Goal: Task Accomplishment & Management: Use online tool/utility

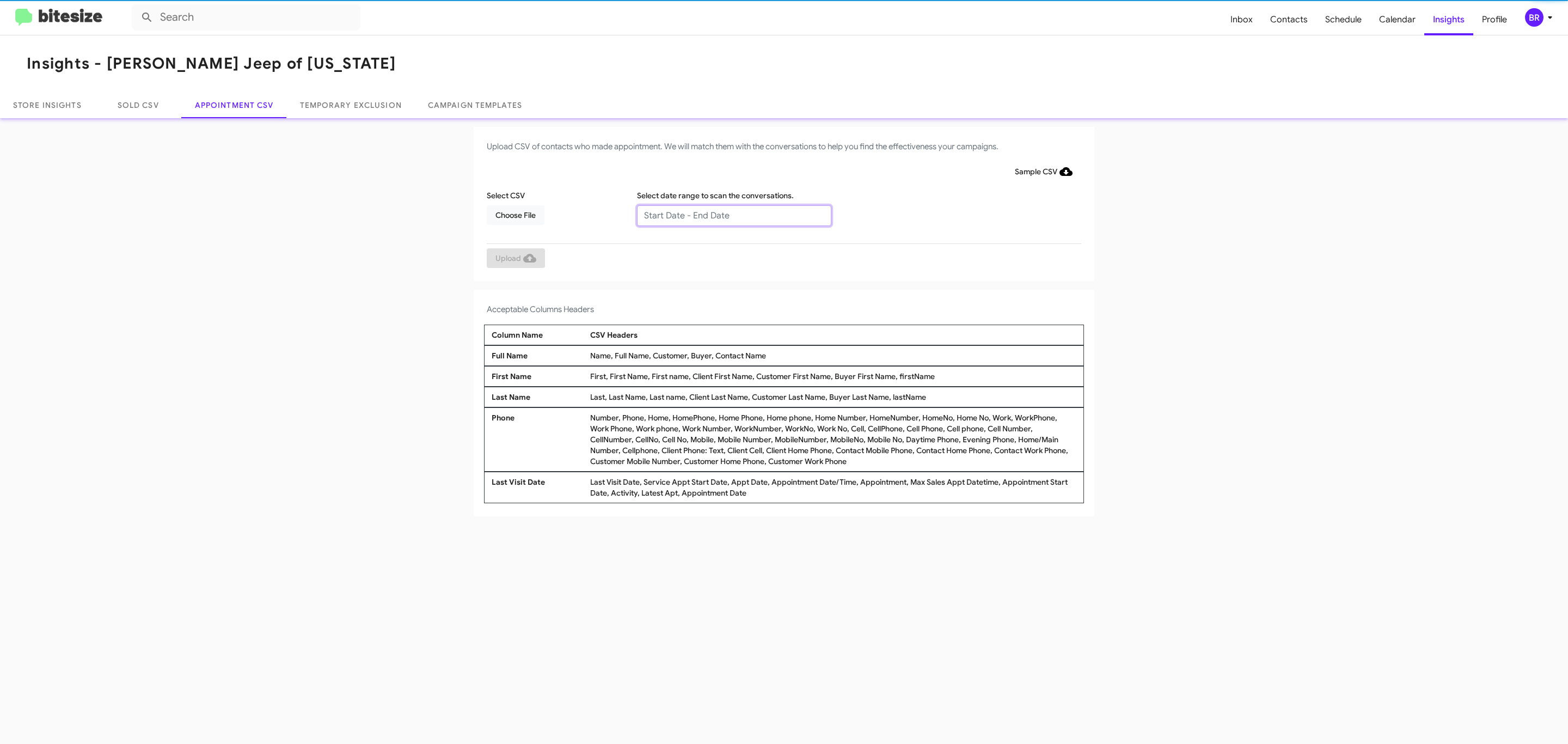
click at [733, 214] on input "text" at bounding box center [733, 216] width 194 height 21
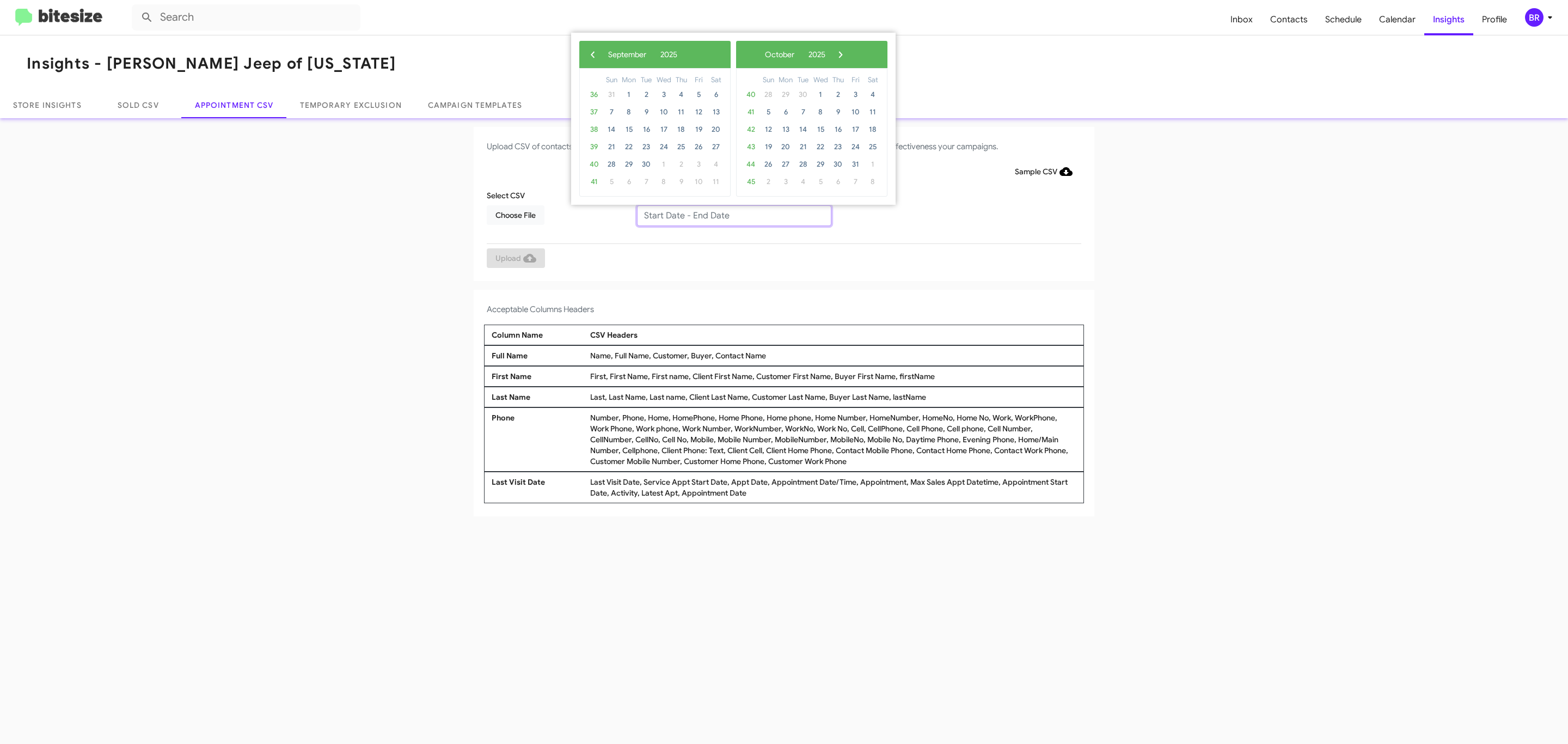
type input "08/29/2025 - 09/05/2025"
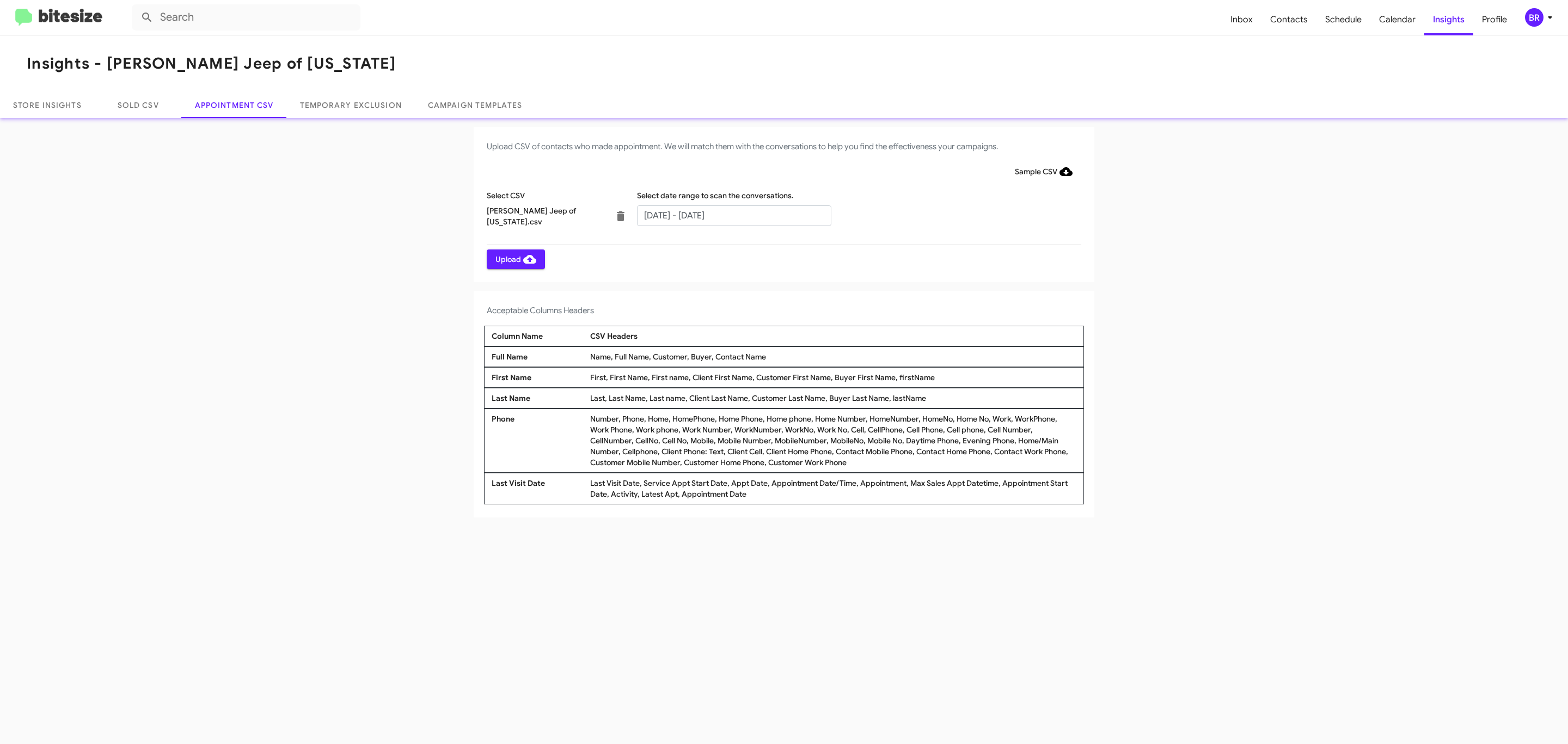
click at [514, 259] on span "Upload" at bounding box center [516, 259] width 41 height 19
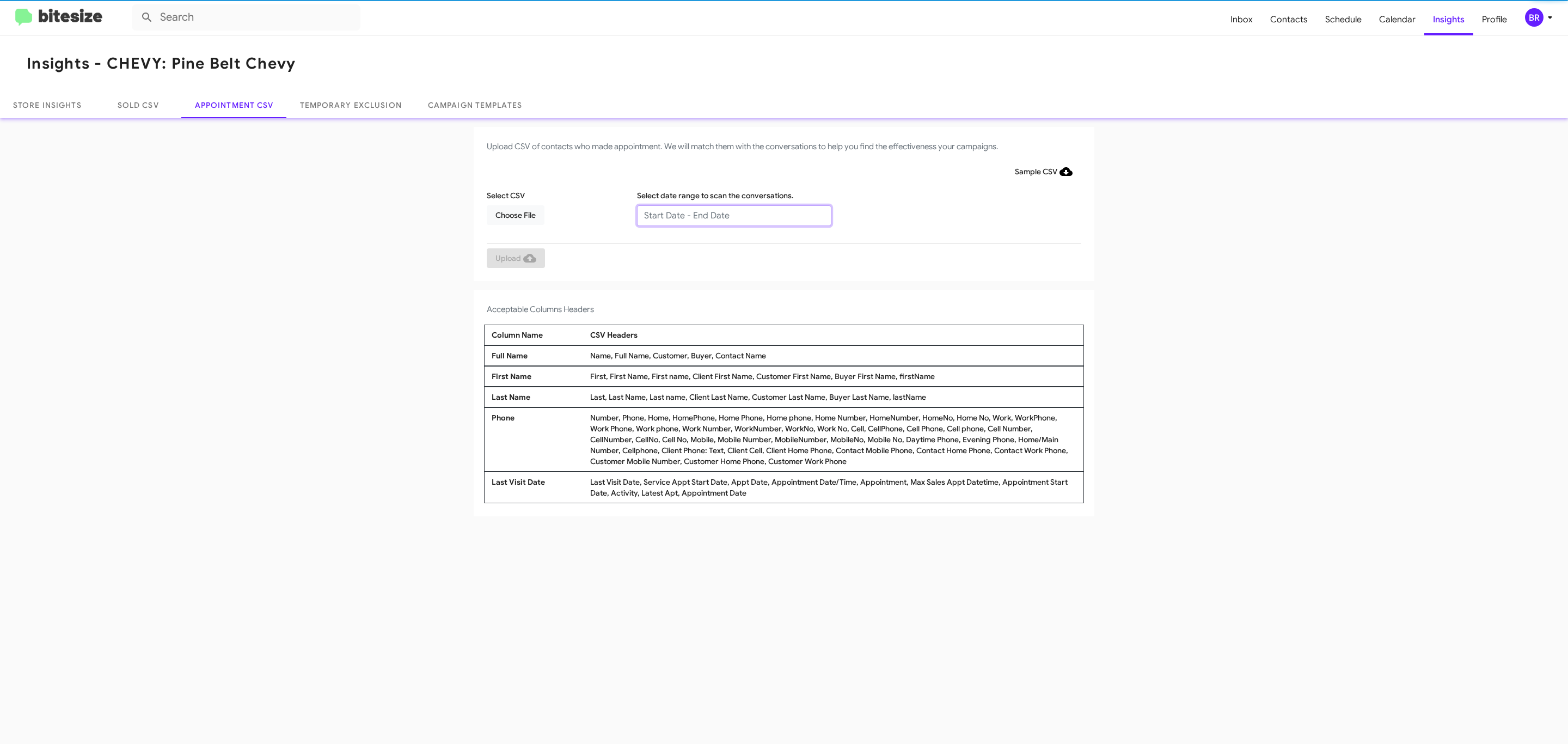
click at [733, 214] on input "text" at bounding box center [733, 216] width 194 height 21
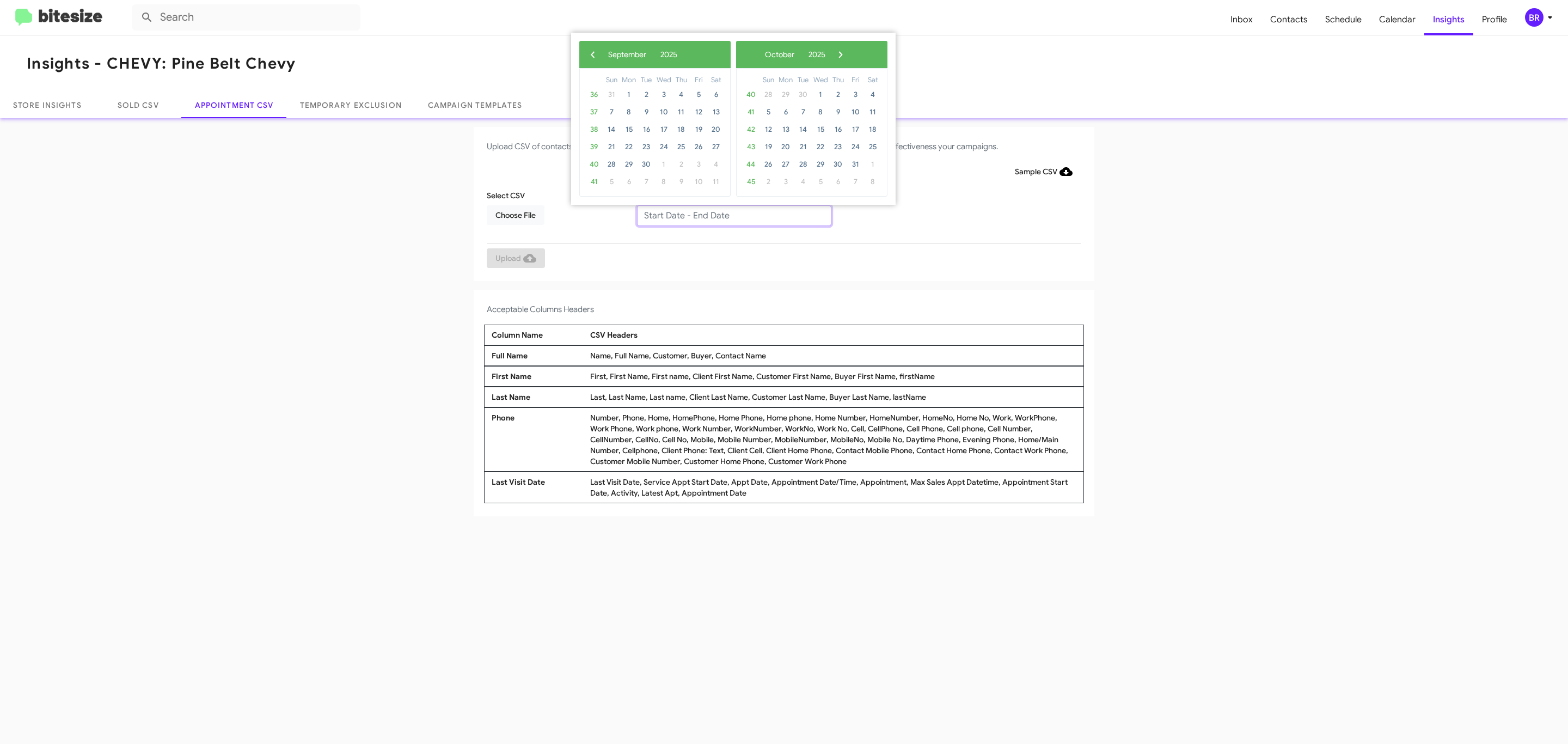
type input "08/29/2025 - 09/05/2025"
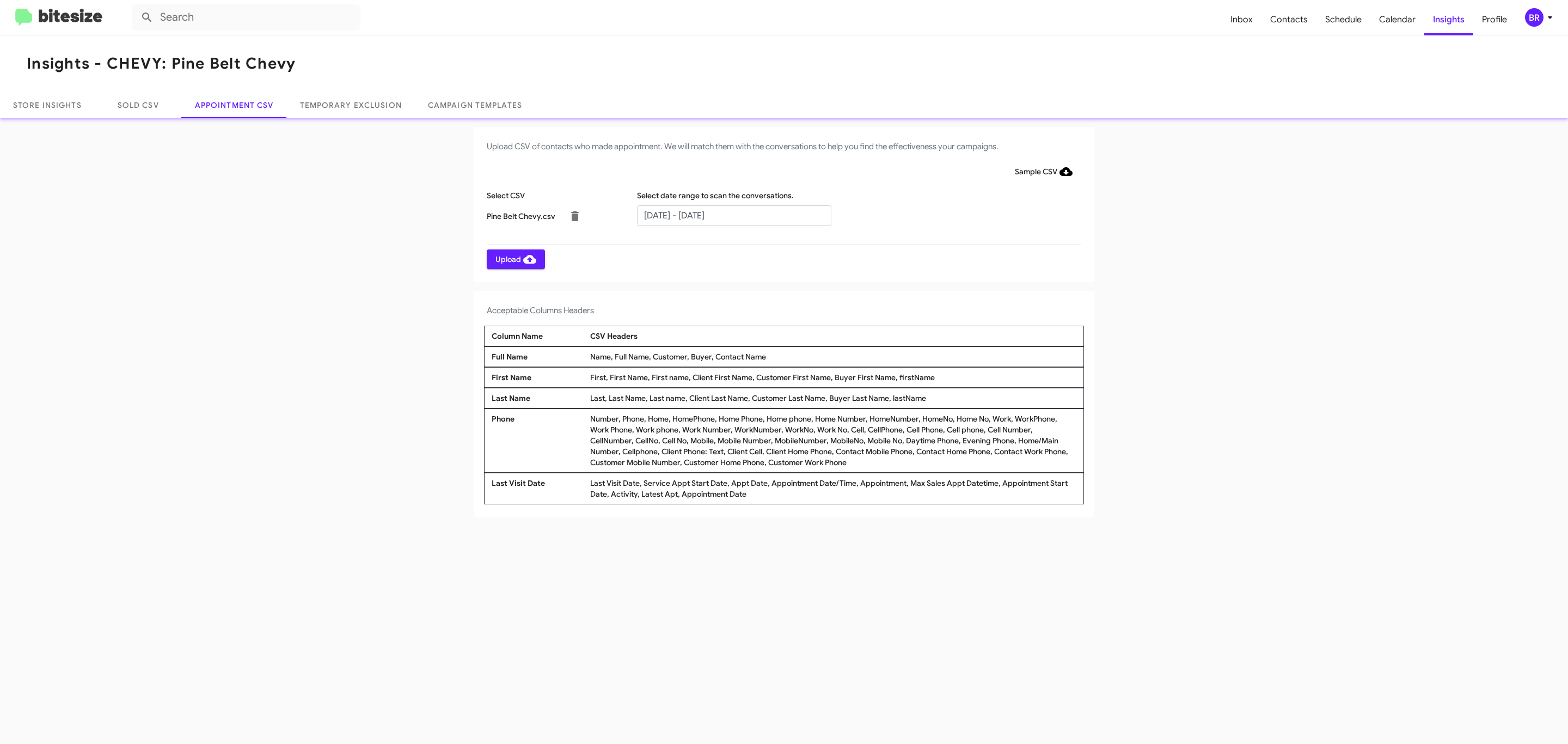
click at [514, 259] on span "Upload" at bounding box center [516, 259] width 41 height 19
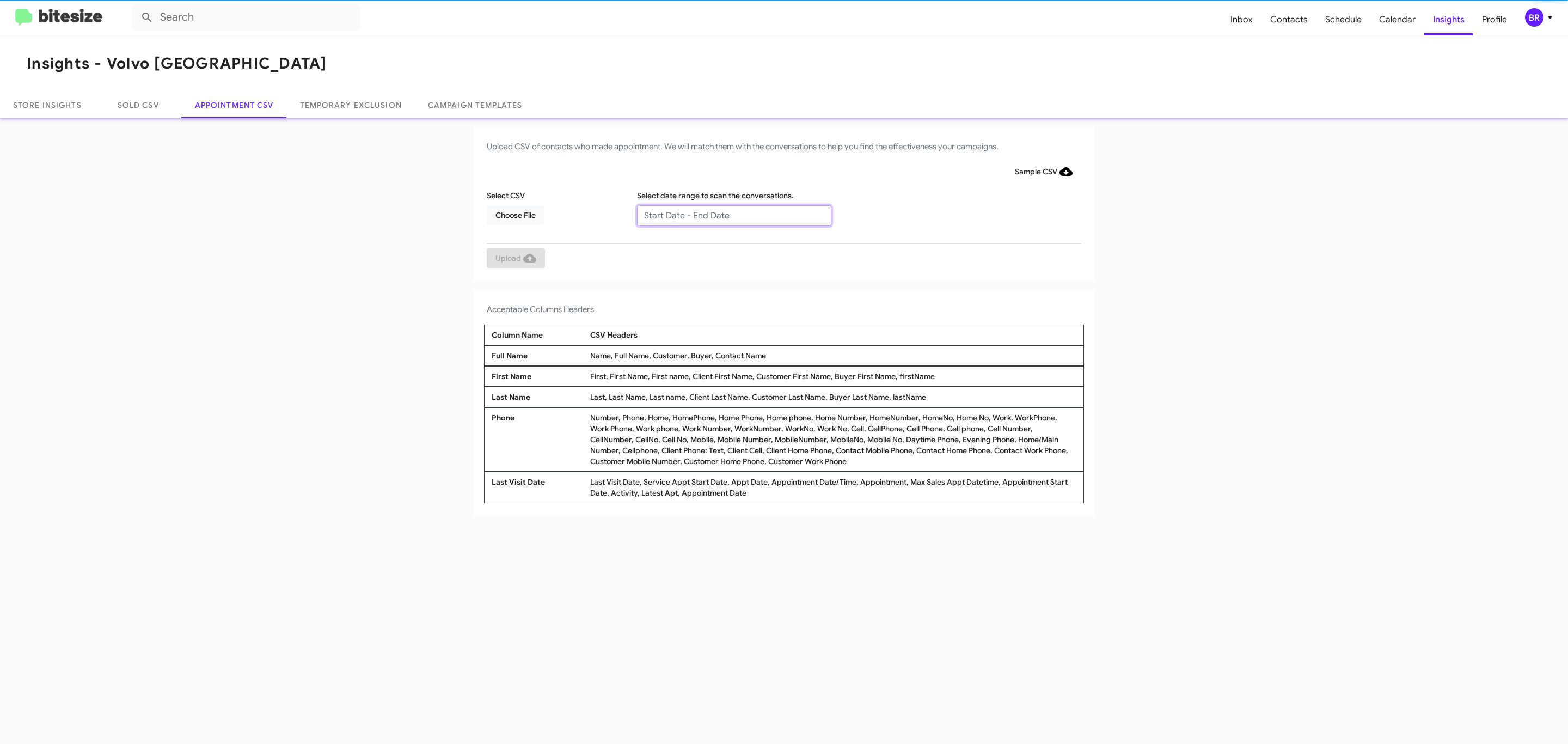
click at [733, 214] on input "text" at bounding box center [733, 216] width 194 height 21
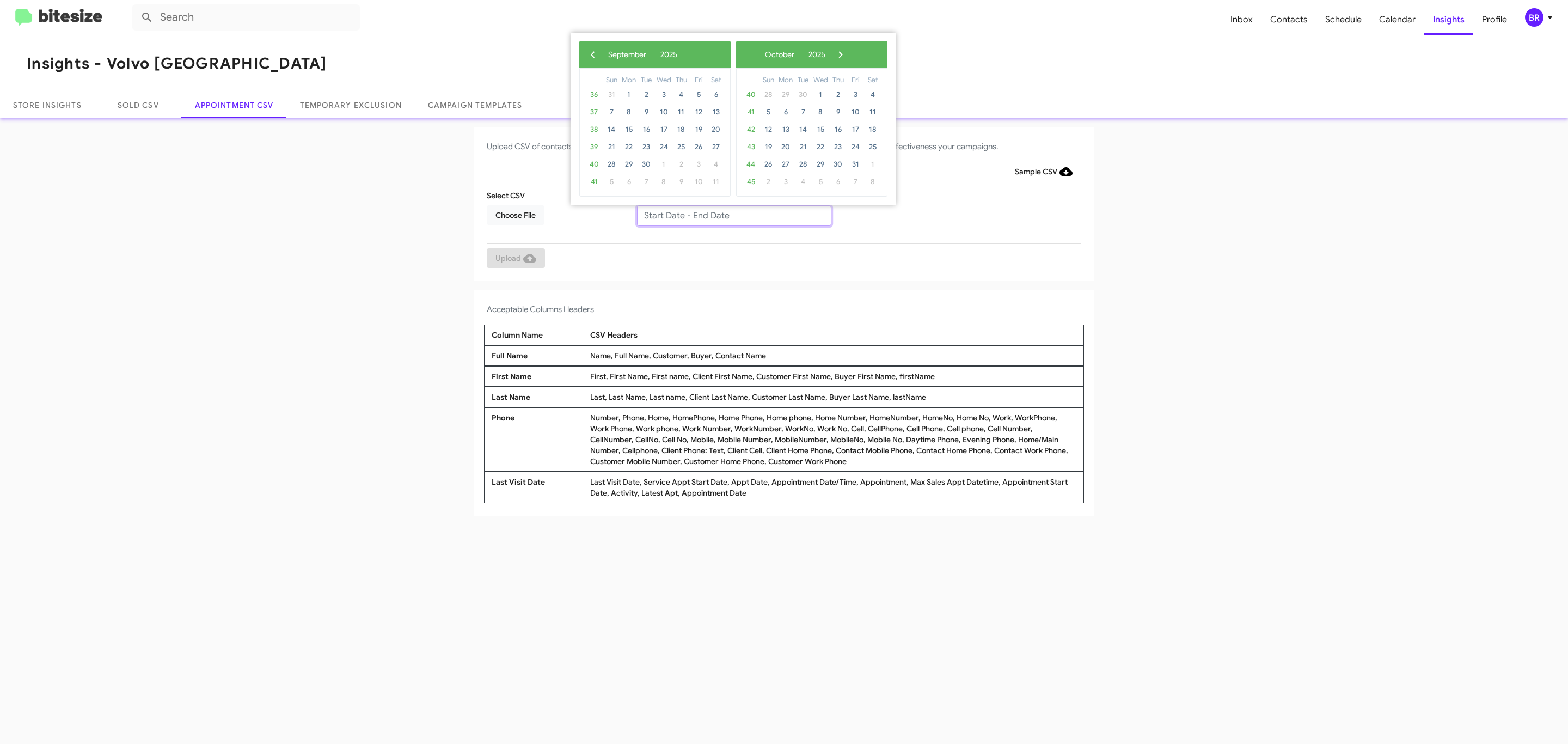
type input "08/29/2025 - 09/05/2025"
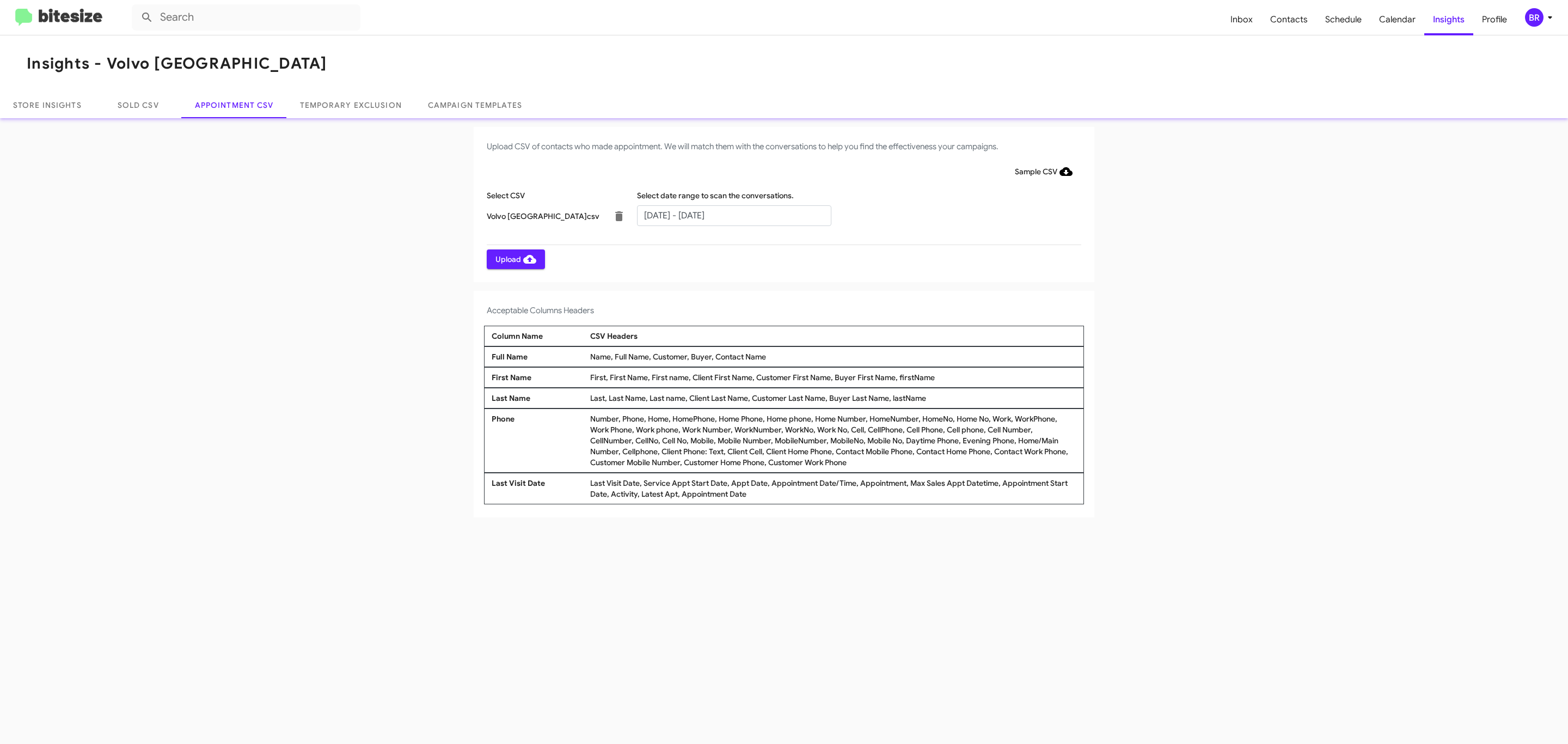
click at [514, 259] on span "Upload" at bounding box center [516, 259] width 41 height 19
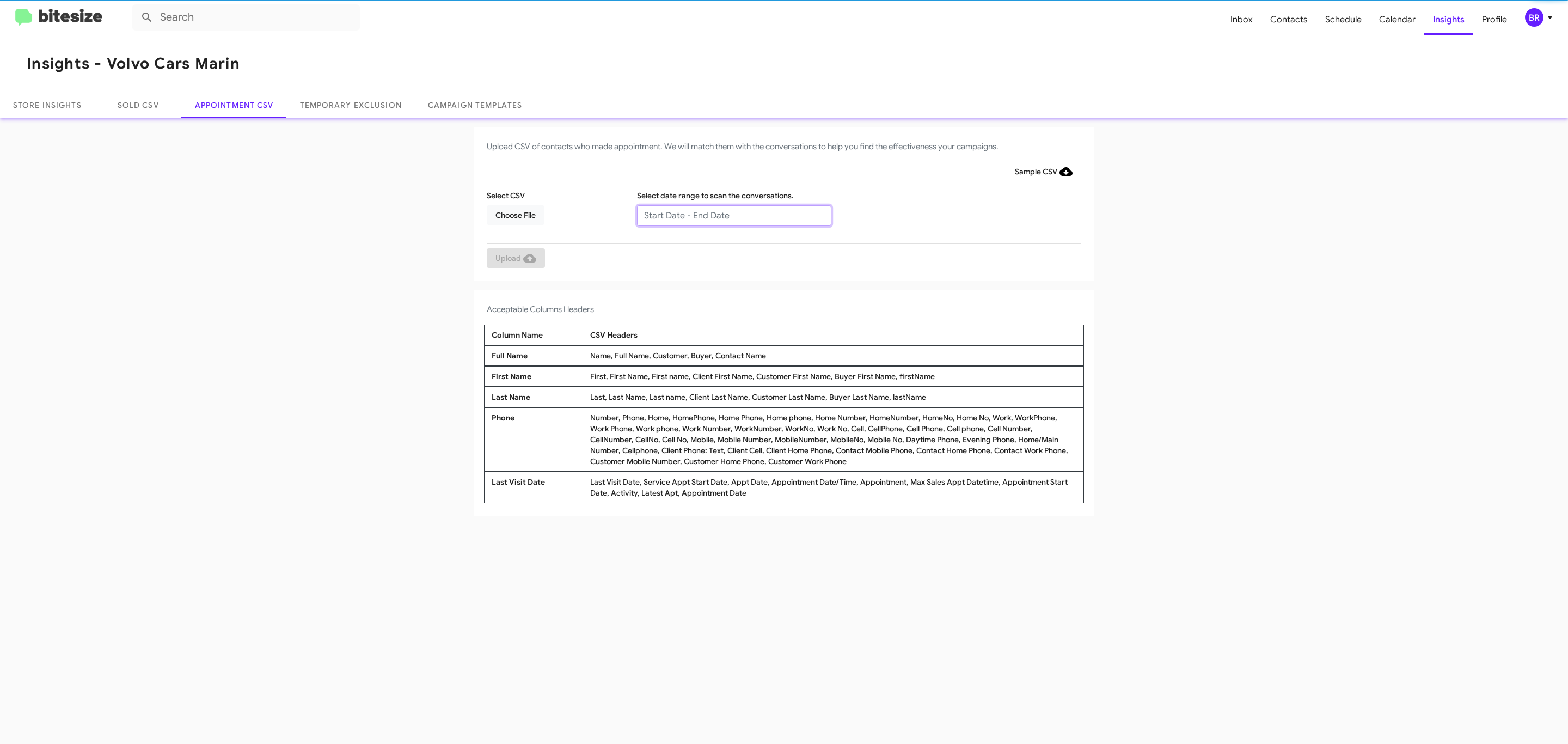
click at [733, 214] on input "text" at bounding box center [733, 216] width 194 height 21
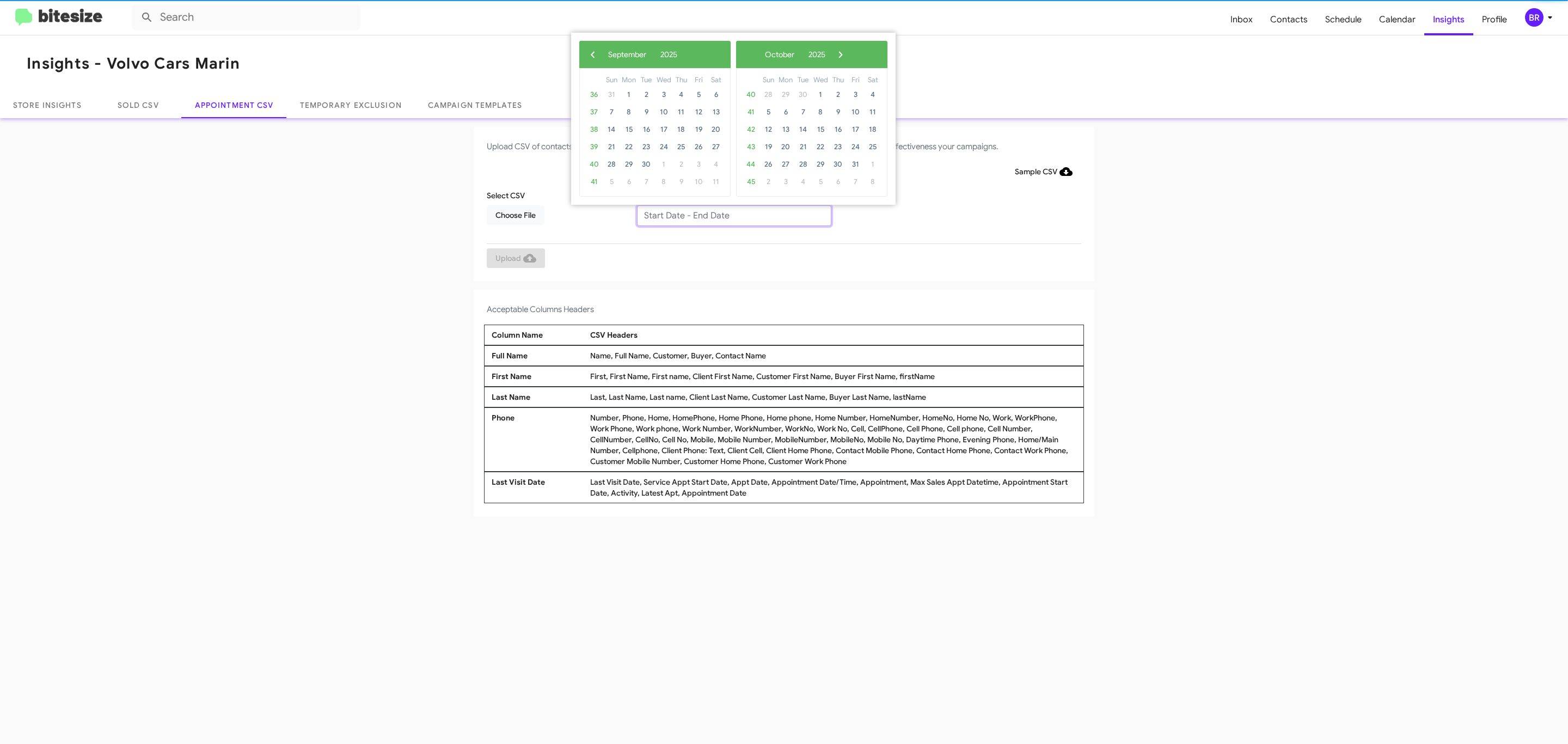
type input "[DATE] - [DATE]"
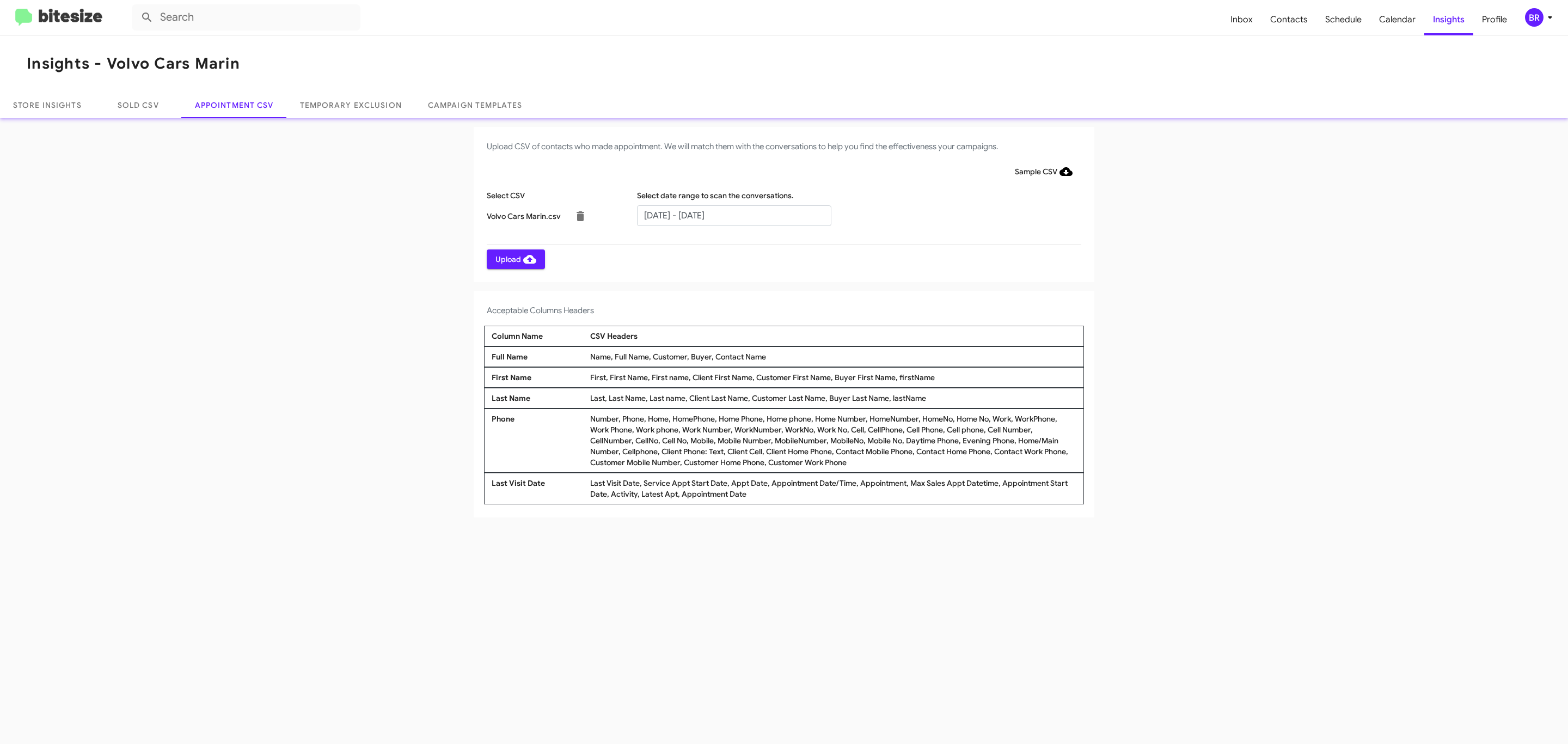
click at [514, 259] on span "Upload" at bounding box center [516, 259] width 41 height 19
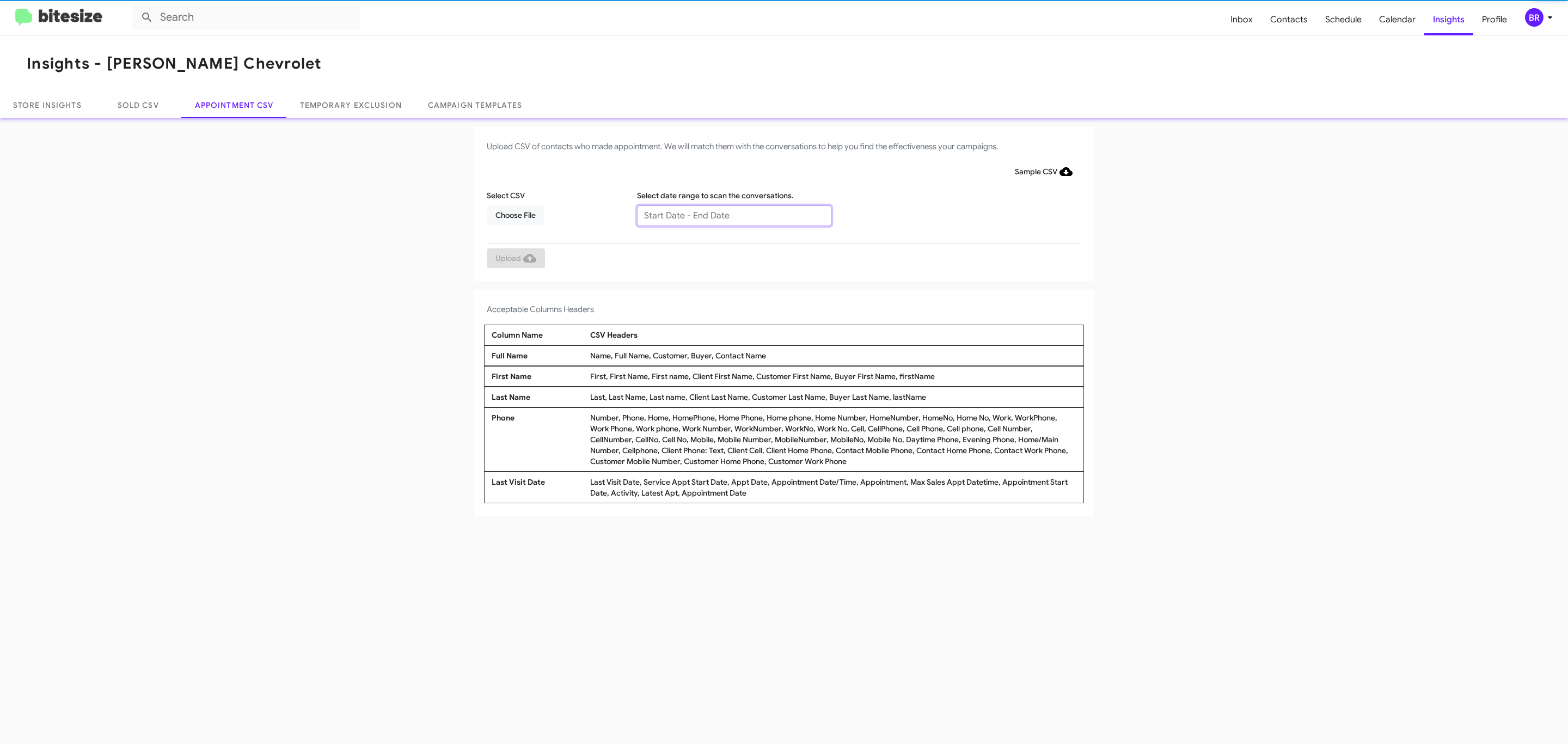
click at [733, 214] on input "text" at bounding box center [733, 216] width 194 height 21
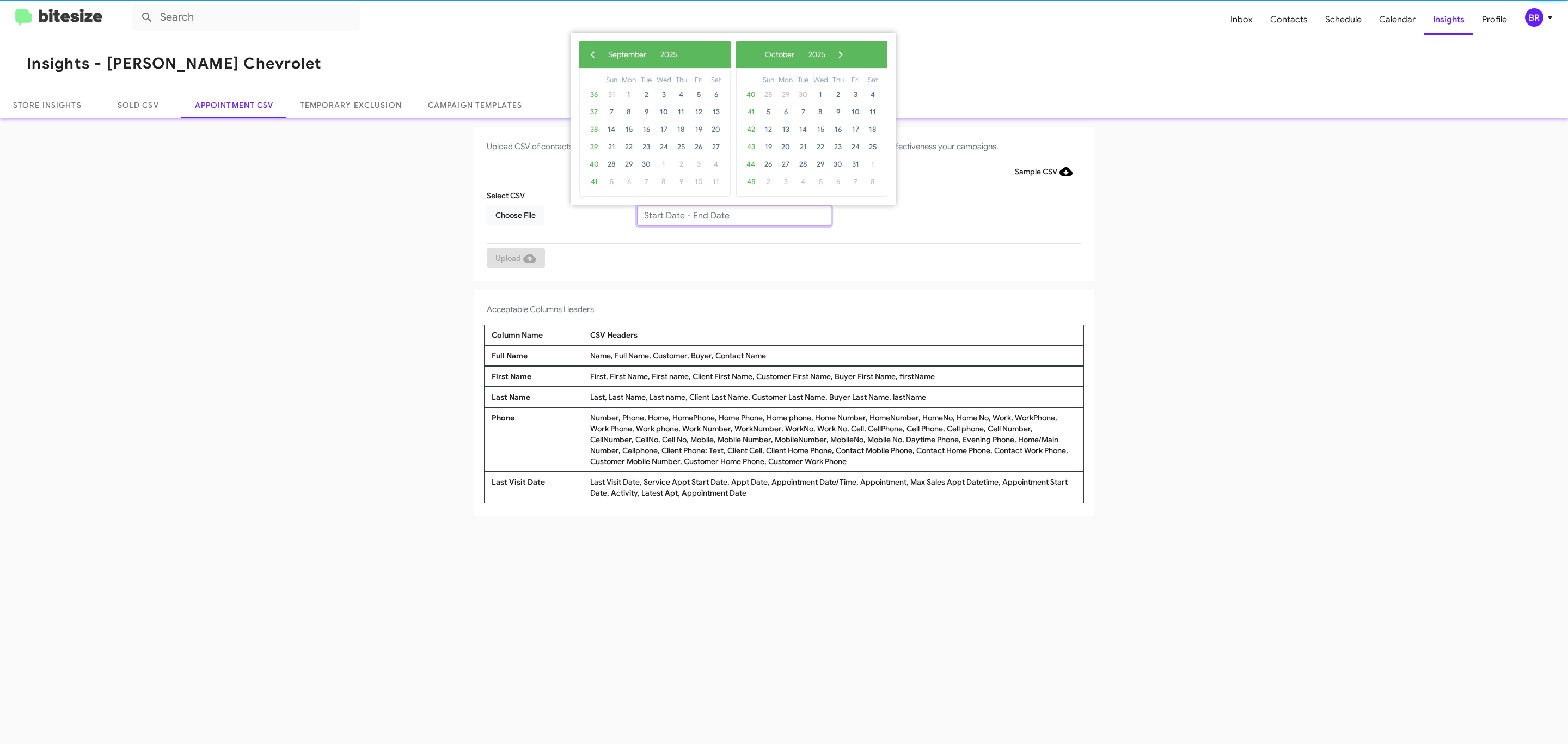
type input "08/29/2025 - 09/05/2025"
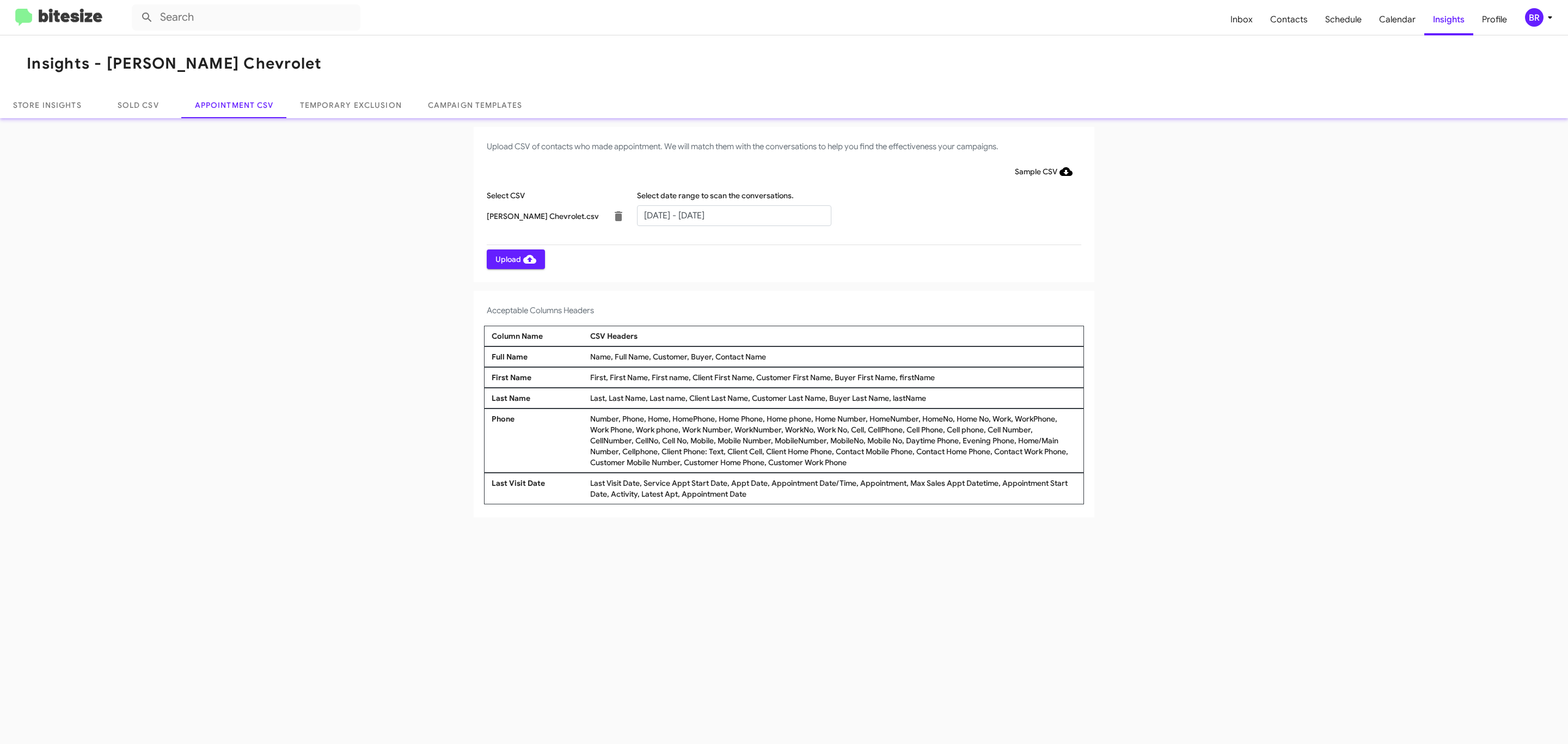
click at [514, 259] on span "Upload" at bounding box center [516, 259] width 41 height 19
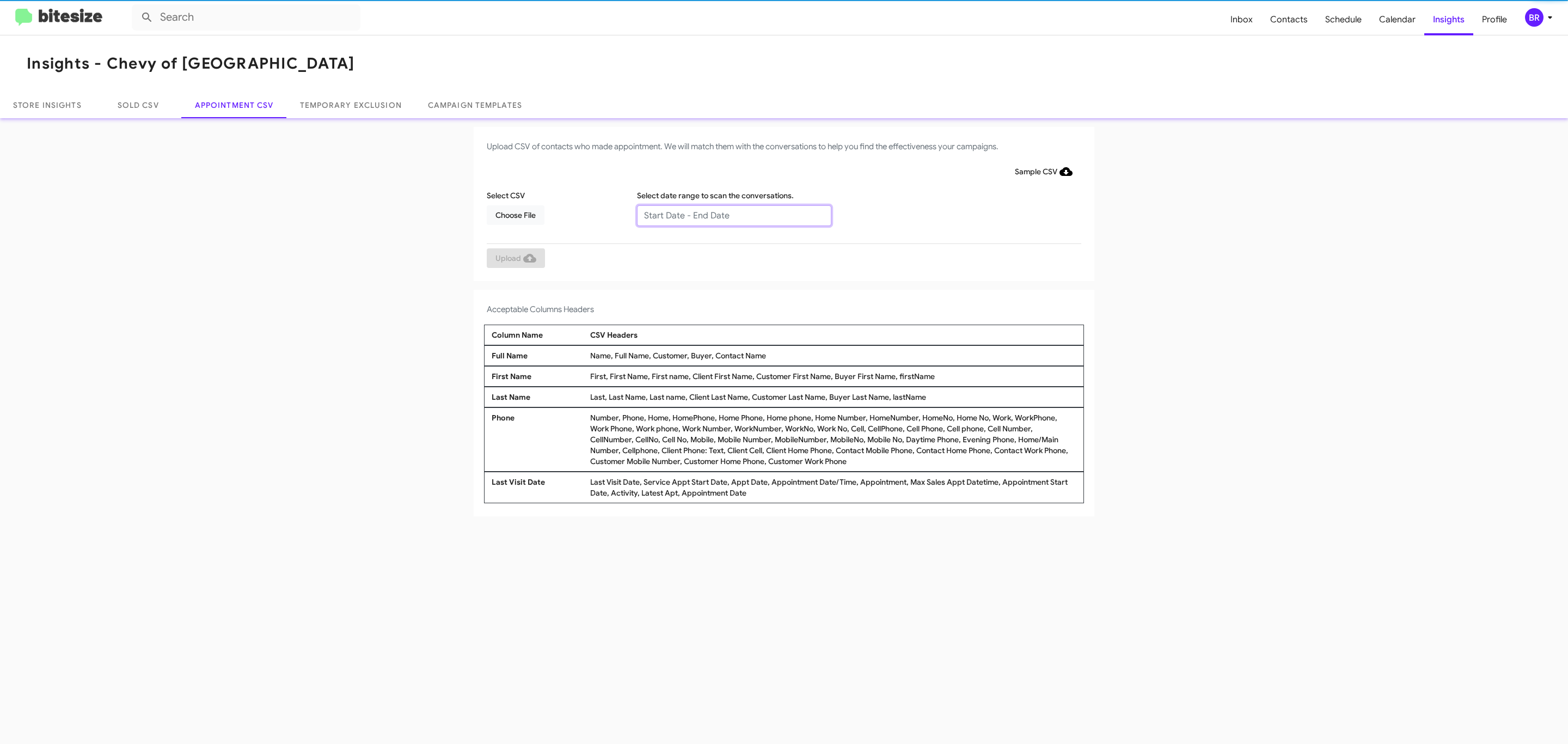
click at [733, 214] on input "text" at bounding box center [733, 216] width 194 height 21
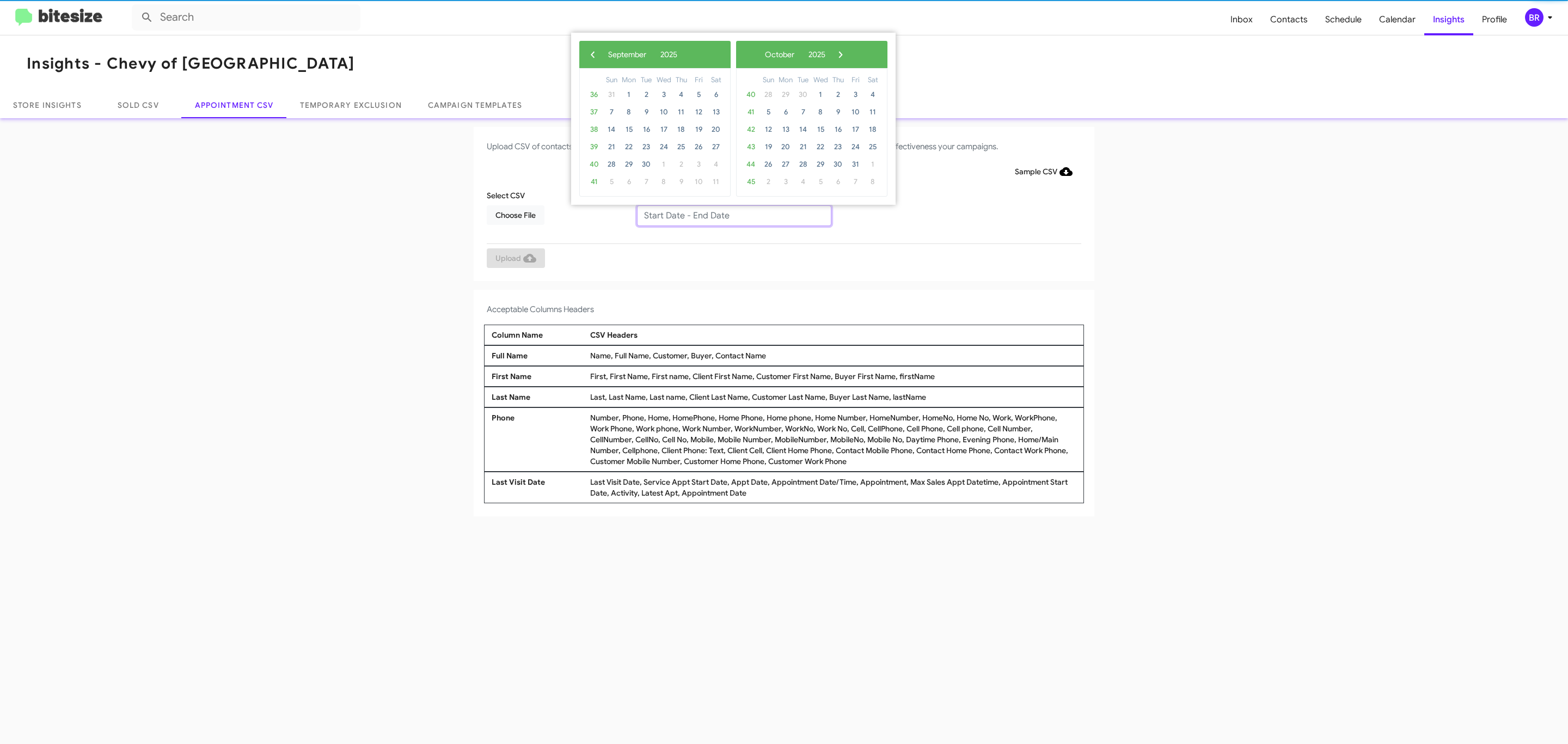
type input "[DATE] - [DATE]"
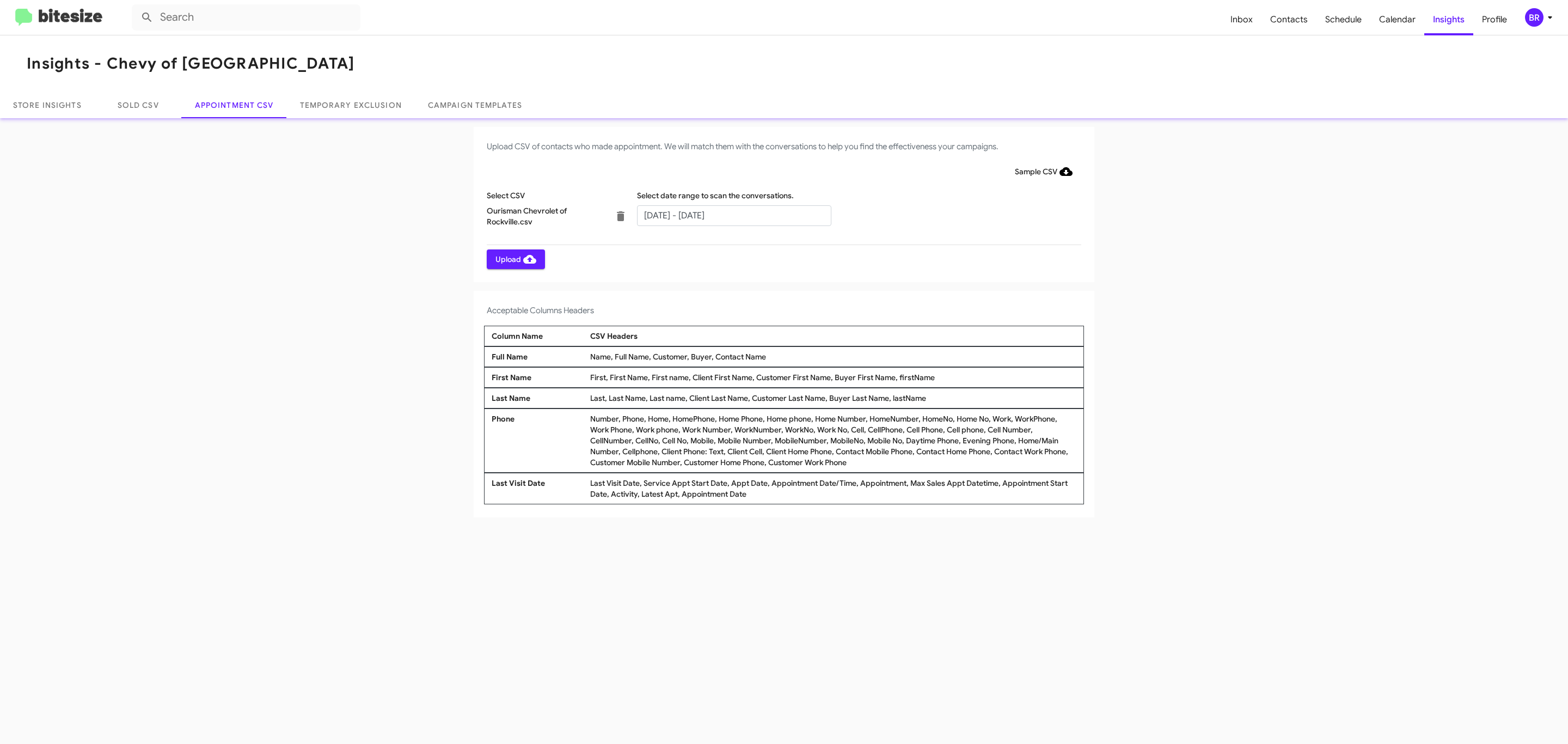
click at [514, 259] on span "Upload" at bounding box center [516, 259] width 41 height 19
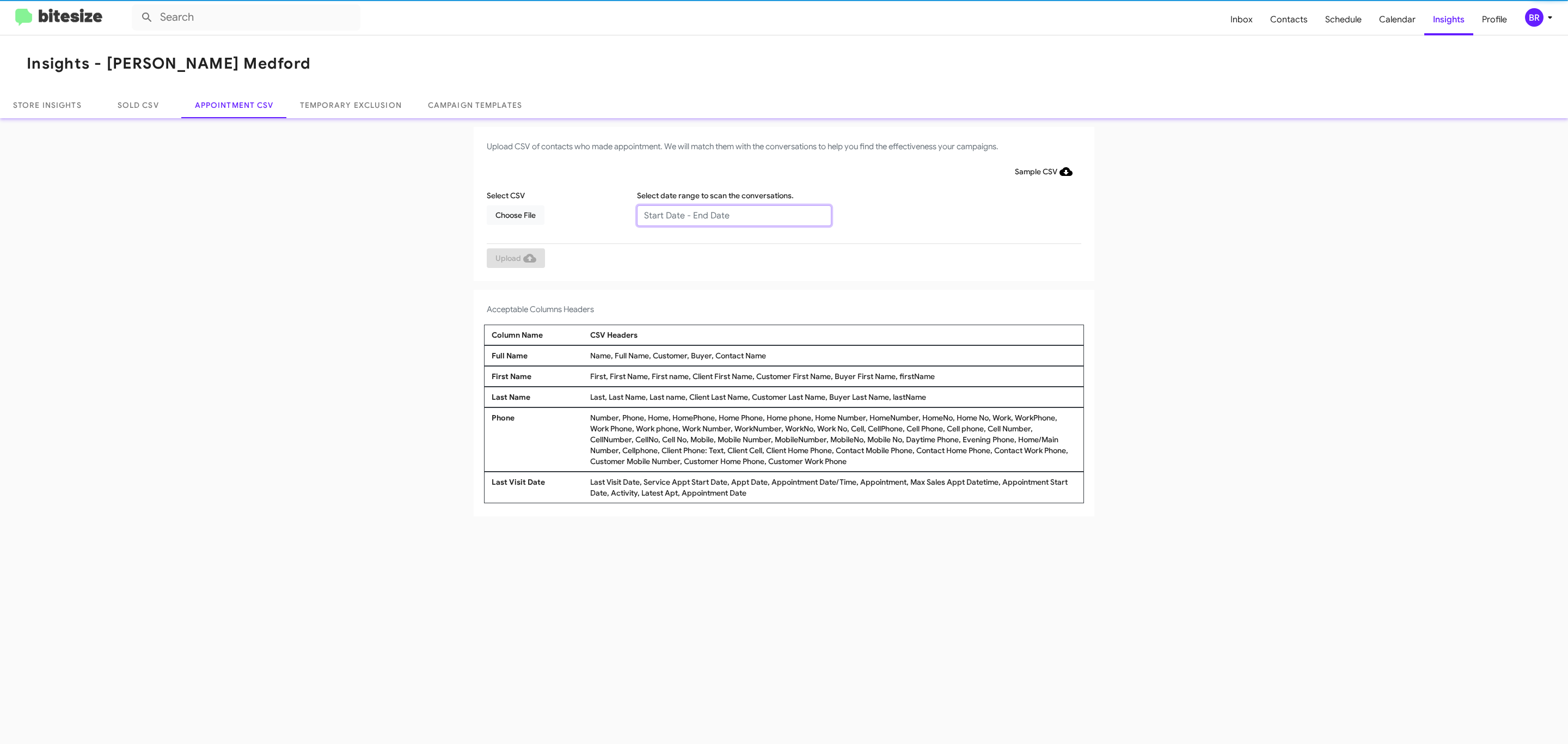
click at [733, 214] on input "text" at bounding box center [733, 216] width 194 height 21
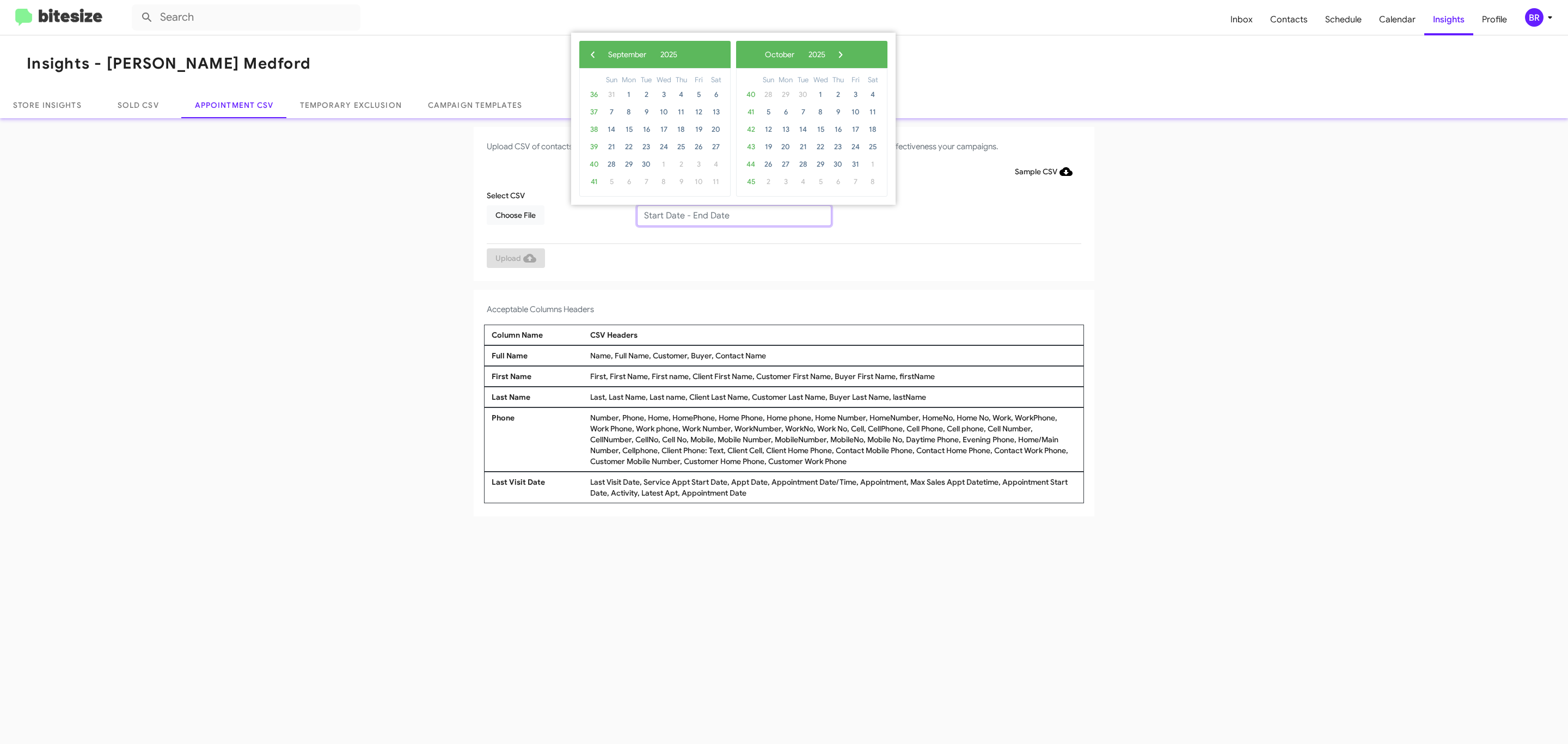
type input "08/29/2025 - 09/05/2025"
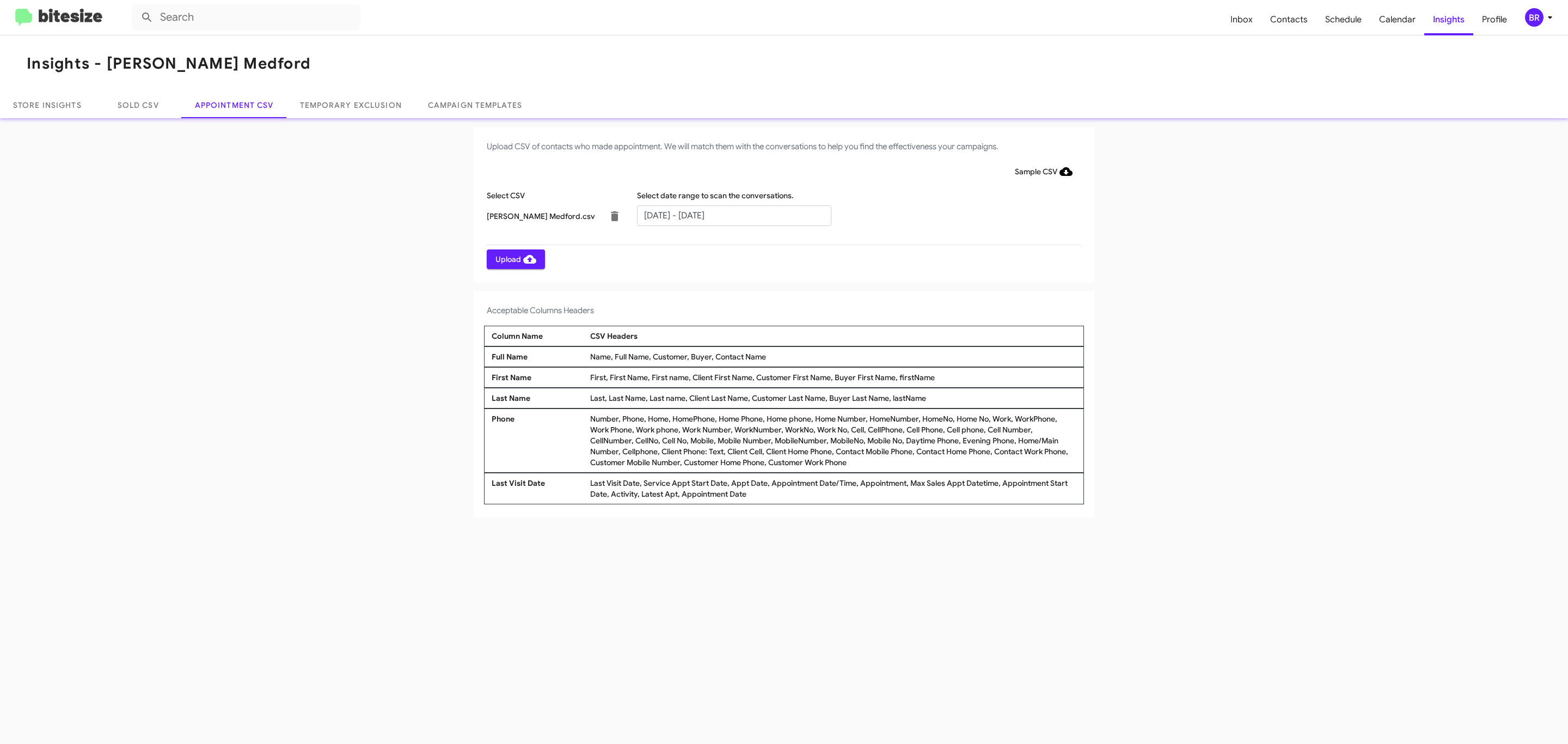
click at [514, 259] on span "Upload" at bounding box center [516, 259] width 41 height 19
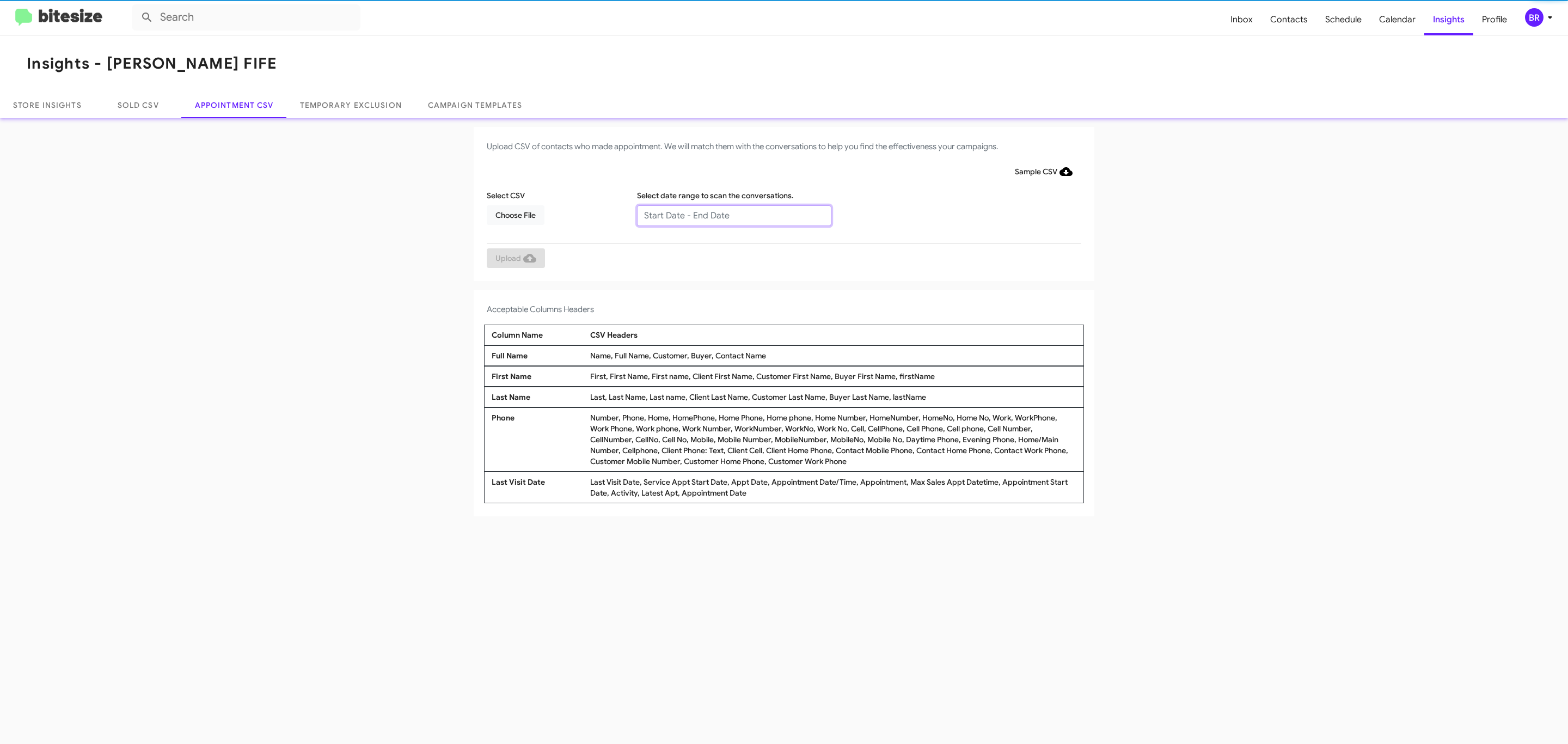
click at [733, 214] on input "text" at bounding box center [733, 216] width 194 height 21
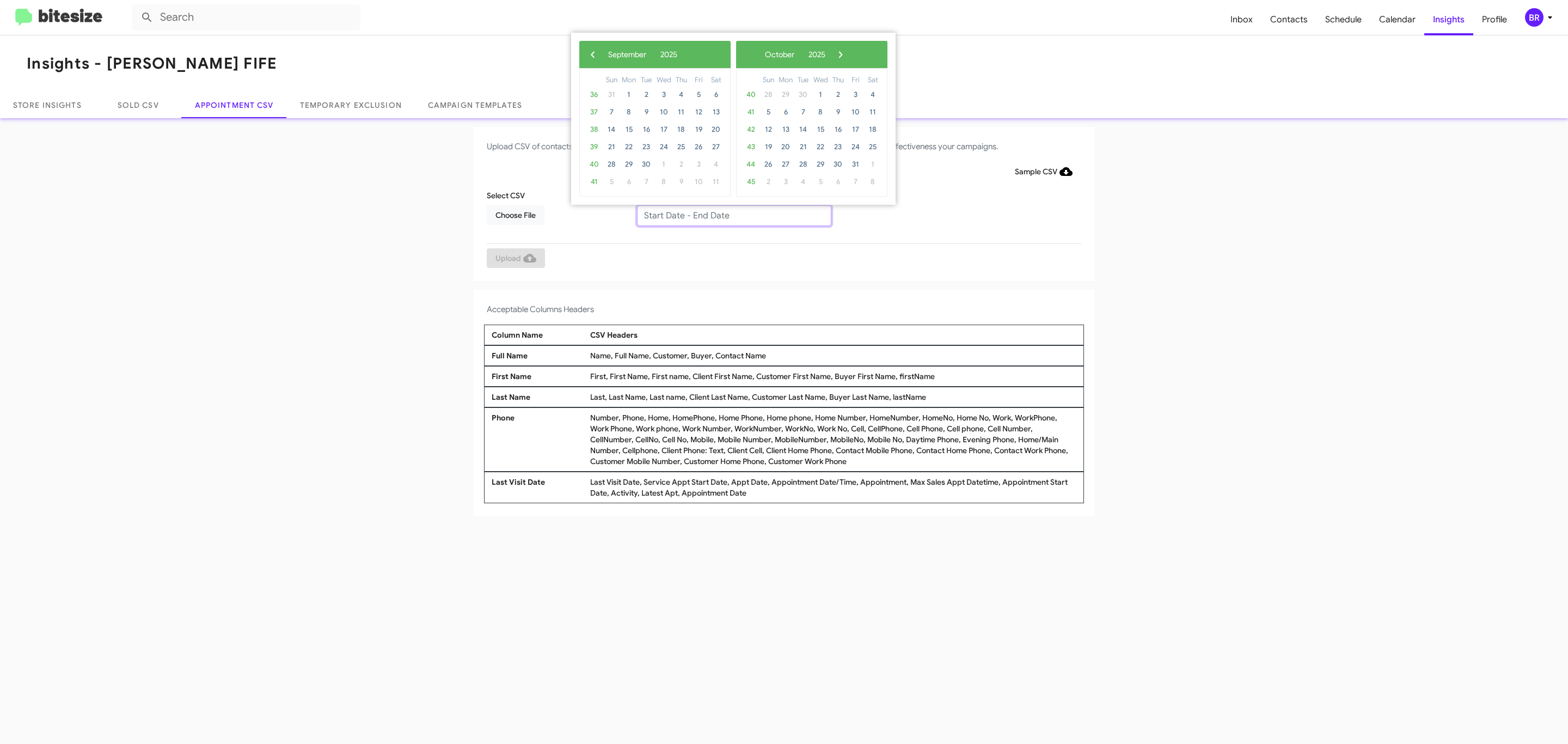
type input "[DATE] - [DATE]"
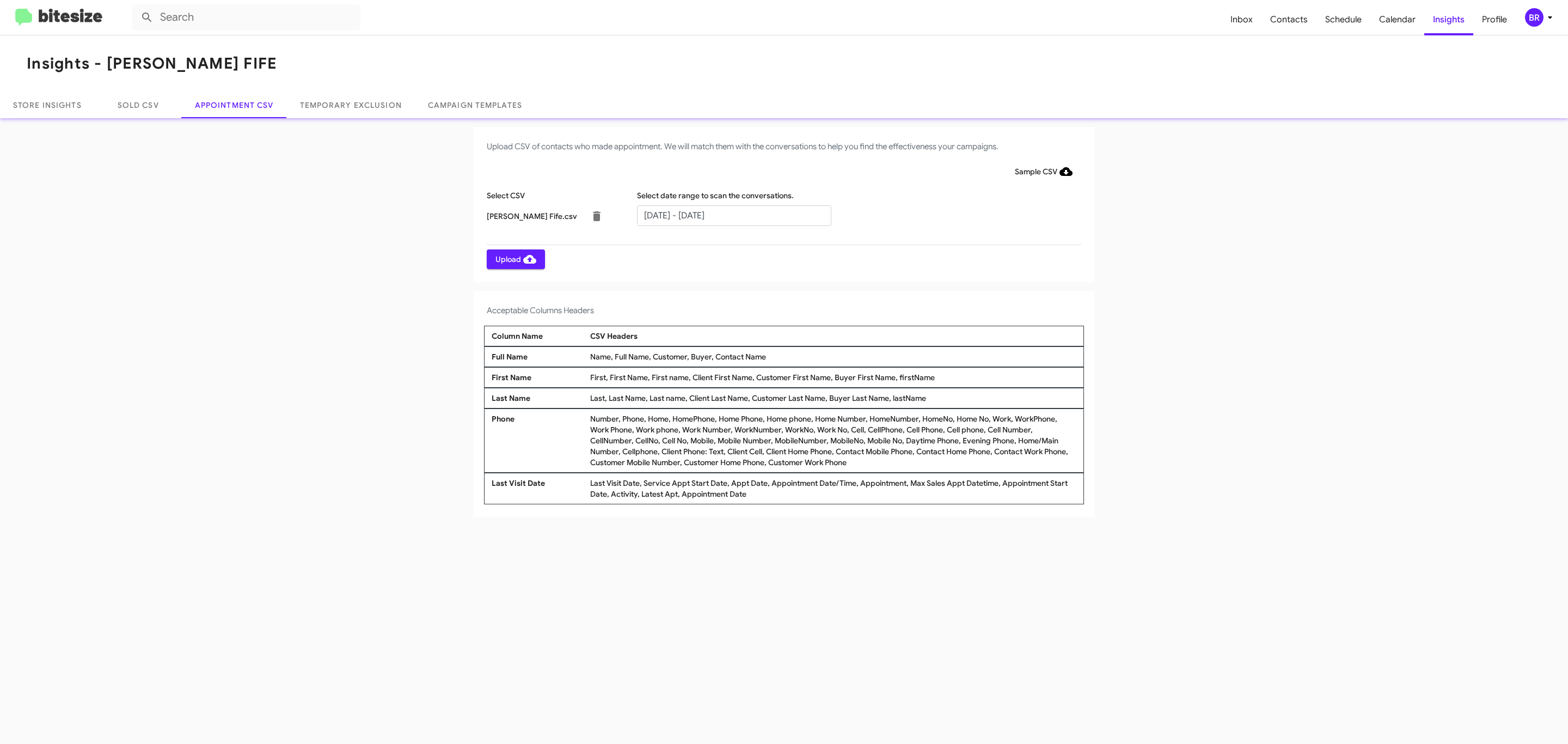
click at [514, 259] on span "Upload" at bounding box center [516, 259] width 41 height 19
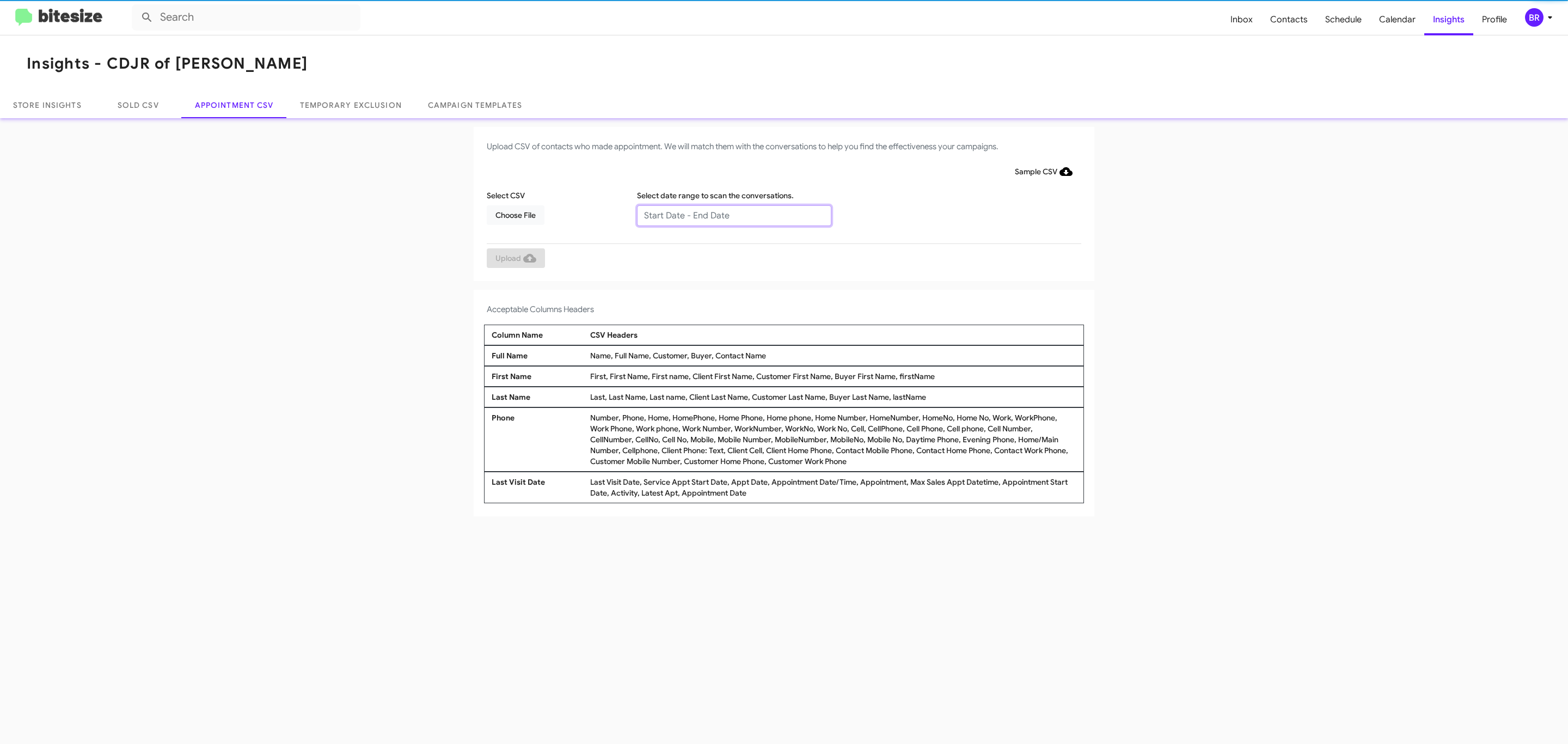
click at [733, 214] on input "text" at bounding box center [733, 216] width 194 height 21
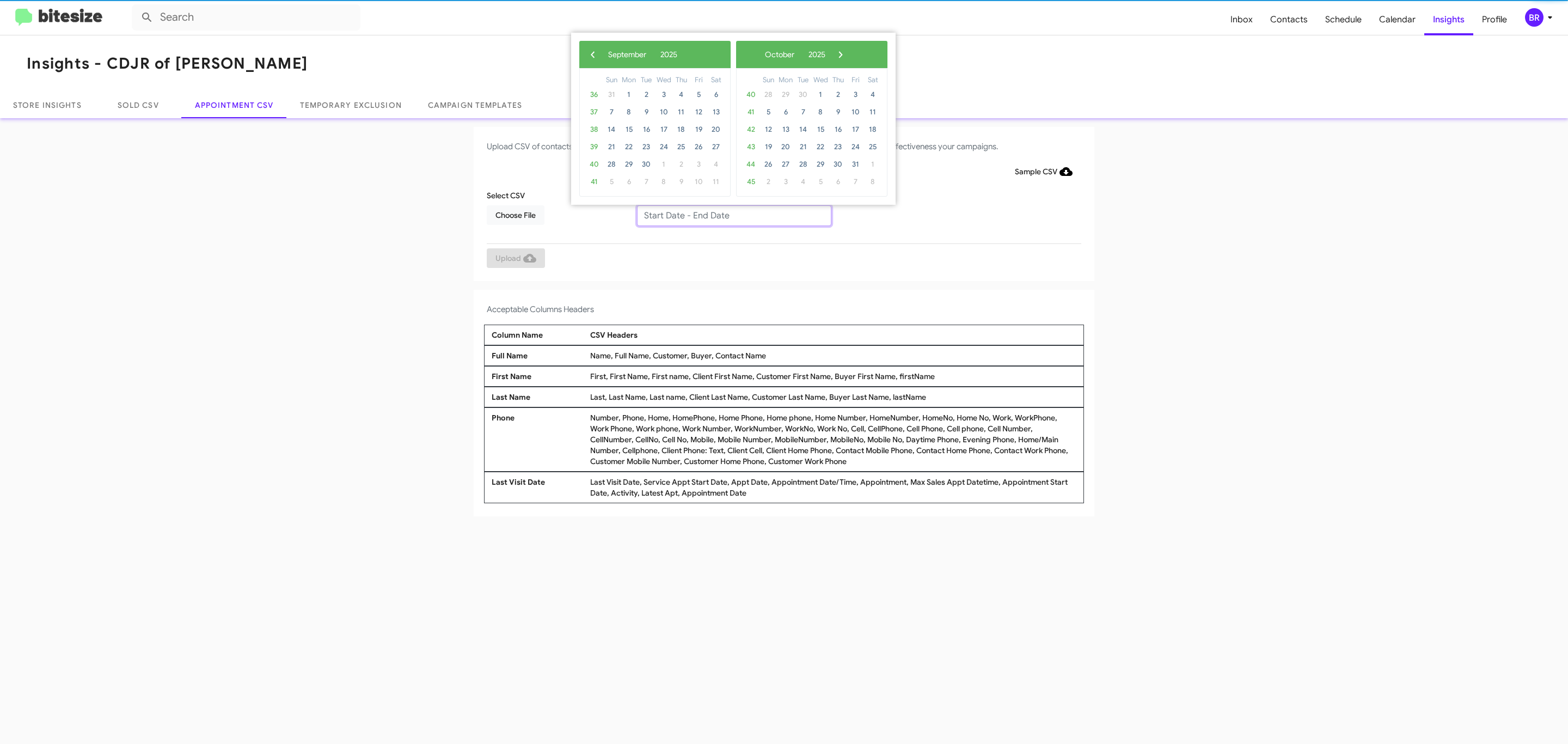
type input "08/29/2025 - 09/05/2025"
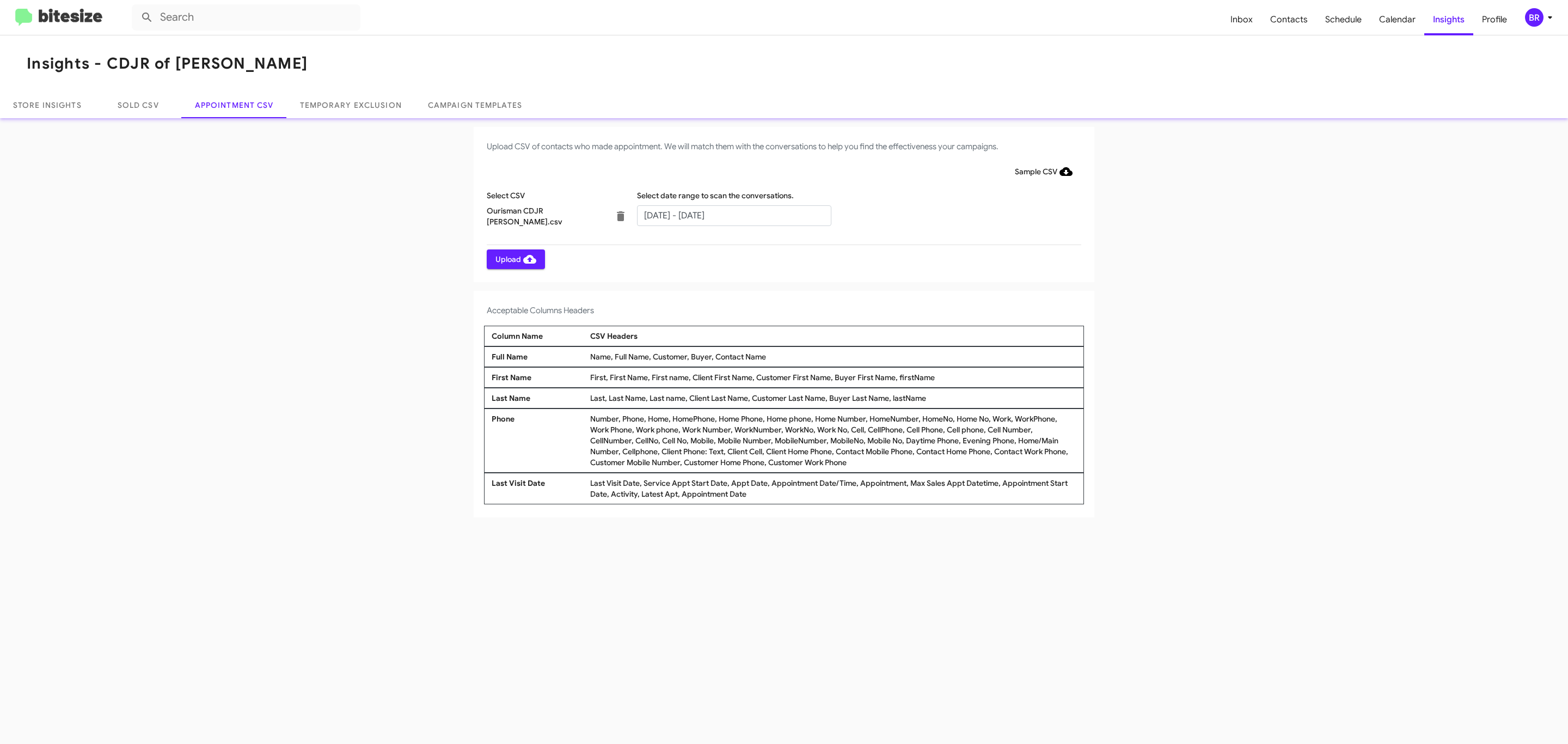
click at [514, 259] on span "Upload" at bounding box center [516, 259] width 41 height 19
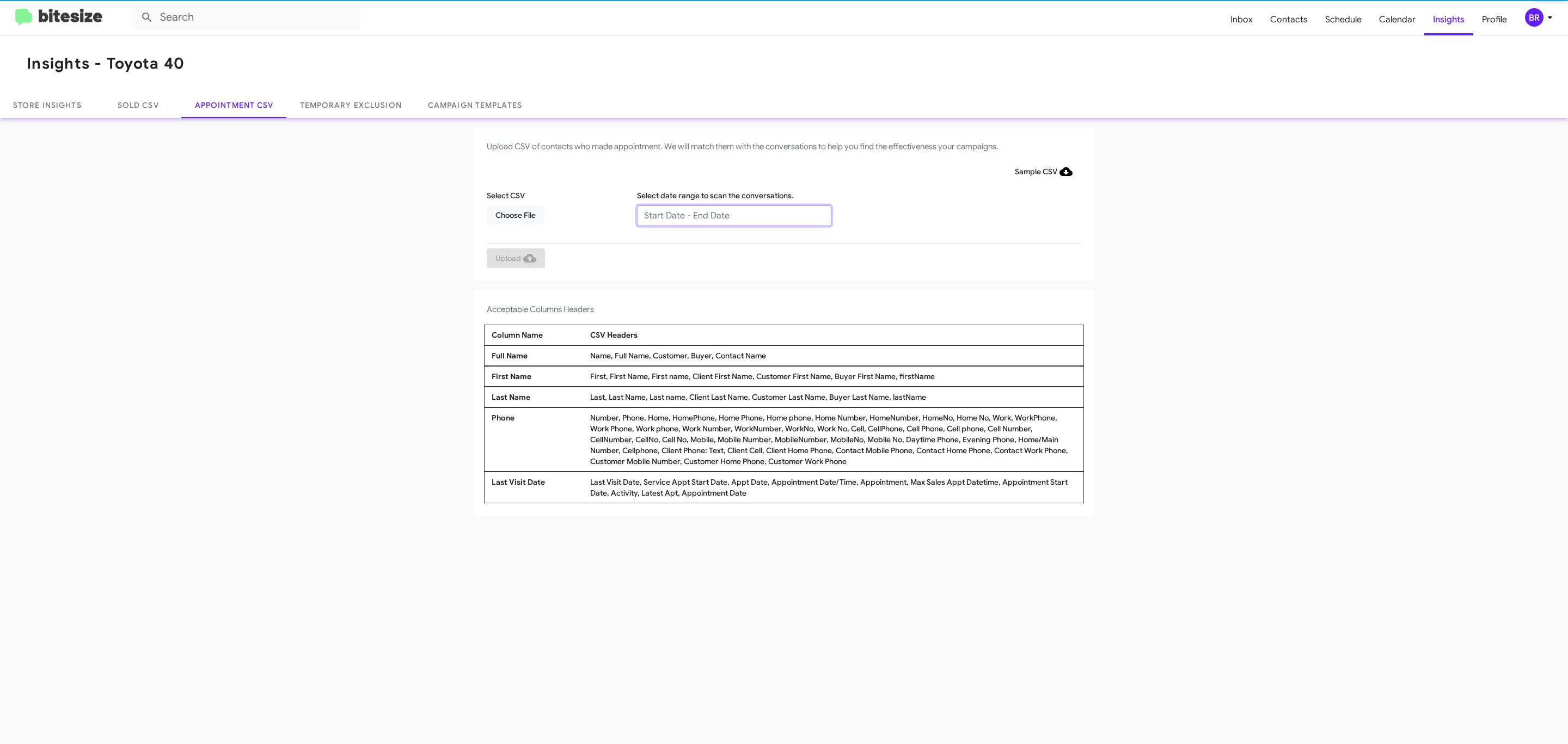
click at [733, 214] on input "text" at bounding box center [733, 216] width 194 height 21
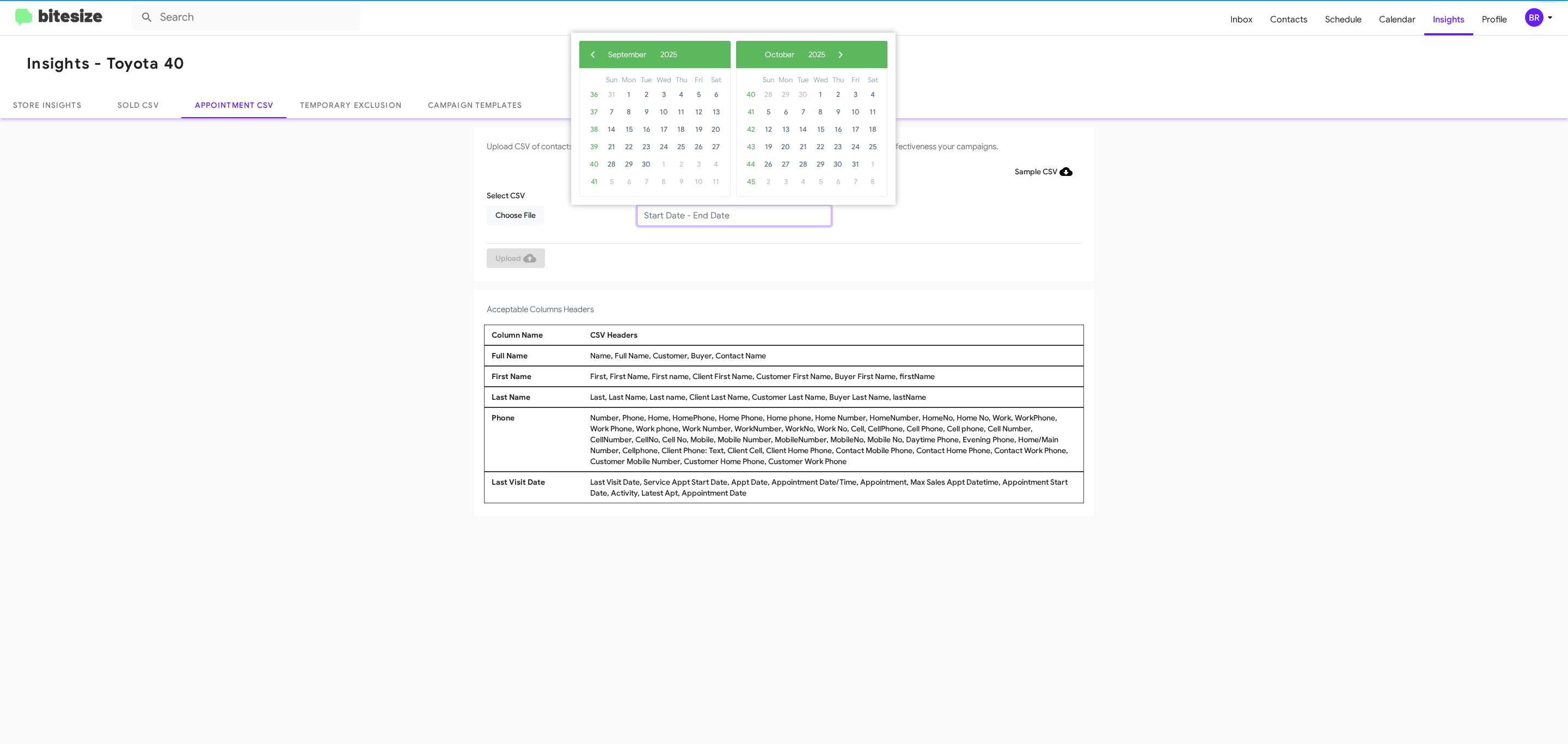
type input "08/29/2025 - 09/05/2025"
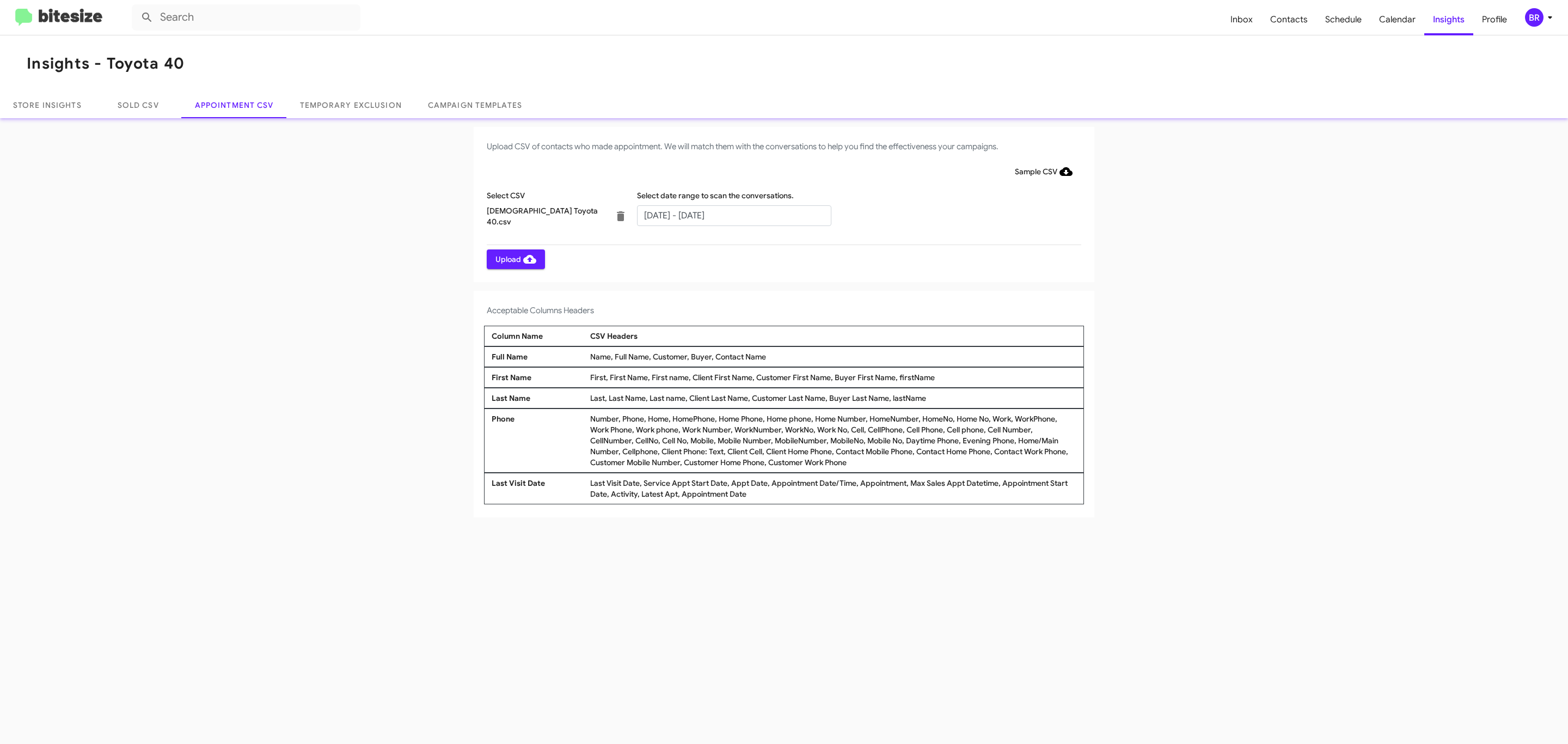
click at [514, 259] on span "Upload" at bounding box center [516, 259] width 41 height 19
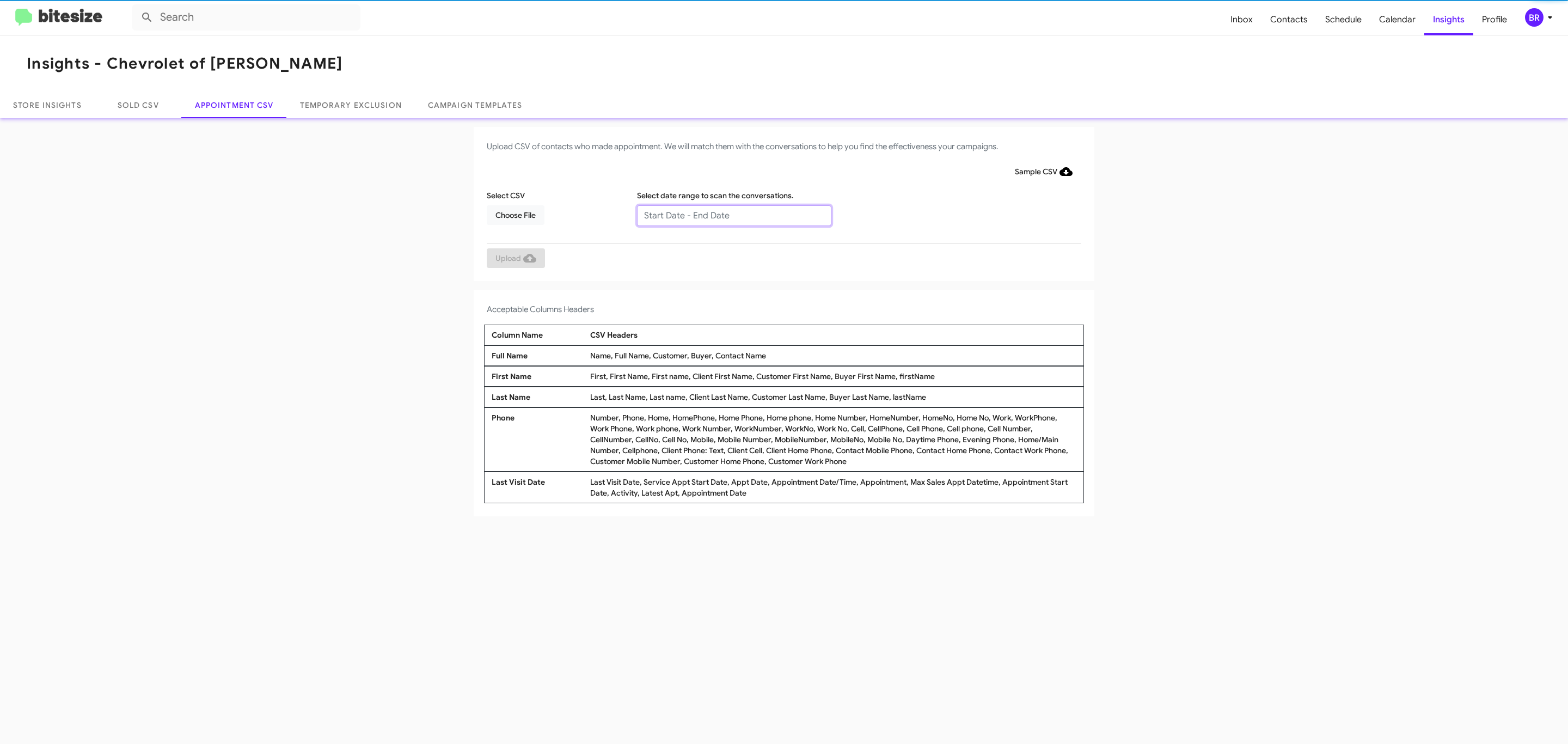
click at [733, 214] on input "text" at bounding box center [733, 216] width 194 height 21
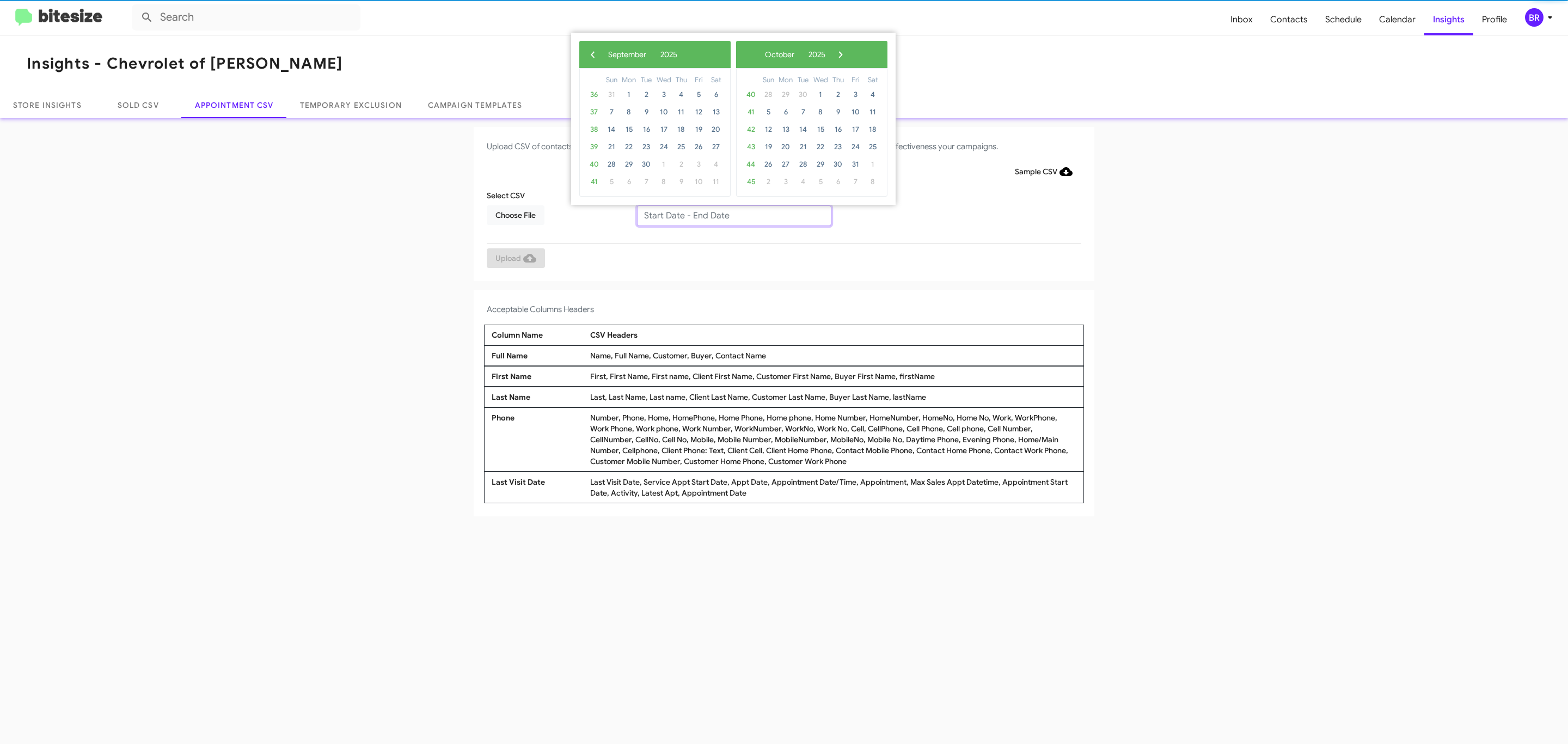
type input "08/29/2025 - 09/05/2025"
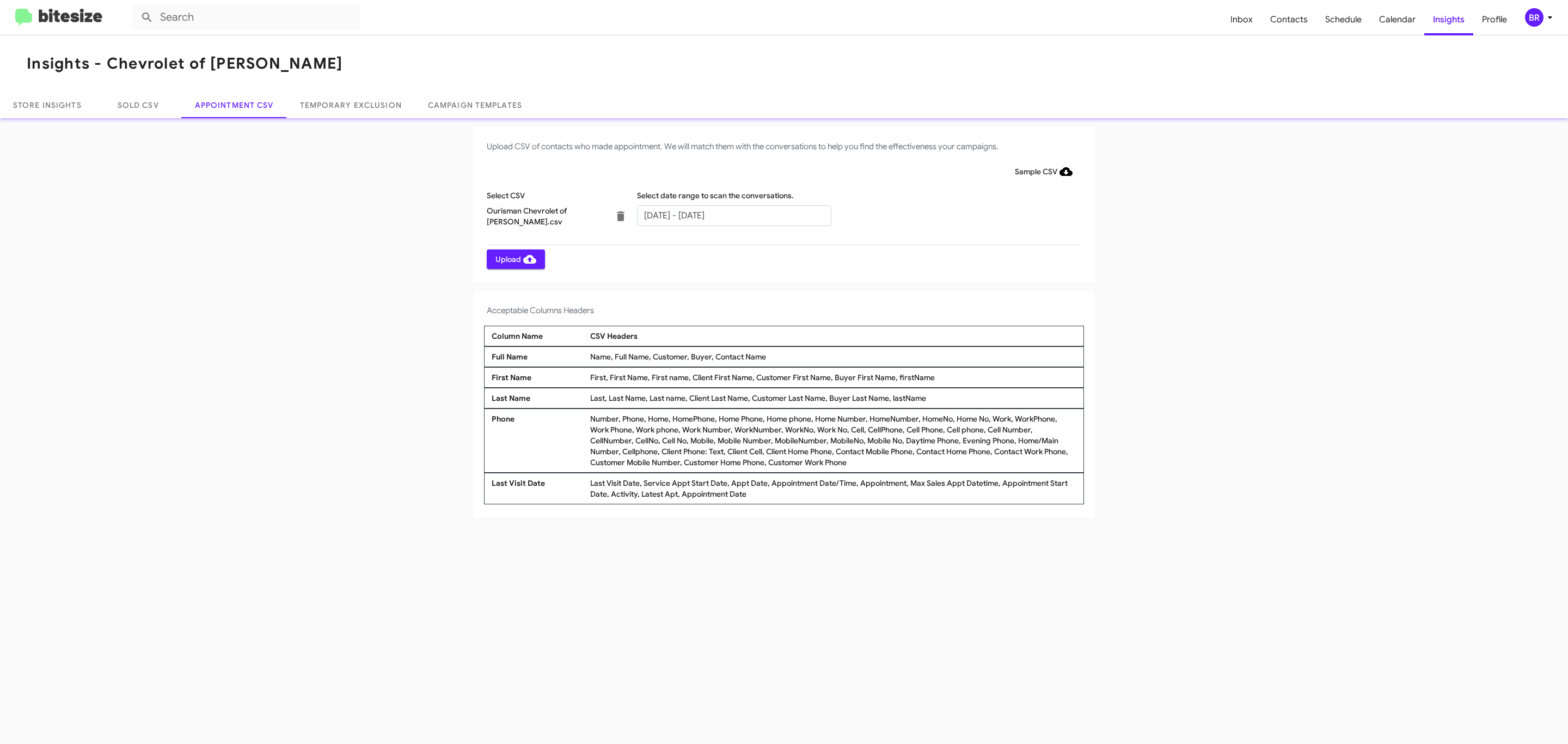
click at [514, 259] on span "Upload" at bounding box center [516, 259] width 41 height 19
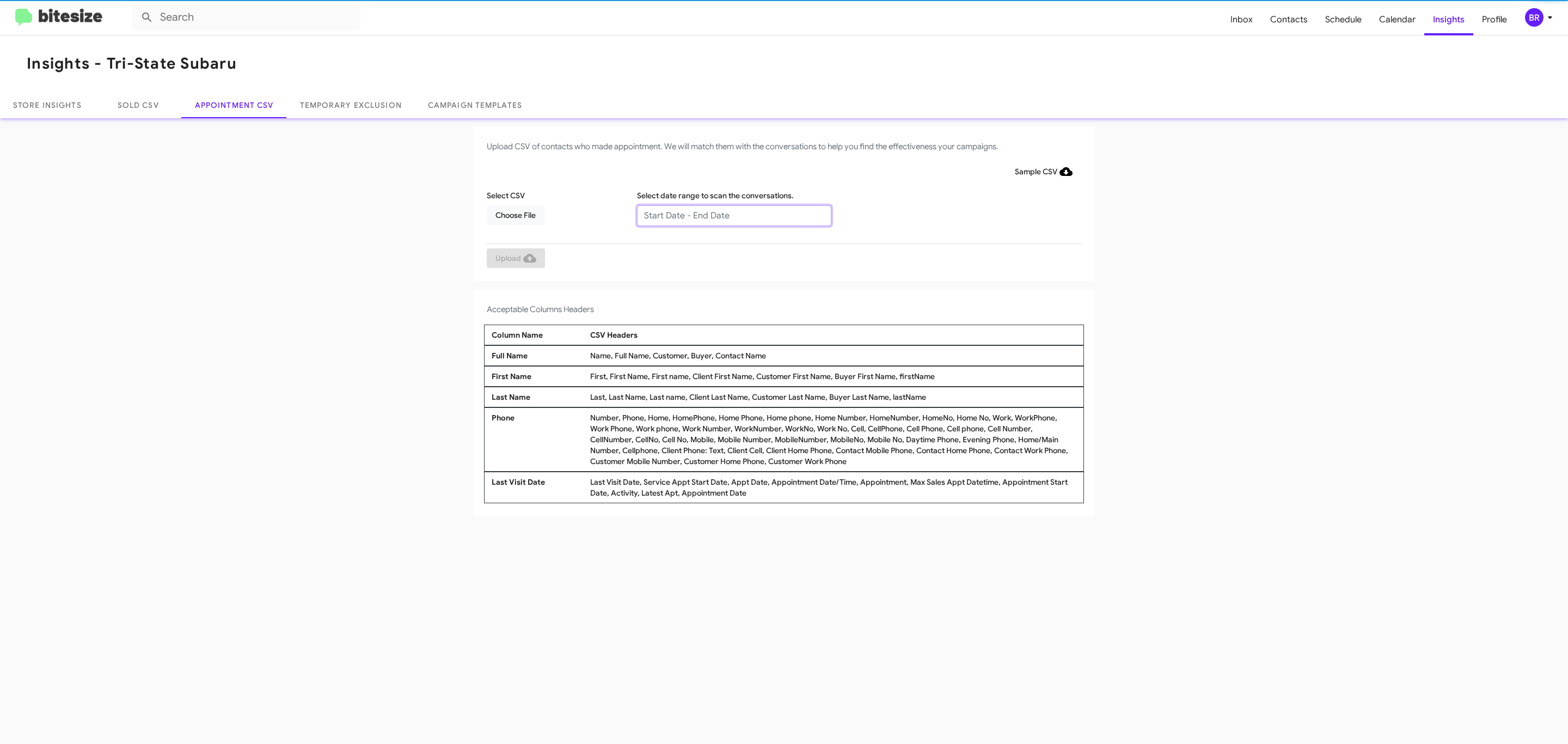
click at [733, 214] on input "text" at bounding box center [733, 216] width 194 height 21
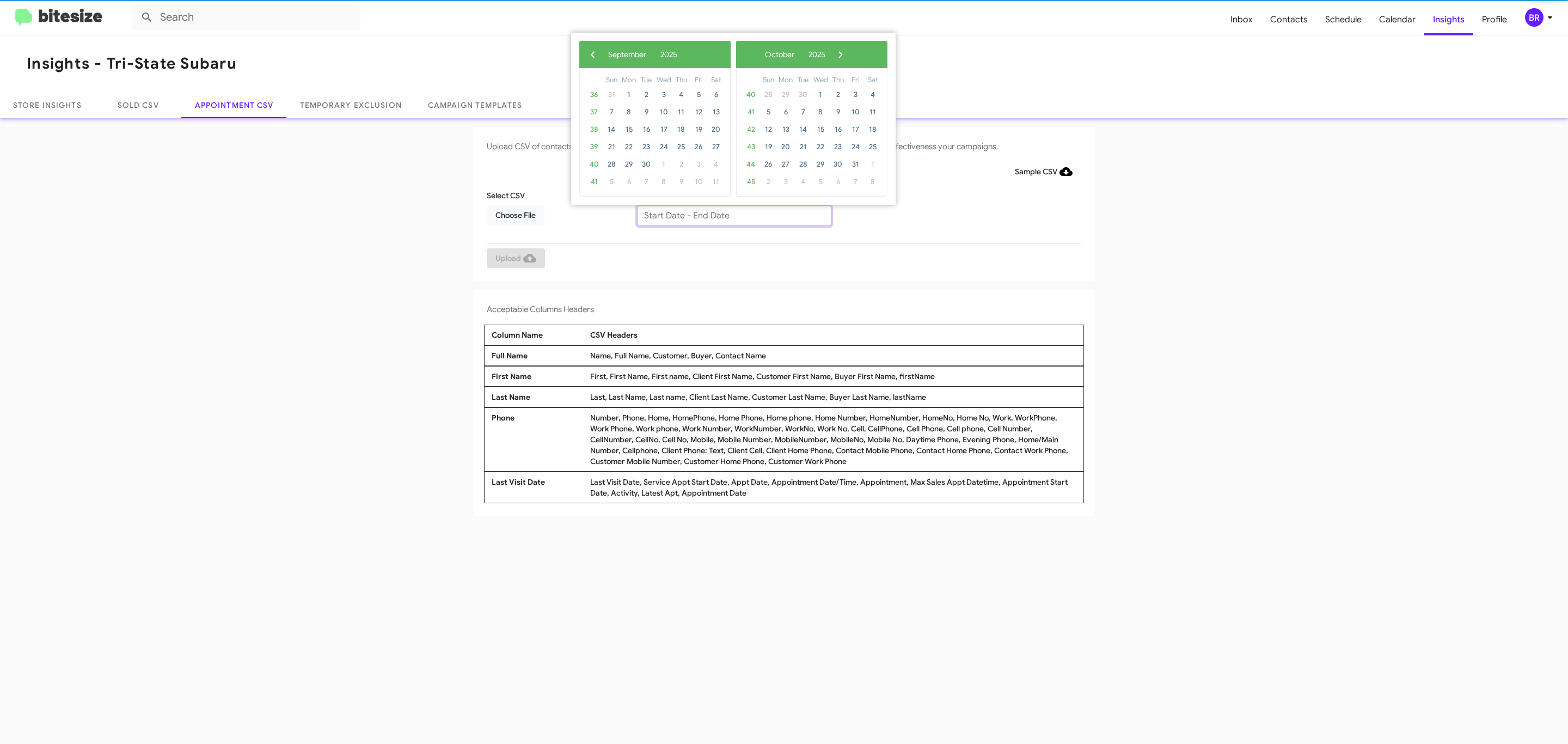
type input "08/29/2025 - 09/05/2025"
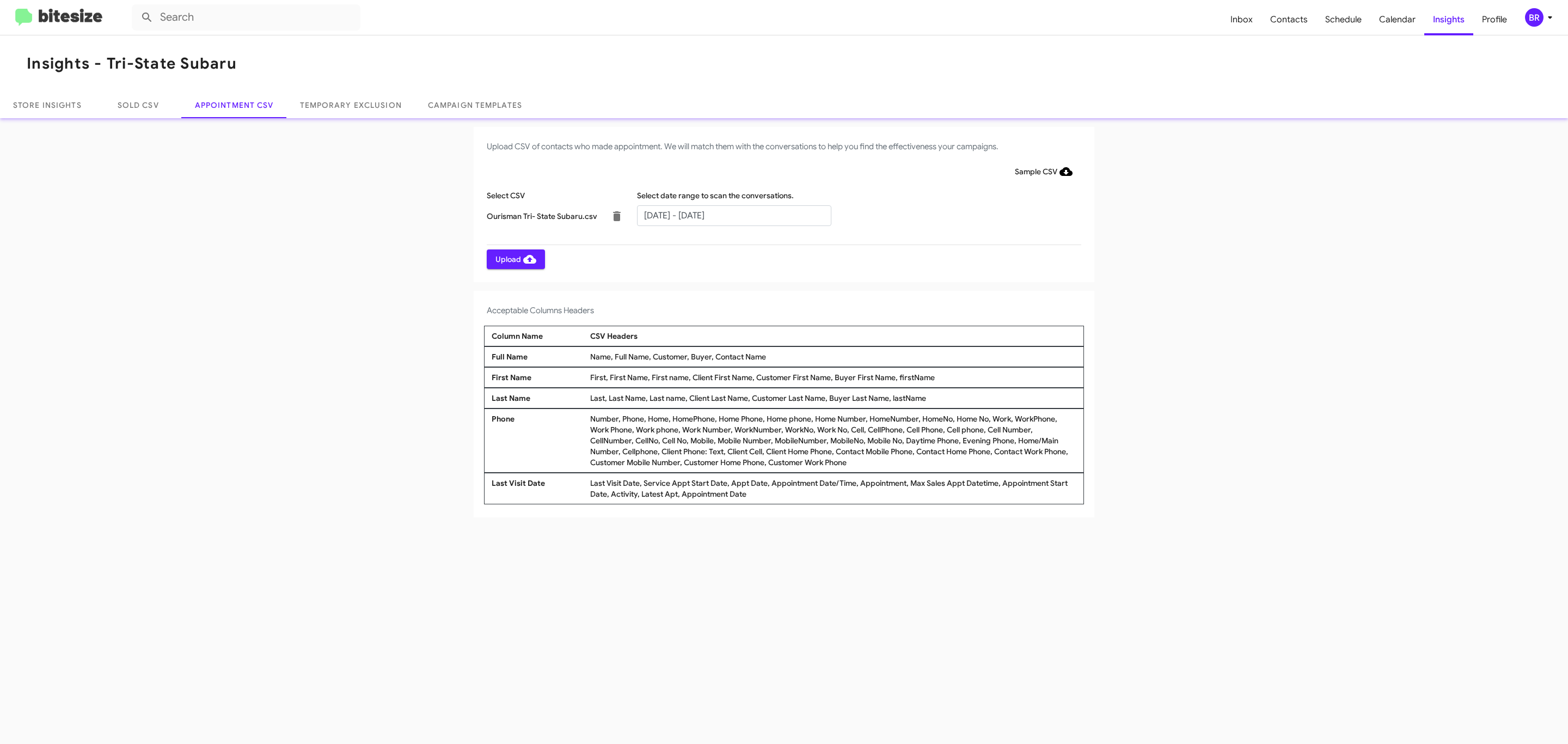
click at [514, 259] on span "Upload" at bounding box center [516, 259] width 41 height 19
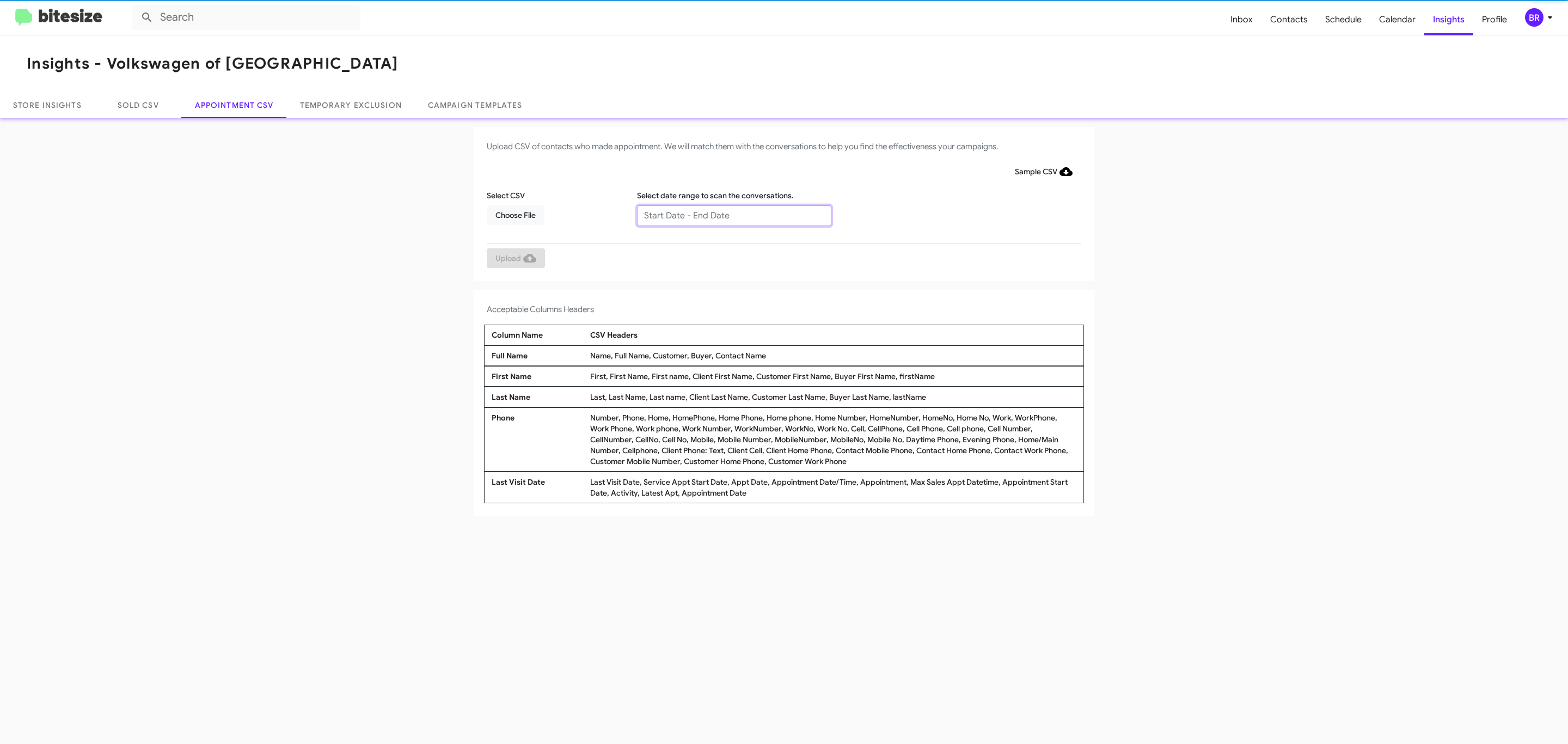
click at [733, 214] on input "text" at bounding box center [733, 216] width 194 height 21
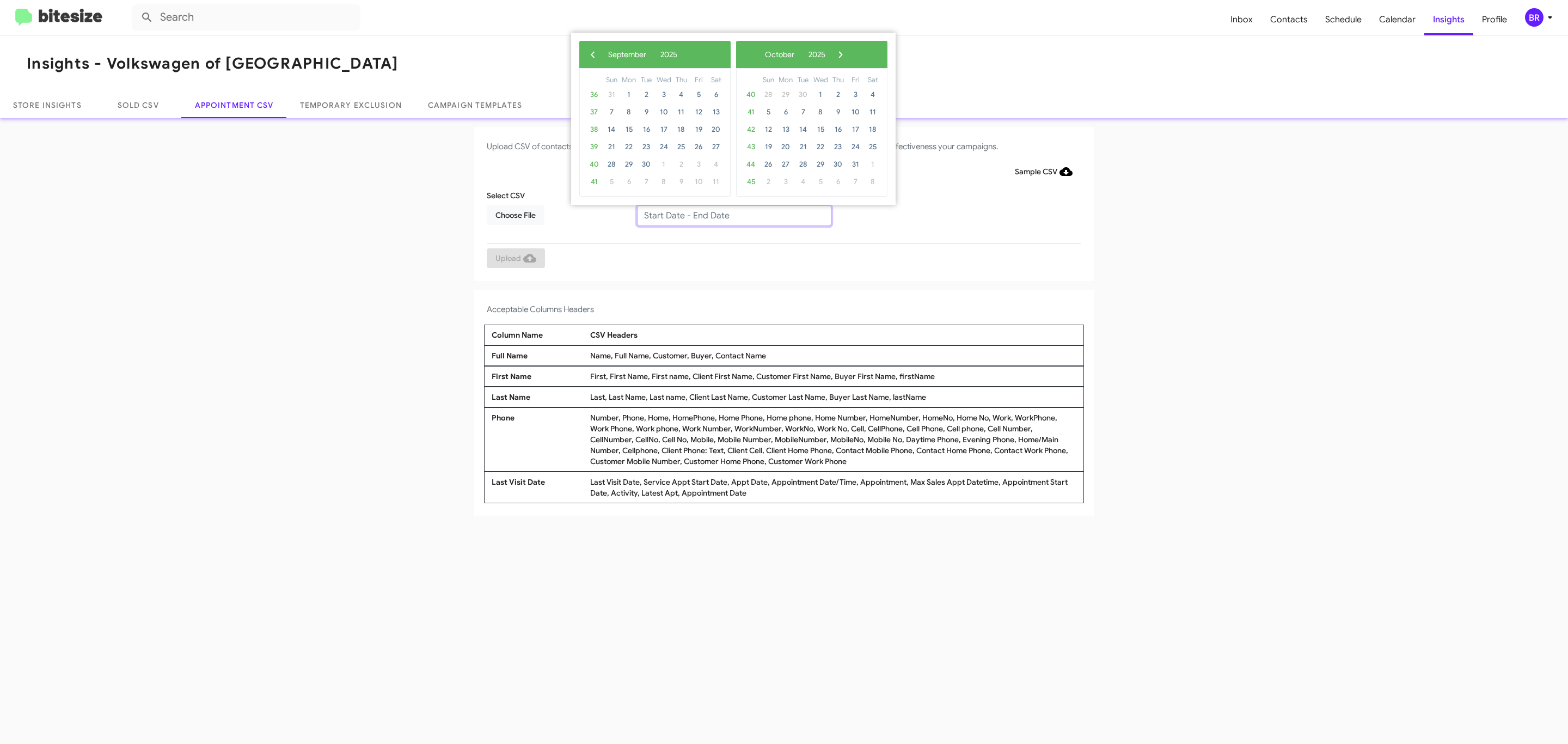
type input "08/29/2025 - 09/05/2025"
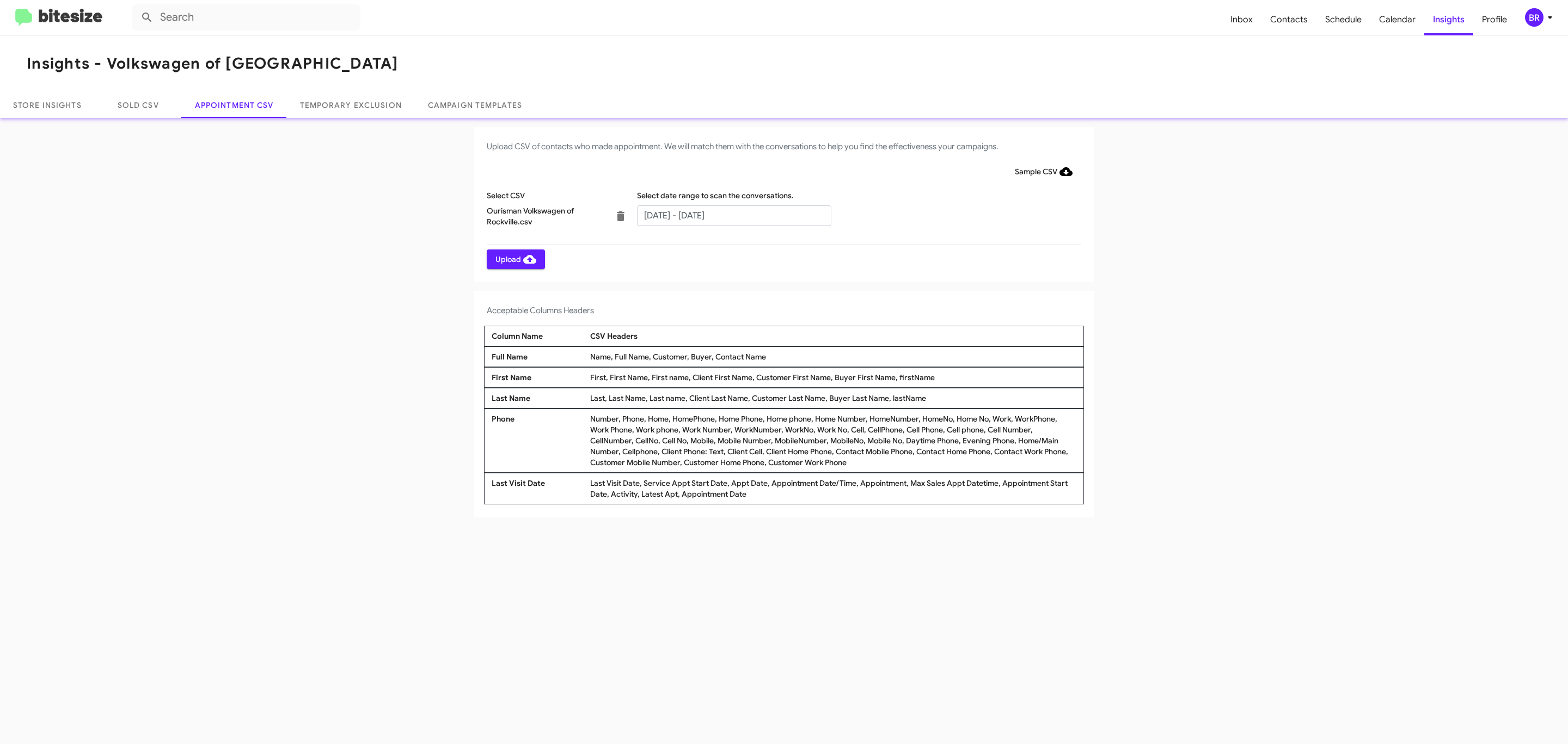
click at [514, 259] on span "Upload" at bounding box center [516, 259] width 41 height 19
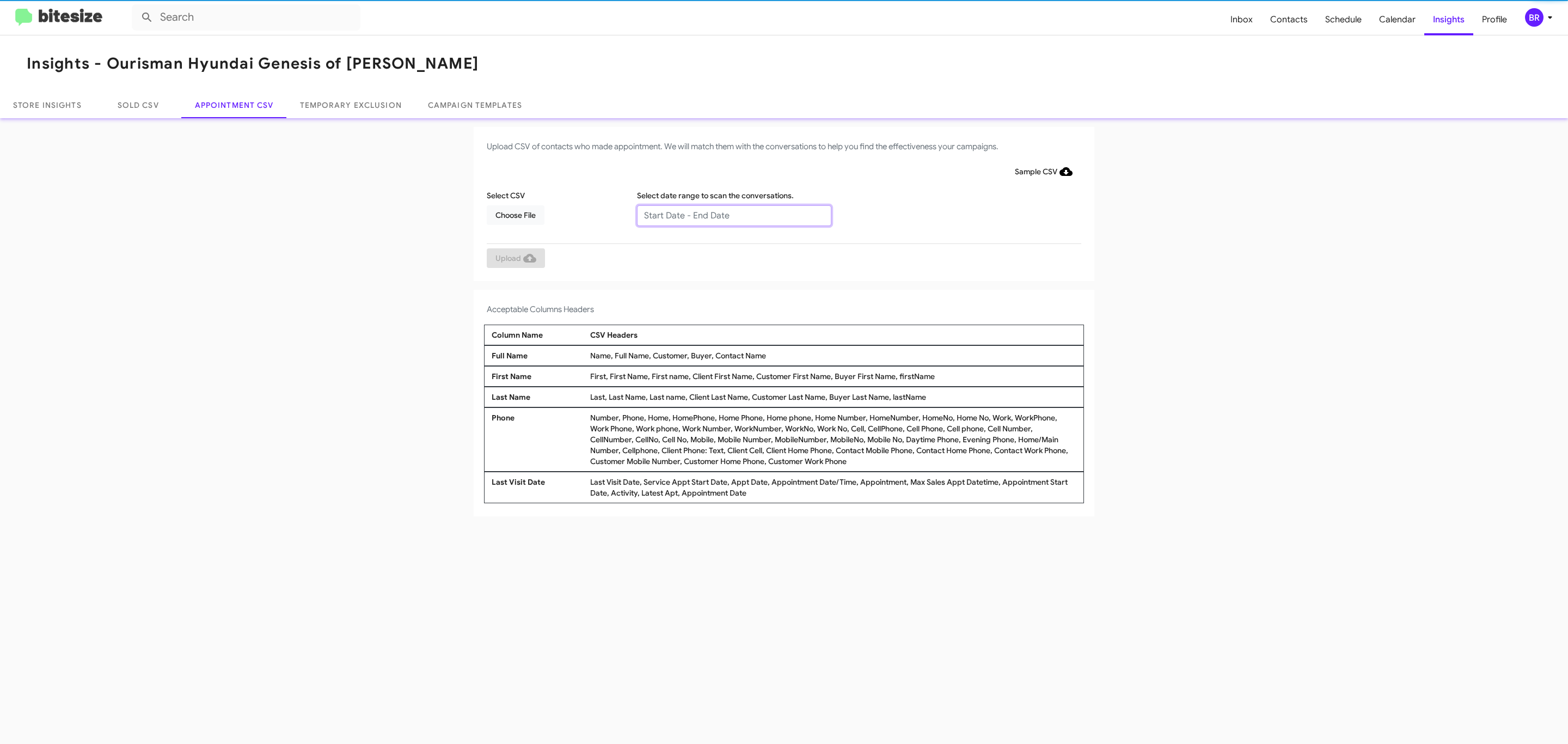
click at [733, 214] on input "text" at bounding box center [733, 216] width 194 height 21
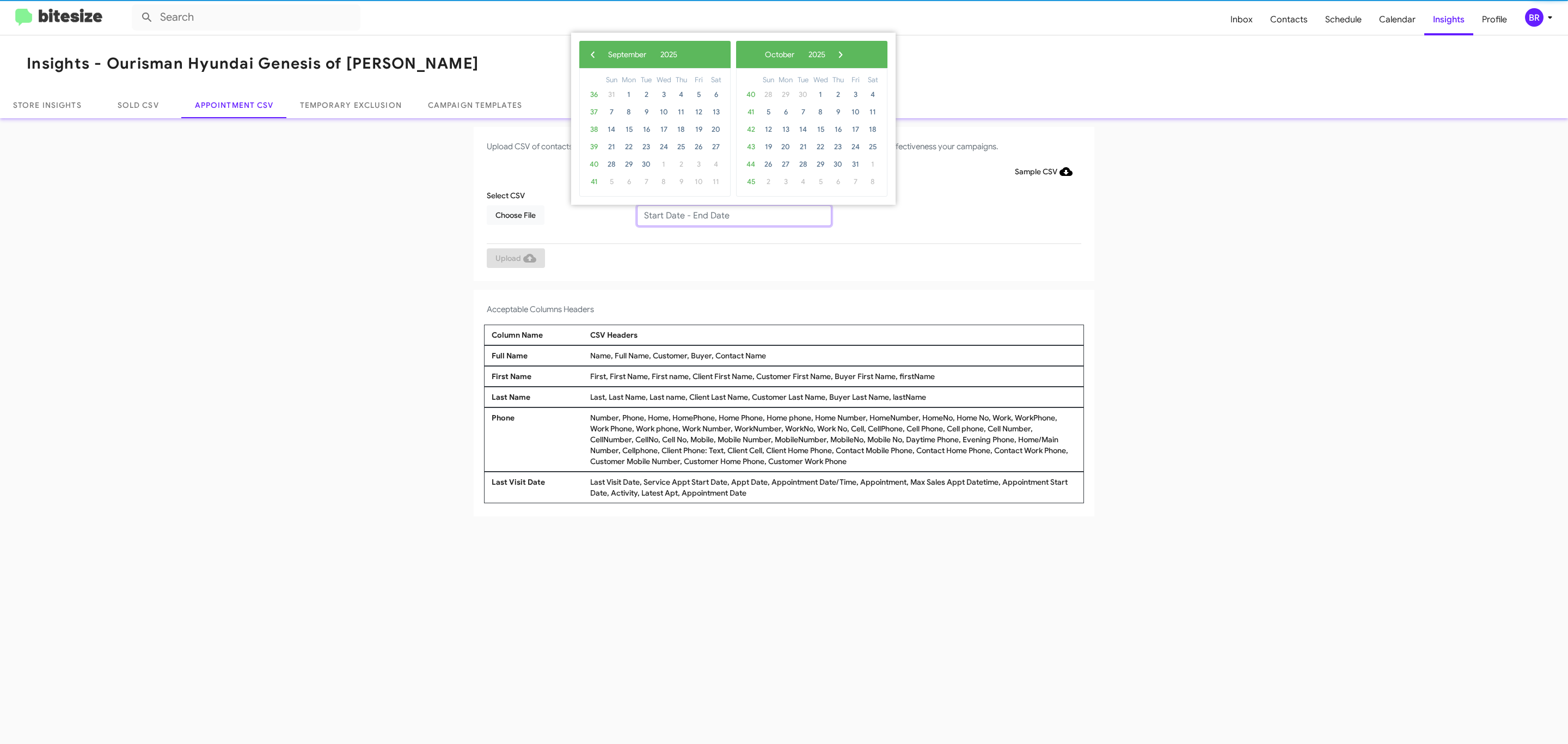
type input "[DATE] - [DATE]"
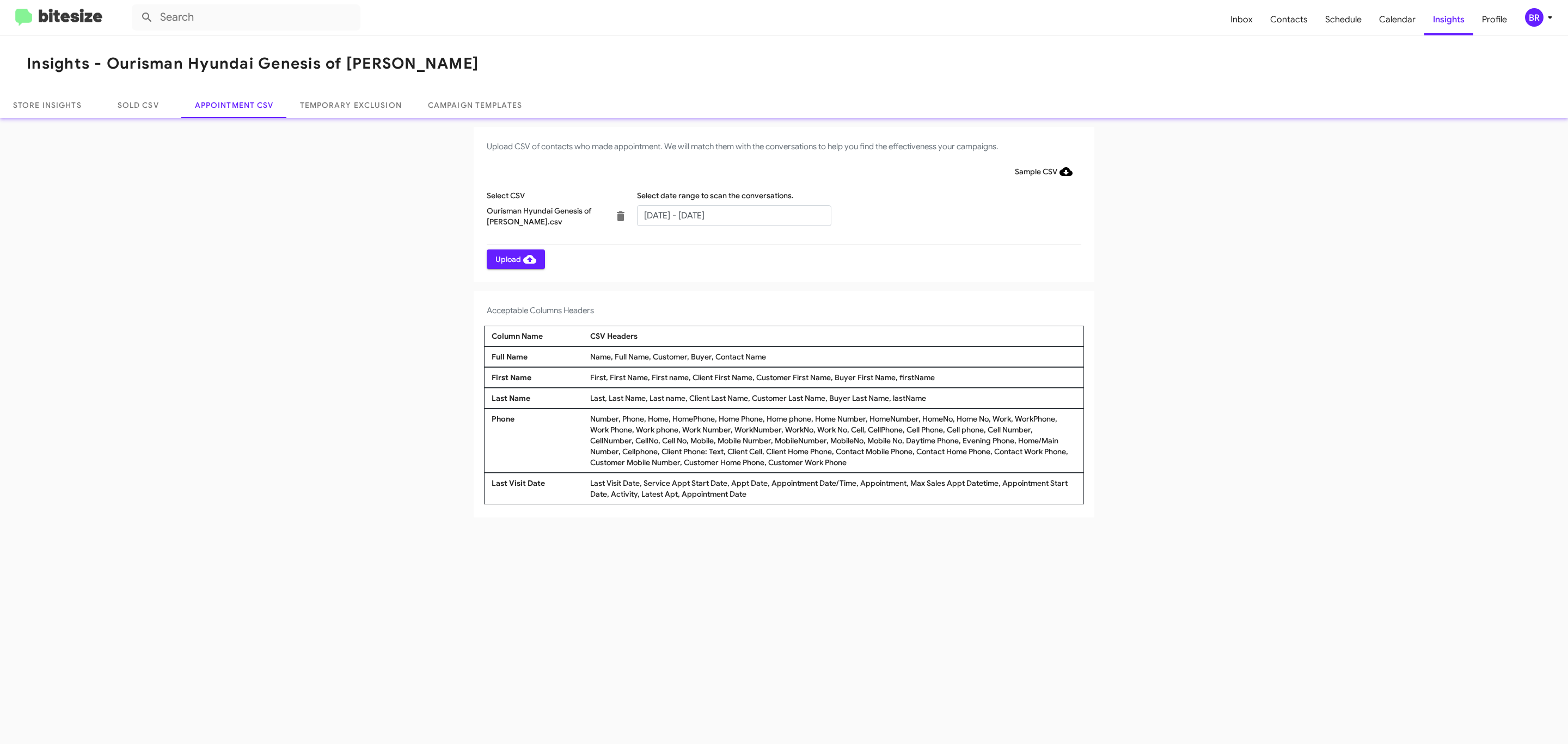
click at [514, 259] on span "Upload" at bounding box center [516, 259] width 41 height 19
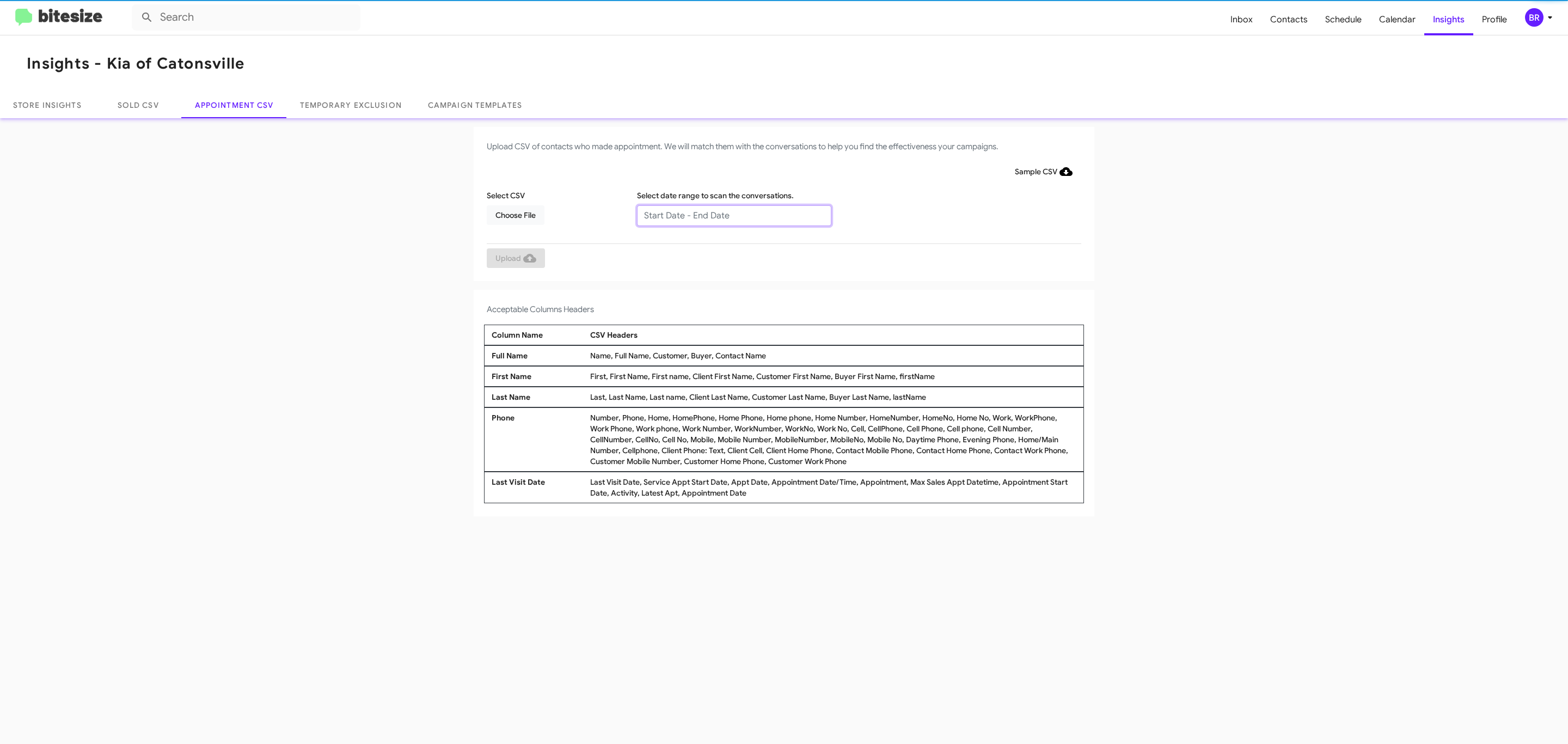
click at [733, 214] on input "text" at bounding box center [733, 216] width 194 height 21
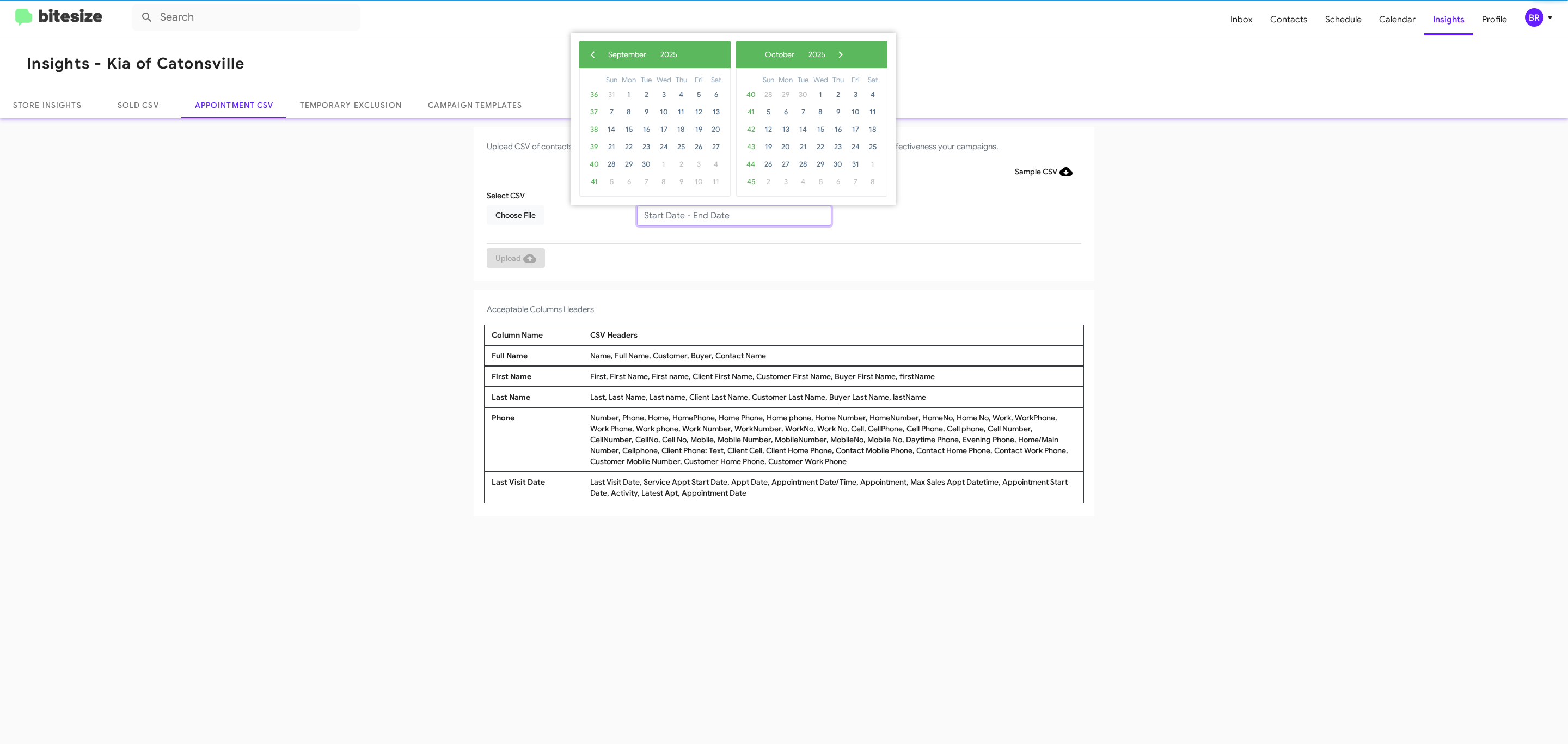
type input "08/29/2025 - 09/05/2025"
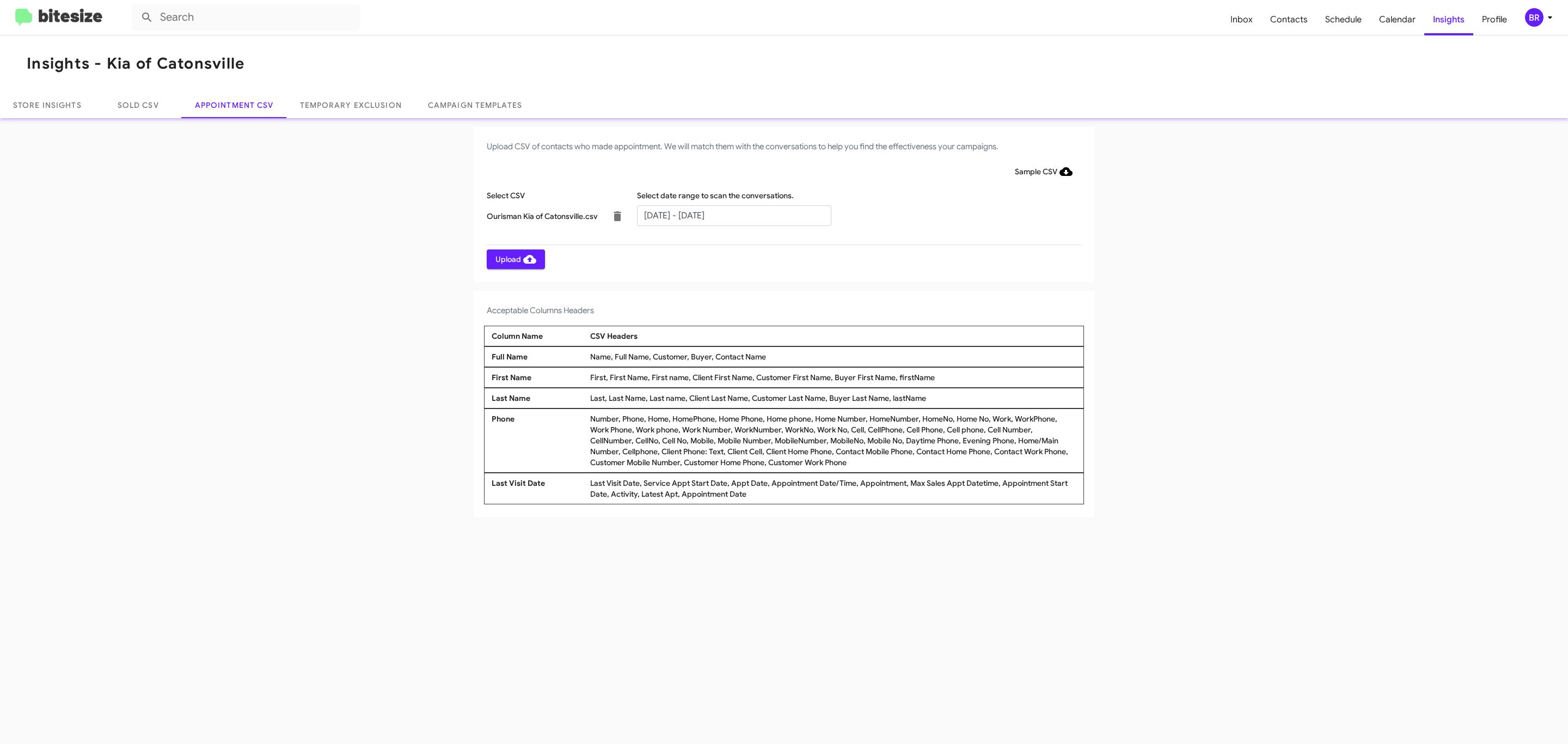
click at [514, 259] on span "Upload" at bounding box center [516, 259] width 41 height 19
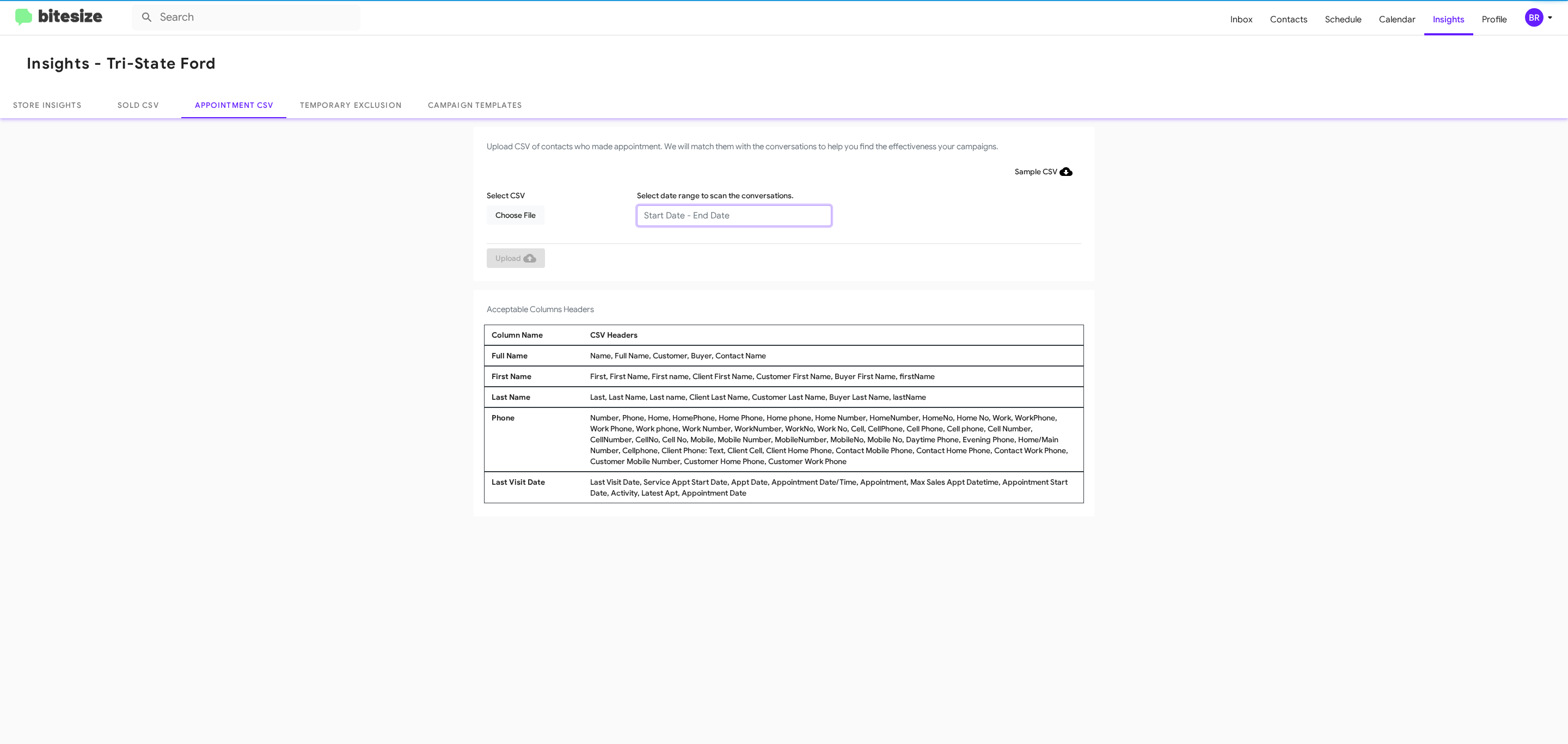
click at [733, 214] on input "text" at bounding box center [733, 216] width 194 height 21
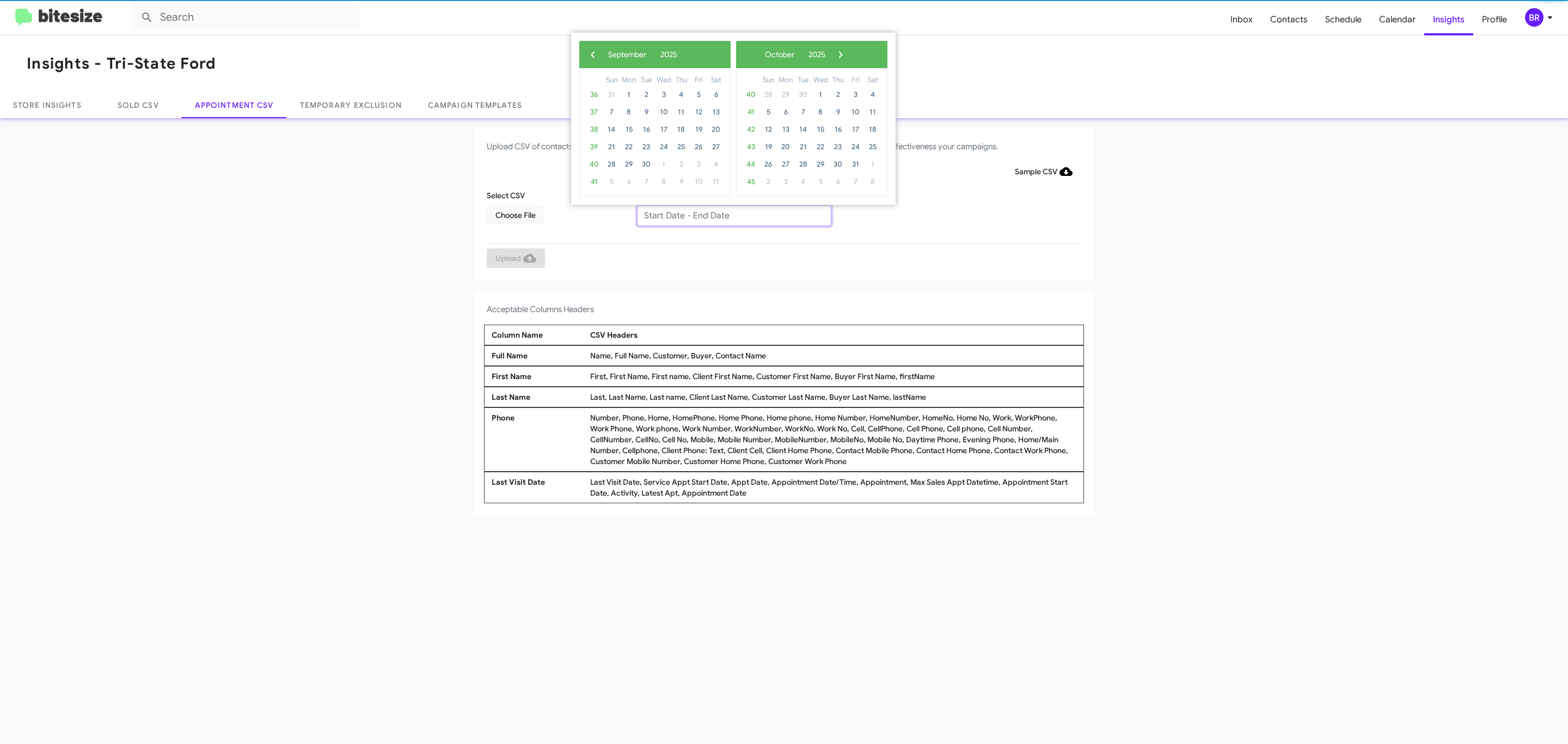
type input "08/29/2025 - 09/05/2025"
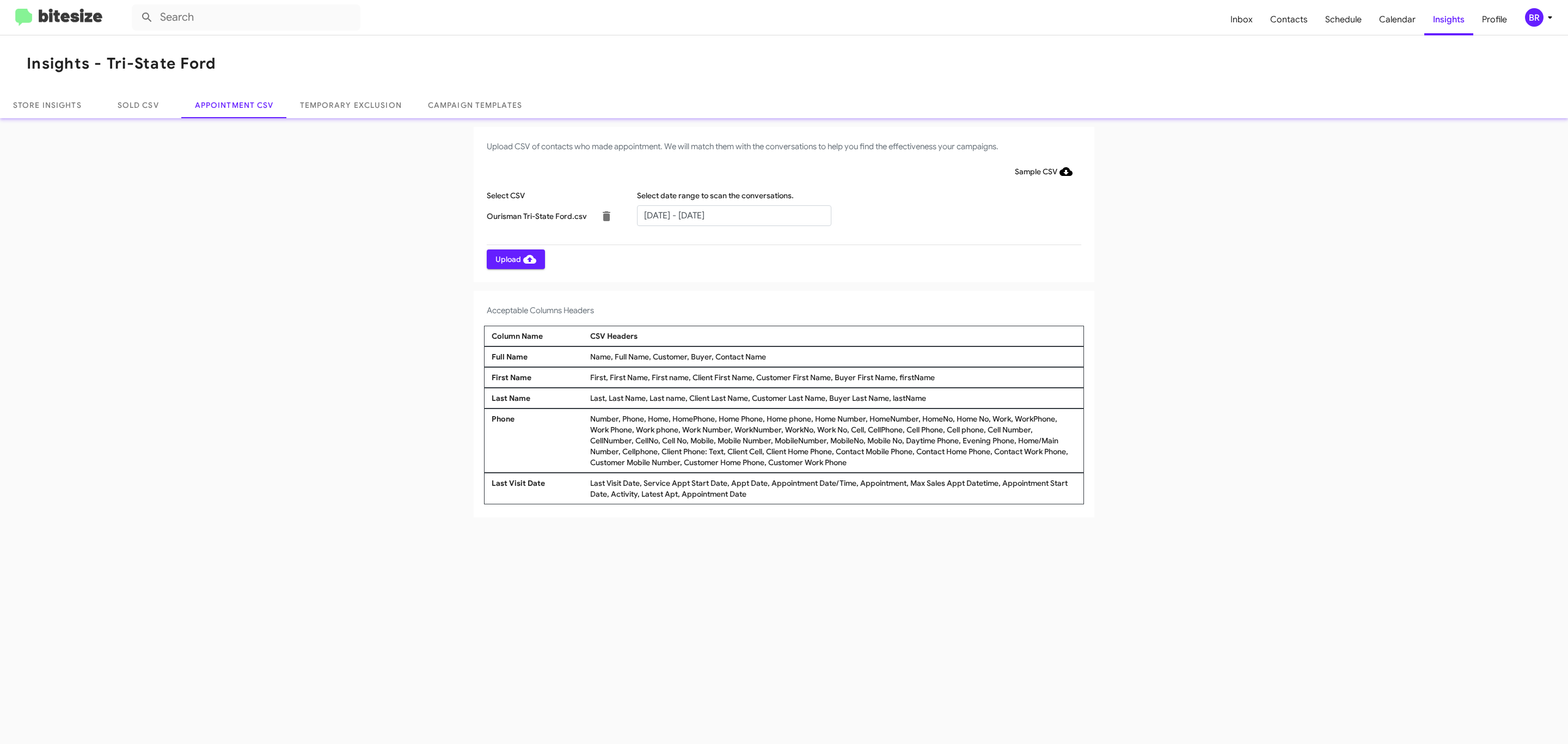
click at [514, 259] on span "Upload" at bounding box center [516, 259] width 41 height 19
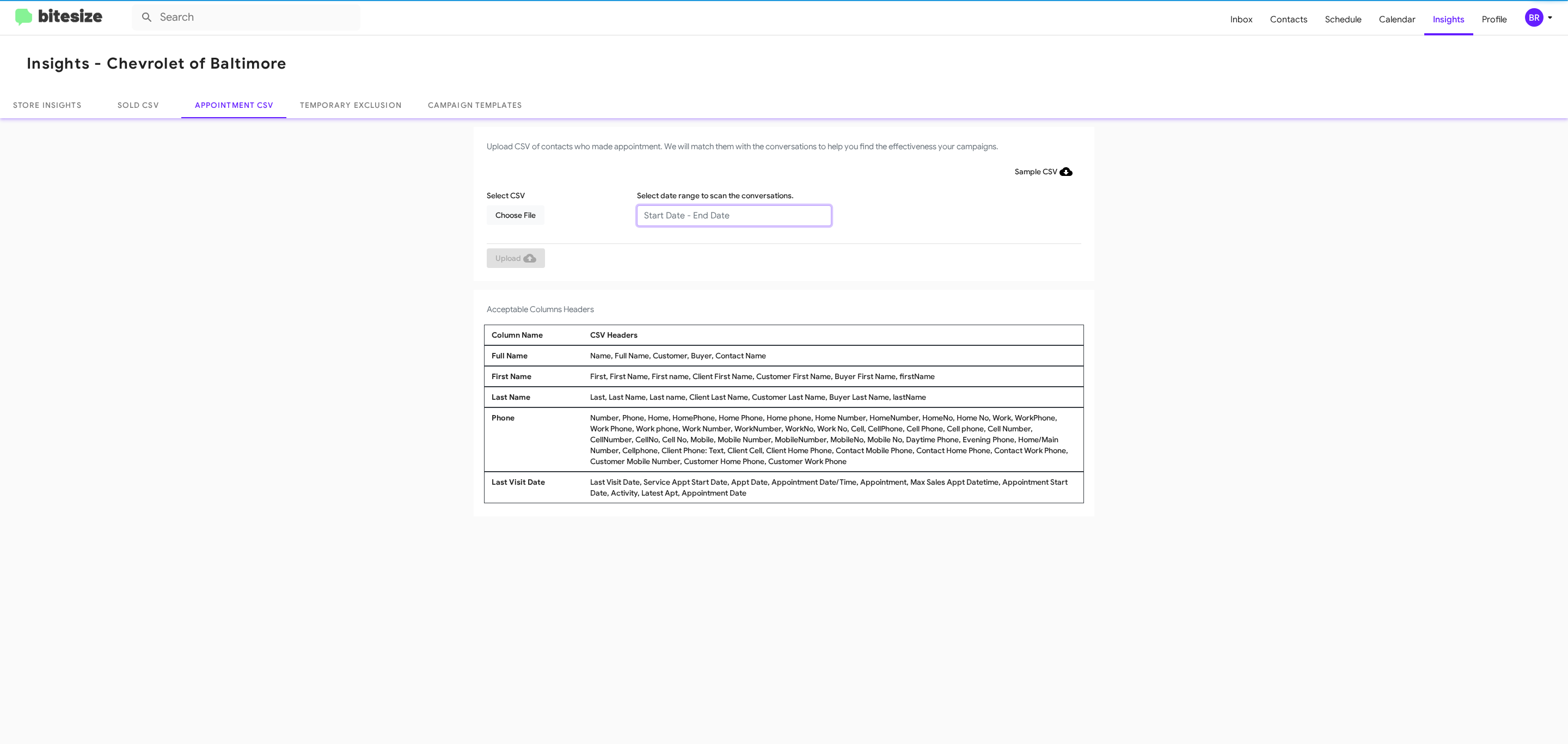
click at [733, 214] on input "text" at bounding box center [733, 216] width 194 height 21
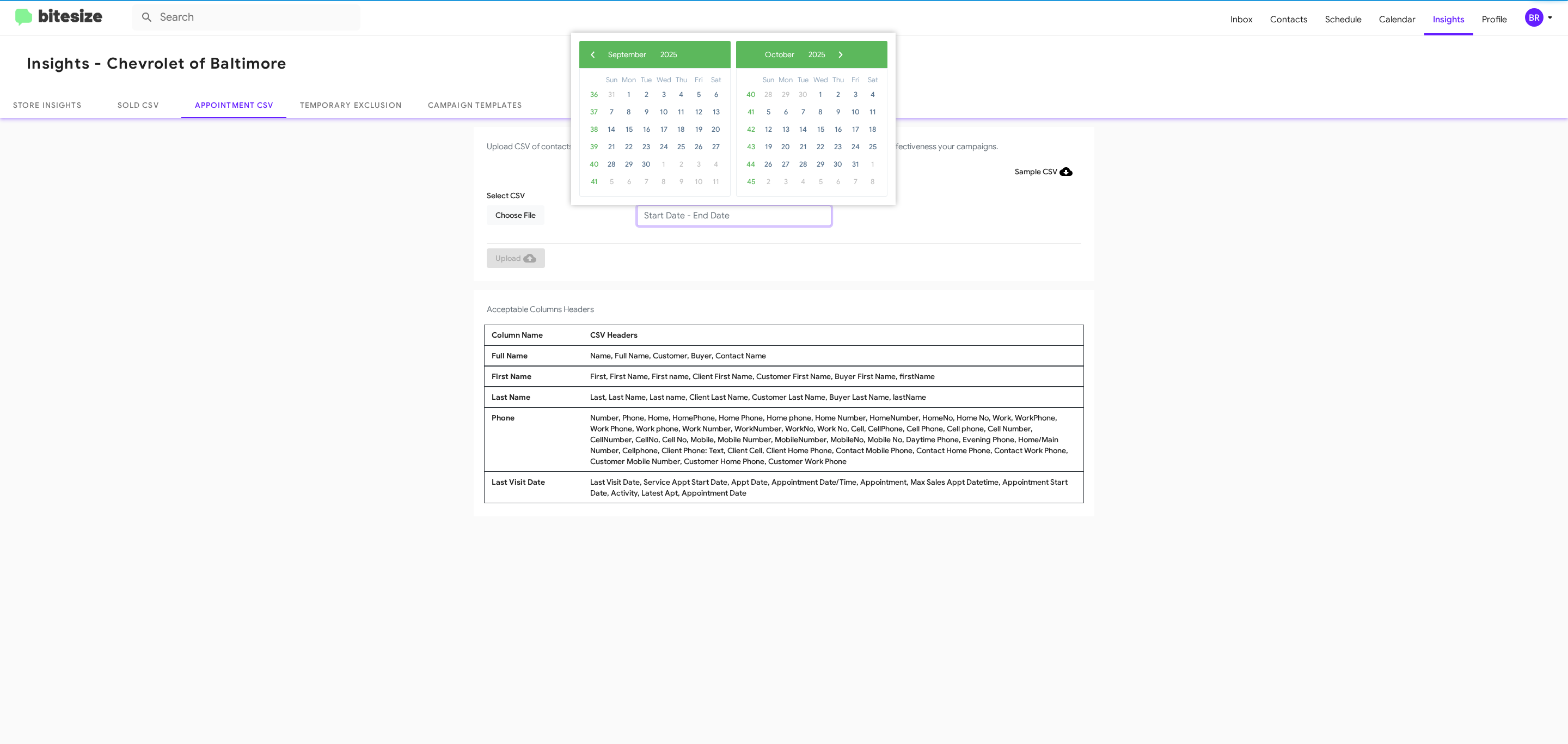
type input "[DATE] - [DATE]"
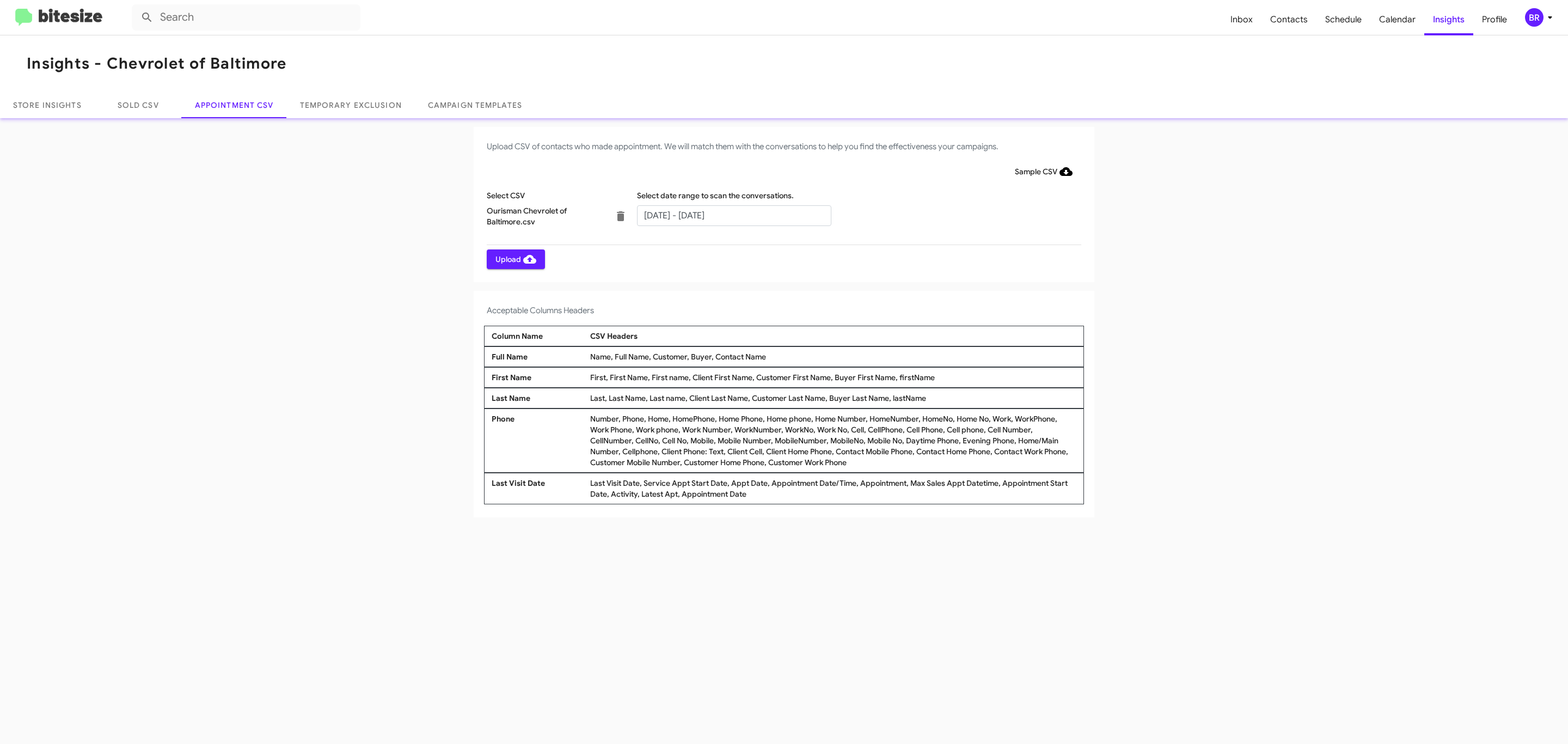
click at [514, 259] on span "Upload" at bounding box center [516, 259] width 41 height 19
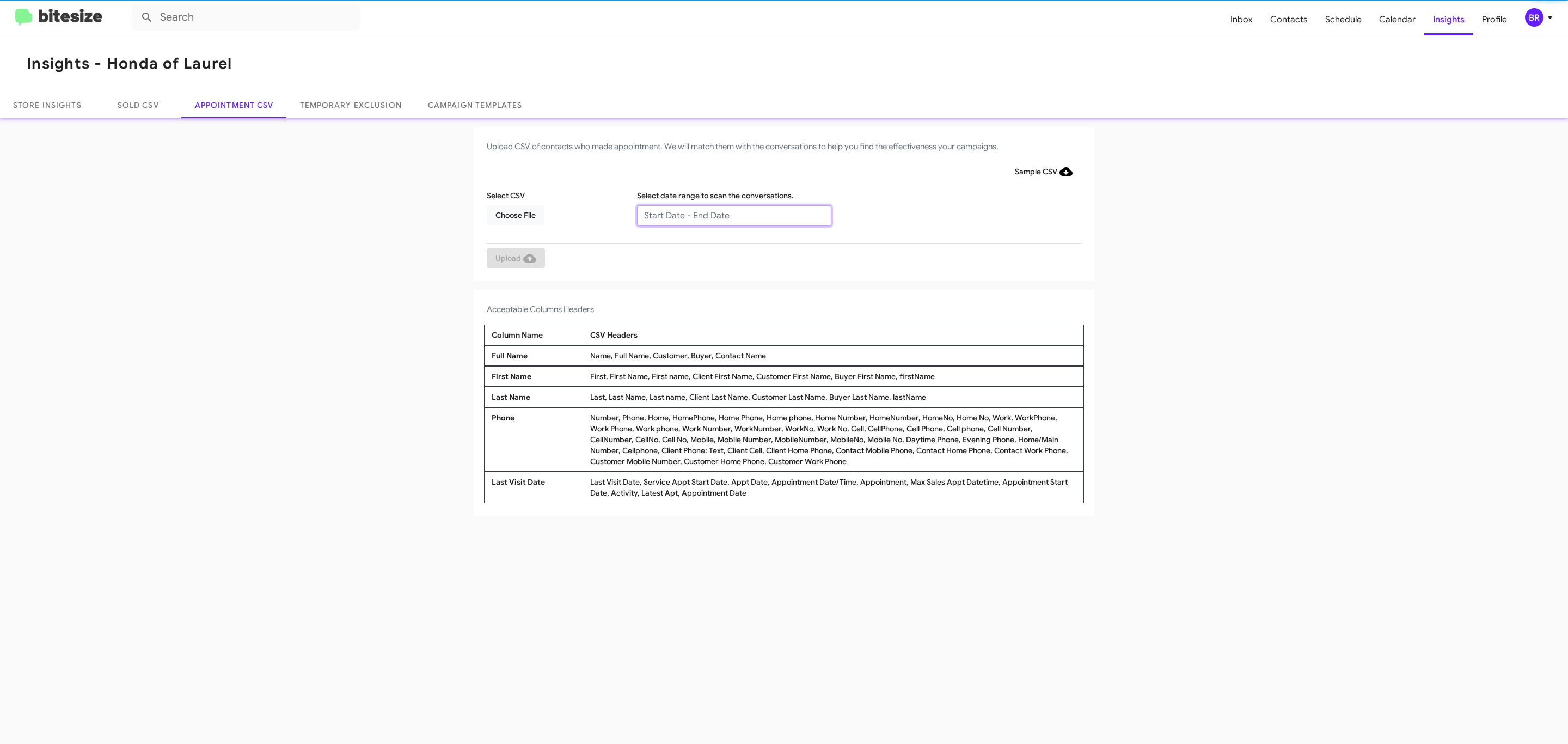
click at [733, 214] on input "text" at bounding box center [733, 216] width 194 height 21
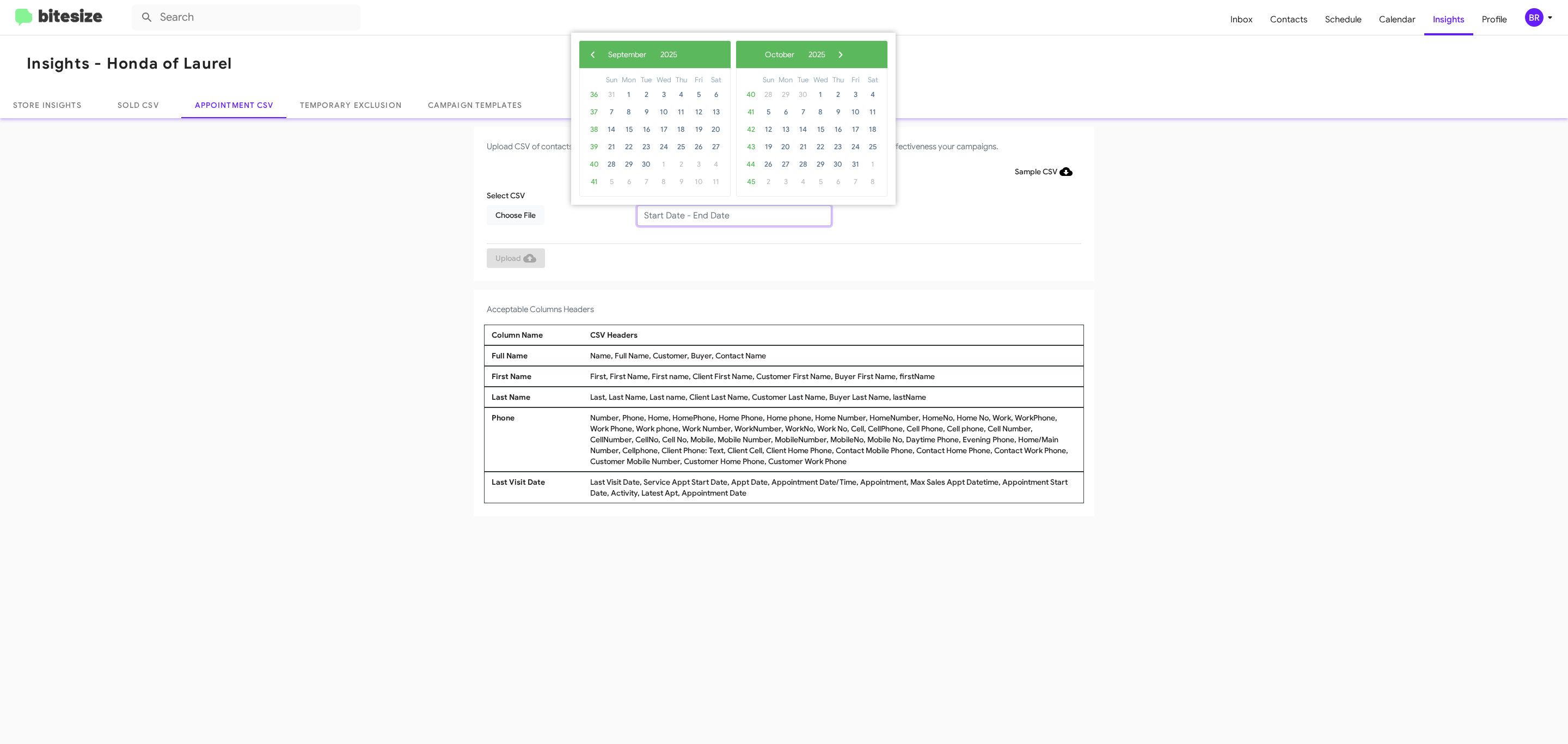
type input "08/29/2025 - 09/05/2025"
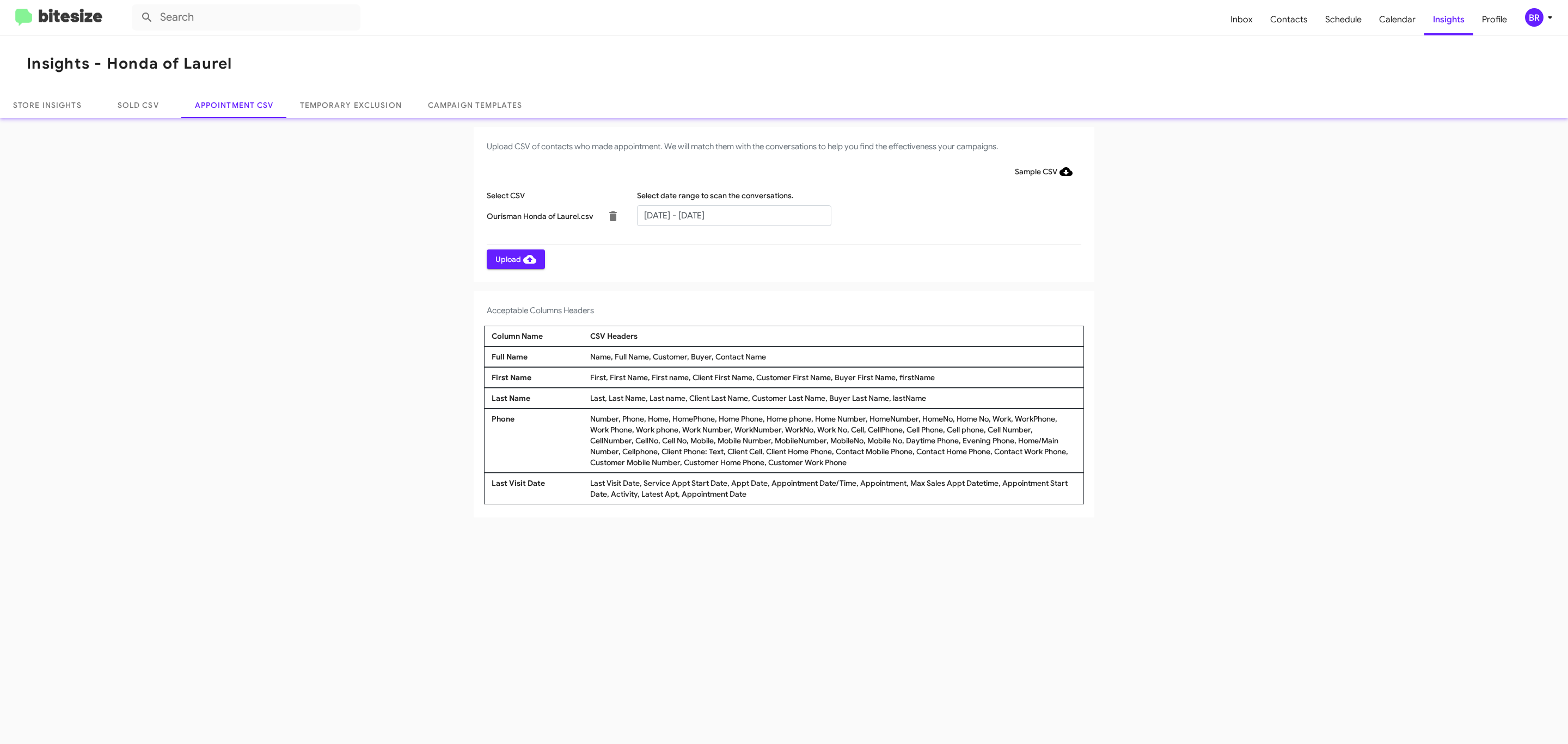
click at [514, 259] on span "Upload" at bounding box center [516, 259] width 41 height 19
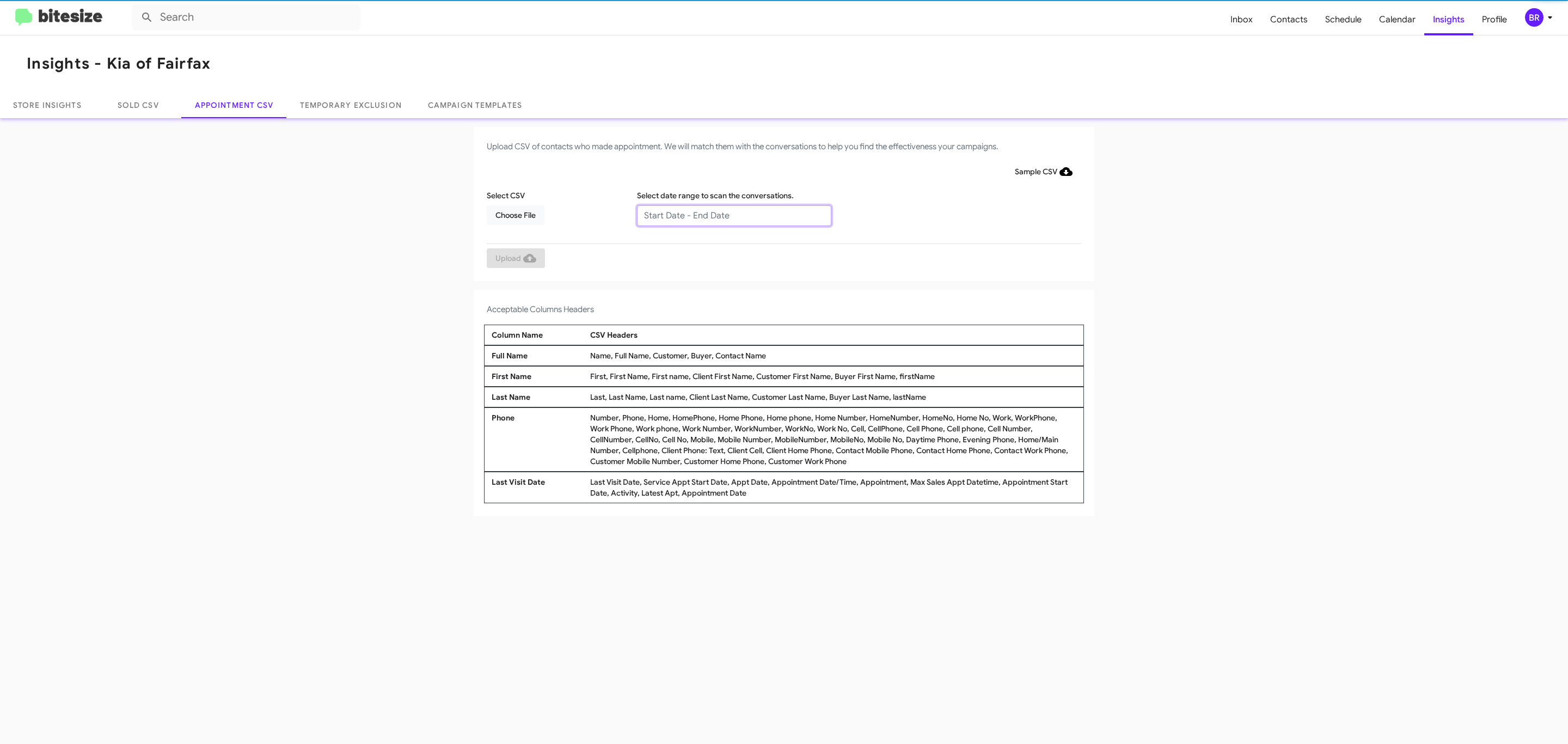
click at [733, 214] on input "text" at bounding box center [733, 216] width 194 height 21
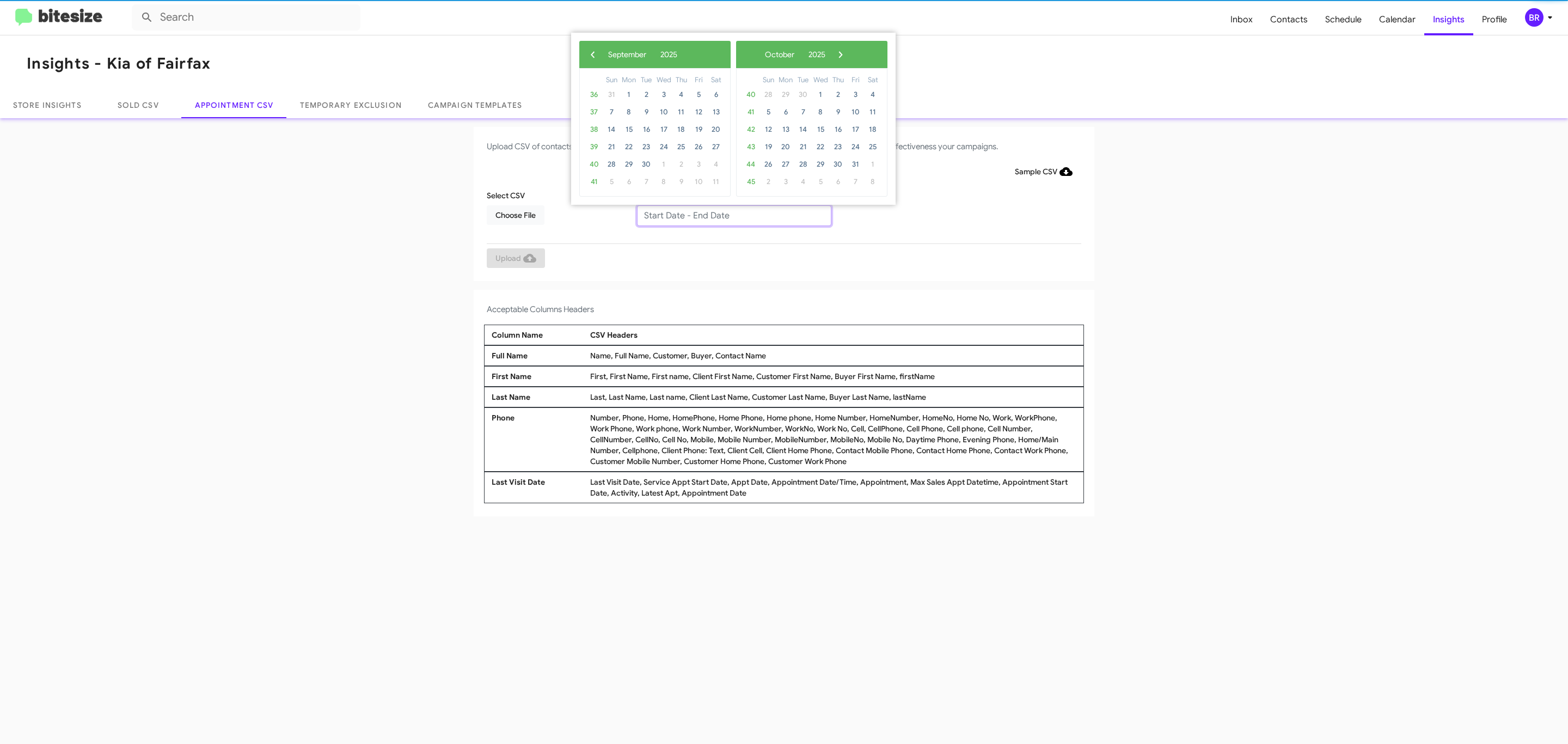
type input "[DATE] - [DATE]"
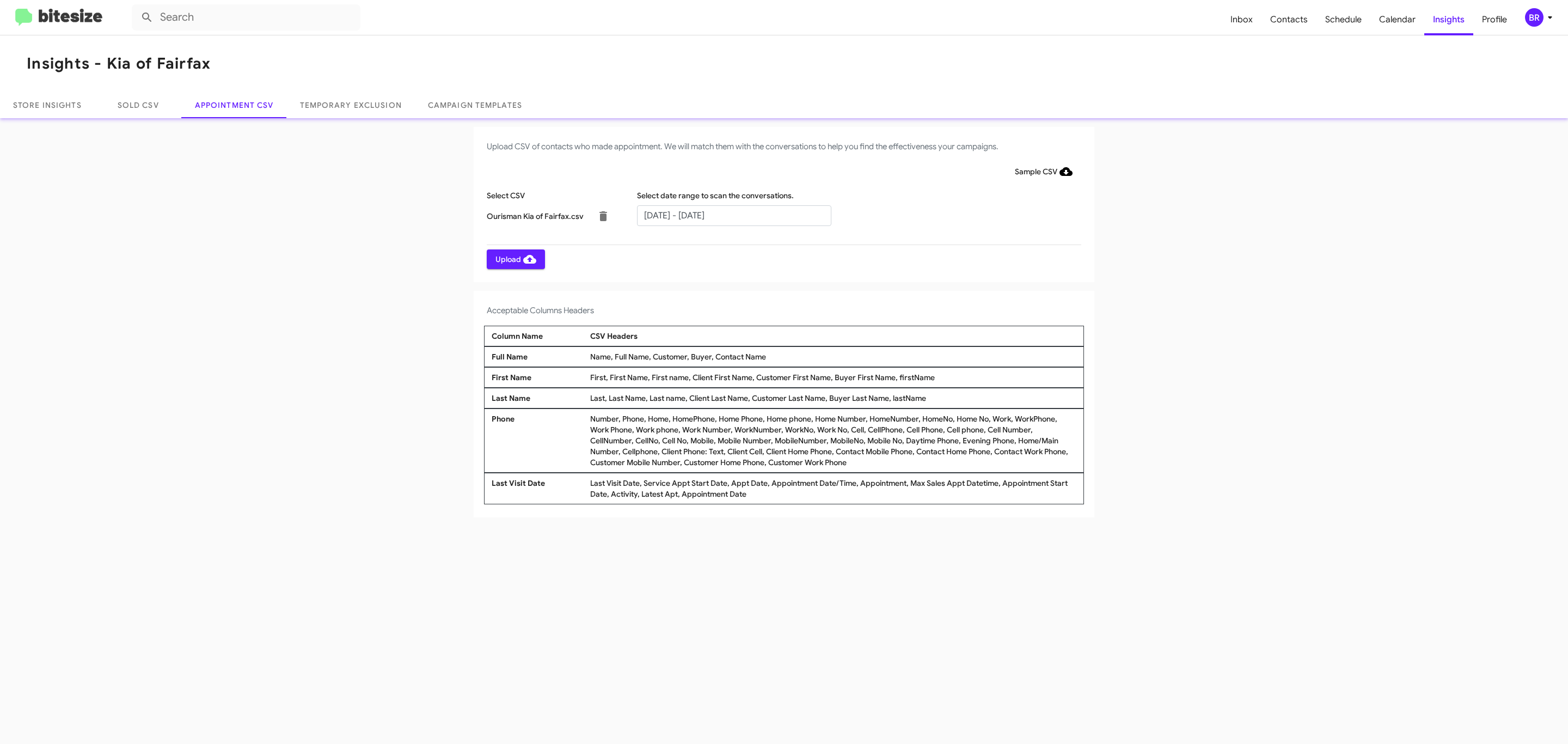
click at [514, 259] on span "Upload" at bounding box center [516, 259] width 41 height 19
click at [733, 214] on input "text" at bounding box center [733, 216] width 194 height 21
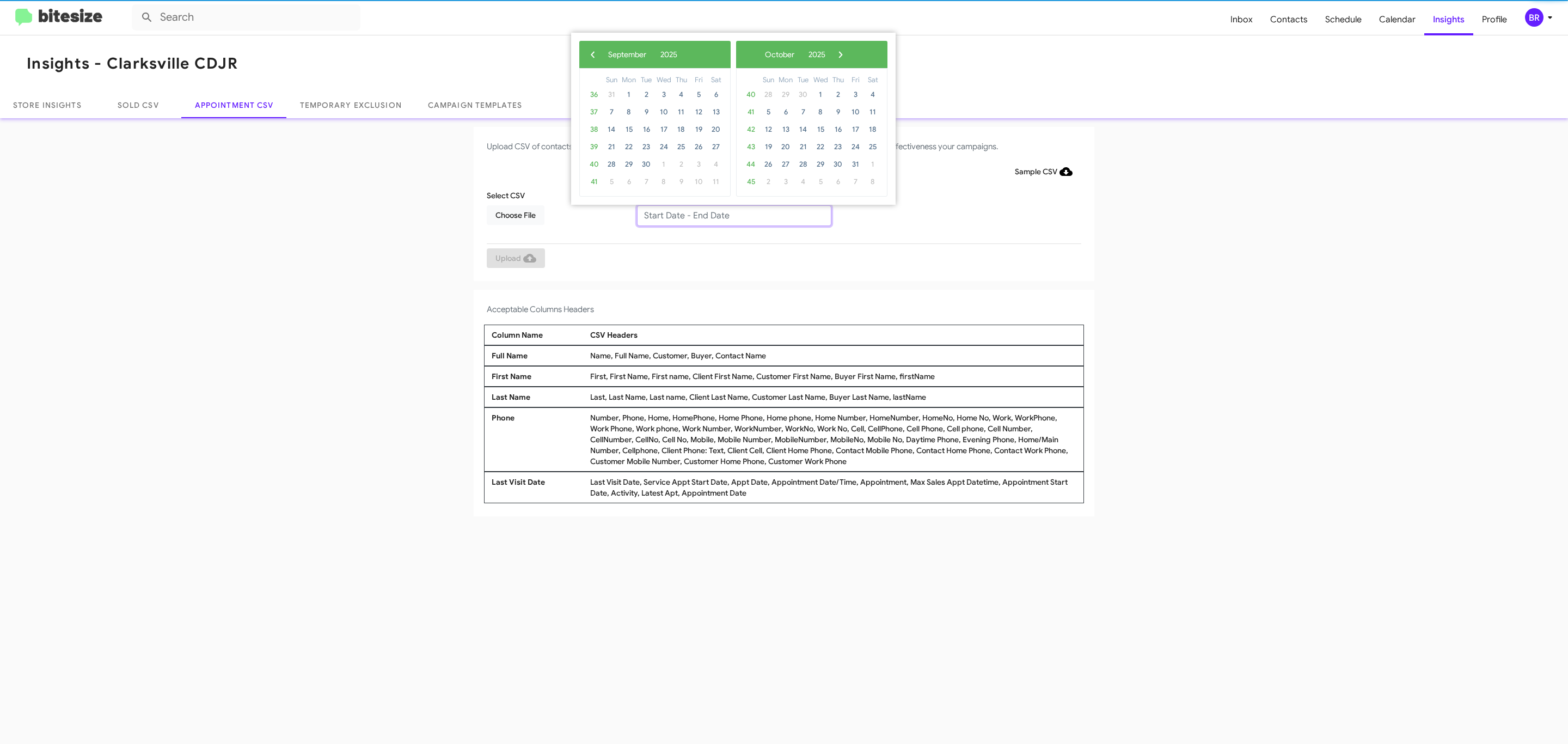
type input "08/29/2025 - 09/05/2025"
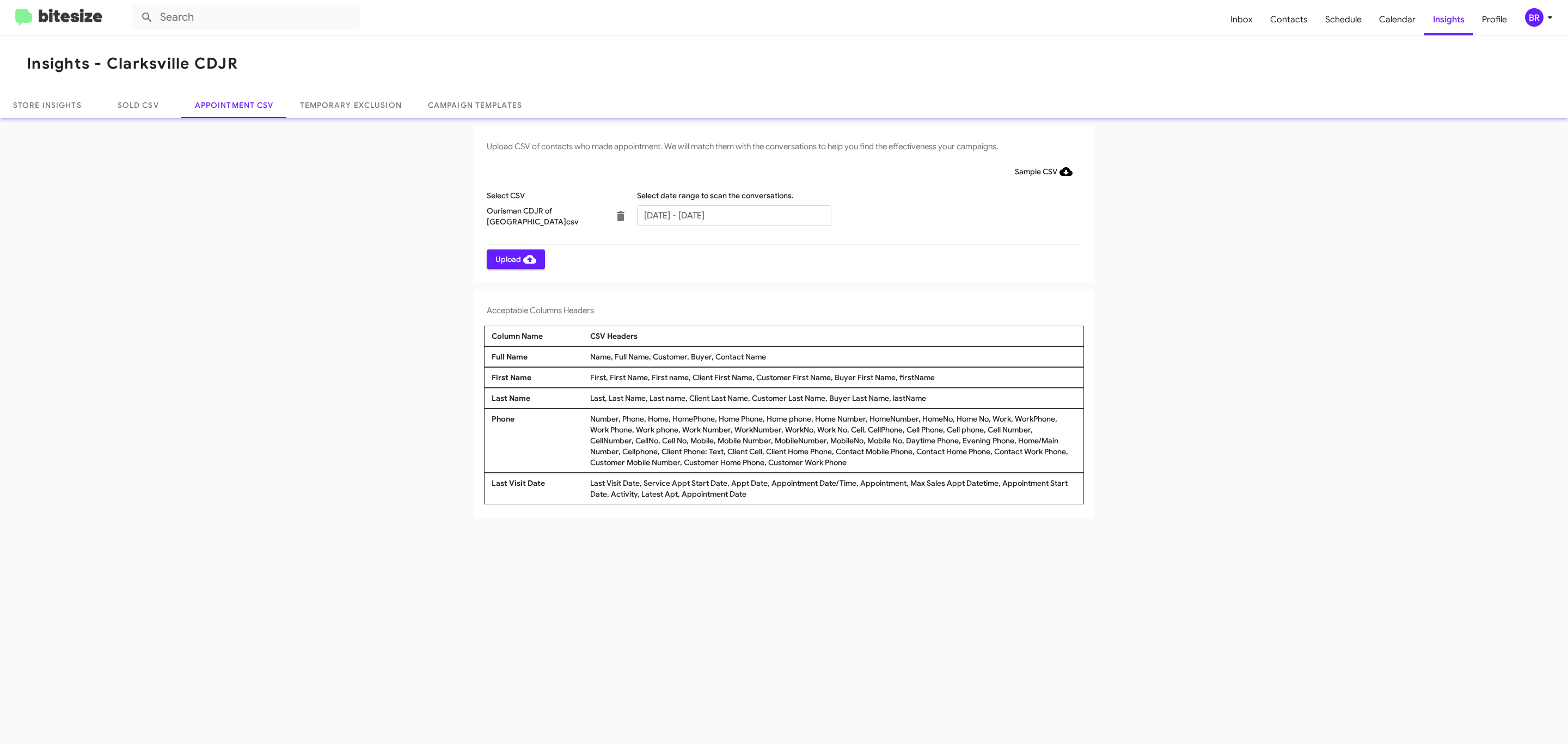
click at [514, 259] on span "Upload" at bounding box center [516, 259] width 41 height 19
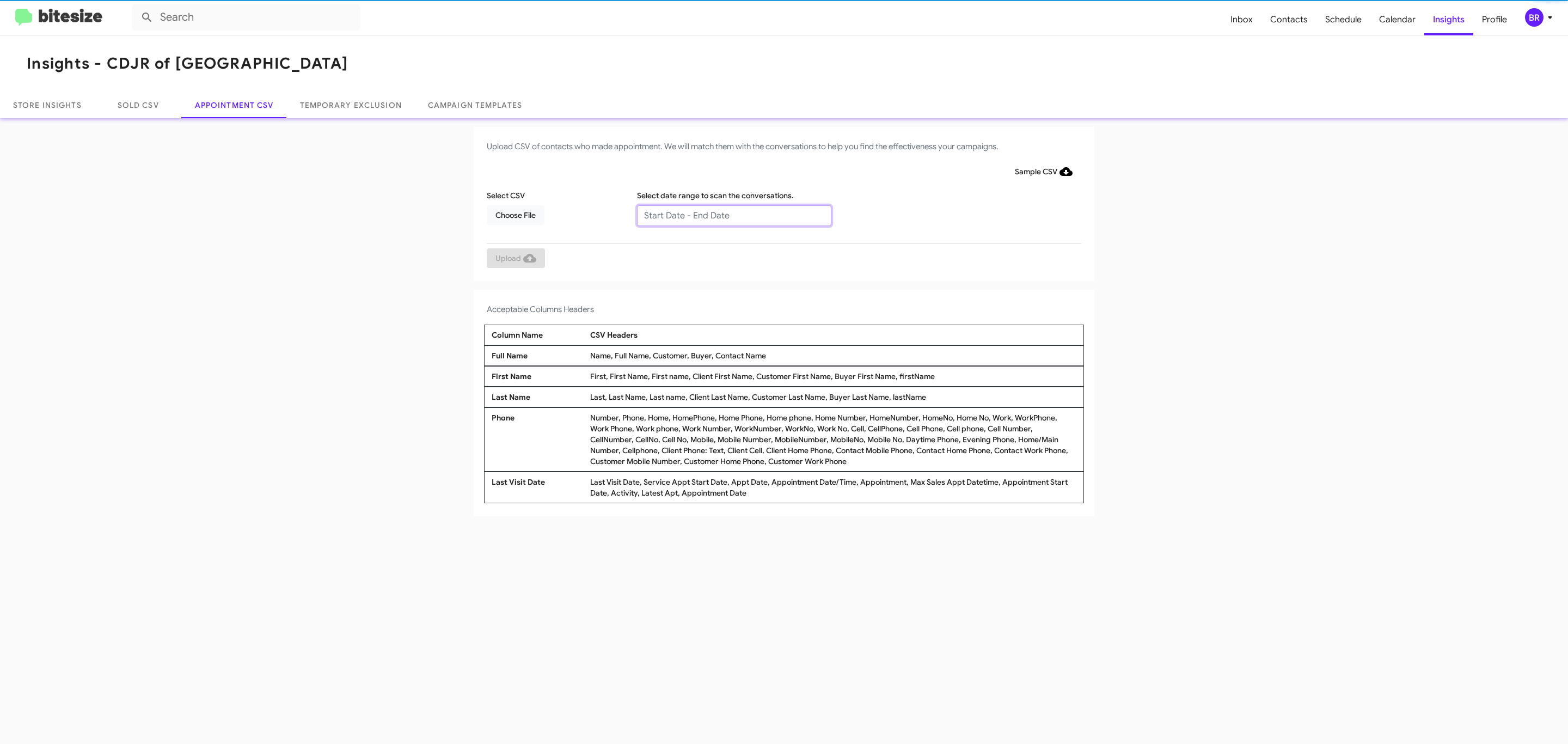
click at [733, 214] on input "text" at bounding box center [733, 216] width 194 height 21
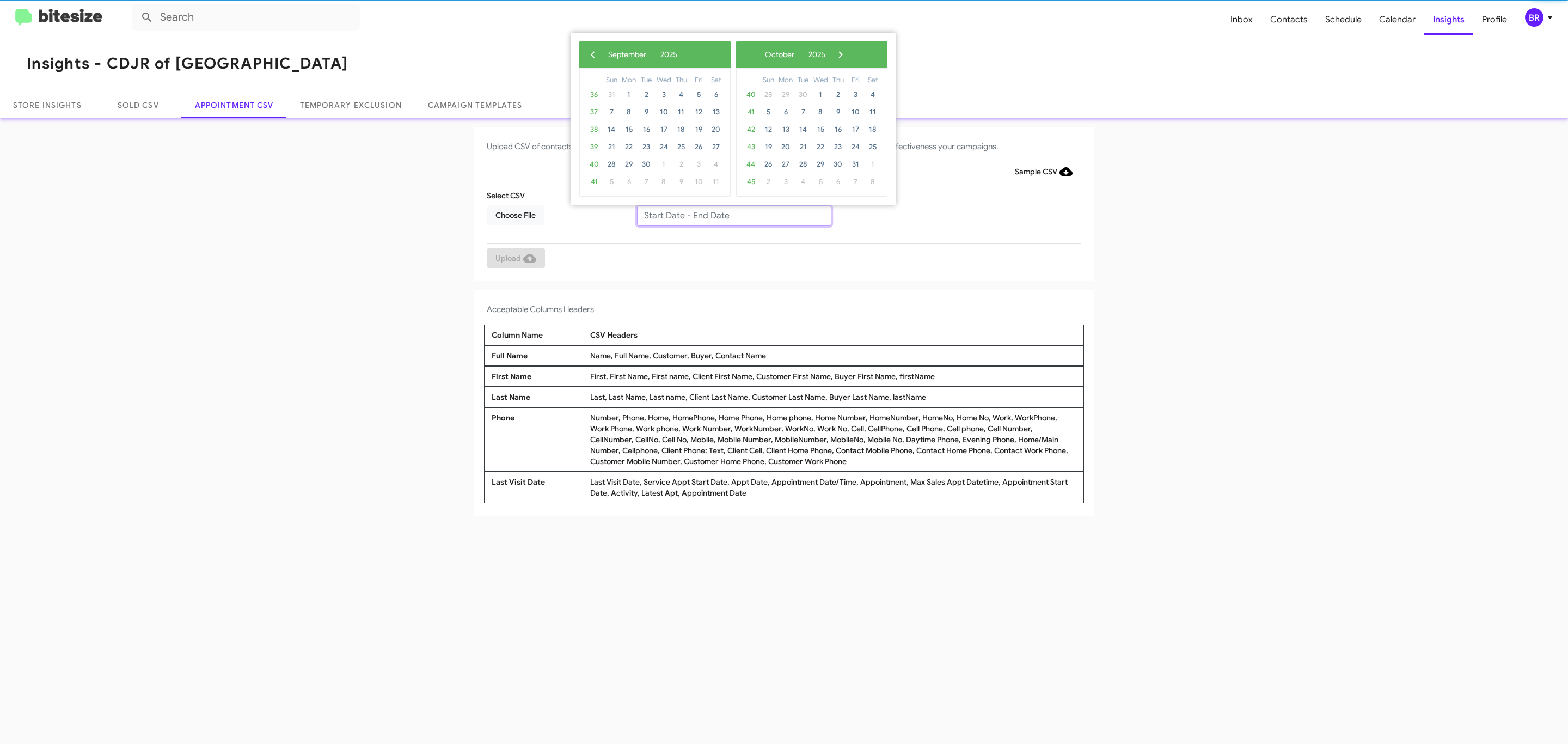
type input "[DATE] - [DATE]"
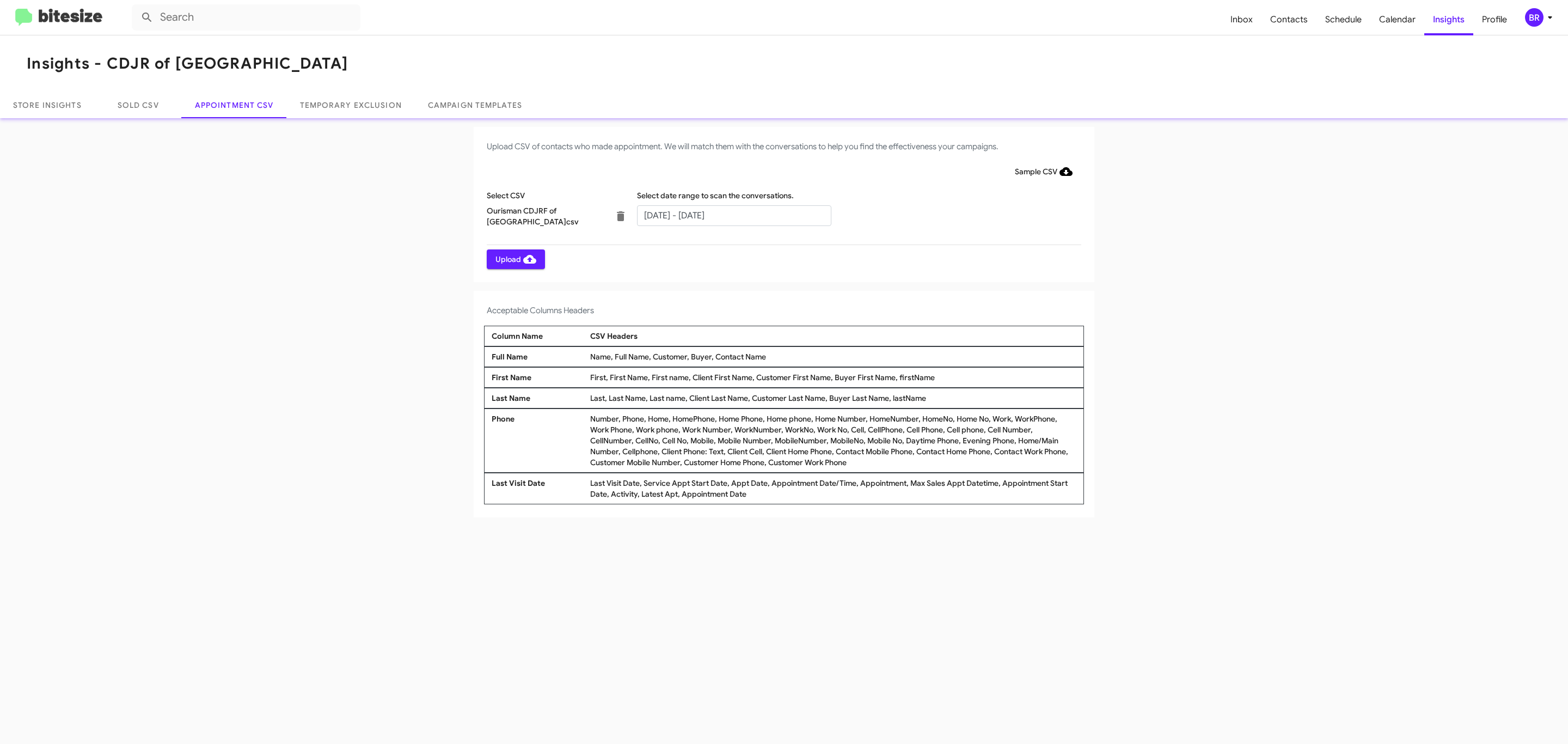
click at [514, 259] on span "Upload" at bounding box center [516, 259] width 41 height 19
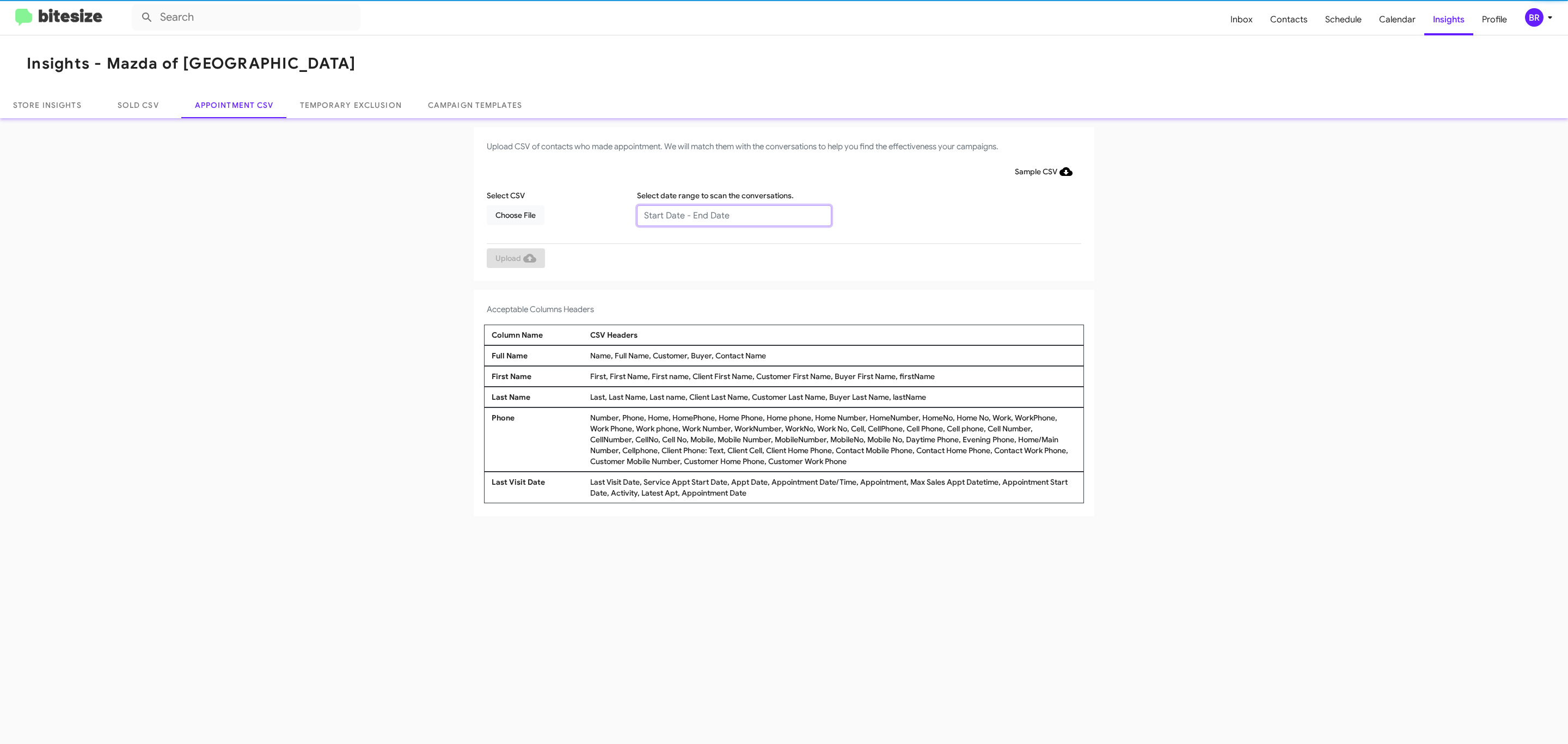
click at [733, 214] on input "text" at bounding box center [733, 216] width 194 height 21
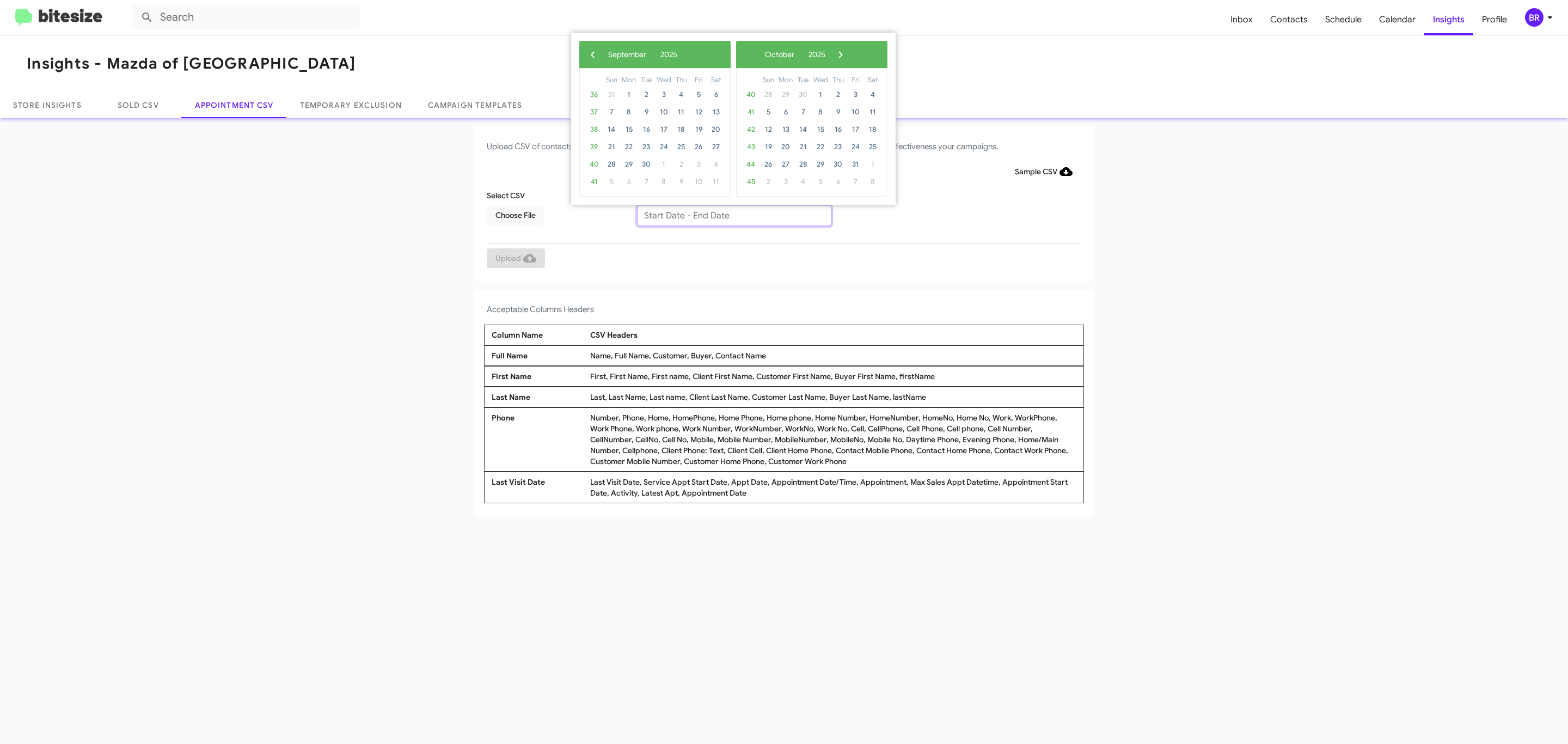
type input "[DATE] - [DATE]"
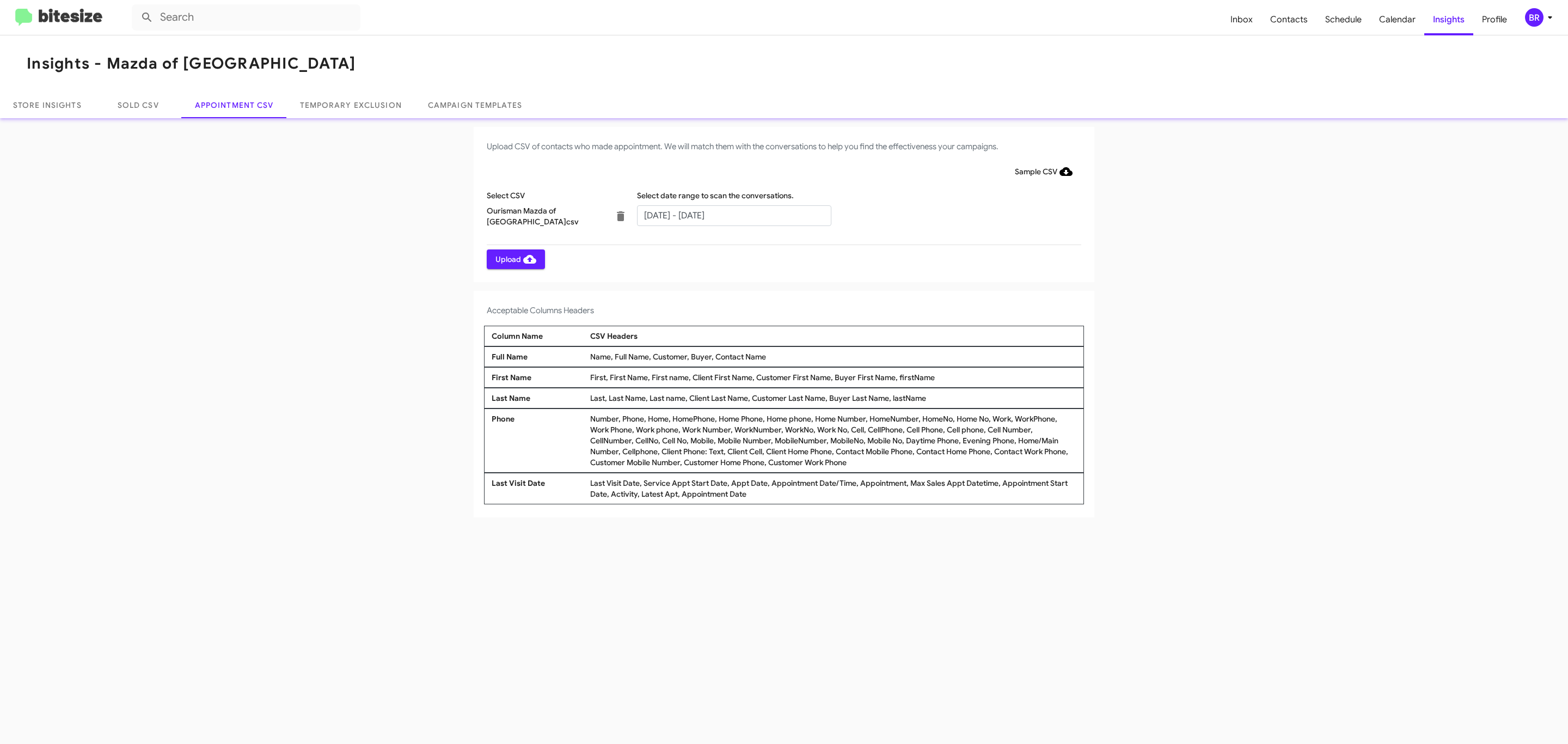
click at [514, 259] on span "Upload" at bounding box center [516, 259] width 41 height 19
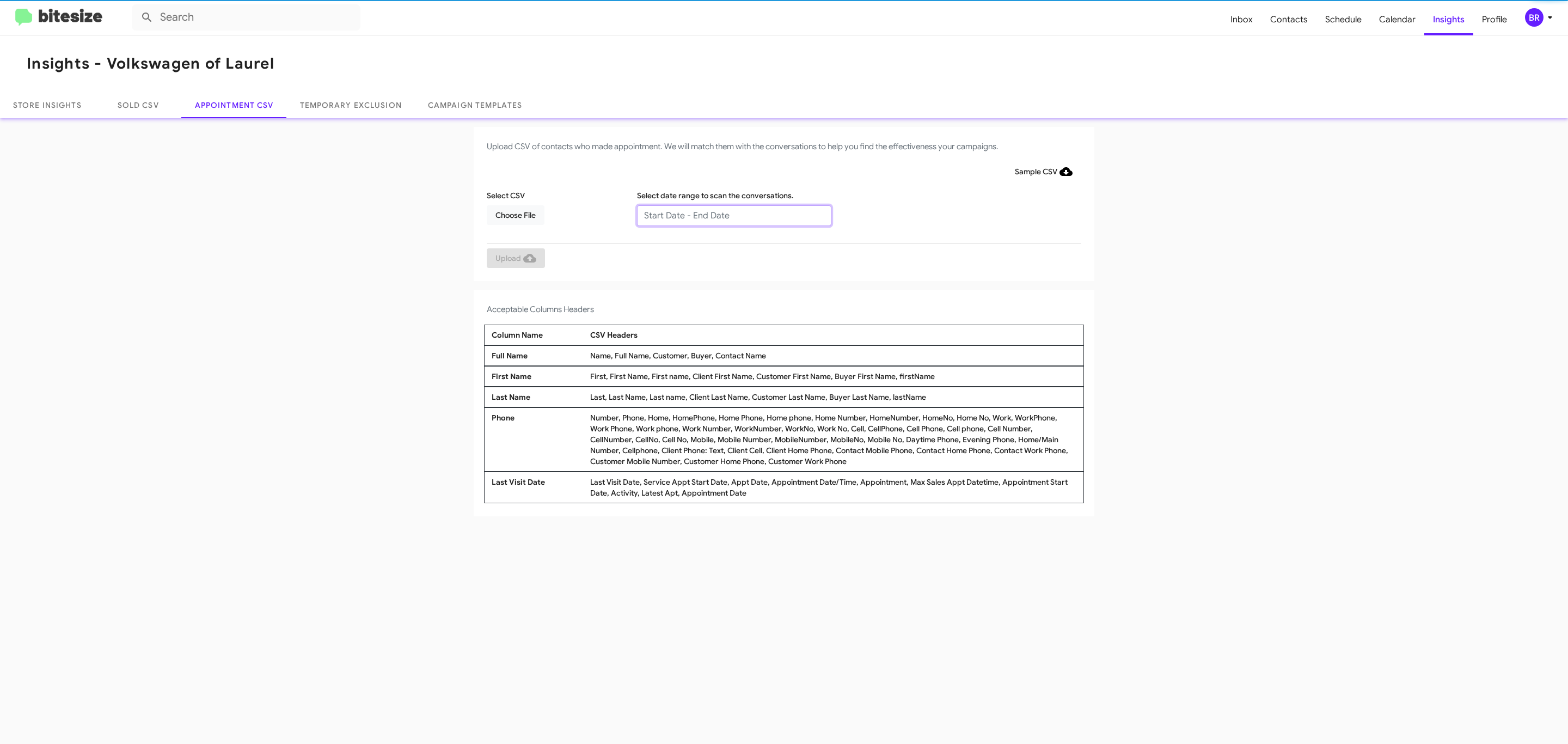
click at [733, 214] on input "text" at bounding box center [733, 216] width 194 height 21
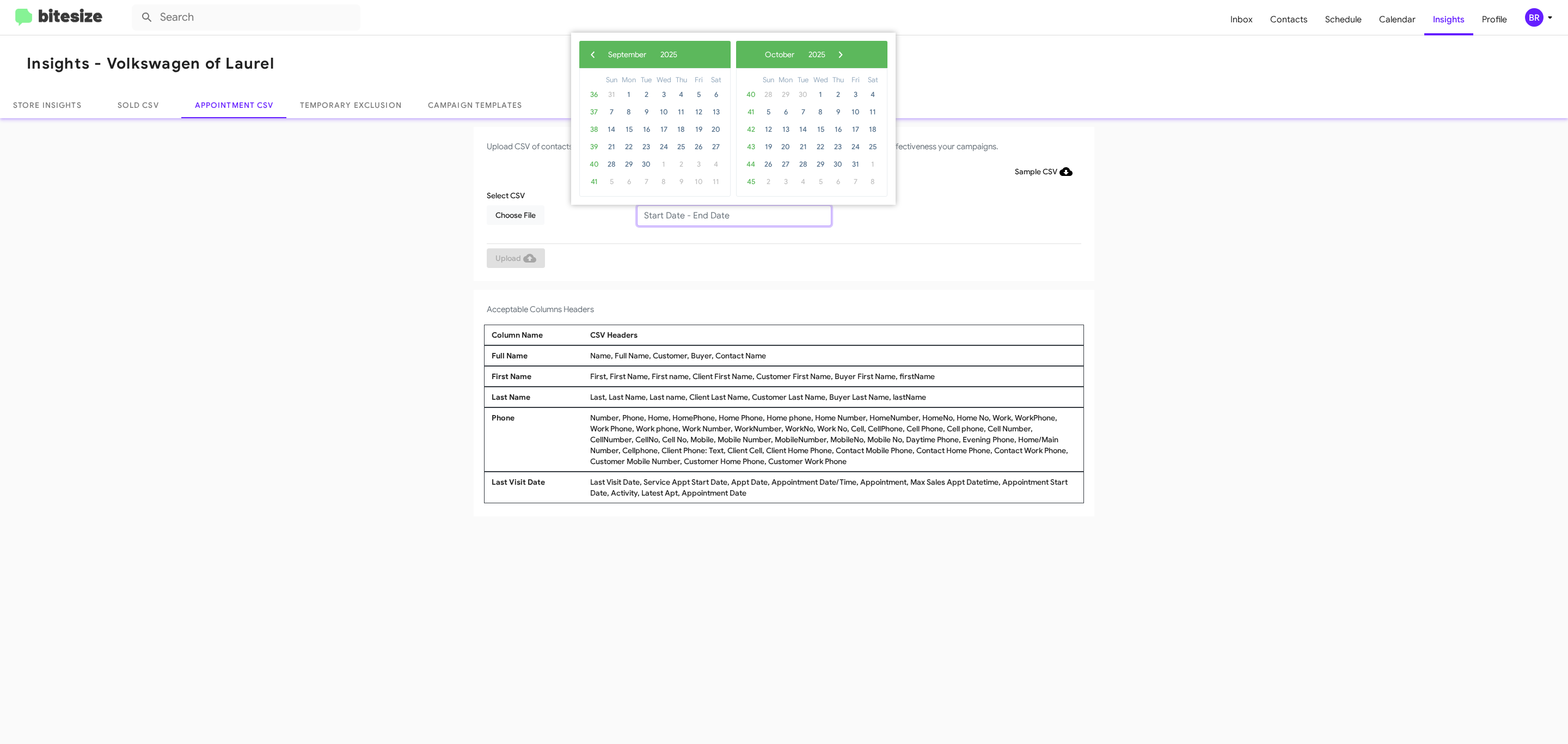
type input "[DATE] - [DATE]"
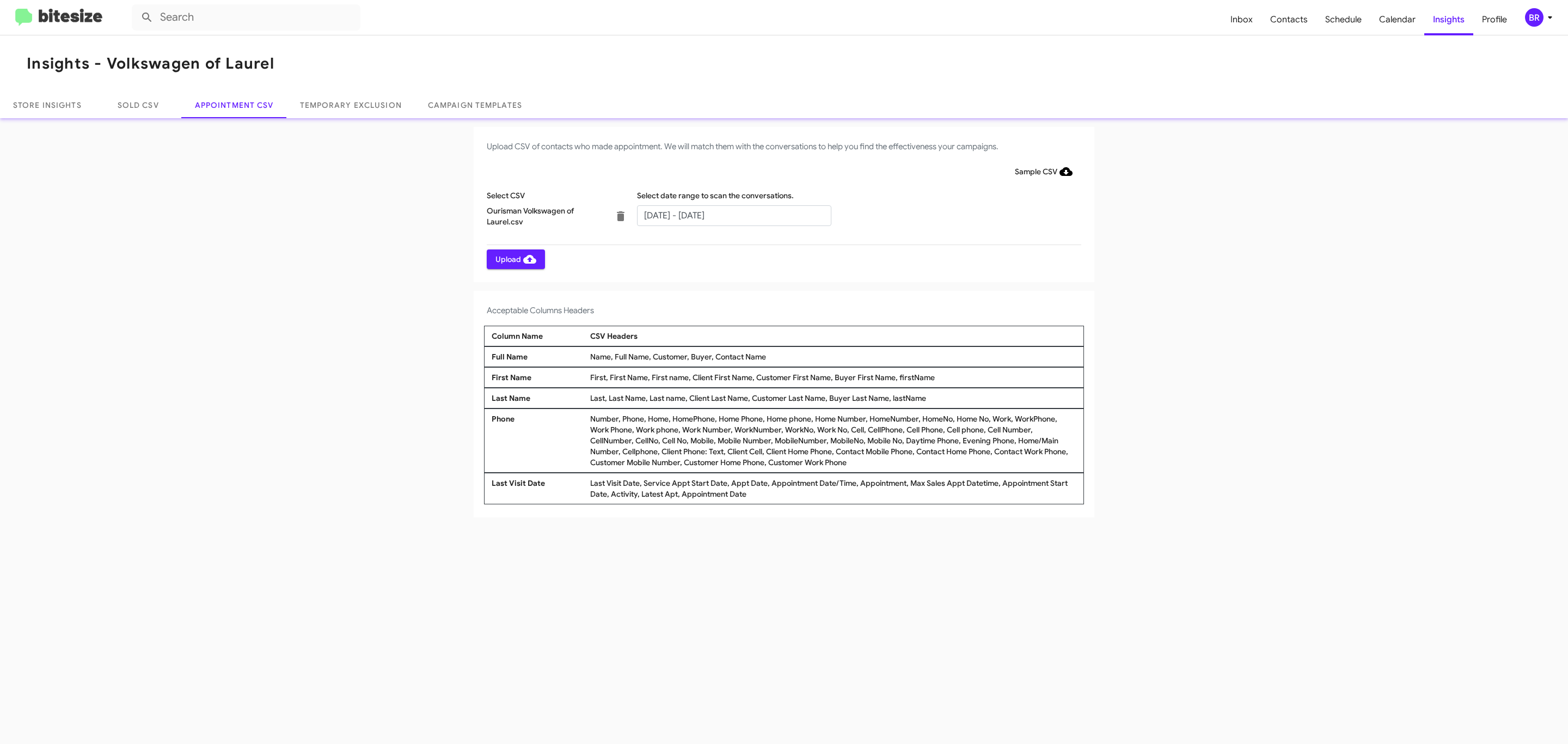
click at [514, 259] on span "Upload" at bounding box center [516, 259] width 41 height 19
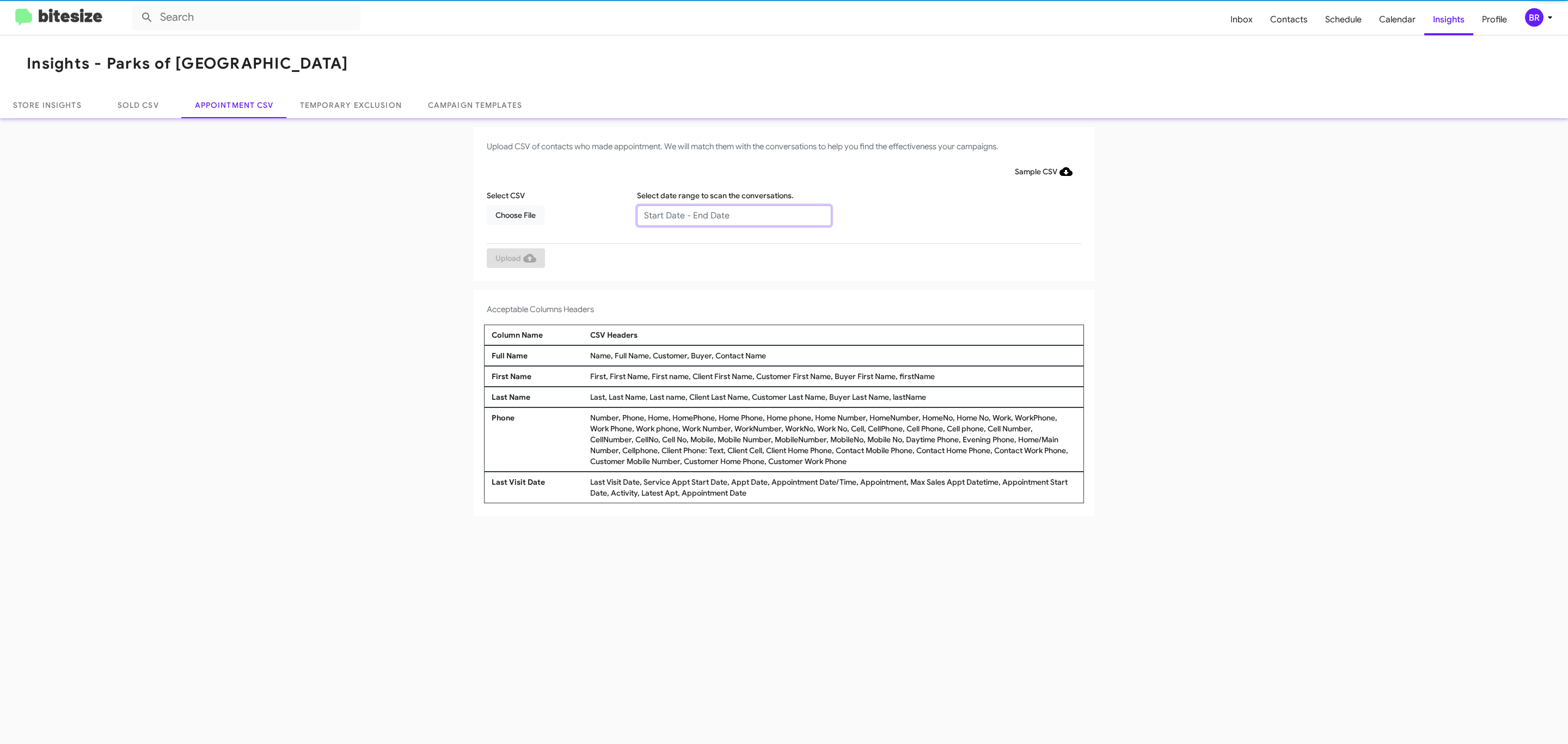
click at [733, 214] on input "text" at bounding box center [733, 216] width 194 height 21
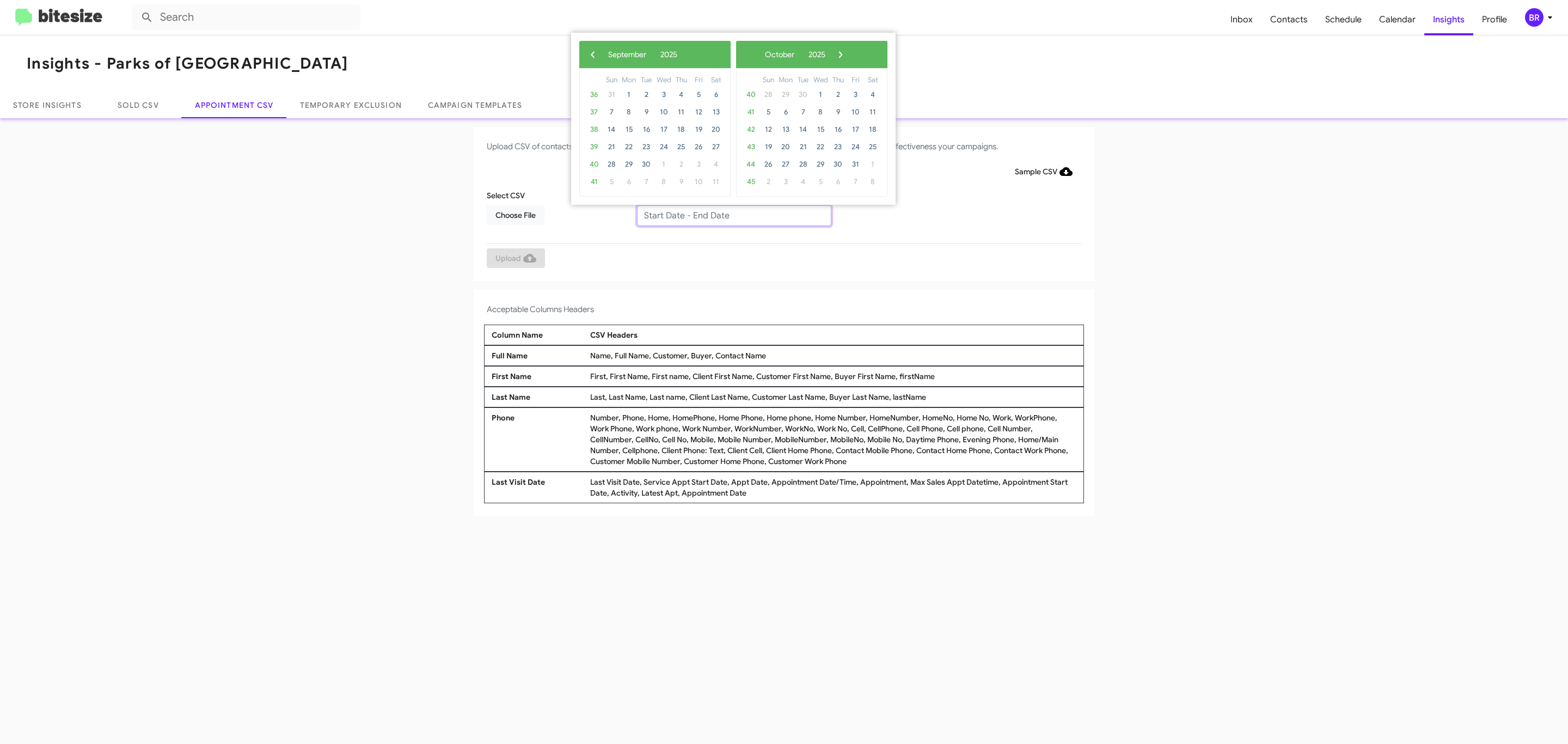
type input "08/29/2025 - 09/05/2025"
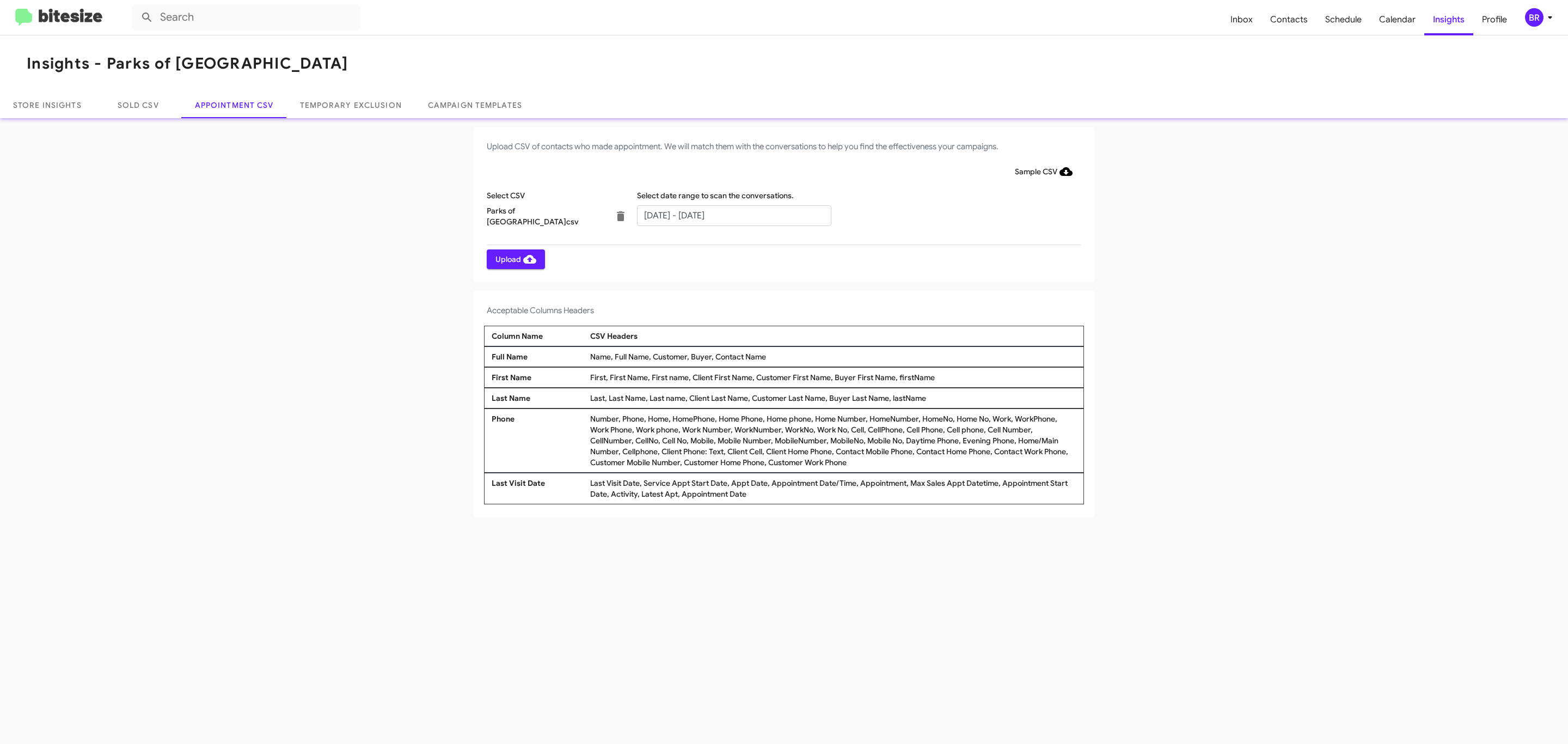
click at [514, 259] on span "Upload" at bounding box center [516, 259] width 41 height 19
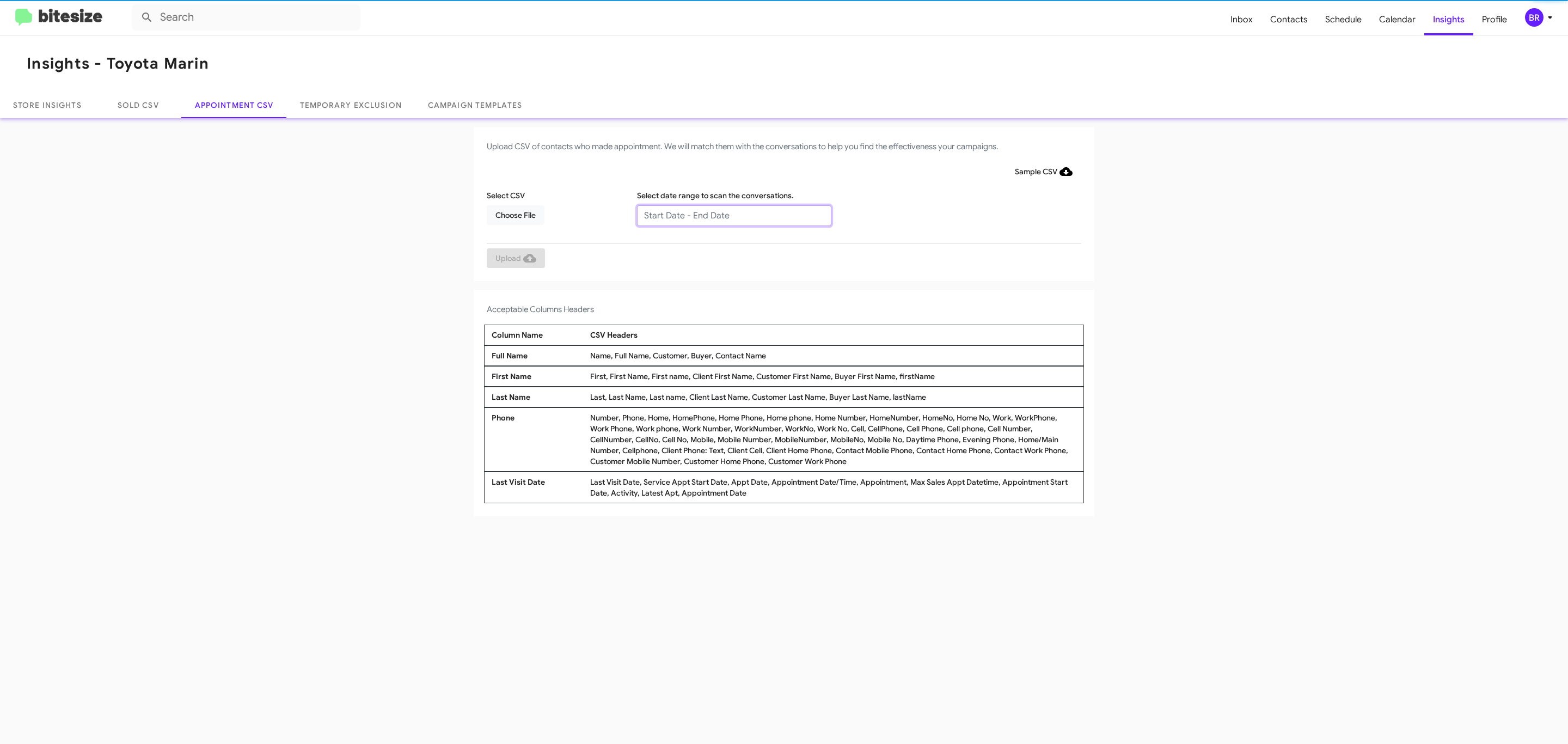
click at [733, 214] on input "text" at bounding box center [733, 216] width 194 height 21
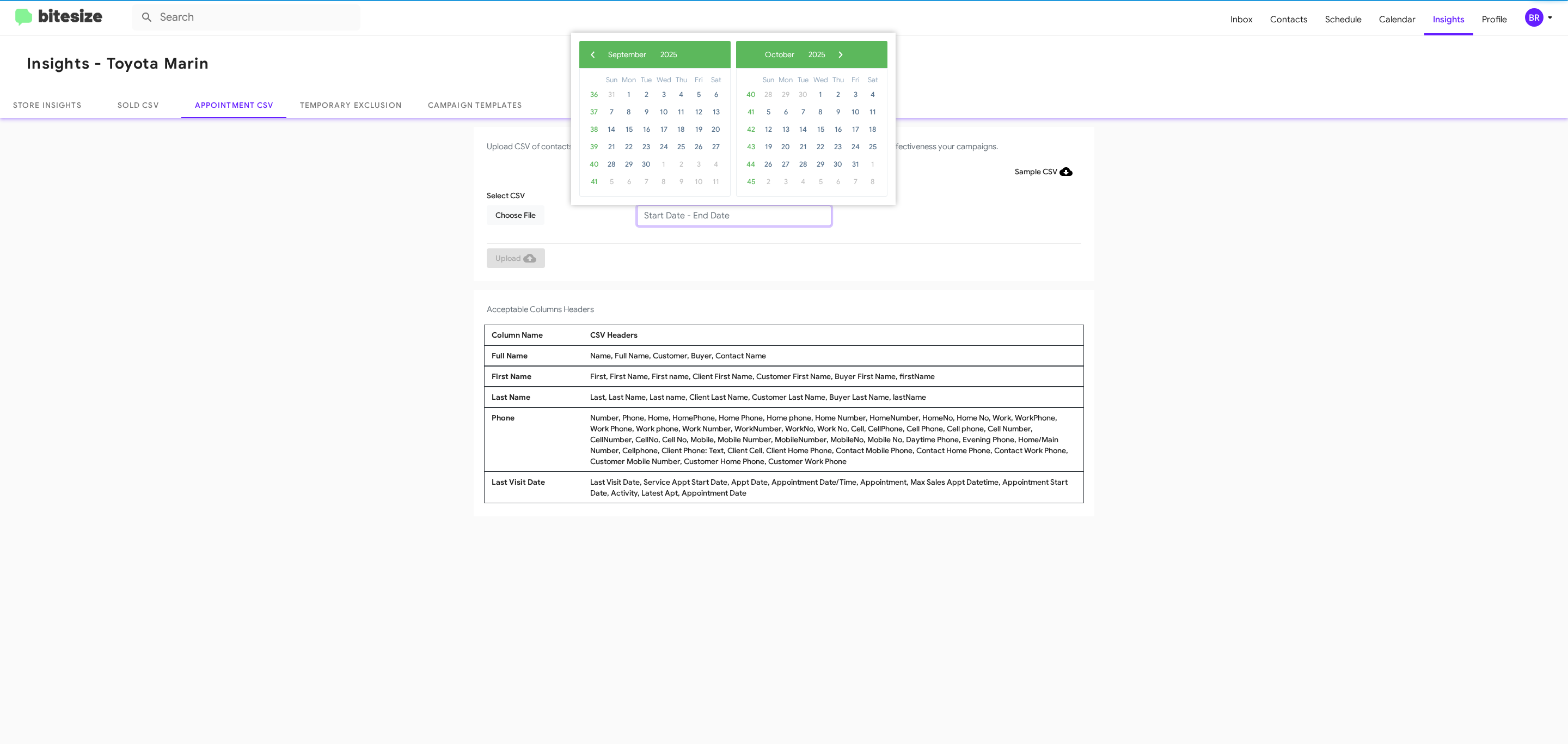
type input "08/29/2025 - 09/05/2025"
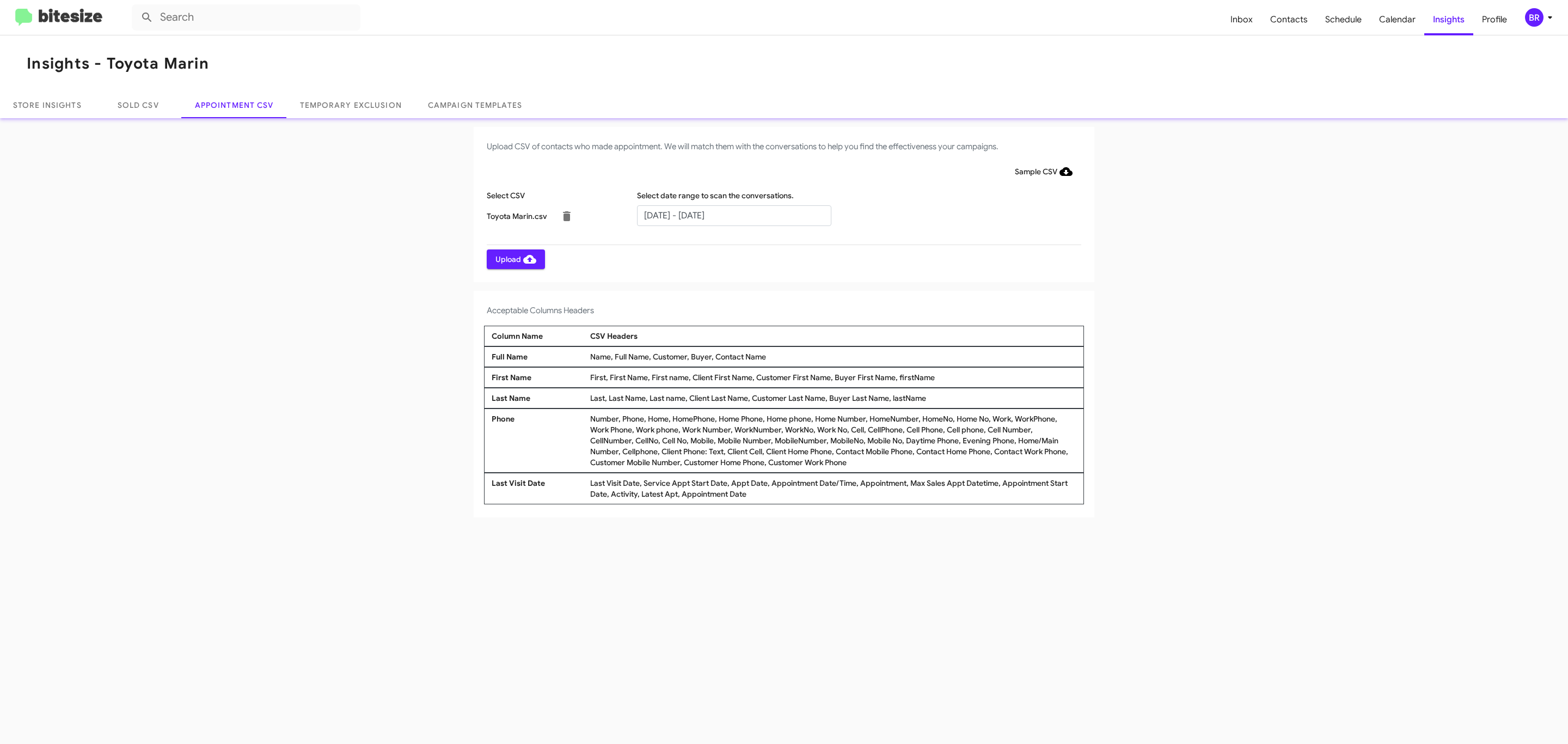
click at [514, 259] on span "Upload" at bounding box center [516, 259] width 41 height 19
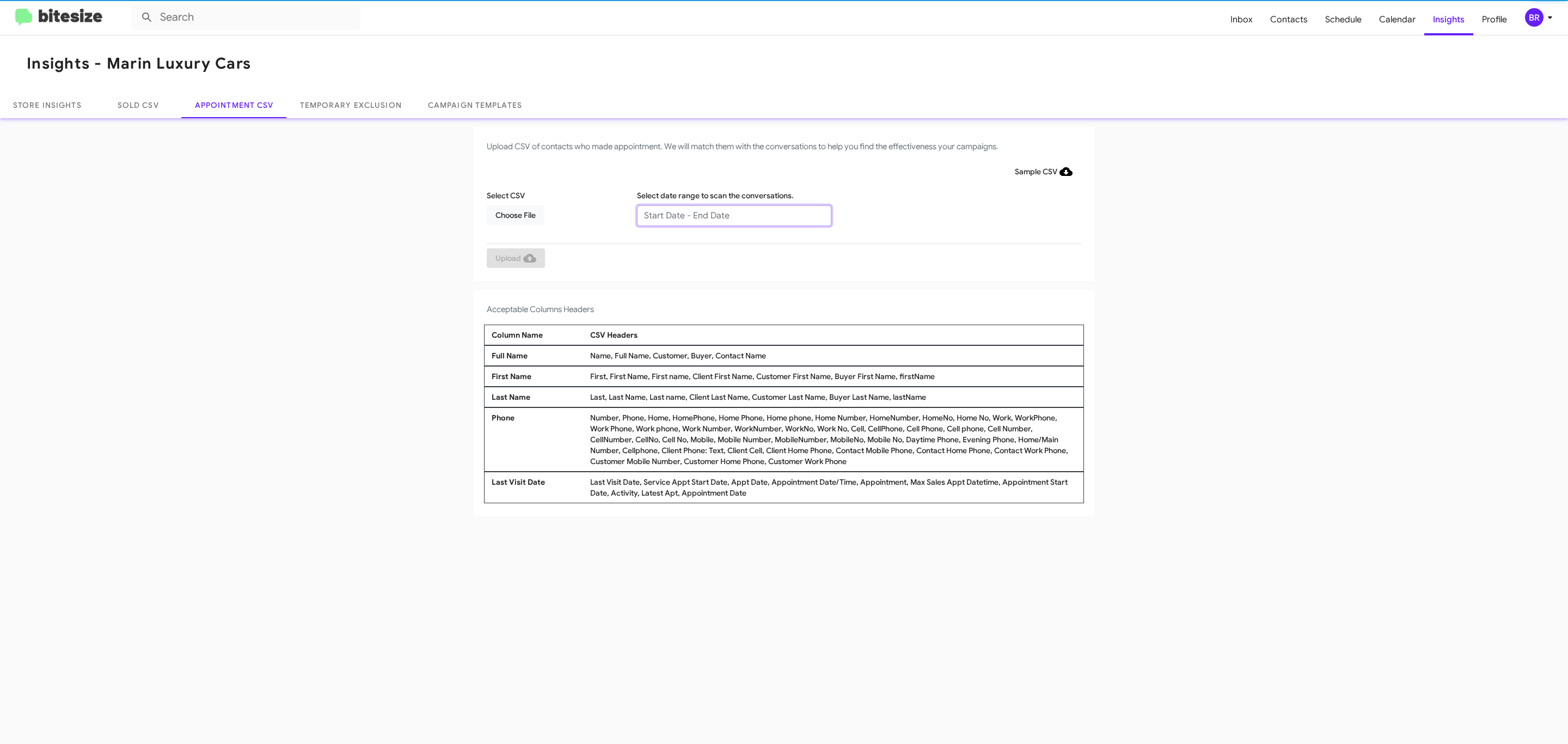
click at [733, 214] on input "text" at bounding box center [733, 216] width 194 height 21
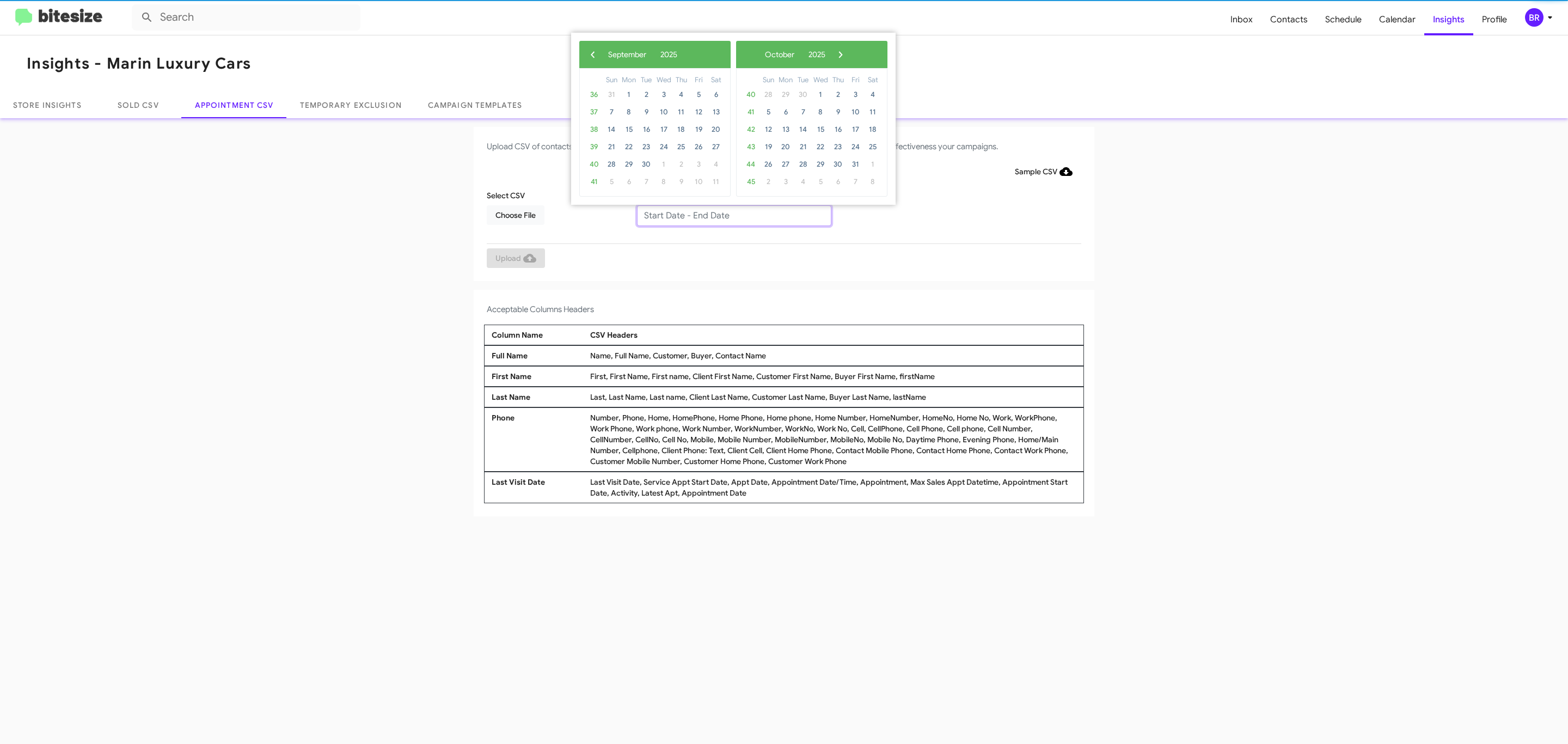
type input "08/29/2025 - 09/05/2025"
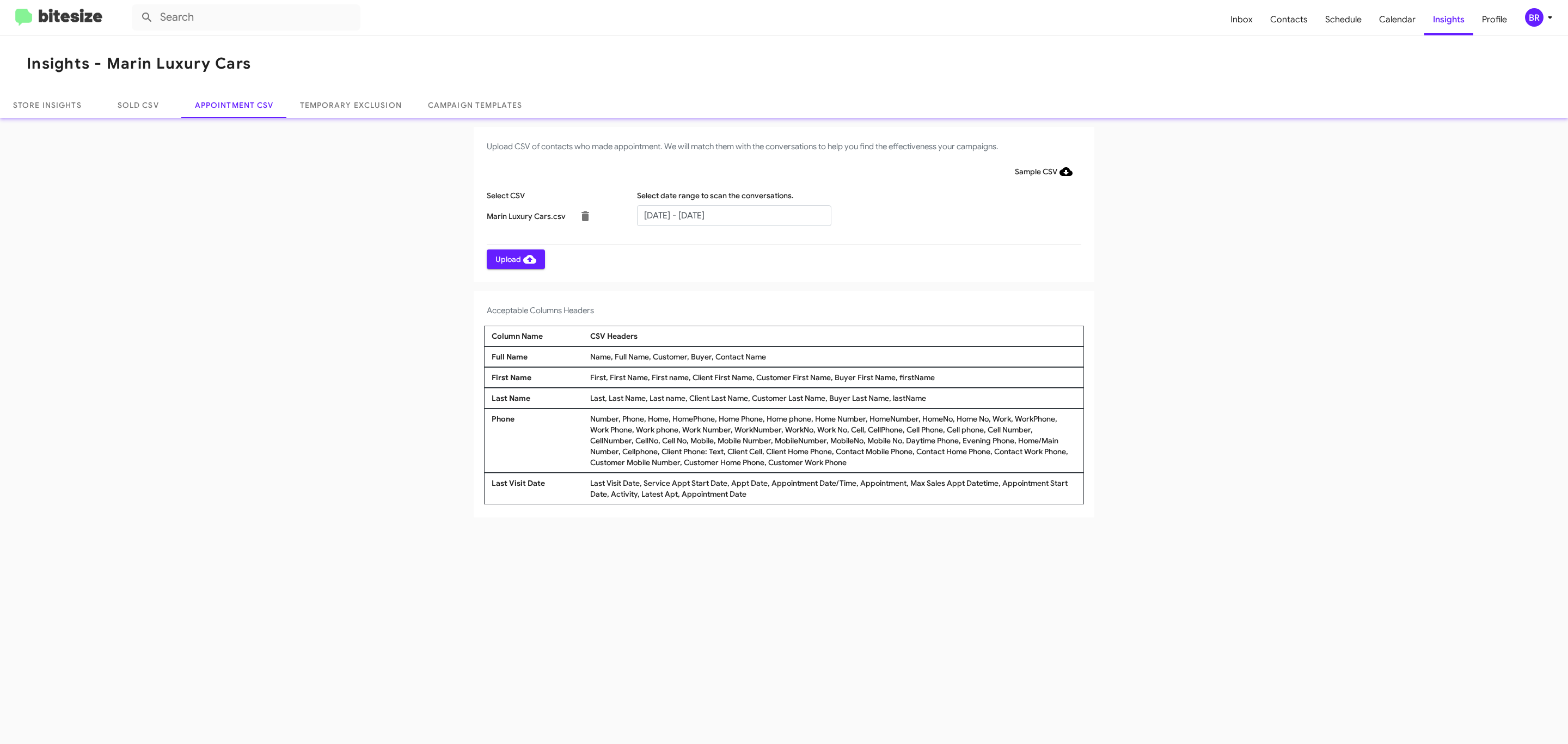
click at [514, 259] on span "Upload" at bounding box center [516, 259] width 41 height 19
click at [733, 214] on input "text" at bounding box center [733, 216] width 194 height 21
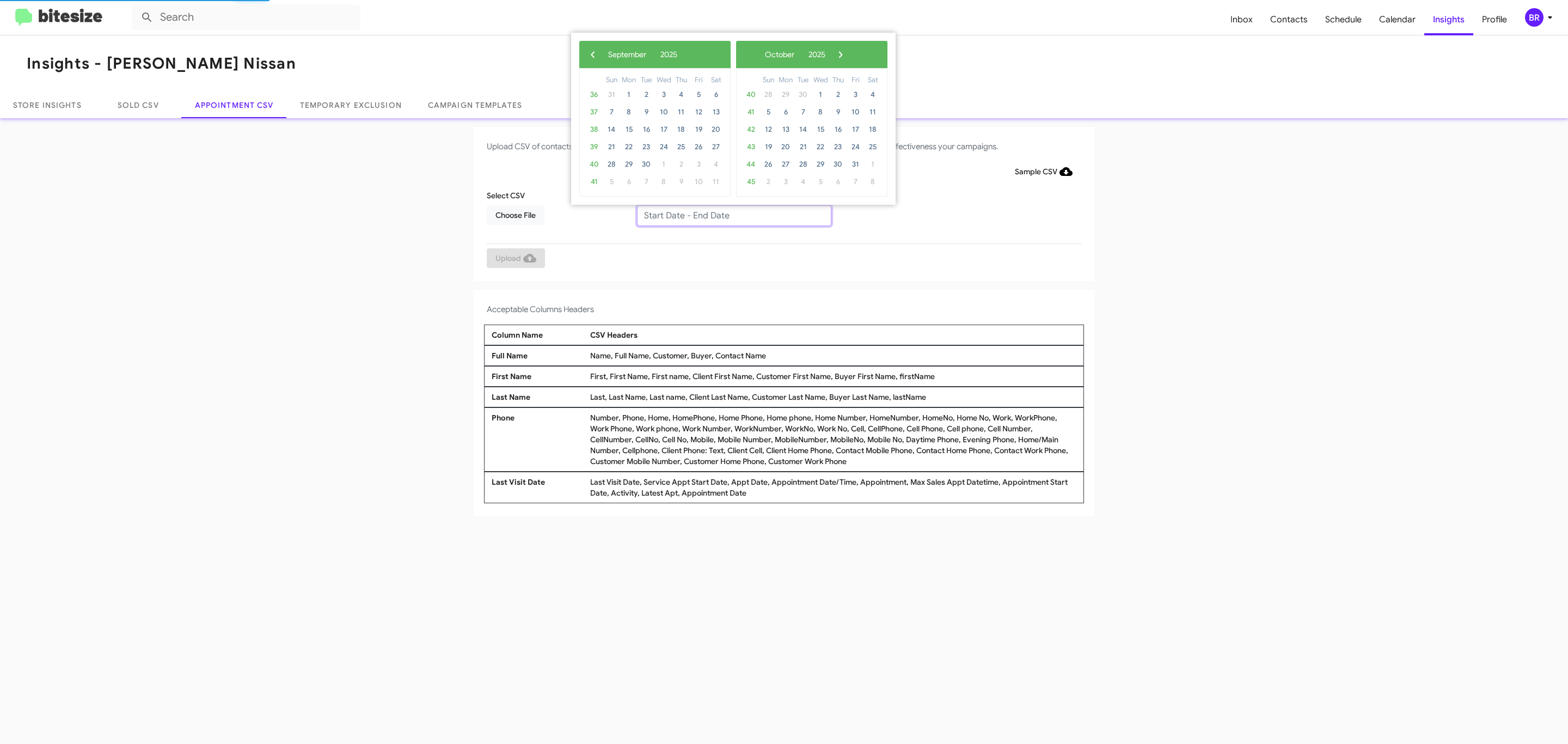
type input "08/29/2025 - 09/05/2025"
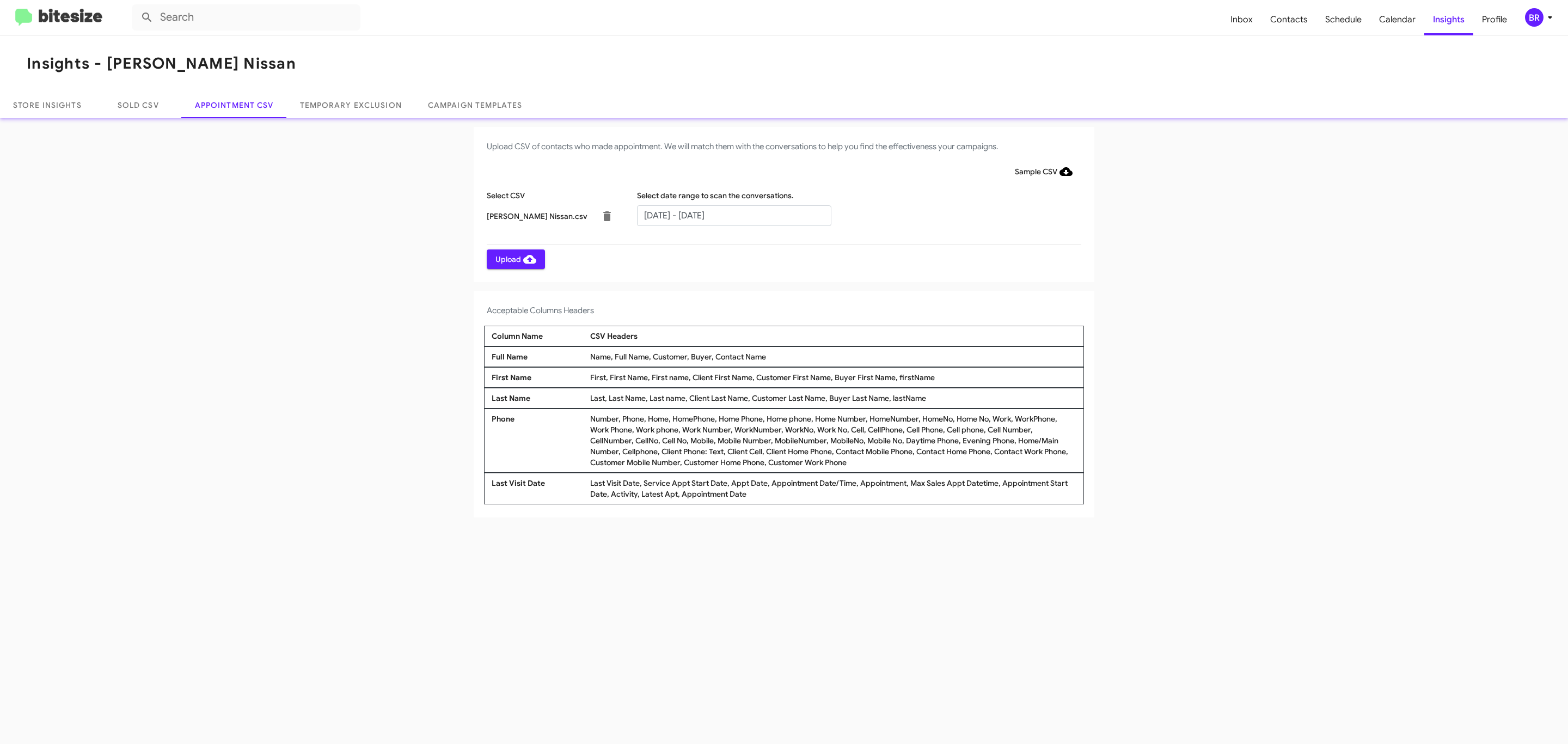
click at [514, 259] on span "Upload" at bounding box center [516, 259] width 41 height 19
click at [733, 214] on input "text" at bounding box center [733, 216] width 194 height 21
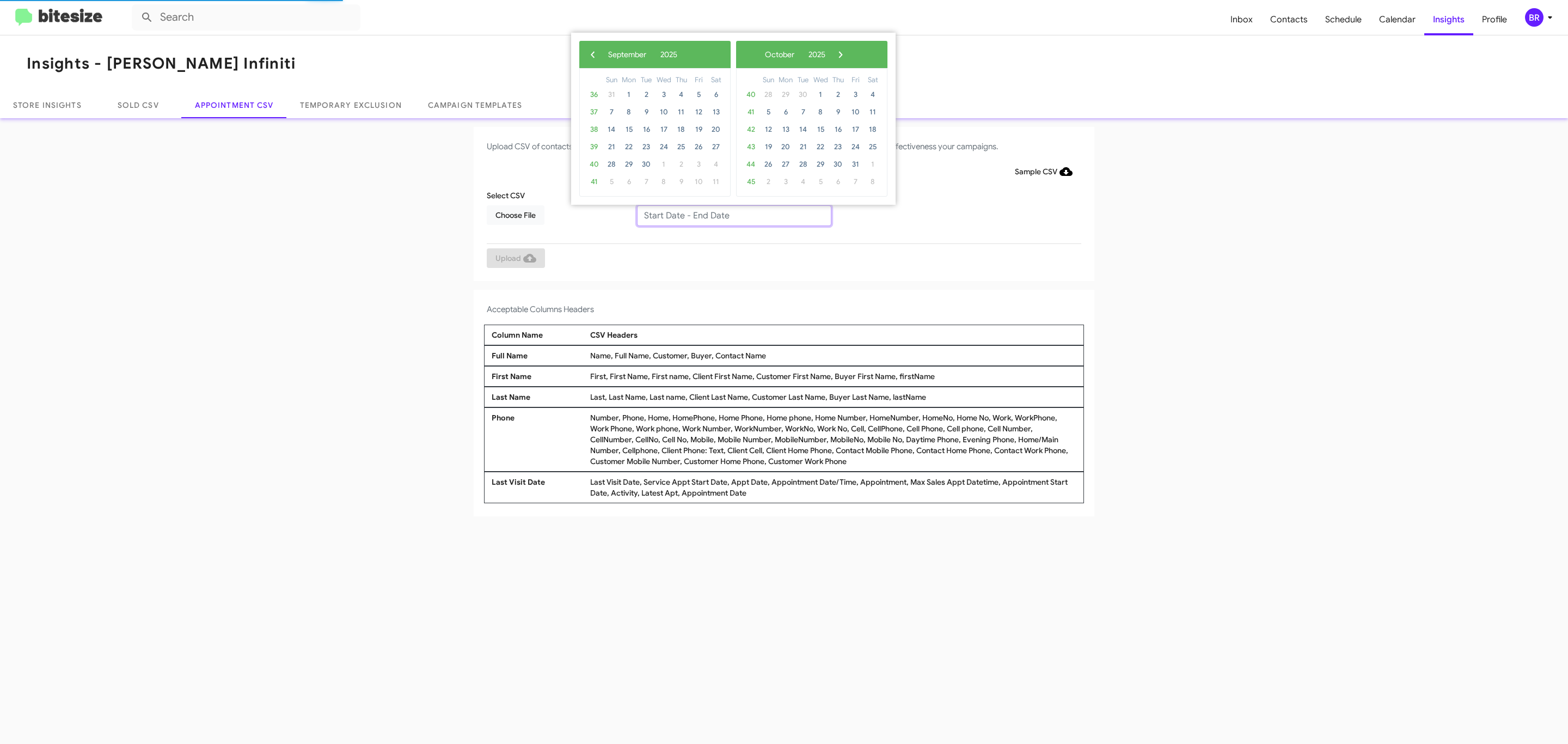
type input "[DATE] - [DATE]"
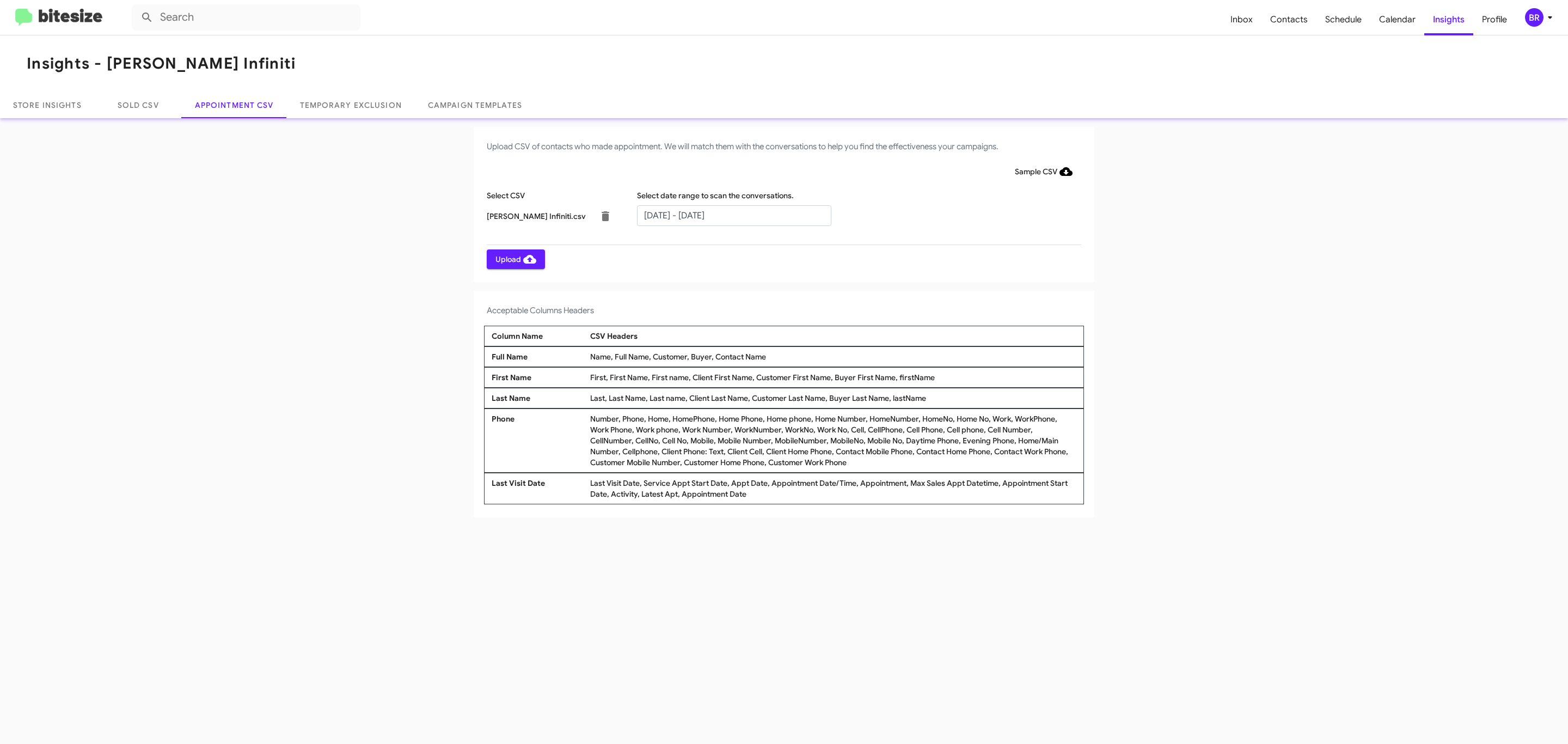
click at [514, 259] on span "Upload" at bounding box center [516, 259] width 41 height 19
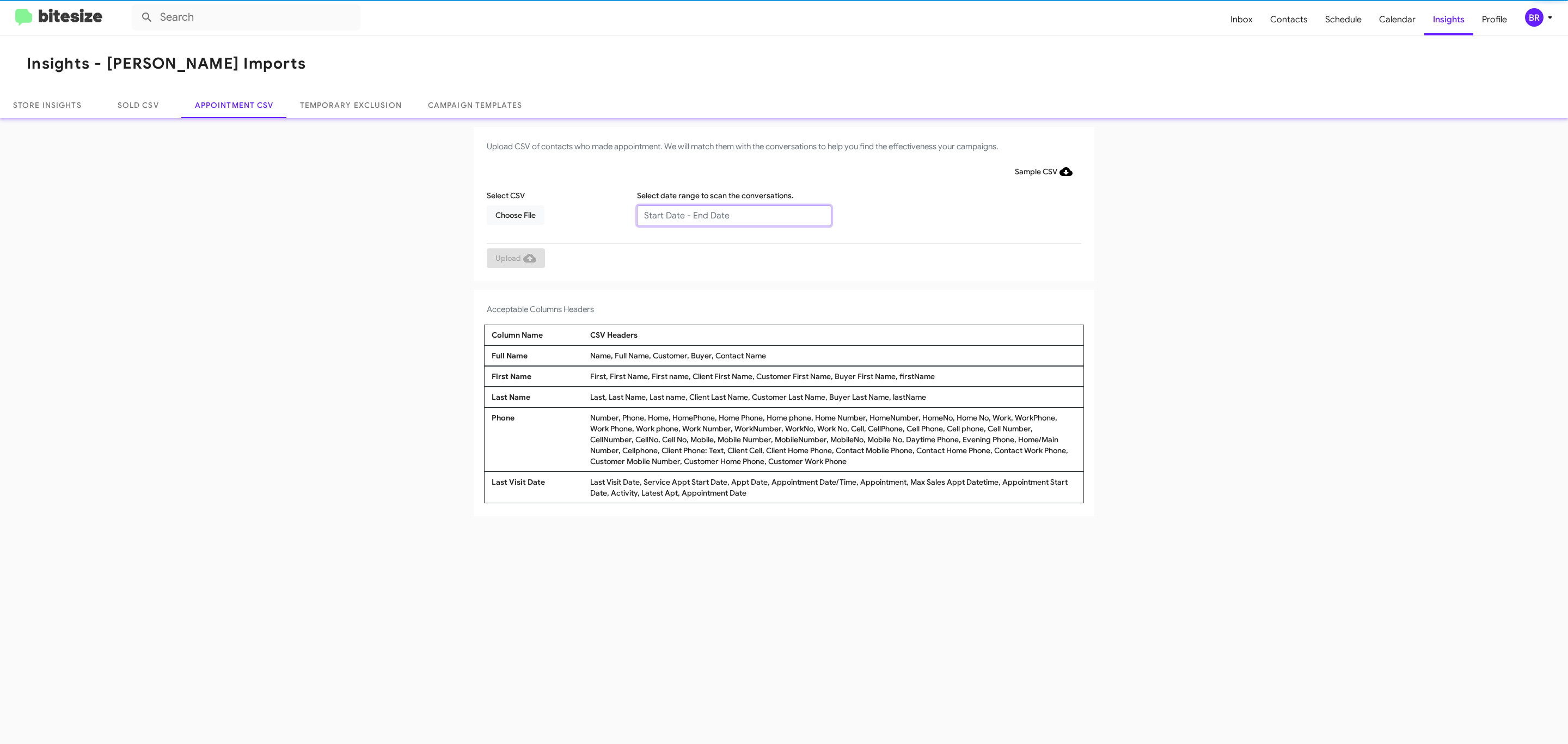
click at [733, 214] on input "text" at bounding box center [733, 216] width 194 height 21
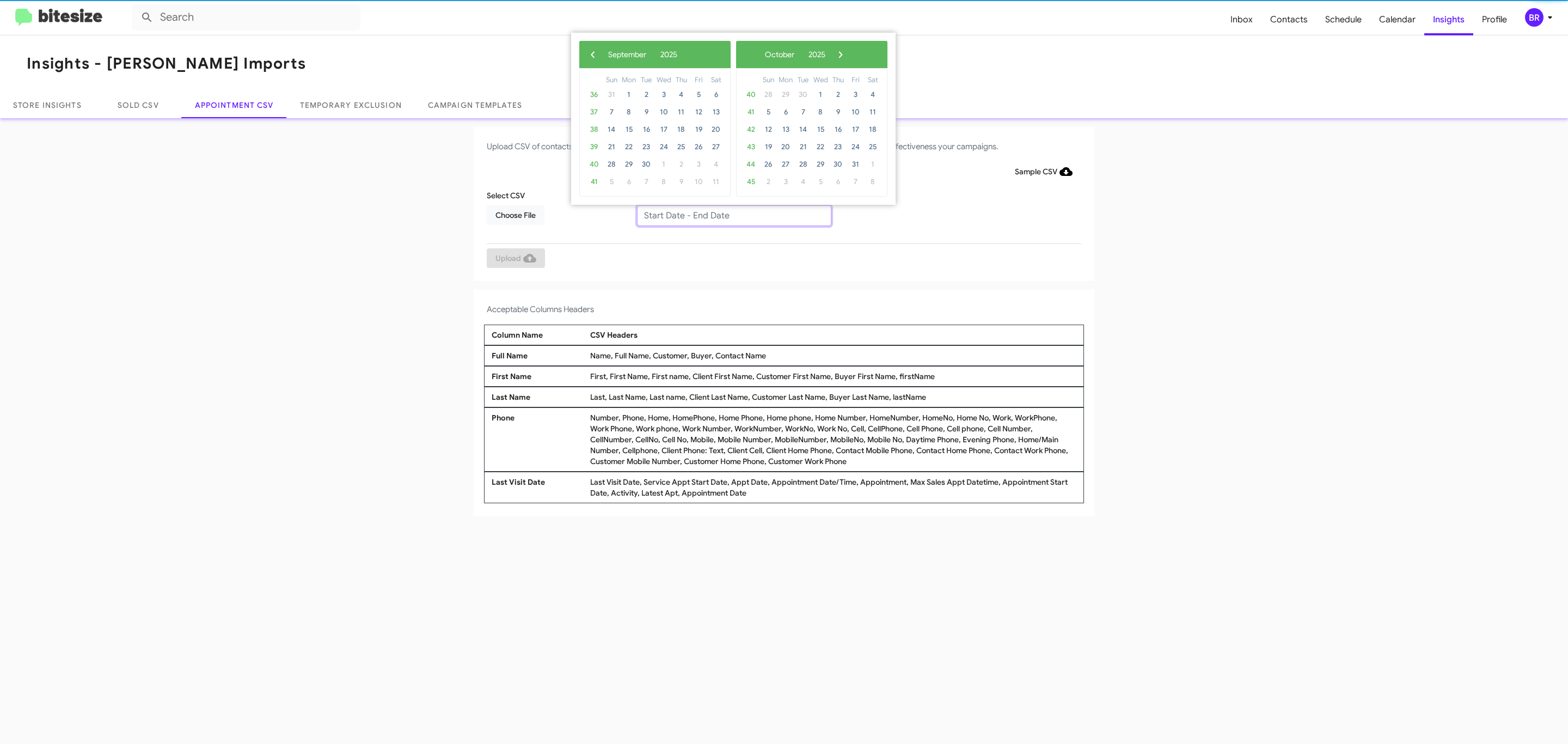
type input "[DATE] - [DATE]"
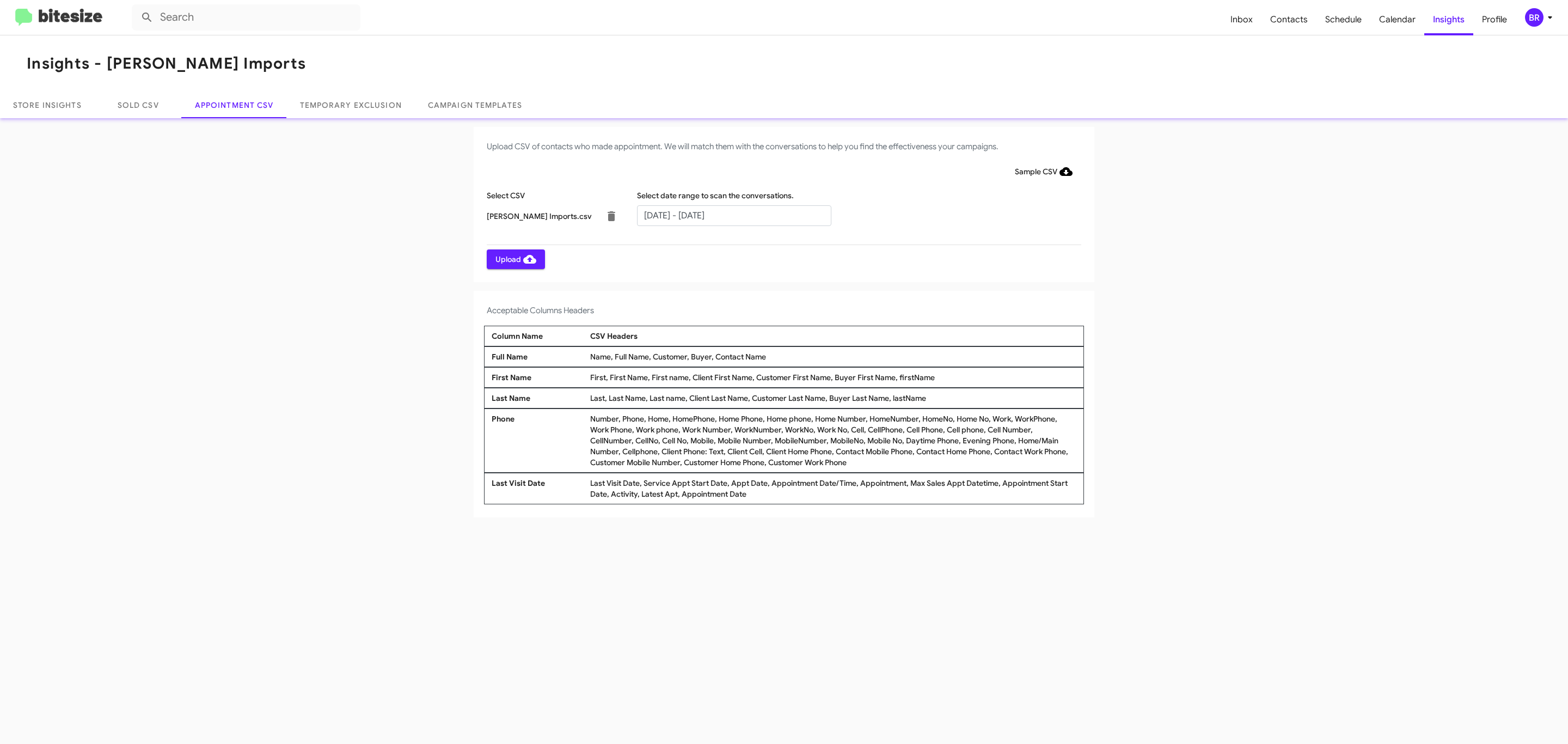
click at [514, 259] on span "Upload" at bounding box center [516, 259] width 41 height 19
click at [733, 214] on input "text" at bounding box center [733, 216] width 194 height 21
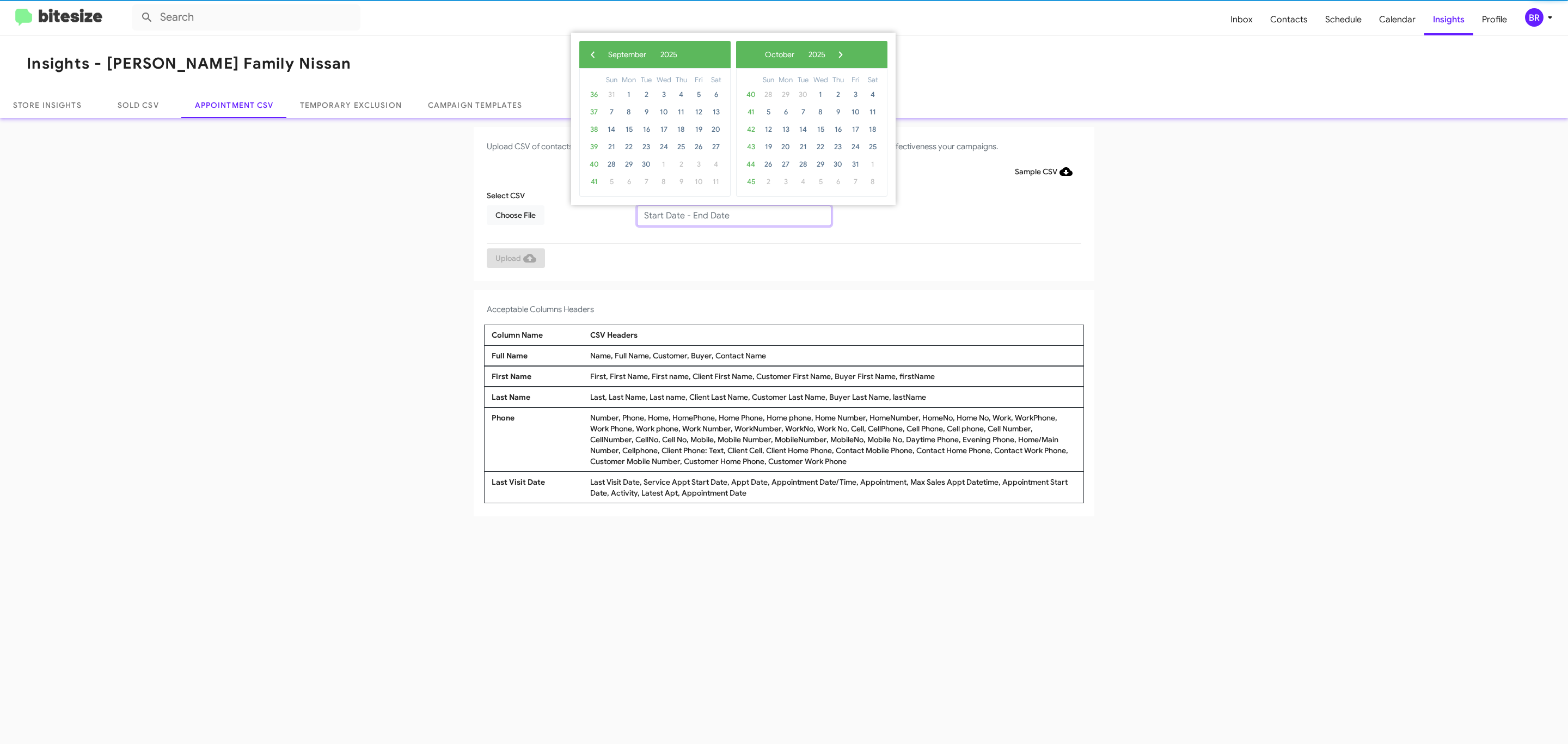
type input "08/29/2025 - 09/05/2025"
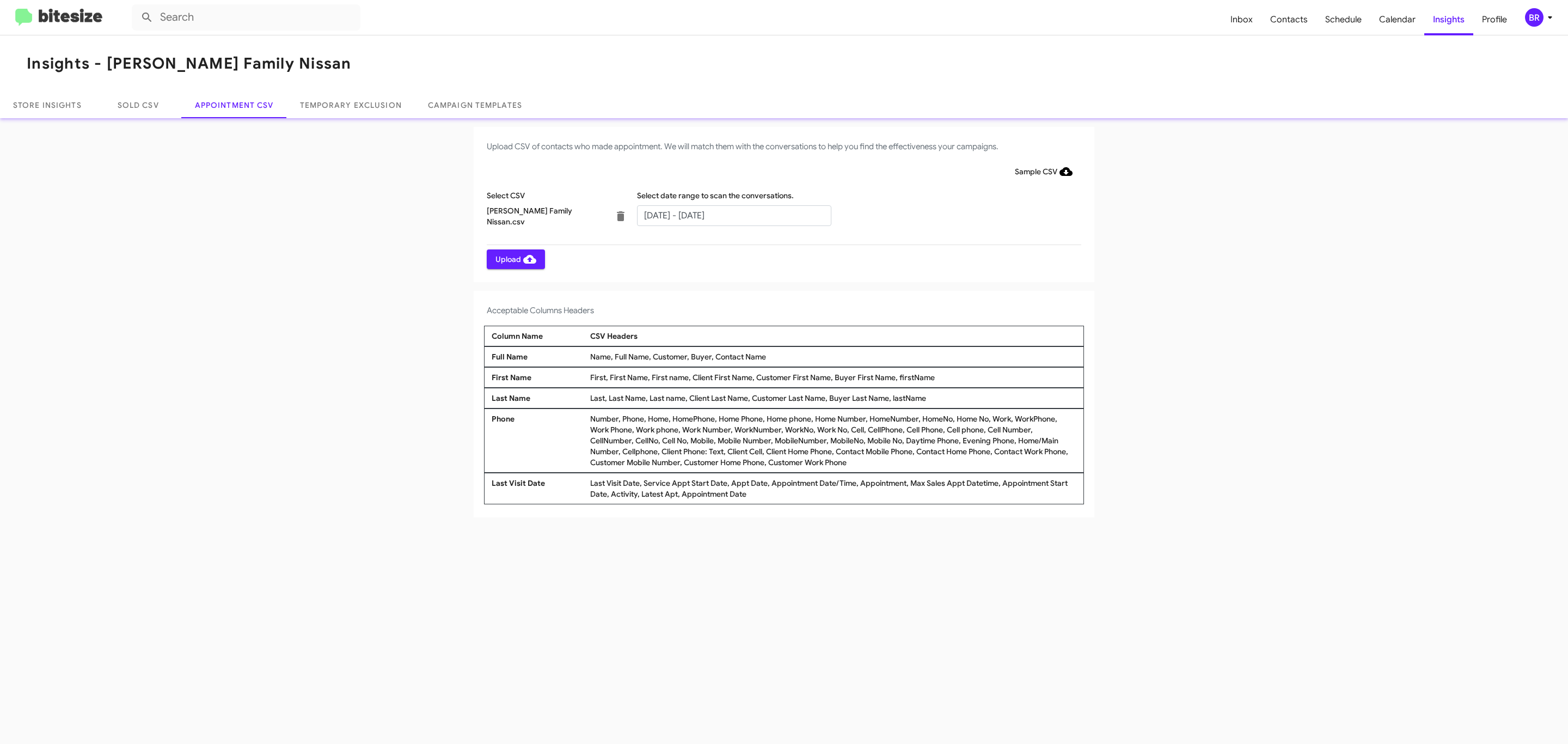
click at [514, 259] on span "Upload" at bounding box center [516, 259] width 41 height 19
click at [733, 214] on input "text" at bounding box center [733, 216] width 194 height 21
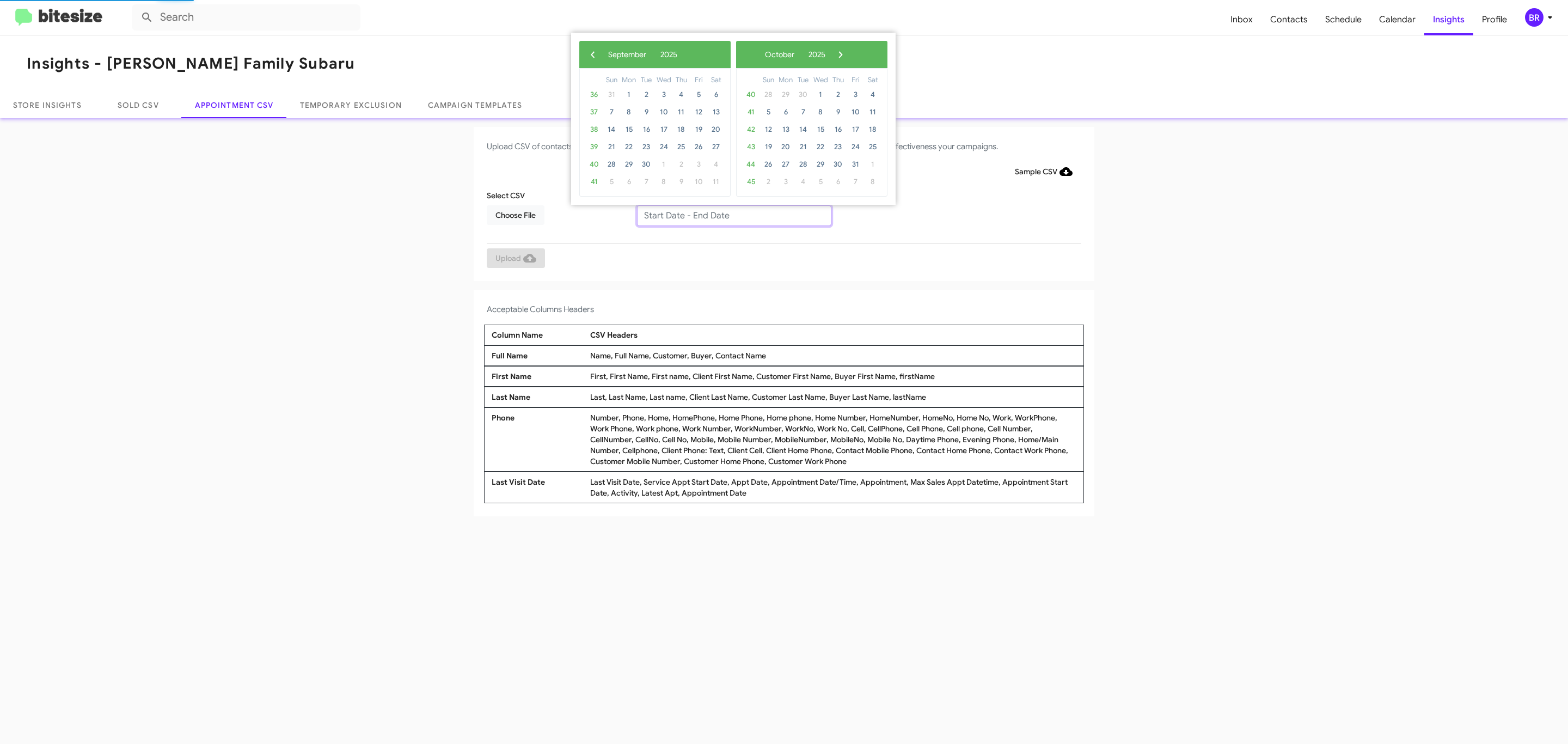
type input "08/29/2025 - 09/05/2025"
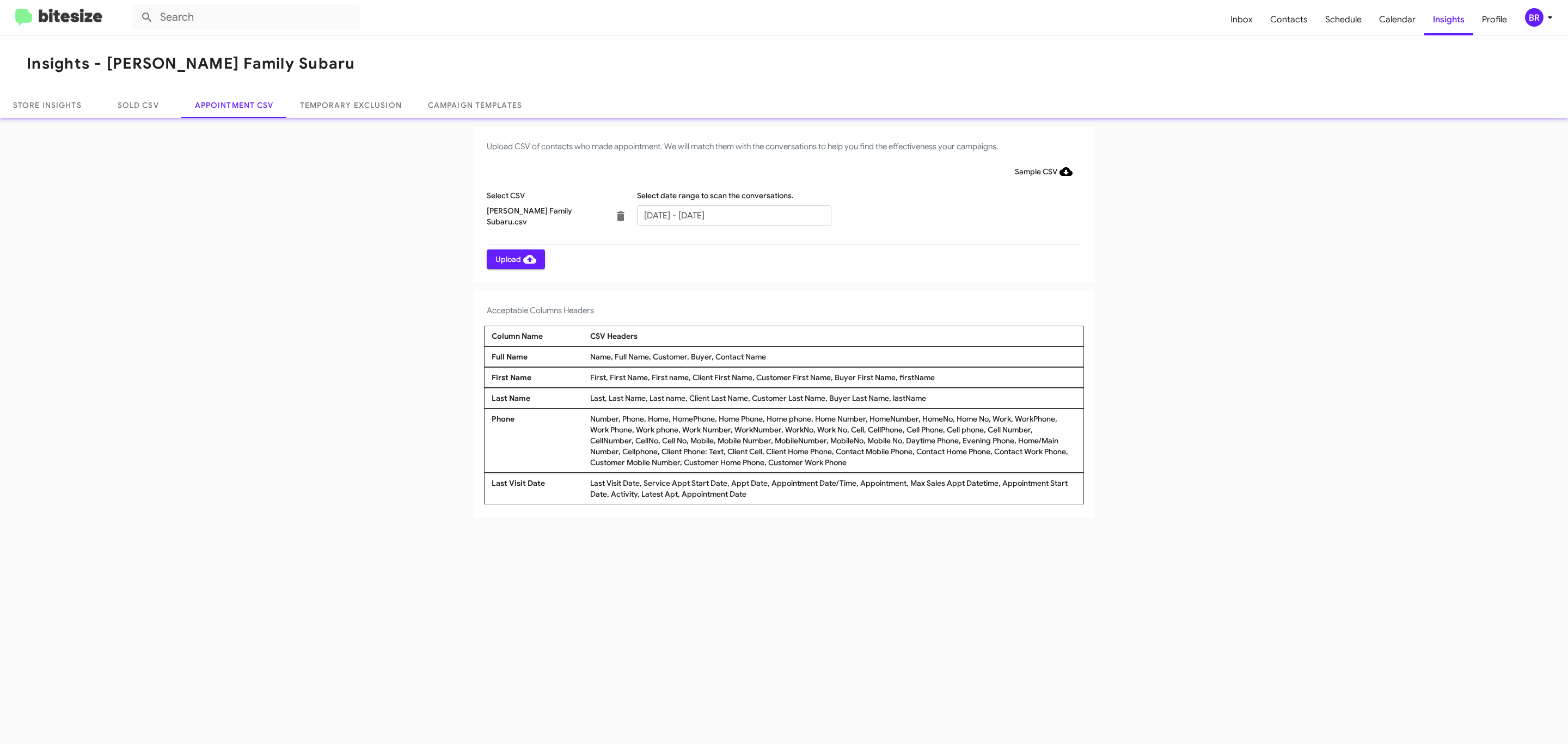
click at [514, 259] on span "Upload" at bounding box center [516, 259] width 41 height 19
click at [733, 214] on input "text" at bounding box center [733, 216] width 194 height 21
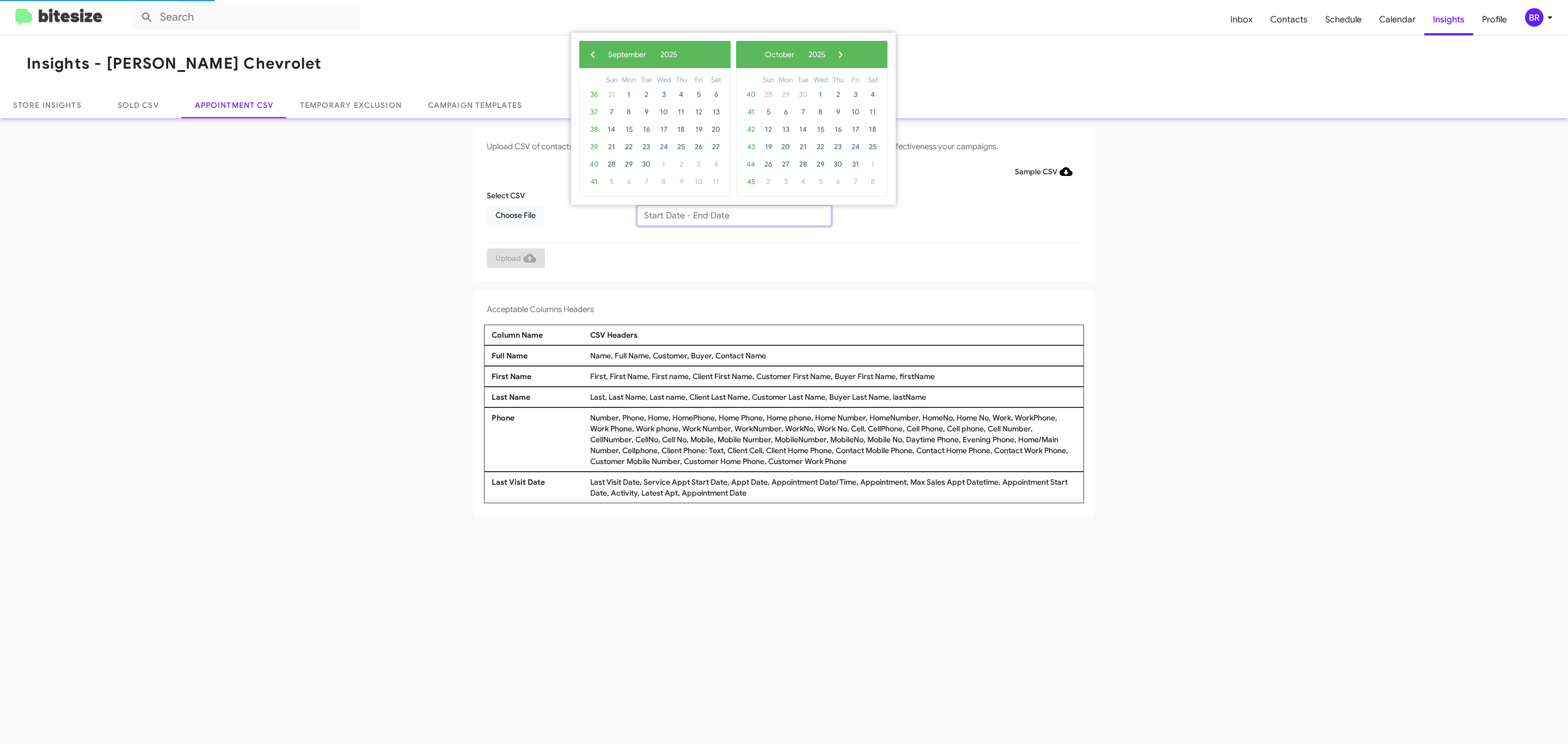
type input "08/29/2025 - 09/05/2025"
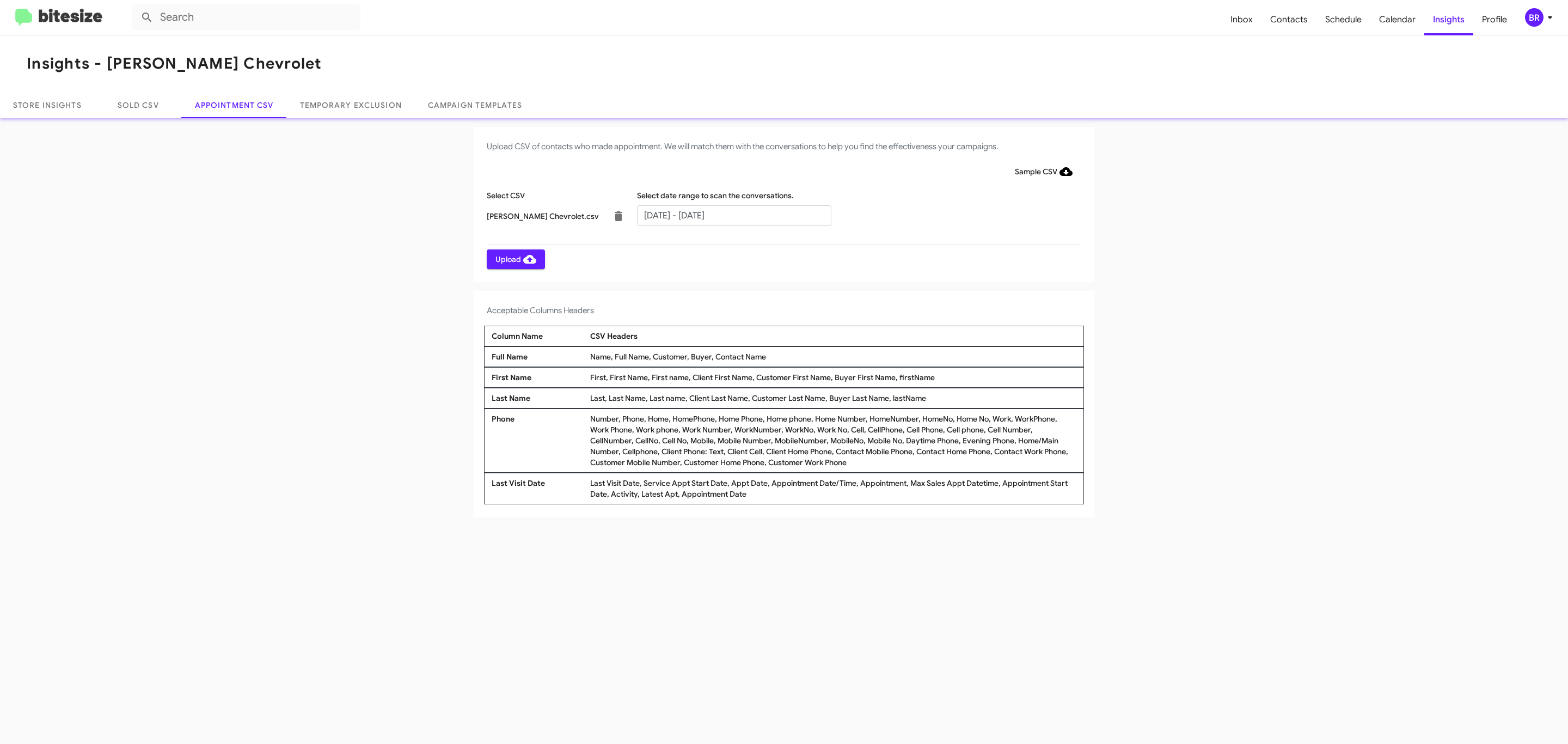
click at [514, 259] on span "Upload" at bounding box center [516, 259] width 41 height 19
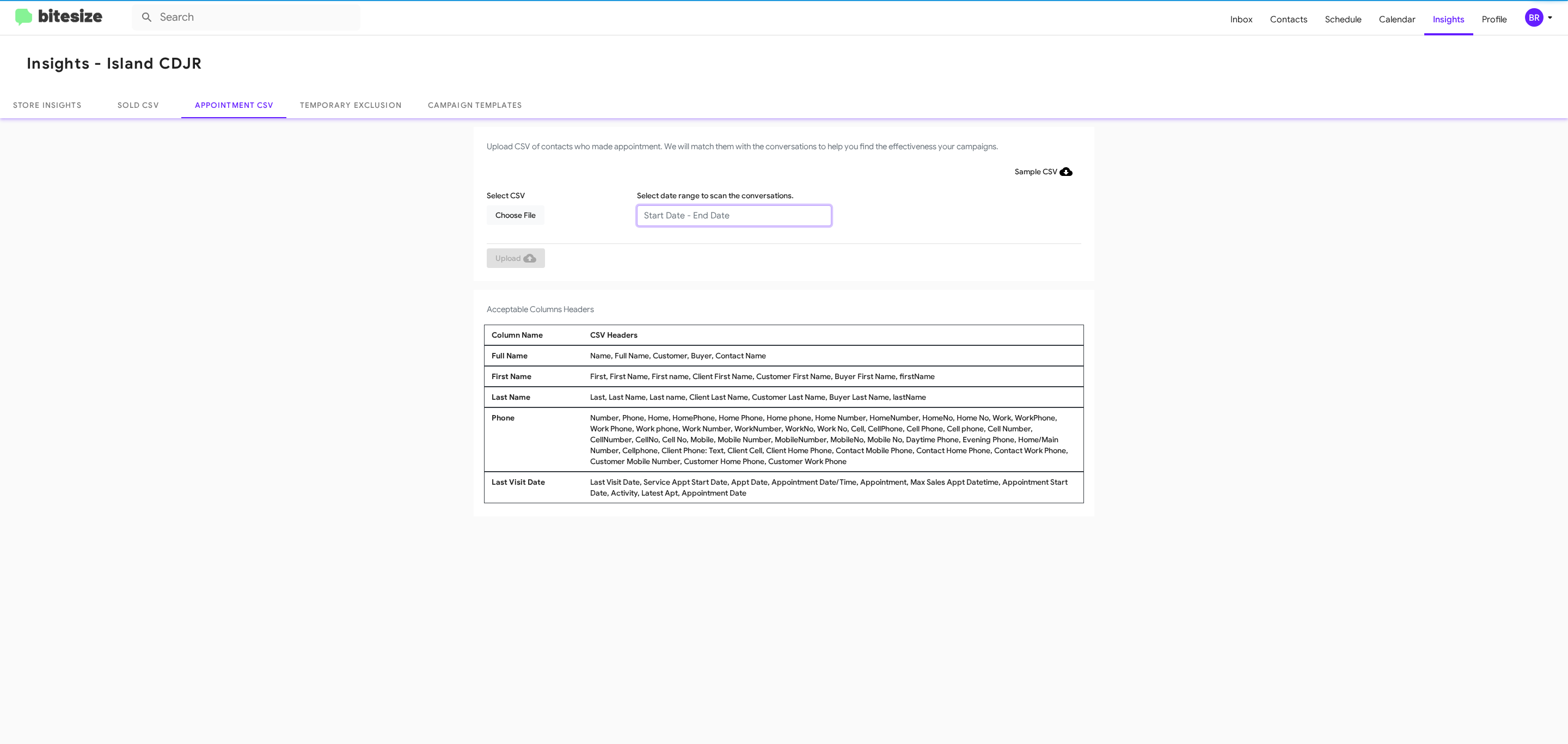
click at [733, 214] on input "text" at bounding box center [733, 216] width 194 height 21
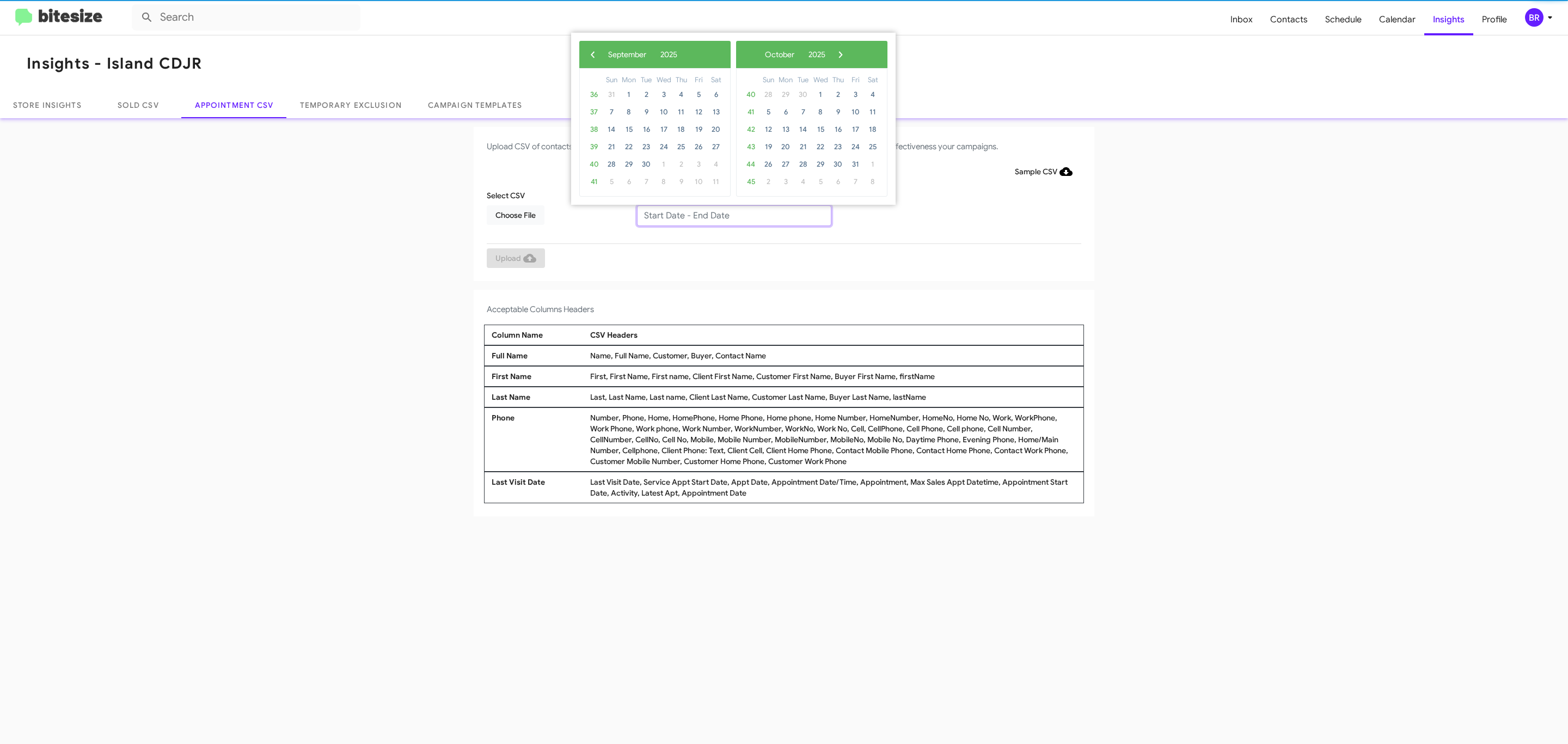
type input "08/29/2025 - 09/05/2025"
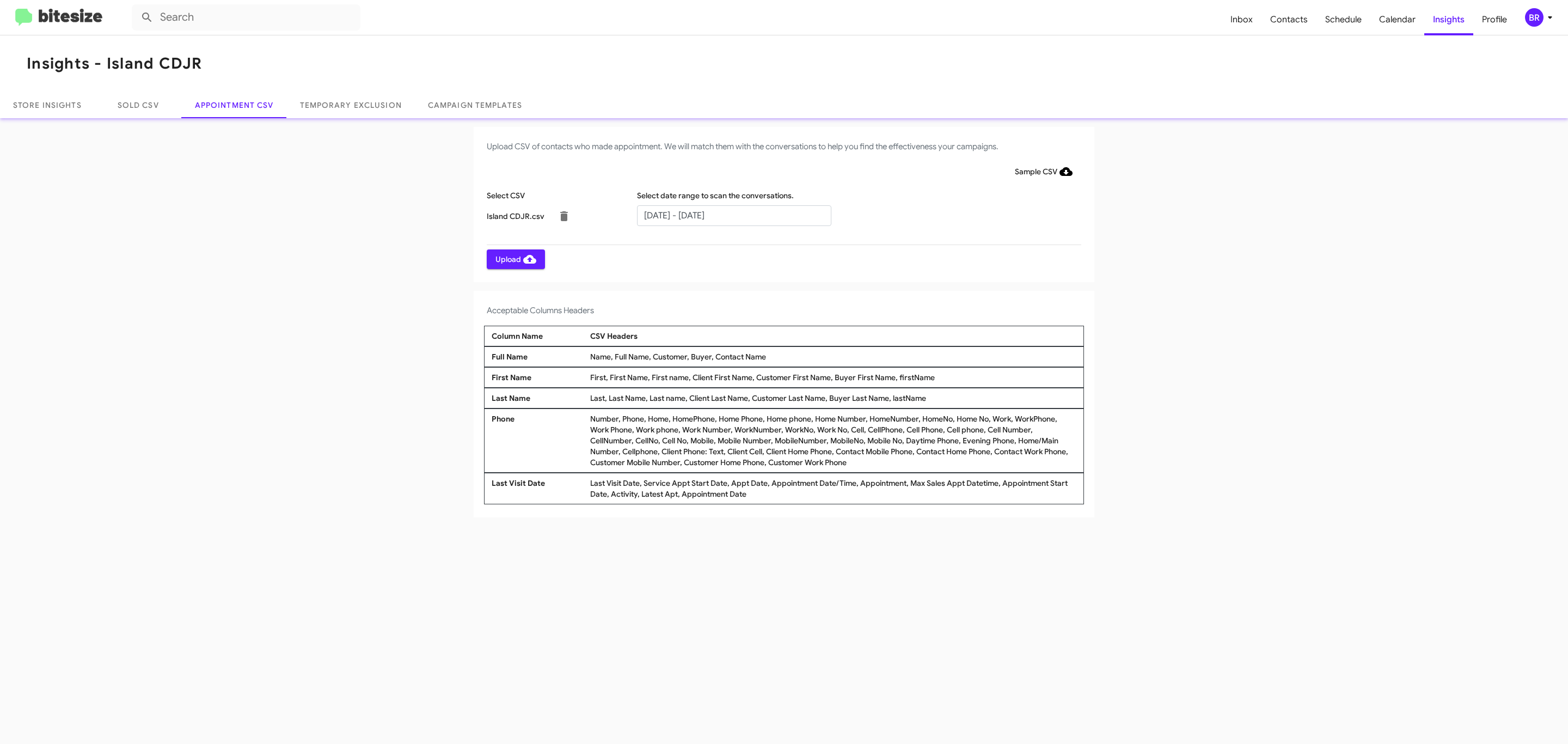
click at [514, 259] on span "Upload" at bounding box center [516, 259] width 41 height 19
click at [733, 214] on input "text" at bounding box center [733, 216] width 194 height 21
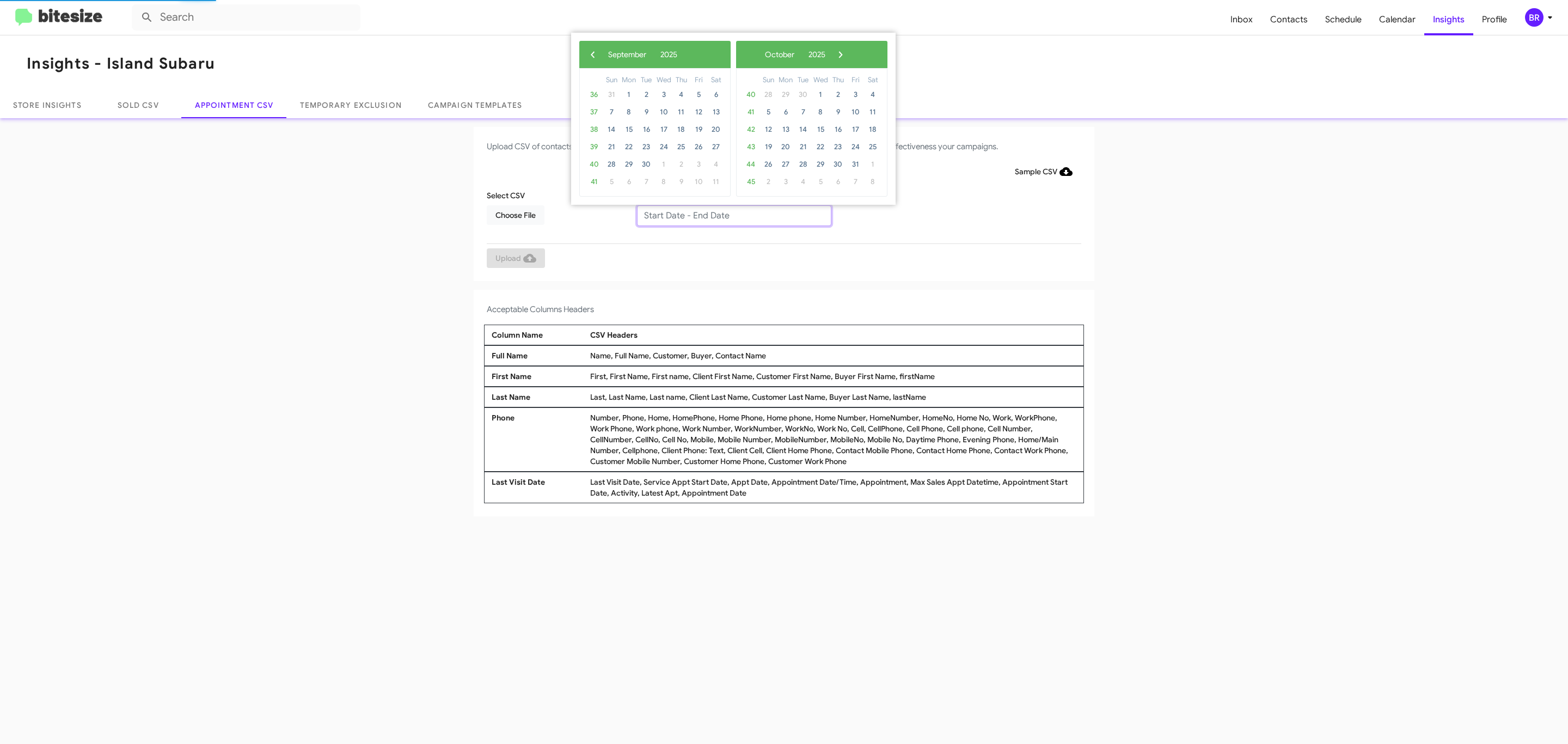
type input "08/29/2025 - 09/05/2025"
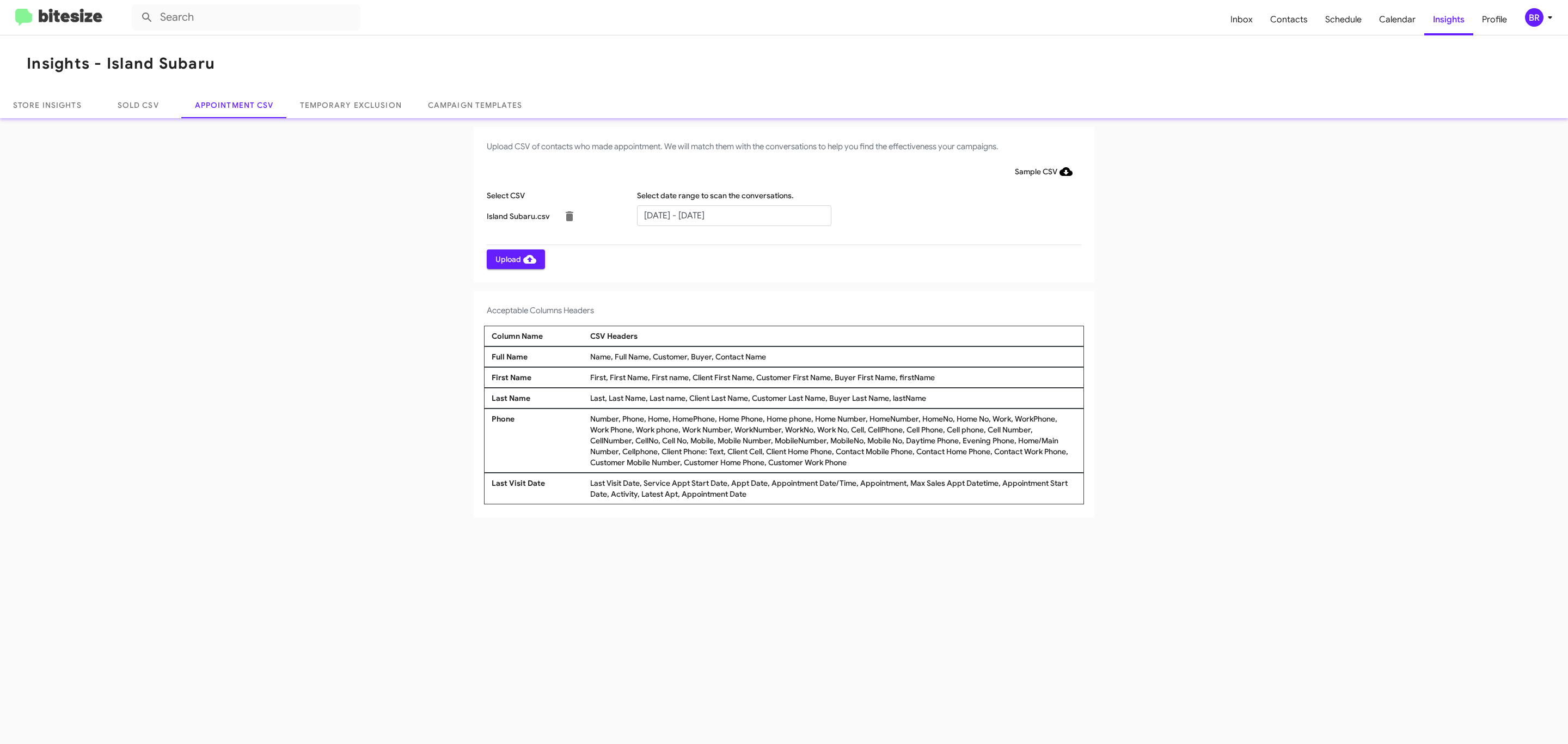
click at [514, 259] on span "Upload" at bounding box center [516, 259] width 41 height 19
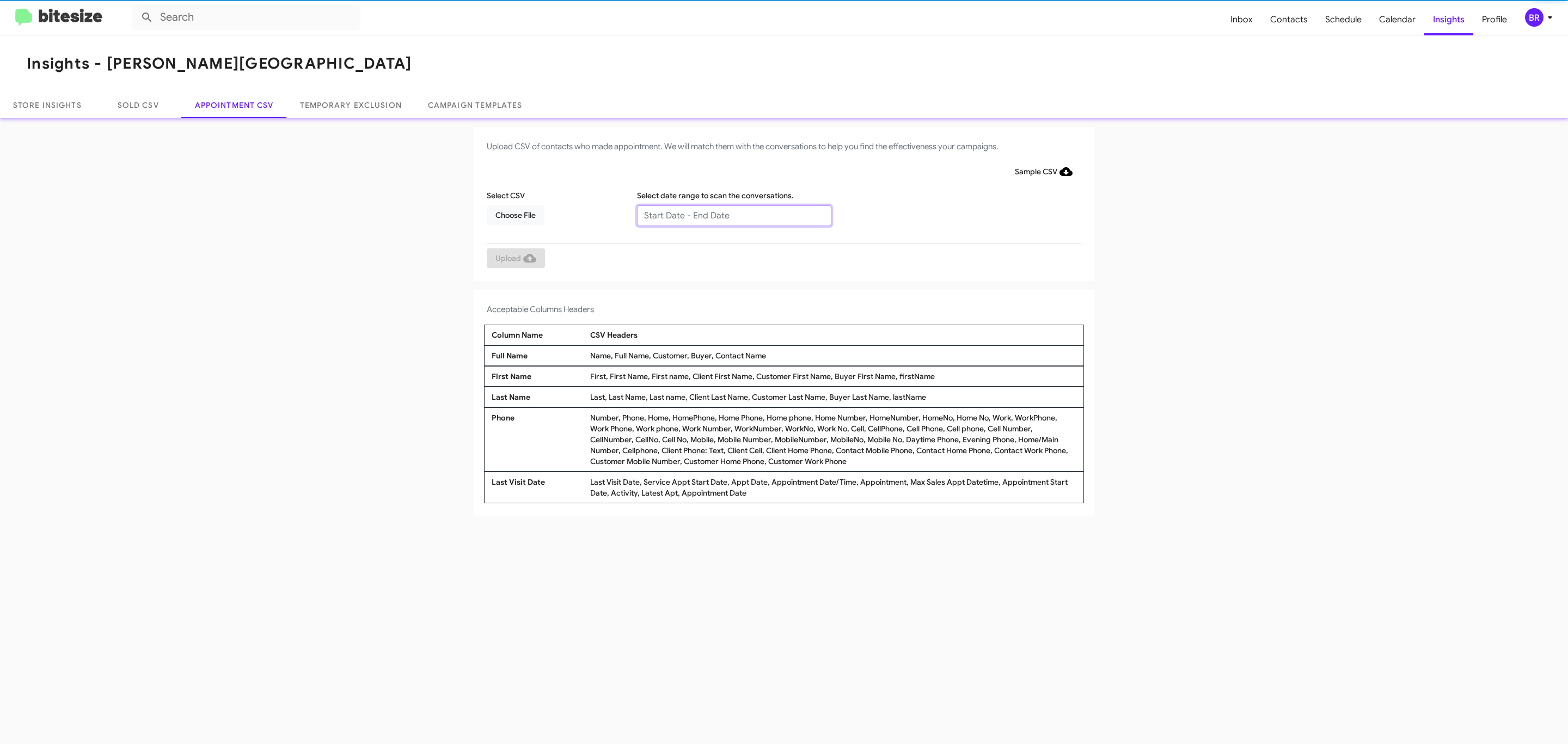
click at [733, 214] on input "text" at bounding box center [733, 216] width 194 height 21
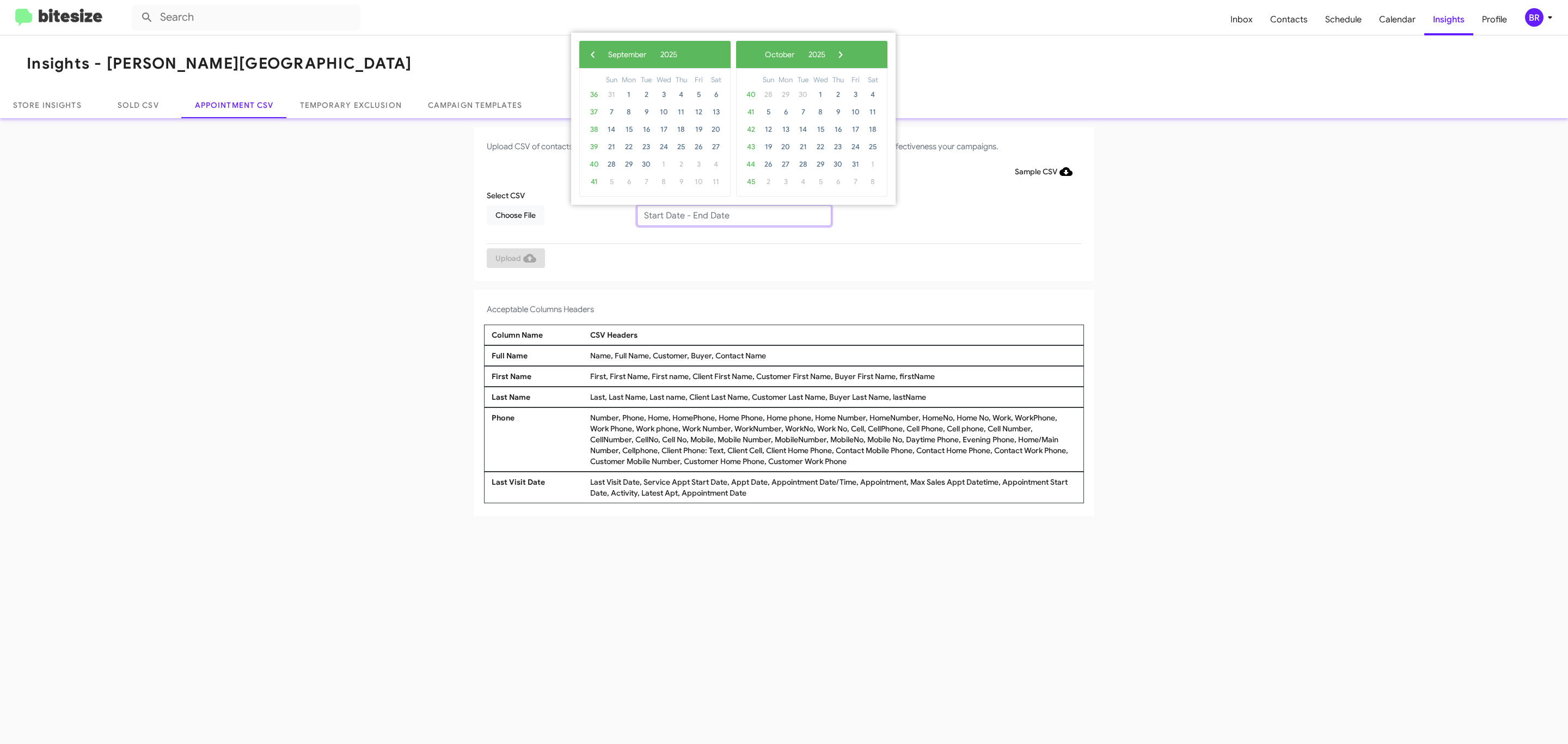
type input "08/29/2025 - 09/05/2025"
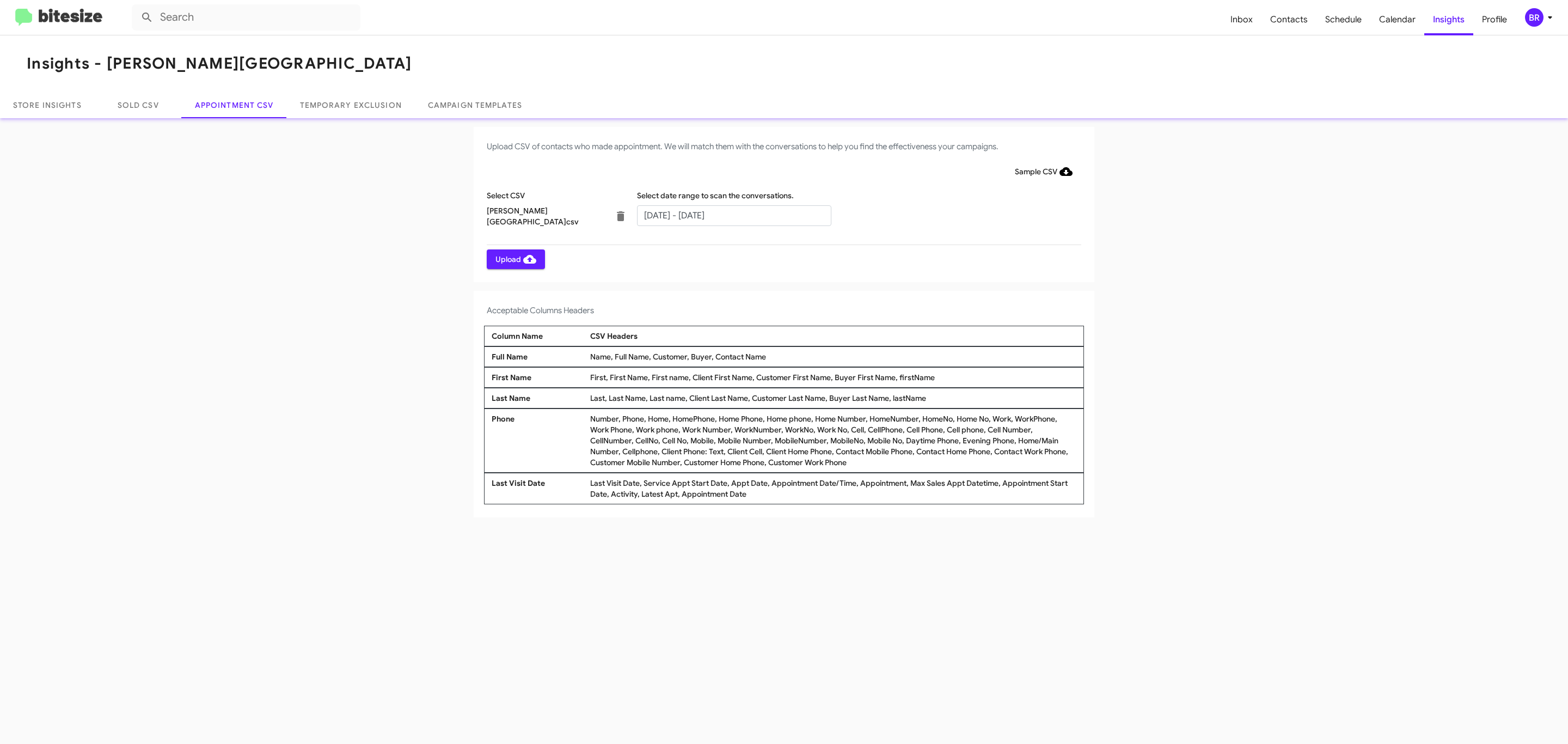
click at [514, 259] on span "Upload" at bounding box center [516, 259] width 41 height 19
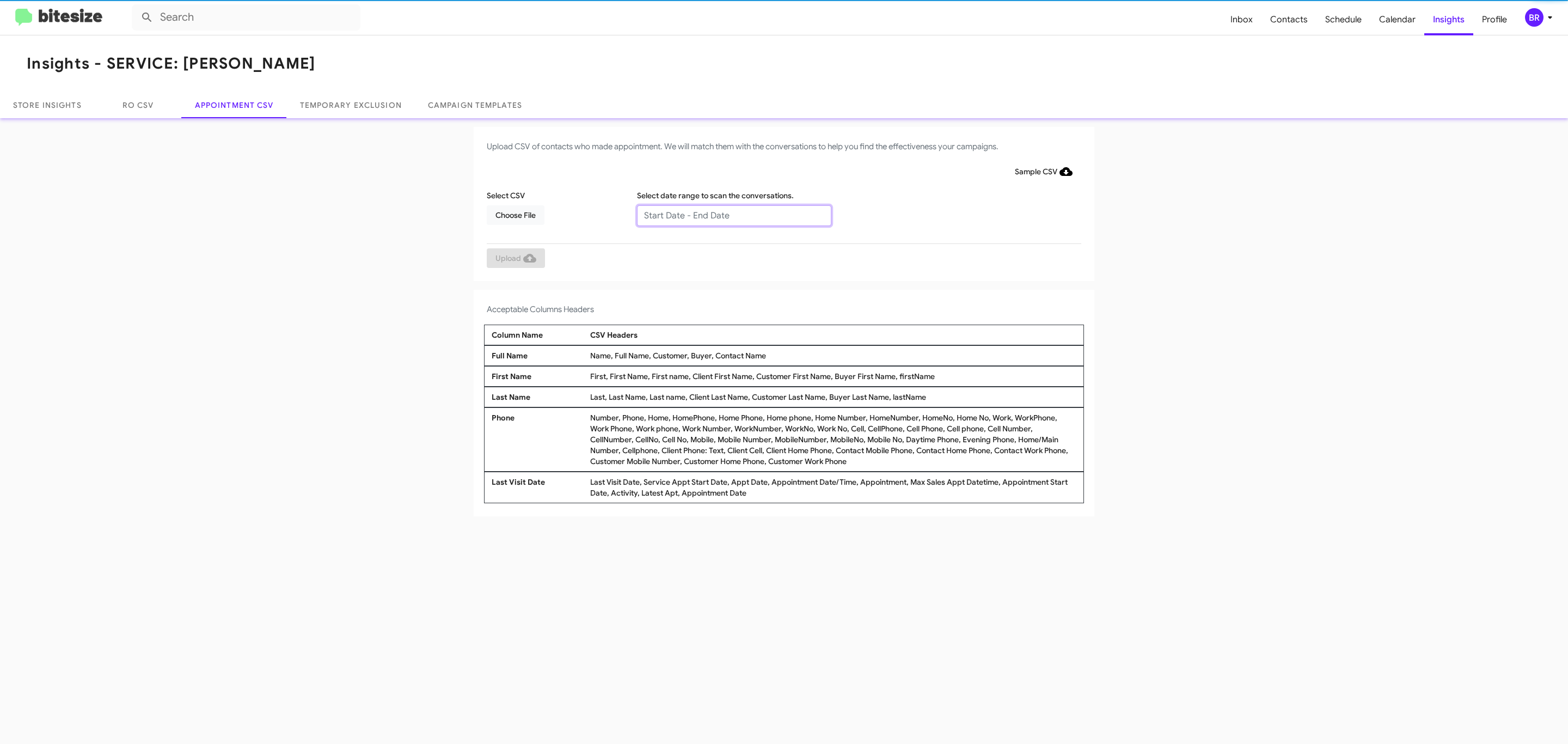
click at [733, 214] on input "text" at bounding box center [733, 216] width 194 height 21
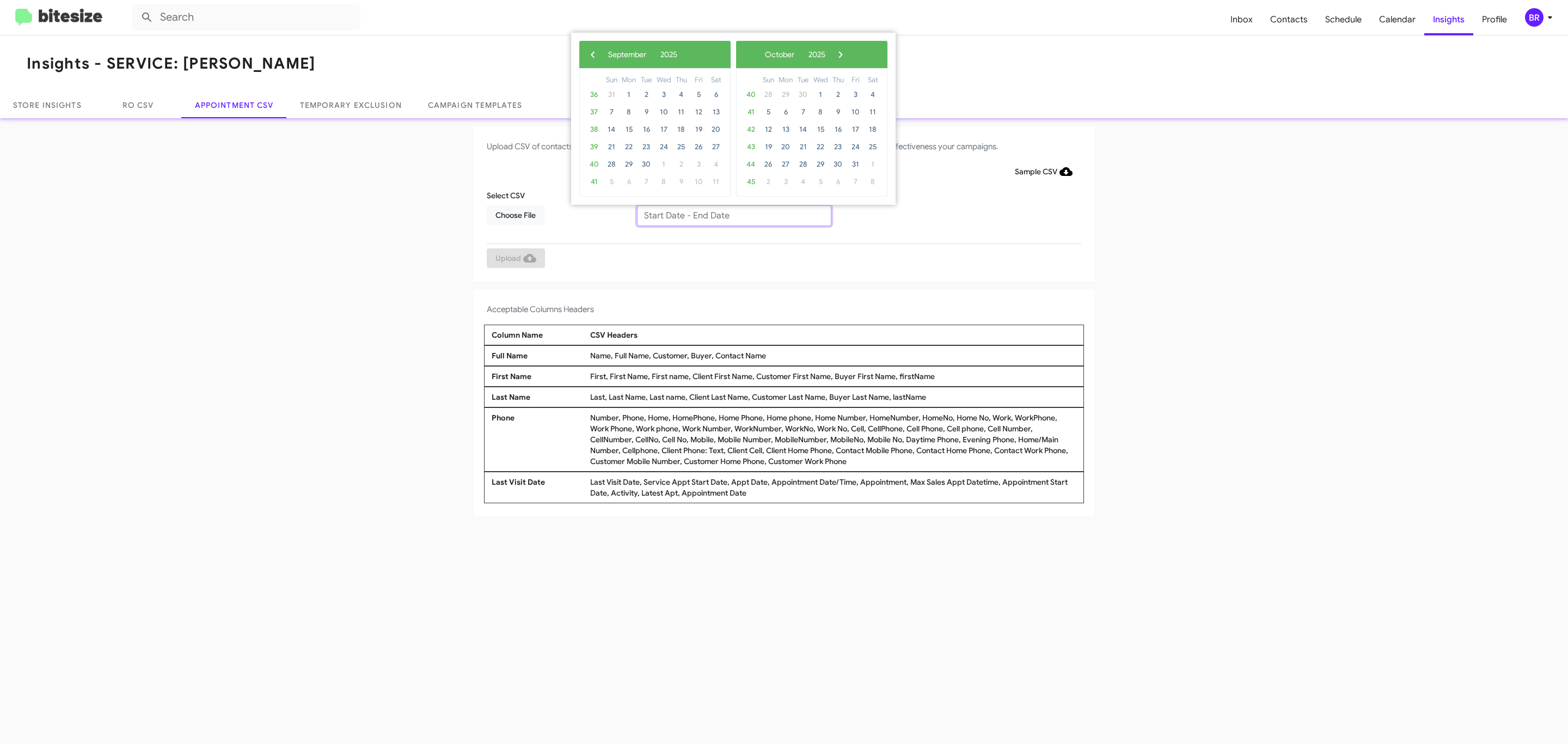
type input "08/29/2025 - 09/05/2025"
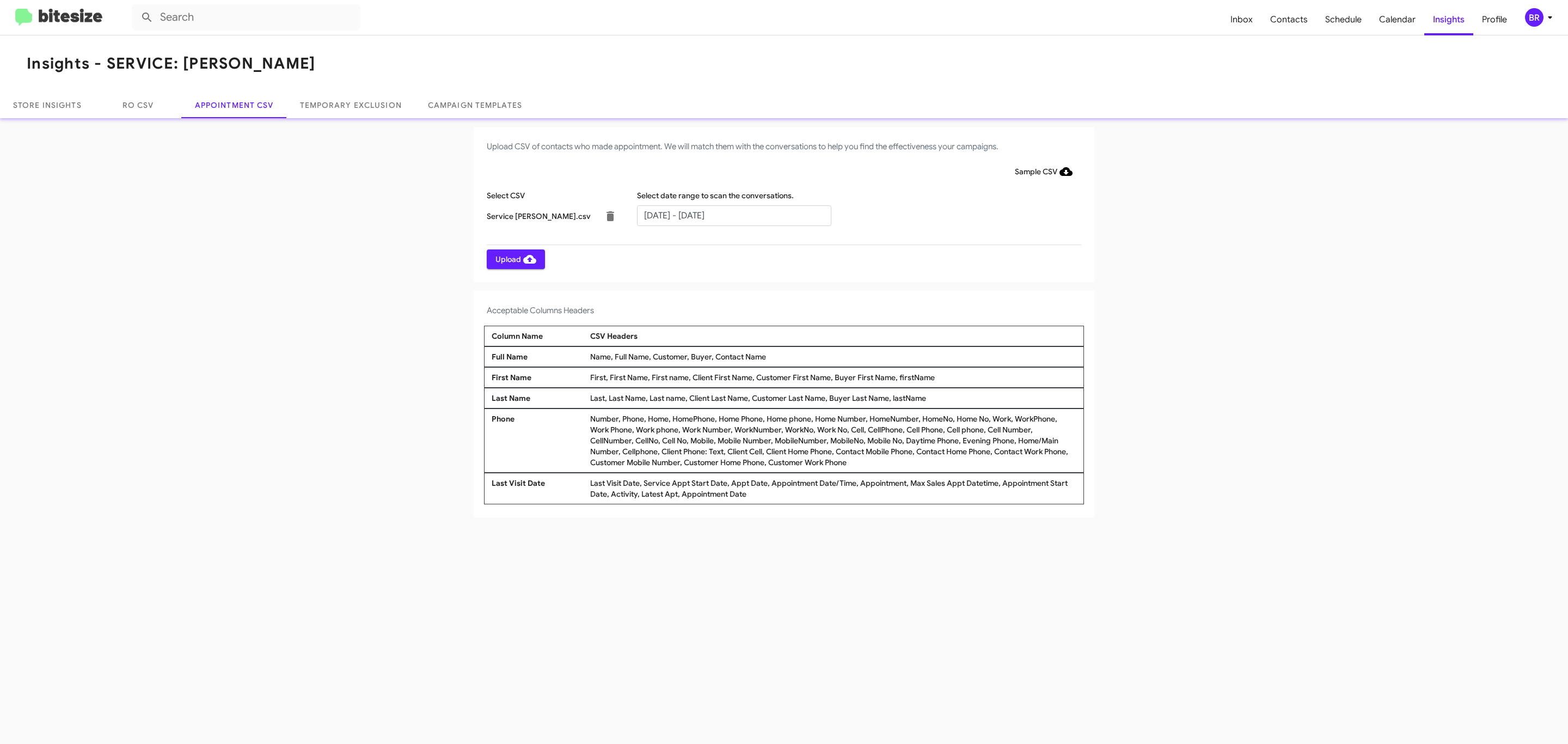
click at [514, 259] on span "Upload" at bounding box center [516, 259] width 41 height 19
click at [733, 214] on input "text" at bounding box center [733, 216] width 194 height 21
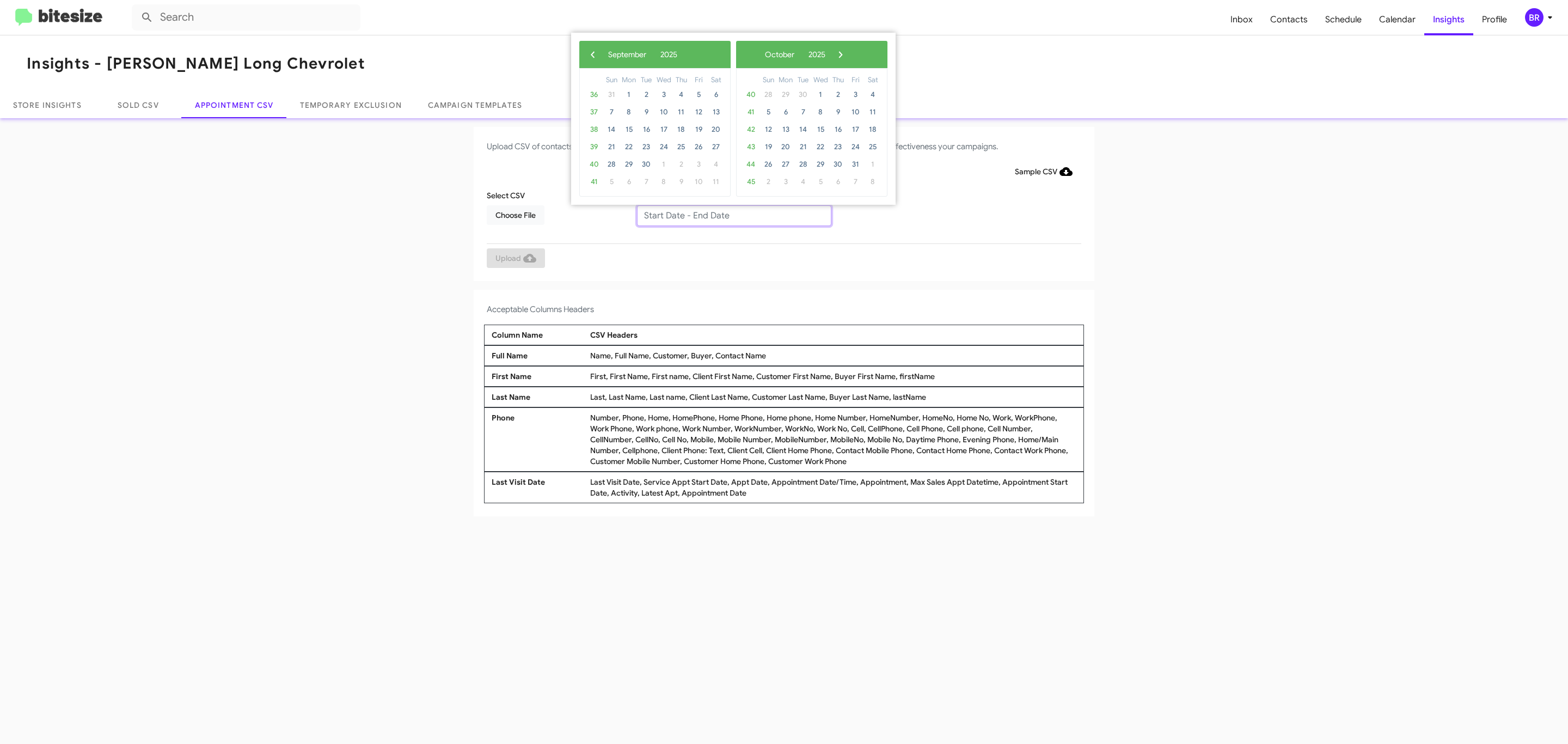
type input "[DATE] - [DATE]"
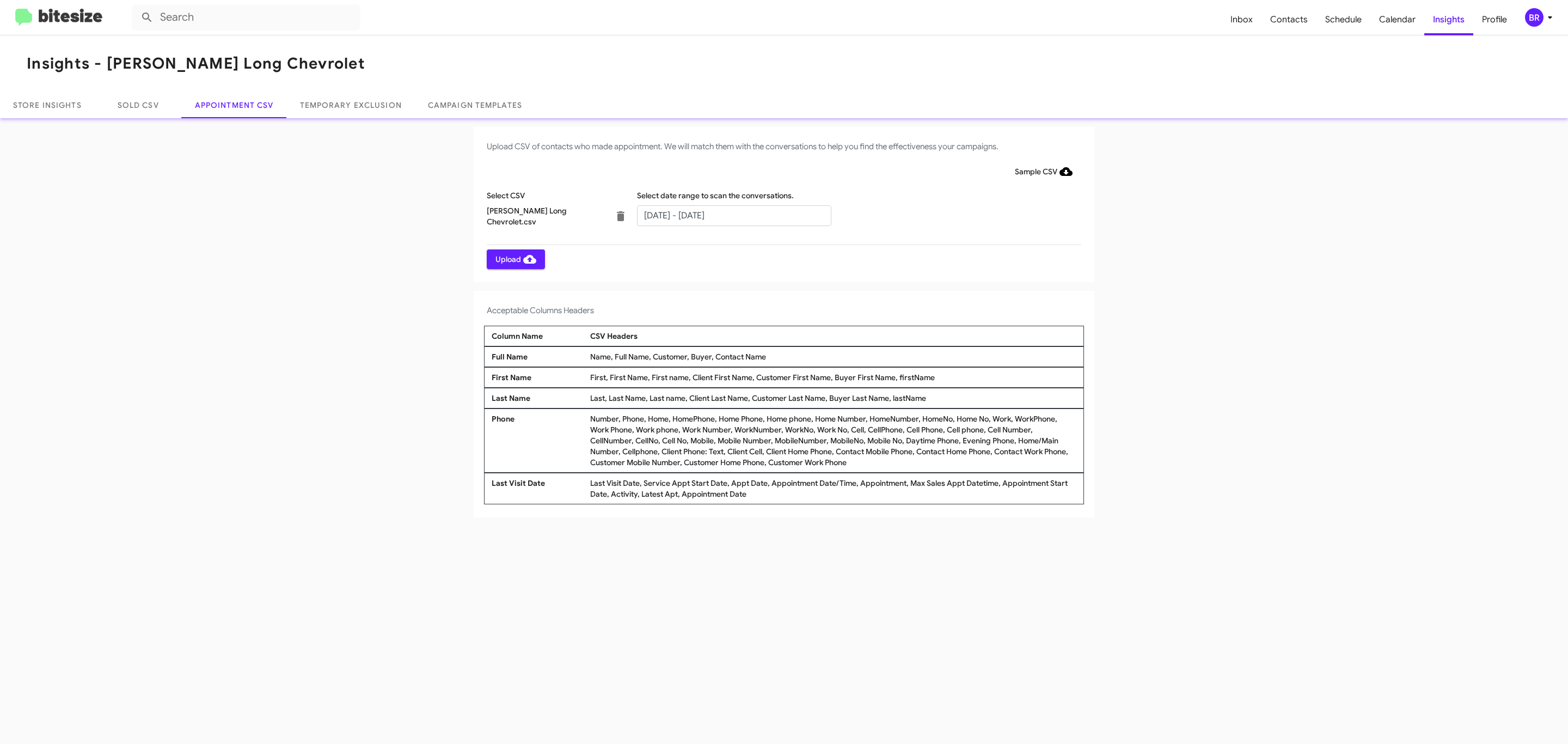
click at [514, 259] on span "Upload" at bounding box center [516, 259] width 41 height 19
click at [733, 214] on input "text" at bounding box center [733, 216] width 194 height 21
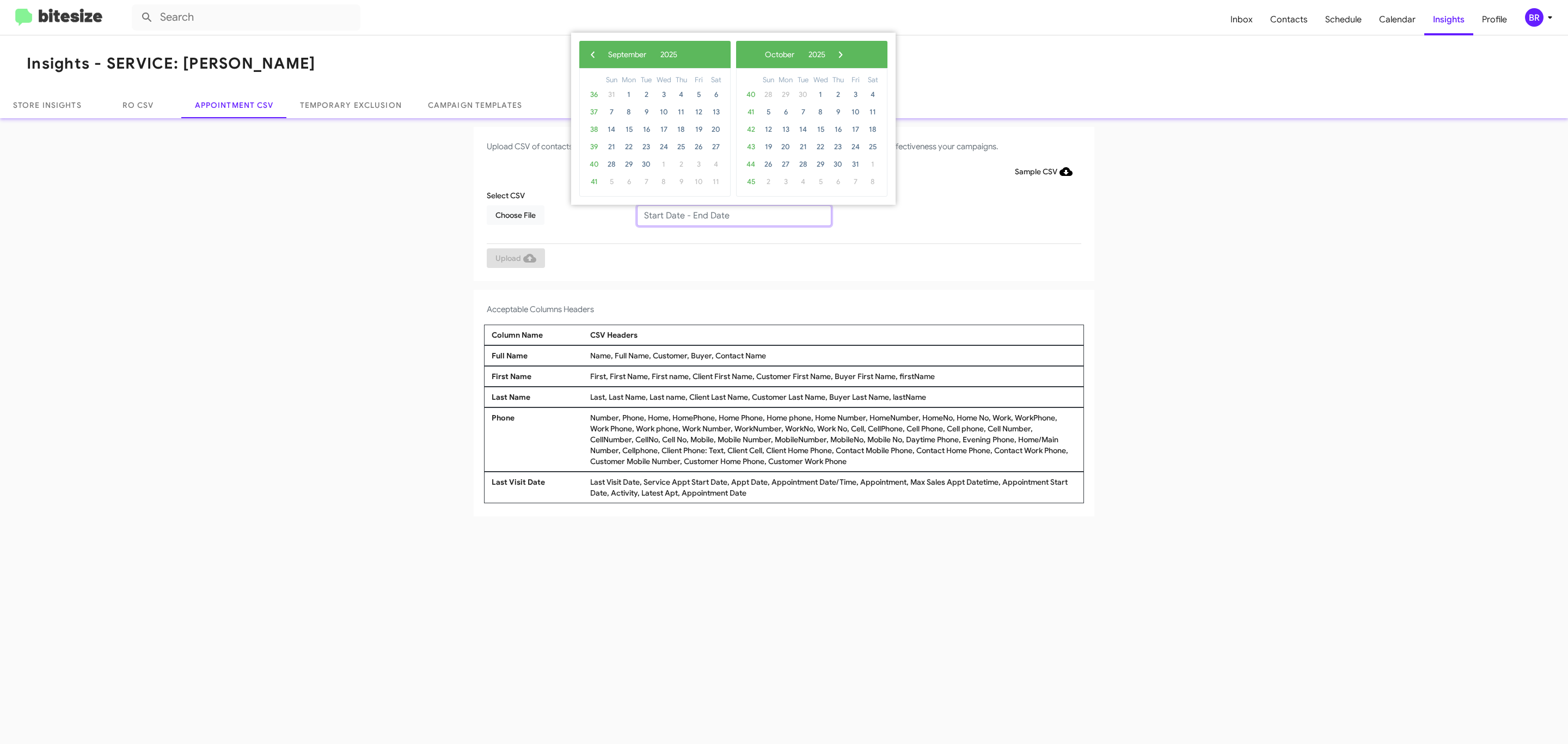
type input "[DATE] - [DATE]"
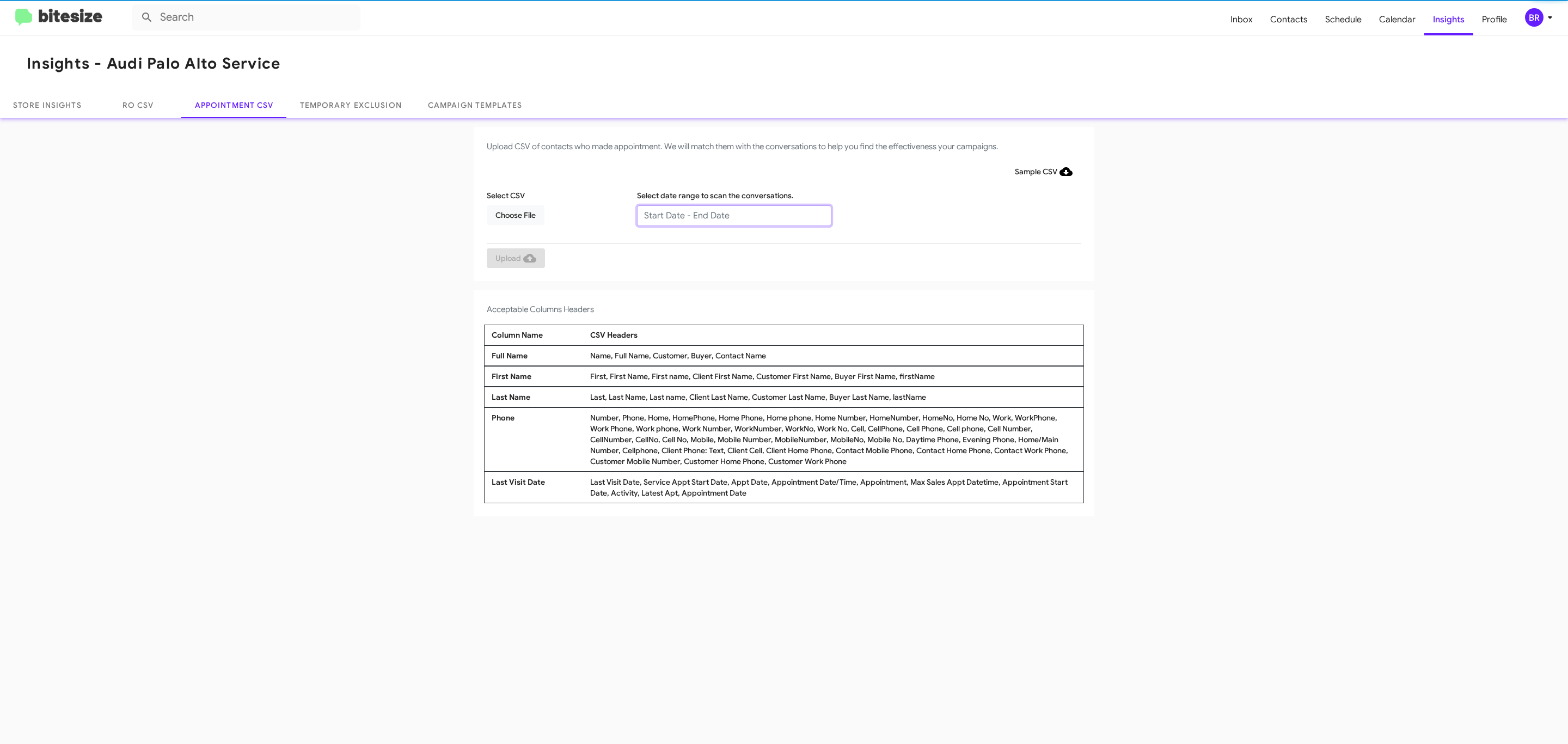
click at [733, 214] on input "text" at bounding box center [733, 216] width 194 height 21
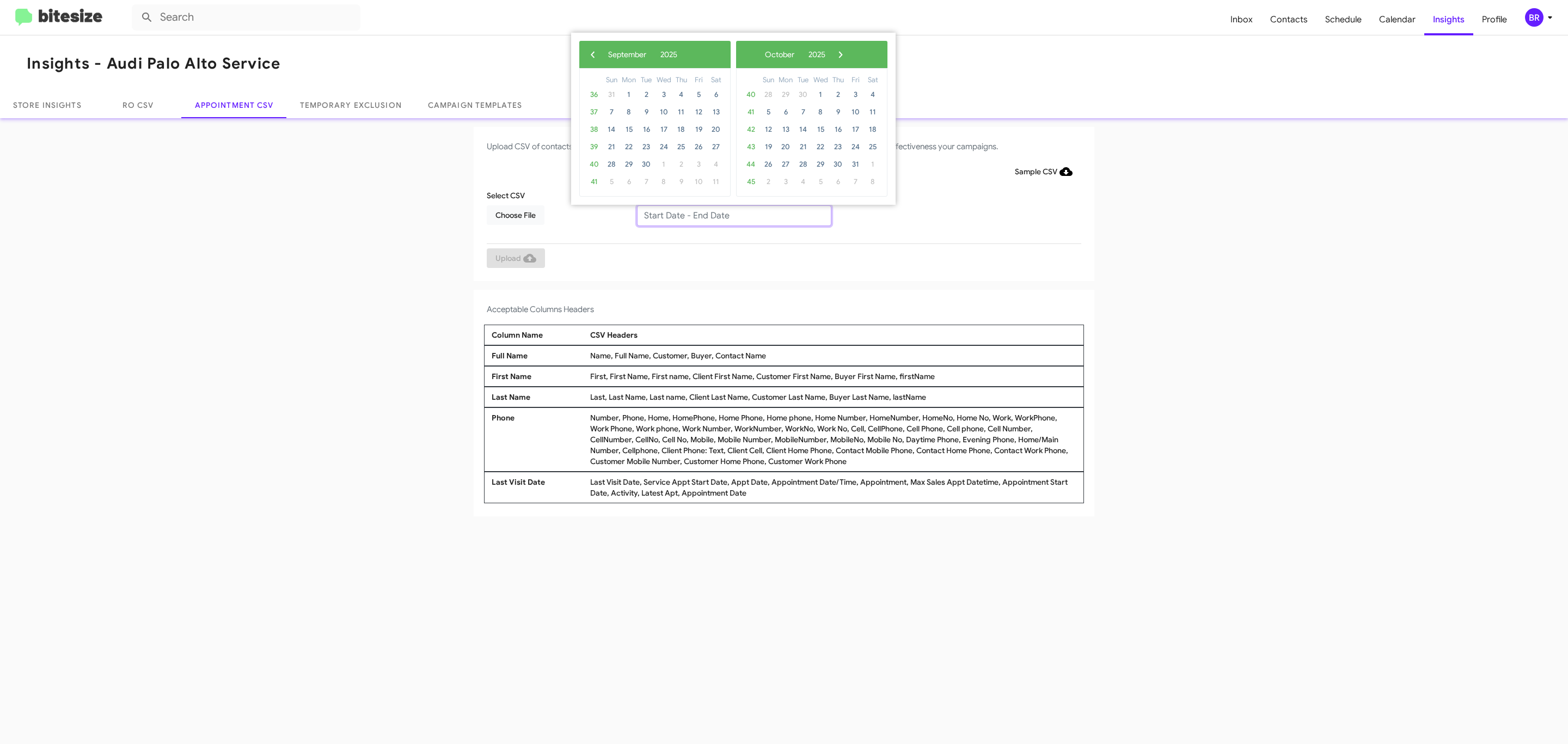
type input "08/29/2025 - 09/05/2025"
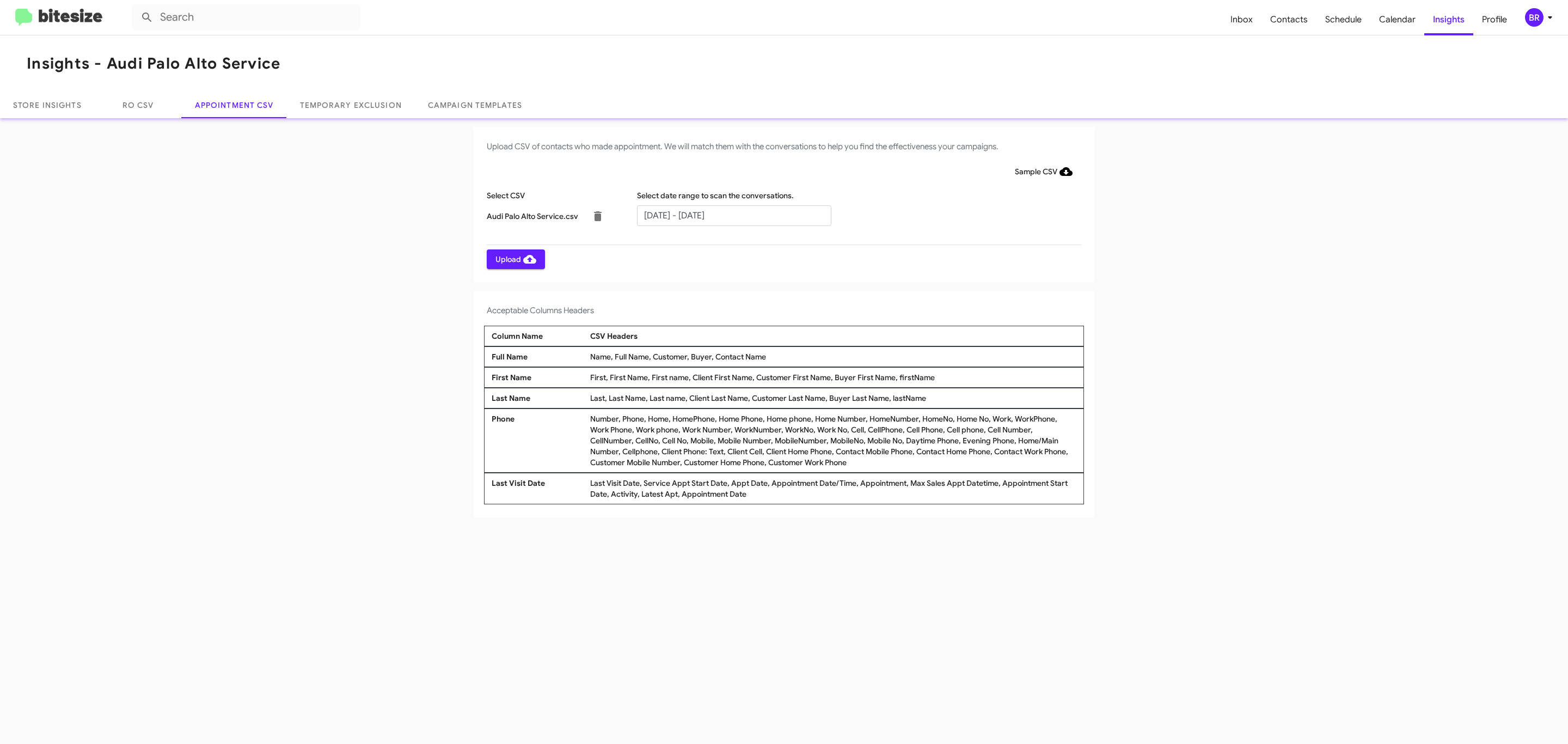
click at [514, 259] on span "Upload" at bounding box center [516, 259] width 41 height 19
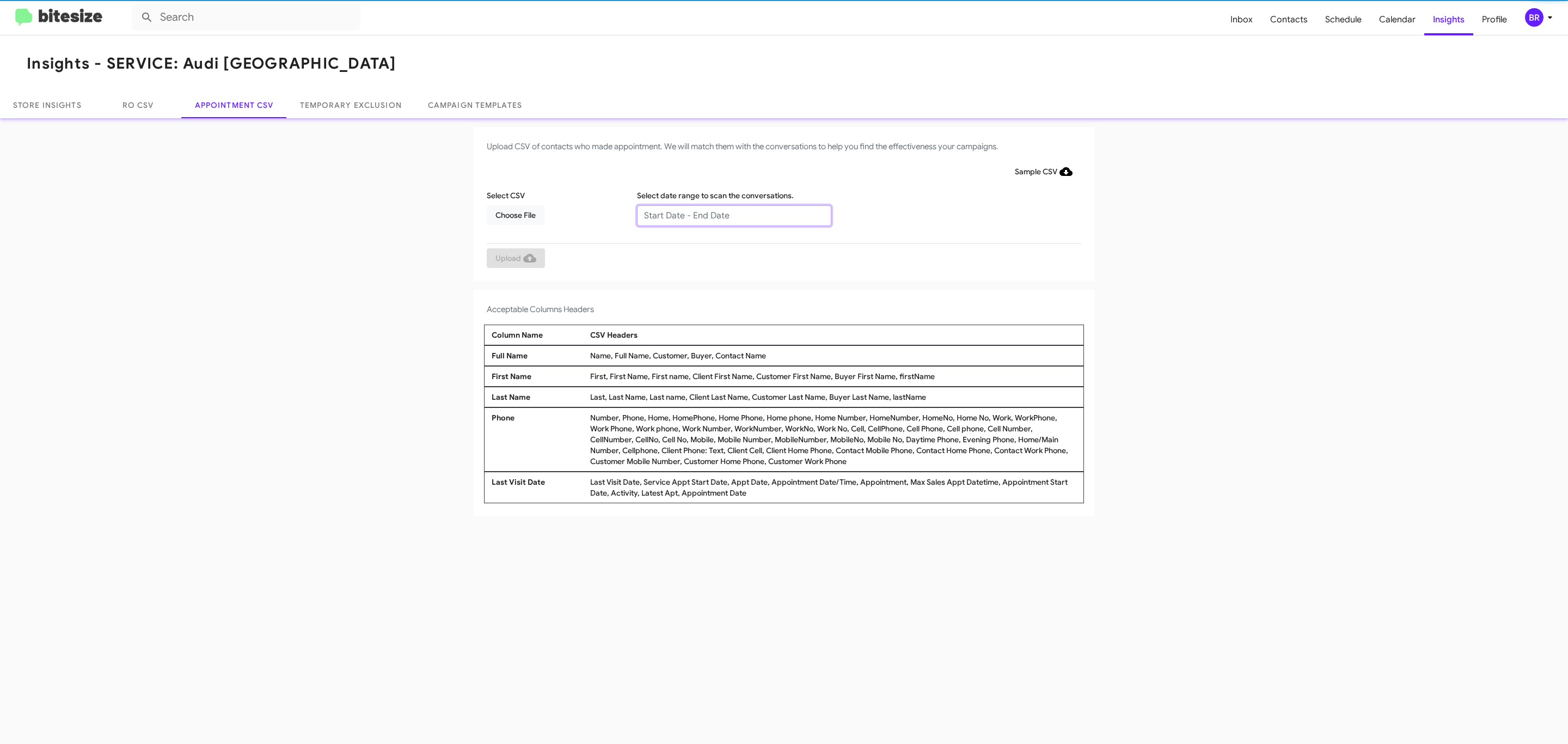
click at [733, 214] on input "text" at bounding box center [733, 216] width 194 height 21
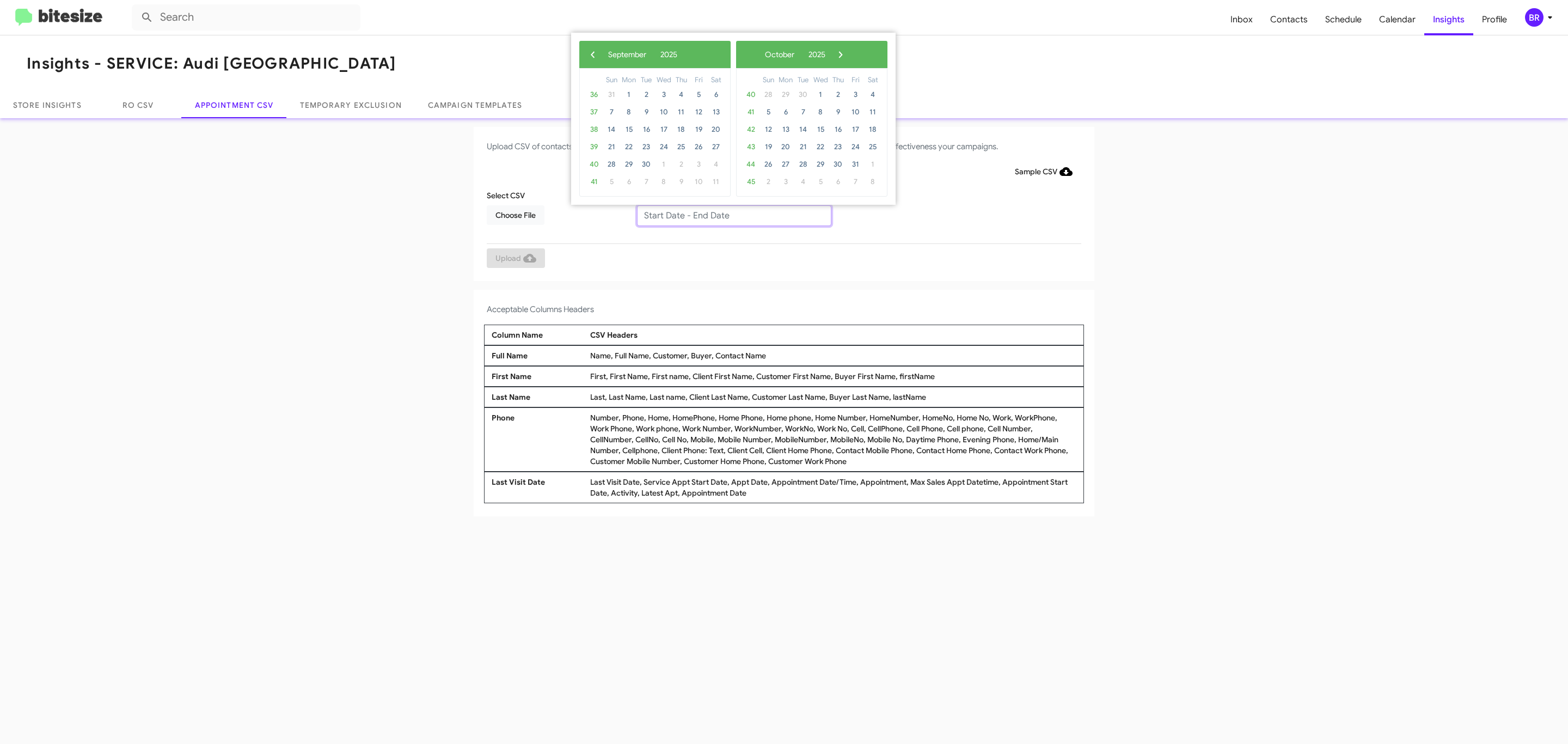
type input "08/29/2025 - 09/05/2025"
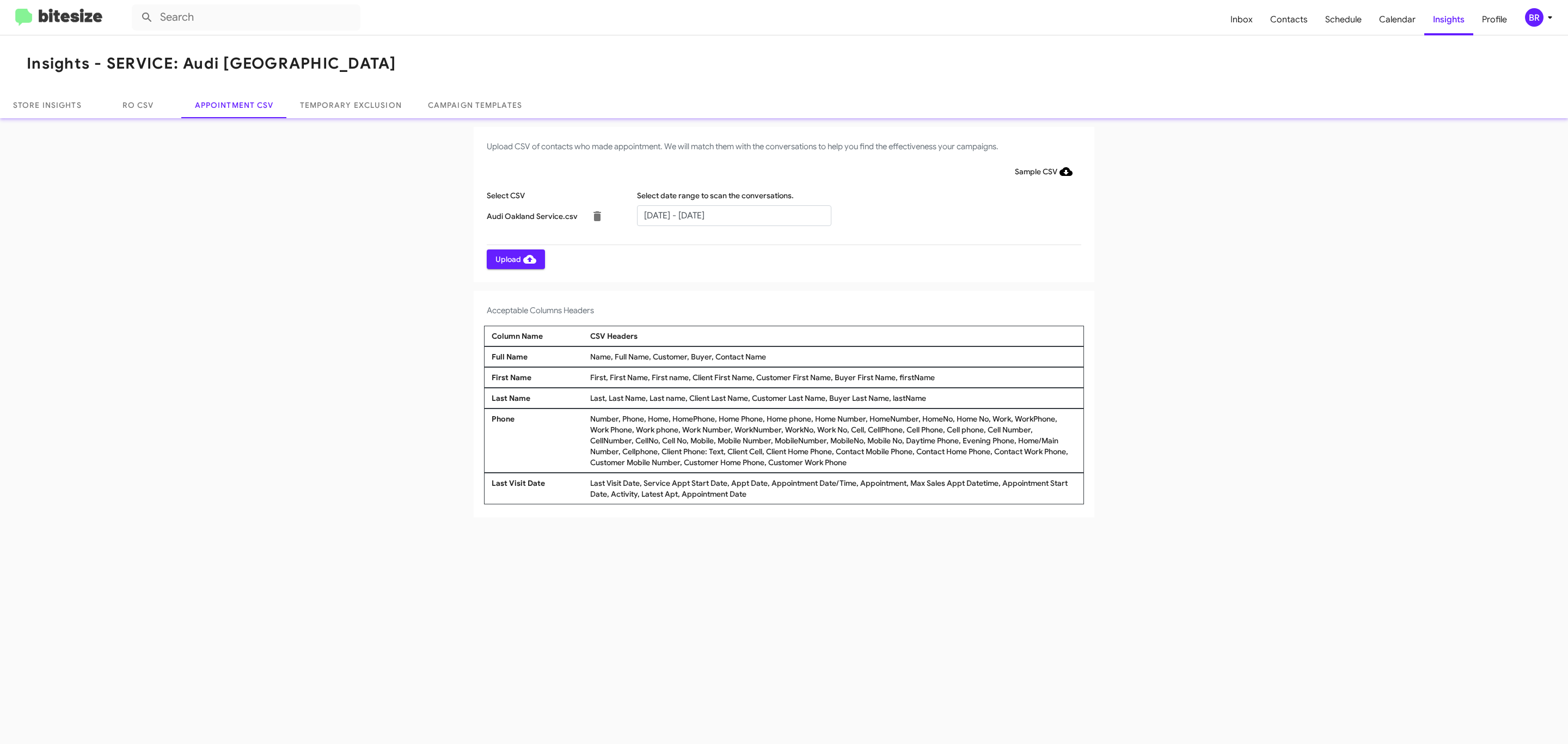
click at [514, 259] on span "Upload" at bounding box center [516, 259] width 41 height 19
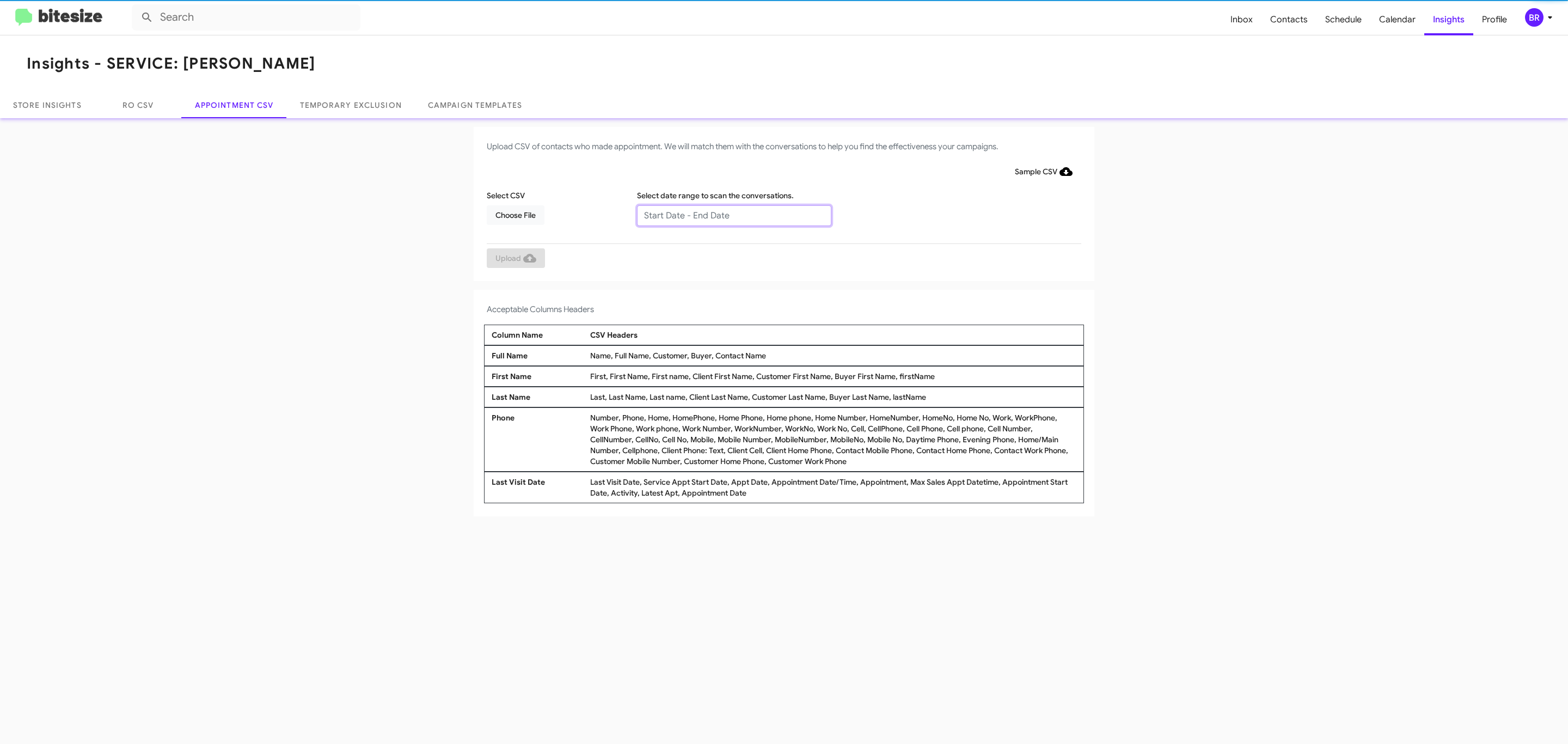
click at [733, 214] on input "text" at bounding box center [733, 216] width 194 height 21
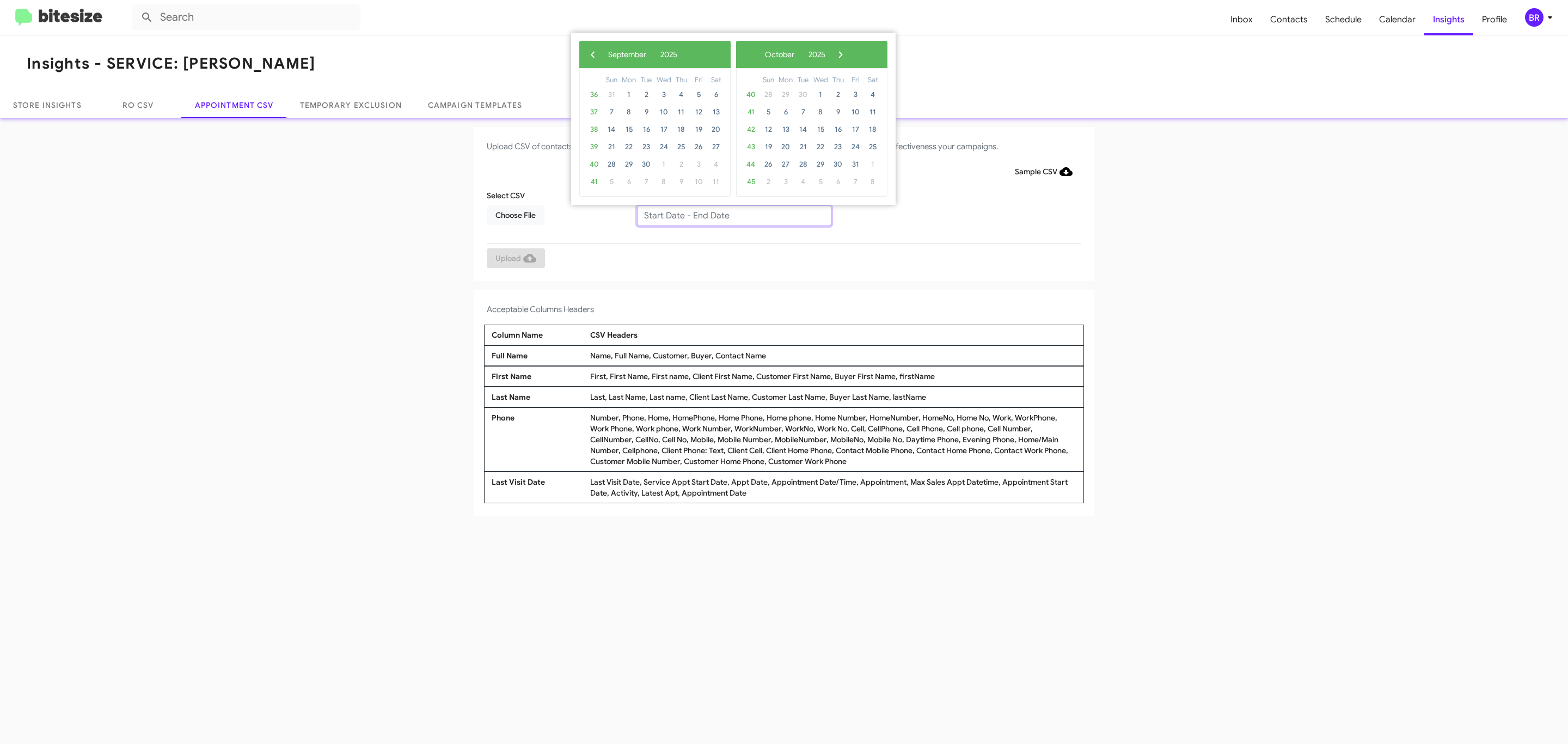
type input "08/29/2025 - 09/05/2025"
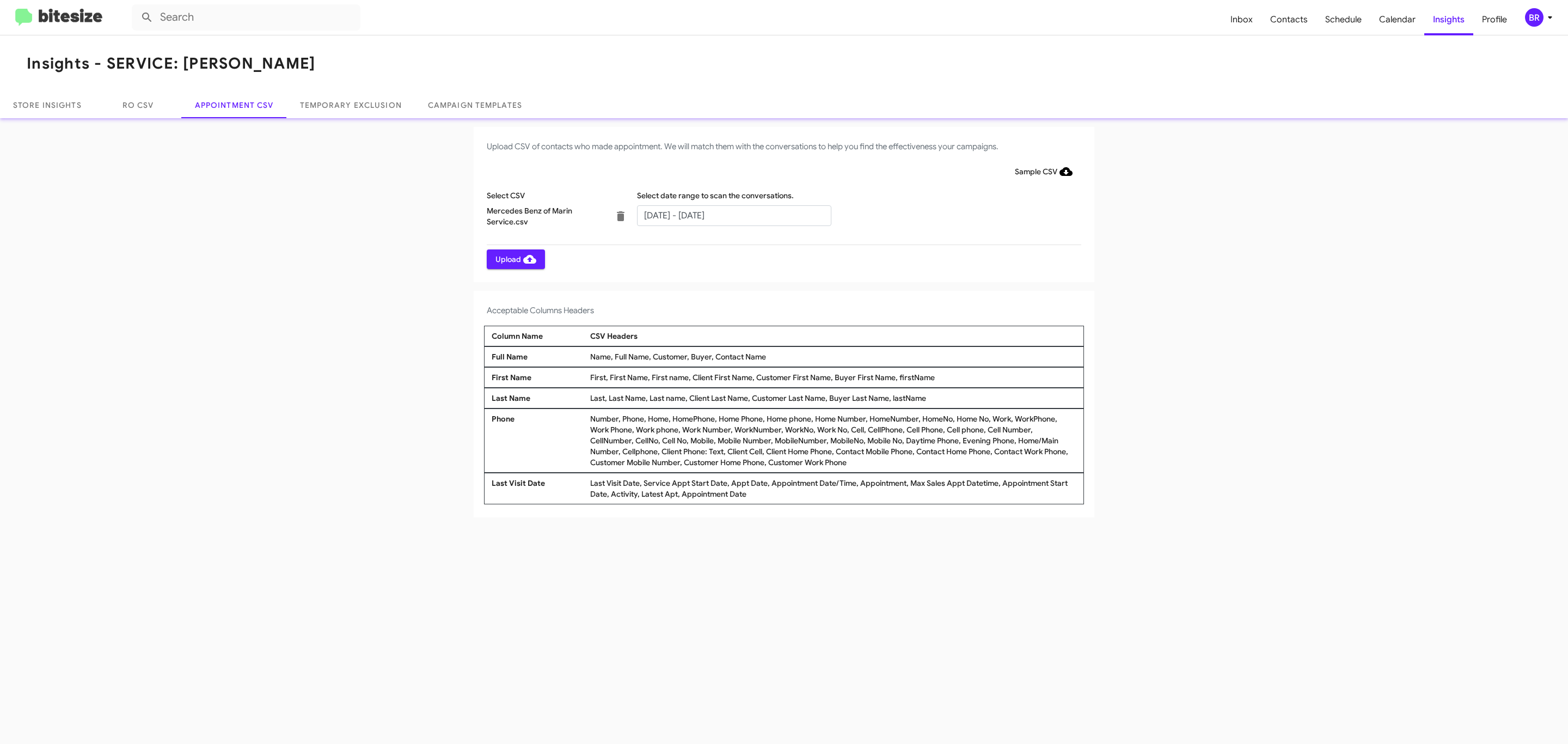
click at [514, 259] on span "Upload" at bounding box center [516, 259] width 41 height 19
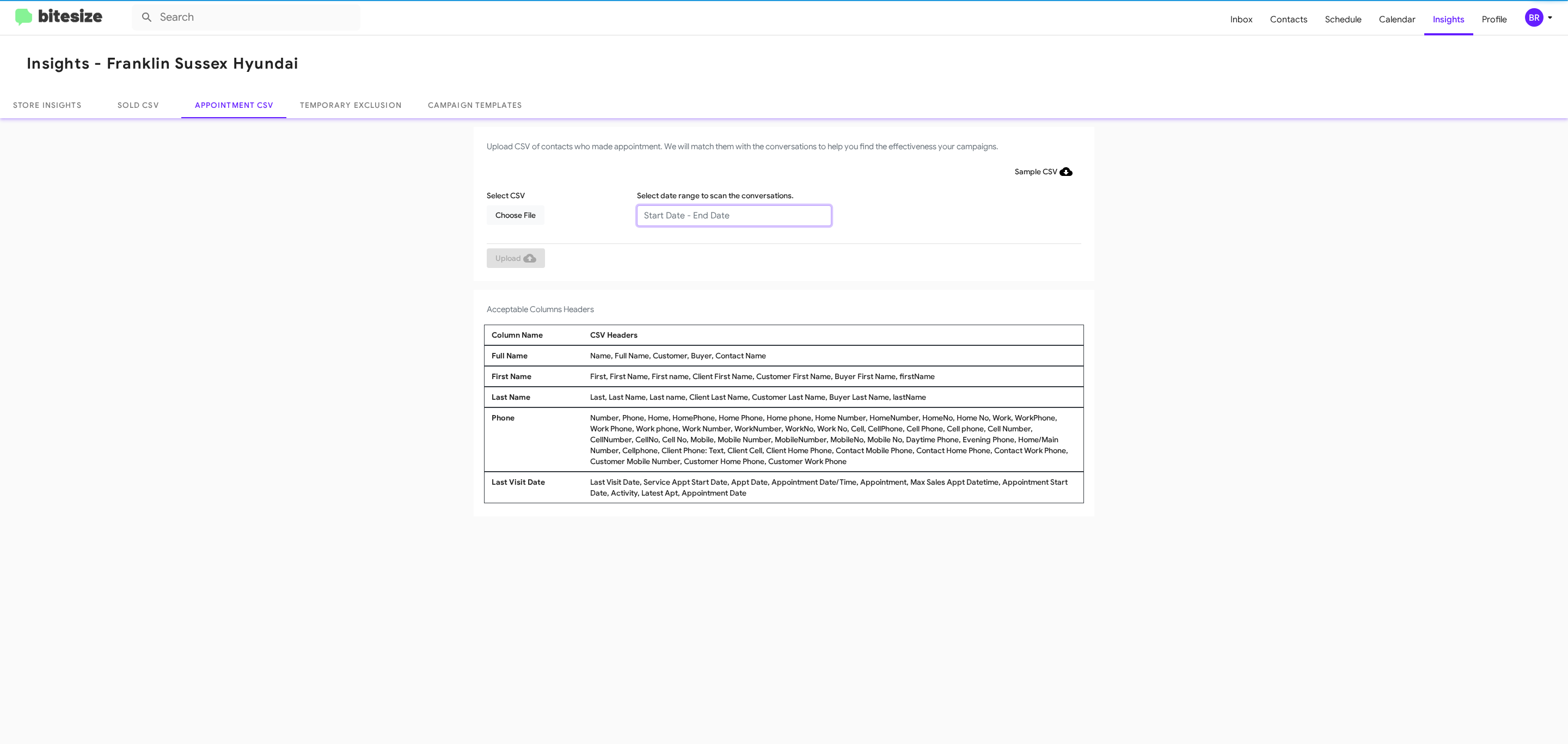
click at [733, 214] on input "text" at bounding box center [733, 216] width 194 height 21
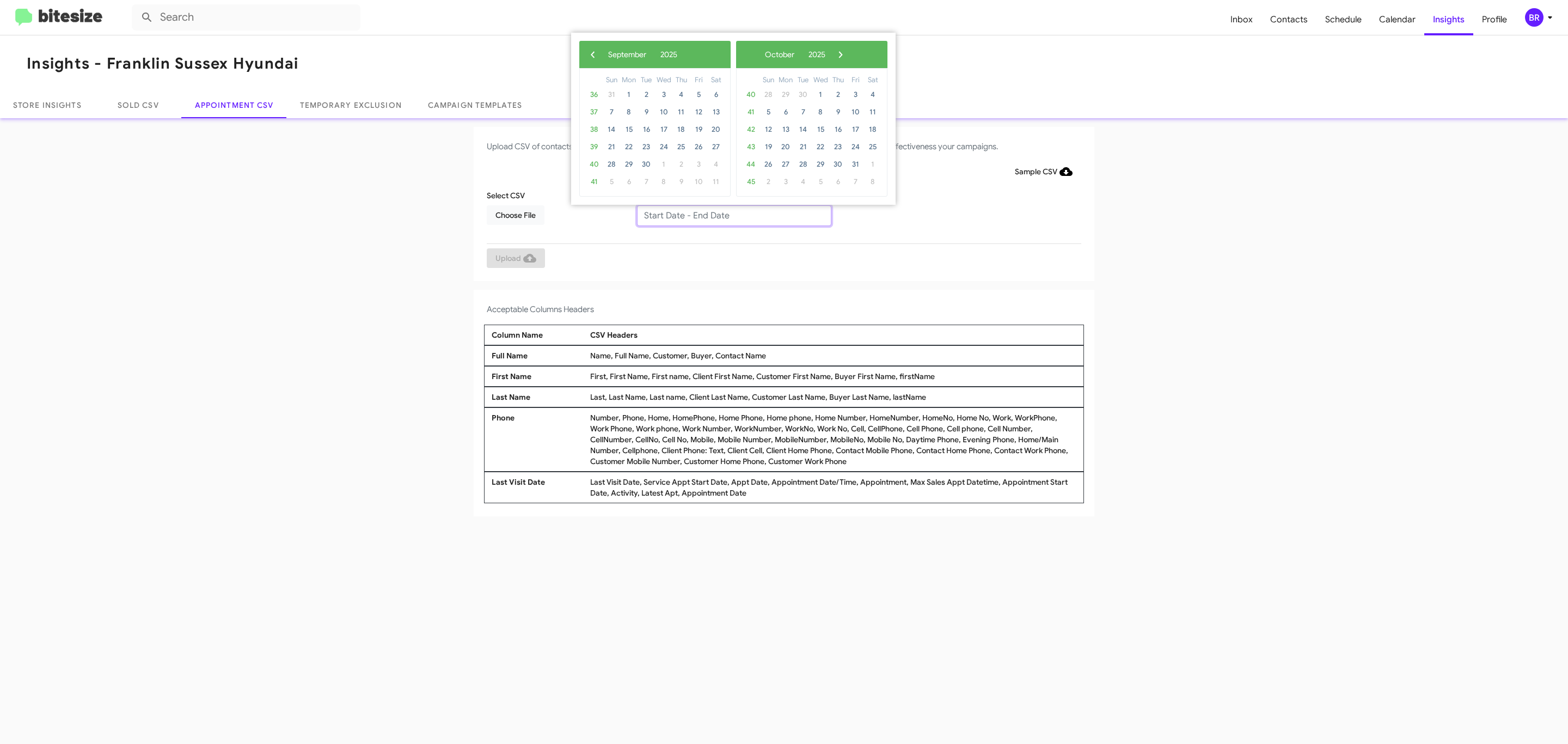
type input "08/29/2025 - 09/05/2025"
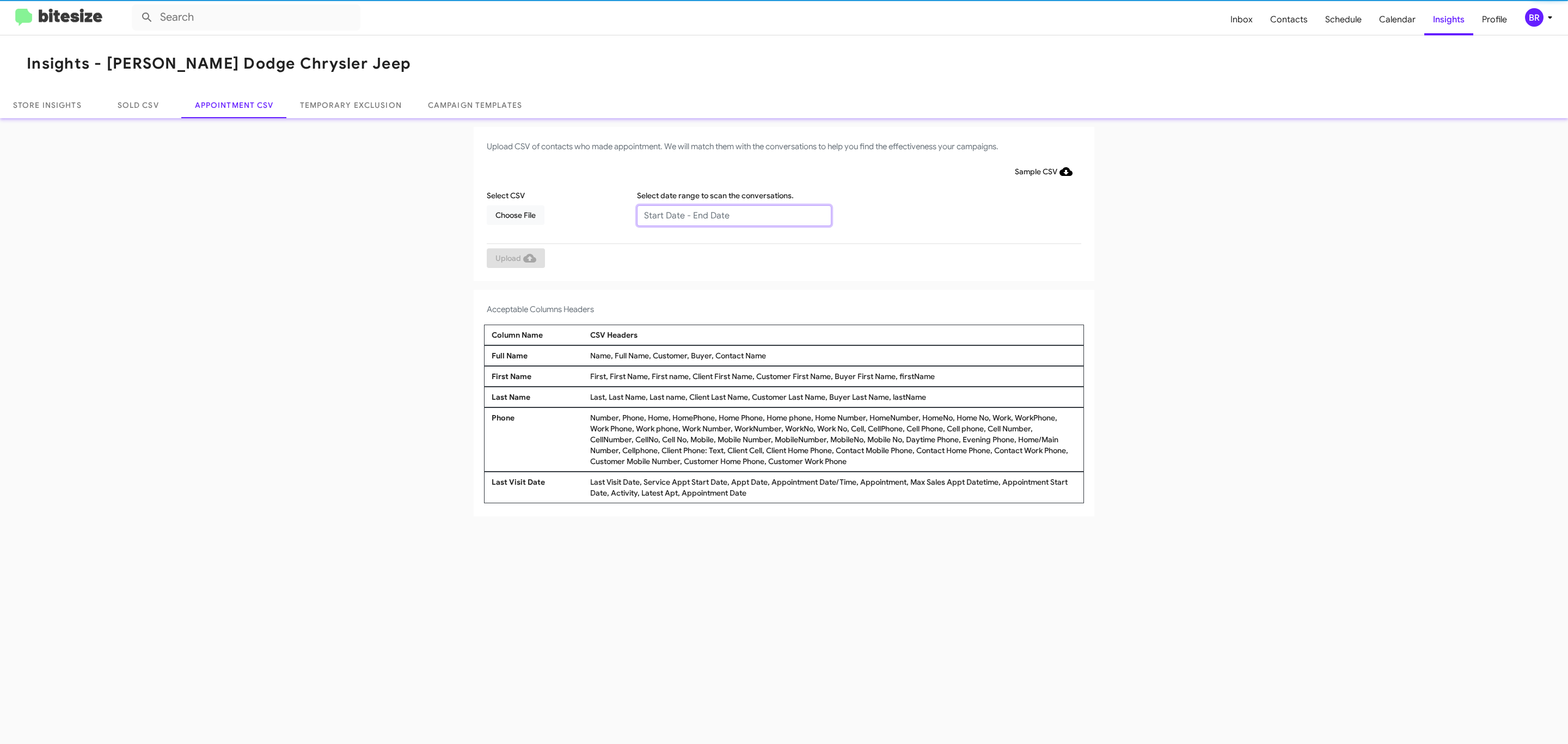
click at [733, 214] on input "text" at bounding box center [733, 216] width 194 height 21
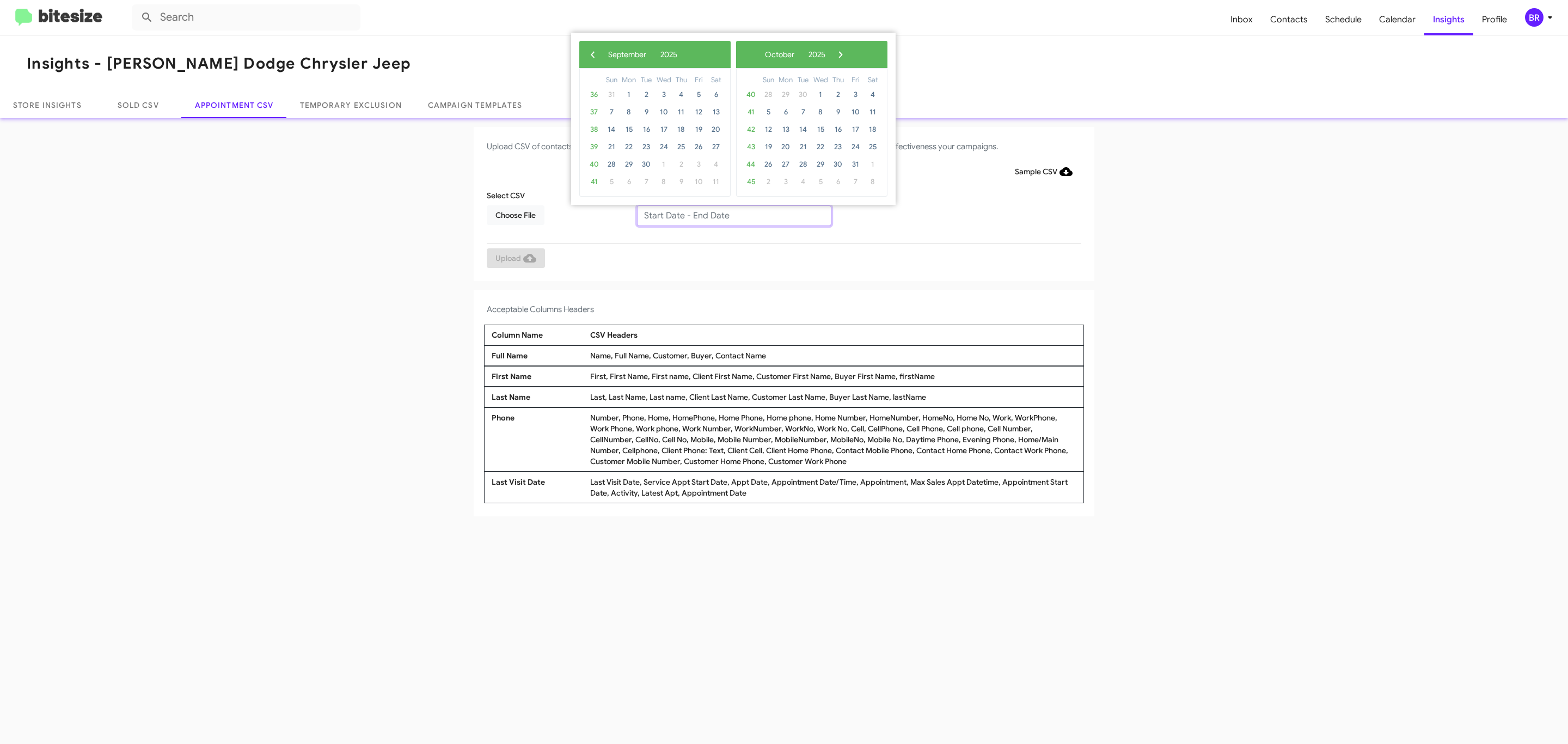
type input "[DATE] - [DATE]"
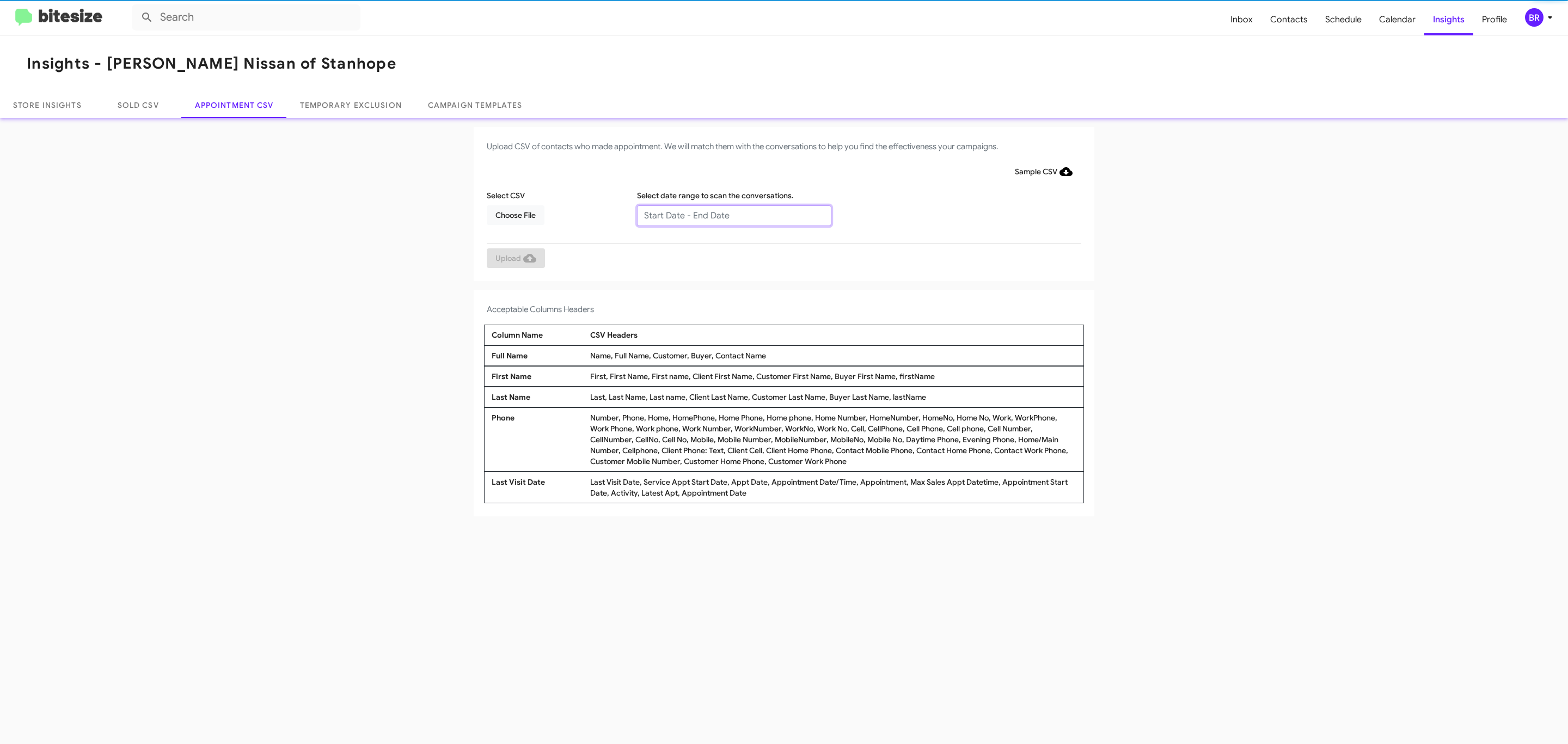
click at [733, 214] on input "text" at bounding box center [733, 216] width 194 height 21
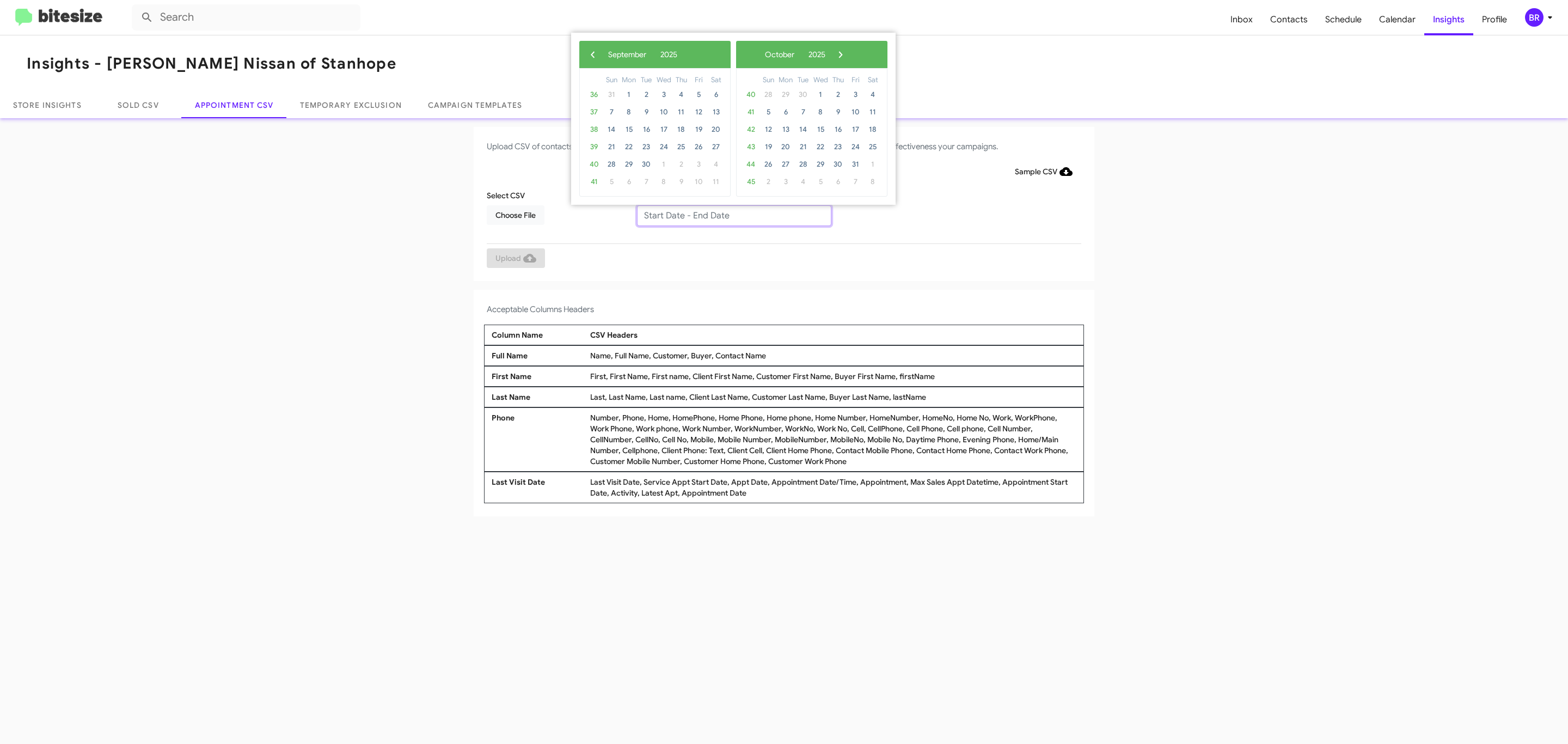
type input "08/29/2025 - 09/05/2025"
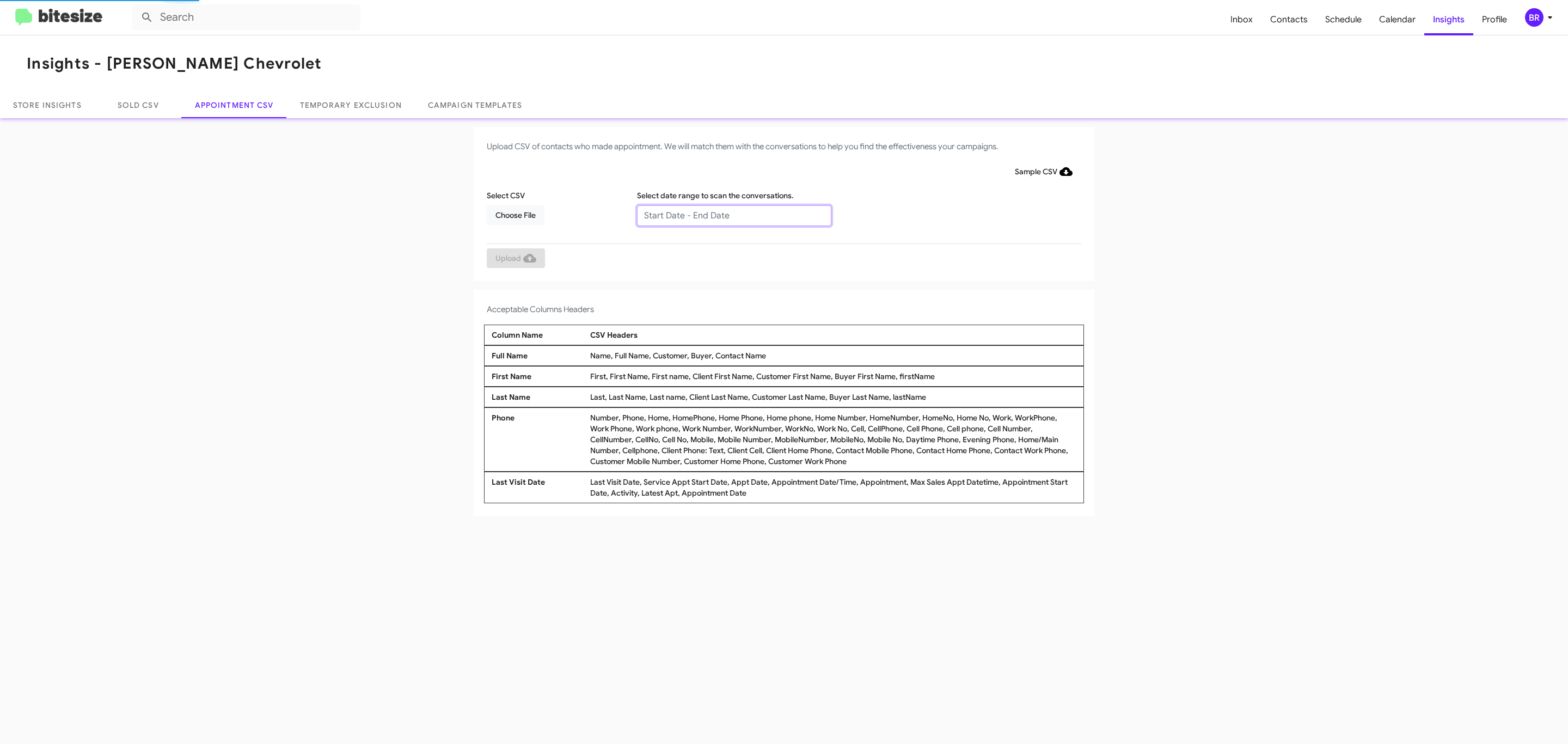
click at [733, 214] on input "text" at bounding box center [733, 216] width 194 height 21
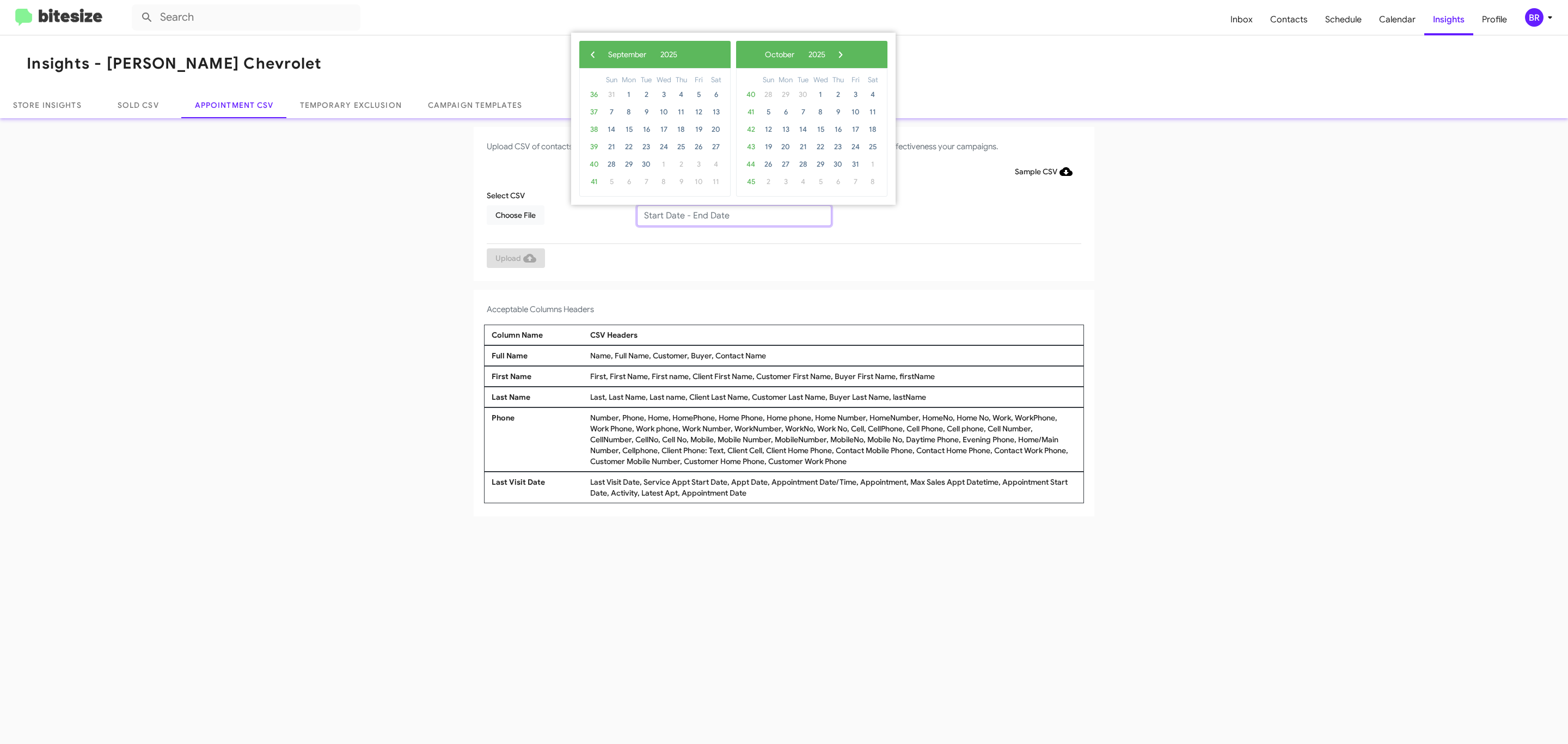
type input "08/29/2025 - 09/05/2025"
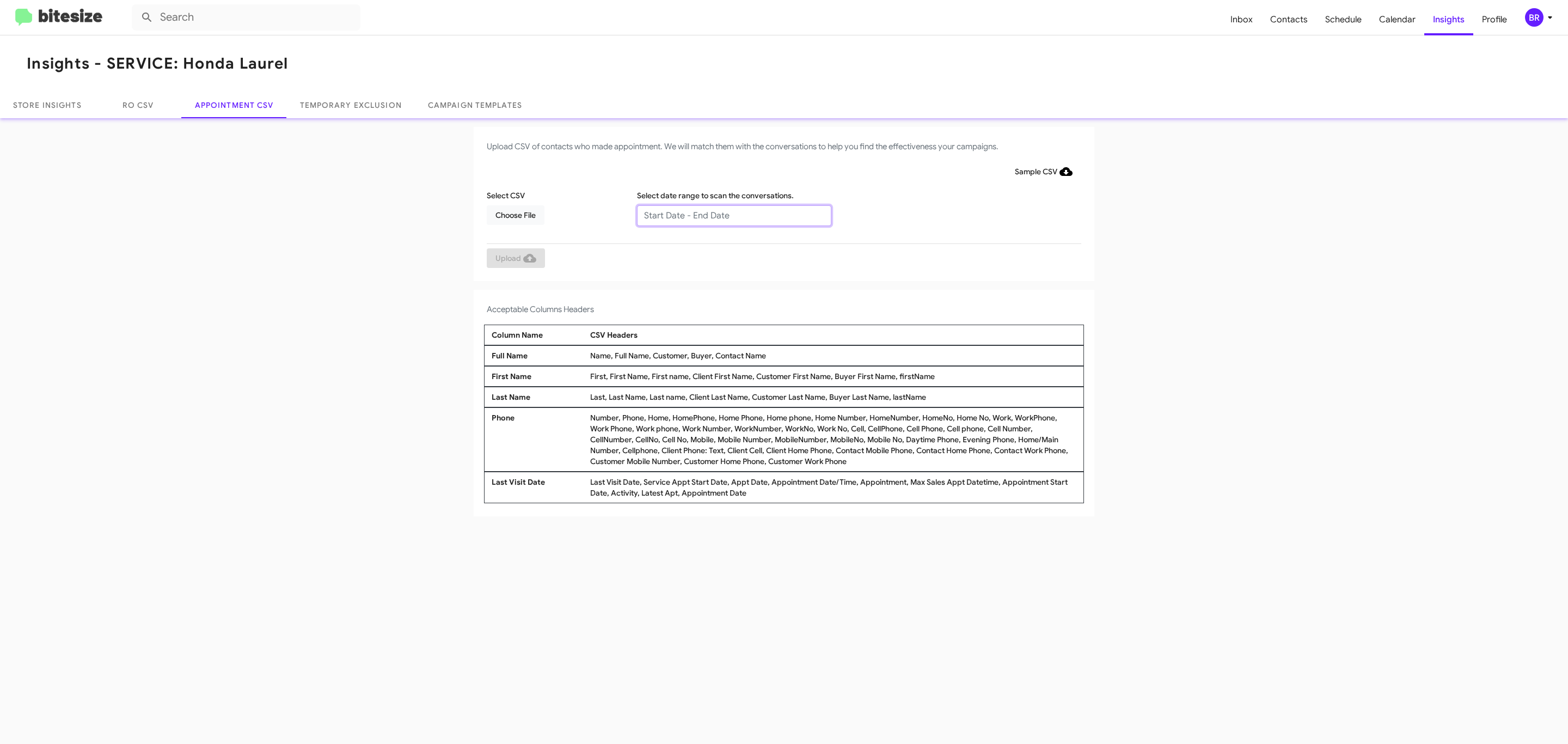
click at [733, 214] on input "text" at bounding box center [733, 216] width 194 height 21
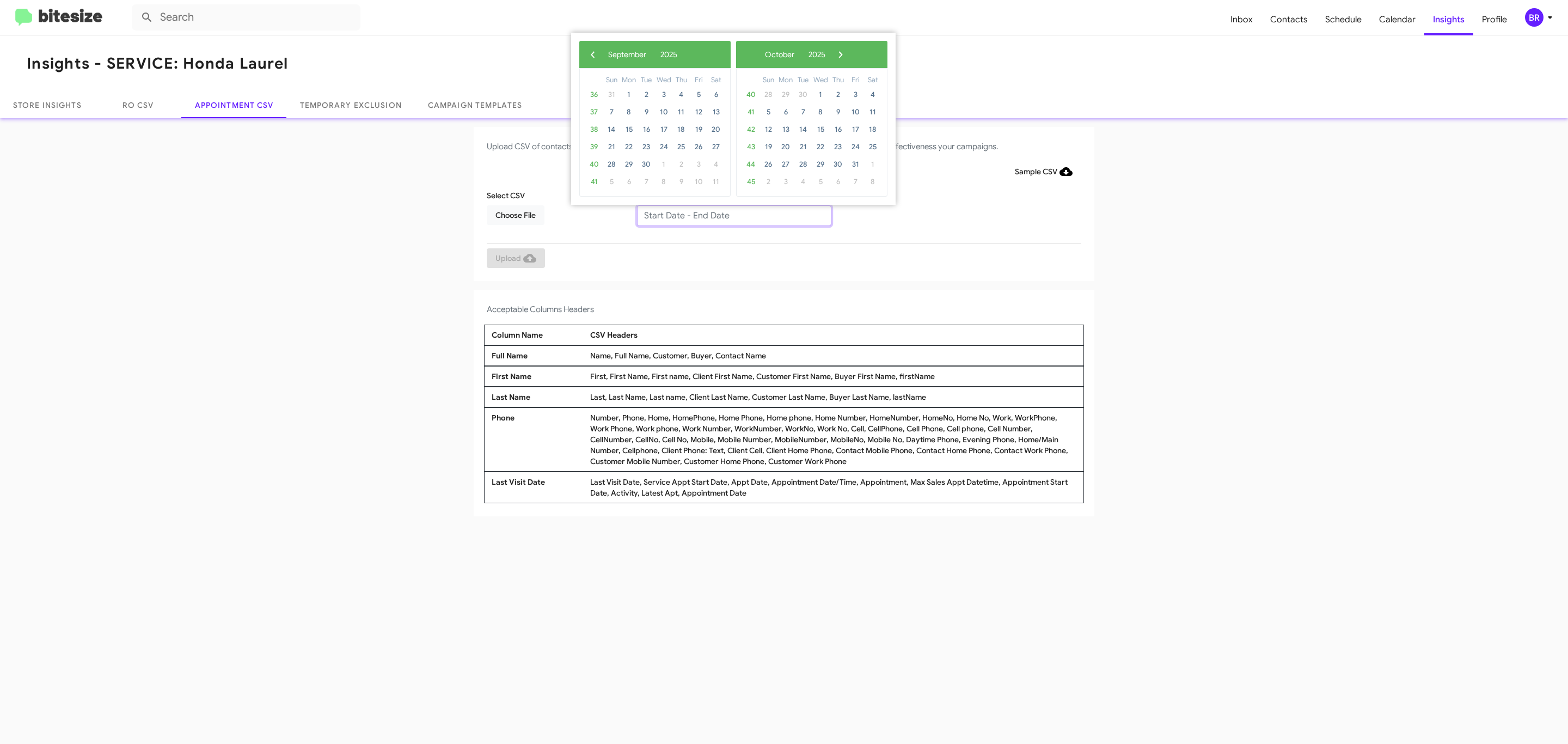
type input "09/05/2025 - 10/05/2025"
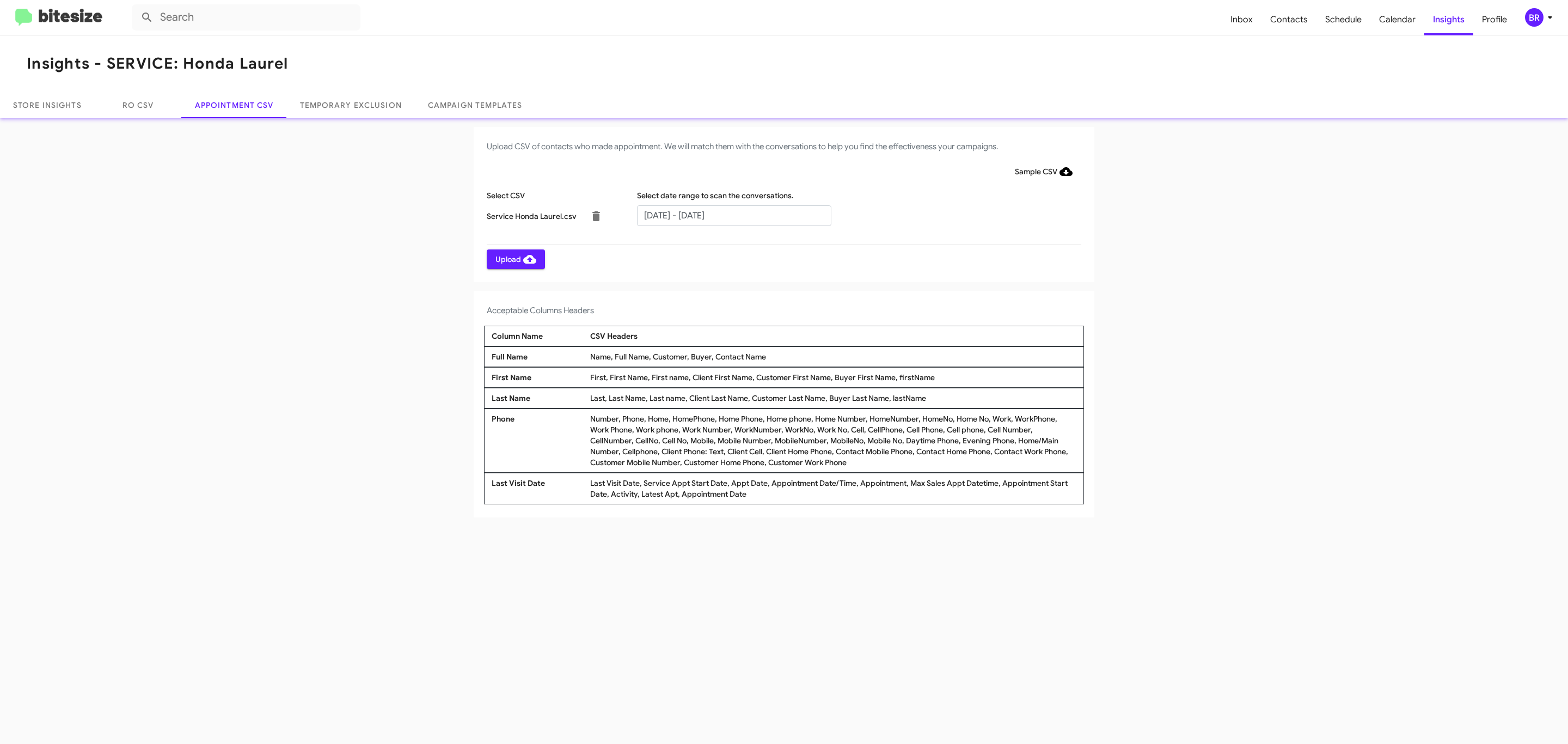
click at [514, 259] on span "Upload" at bounding box center [516, 259] width 41 height 19
click at [733, 214] on input "text" at bounding box center [733, 216] width 194 height 21
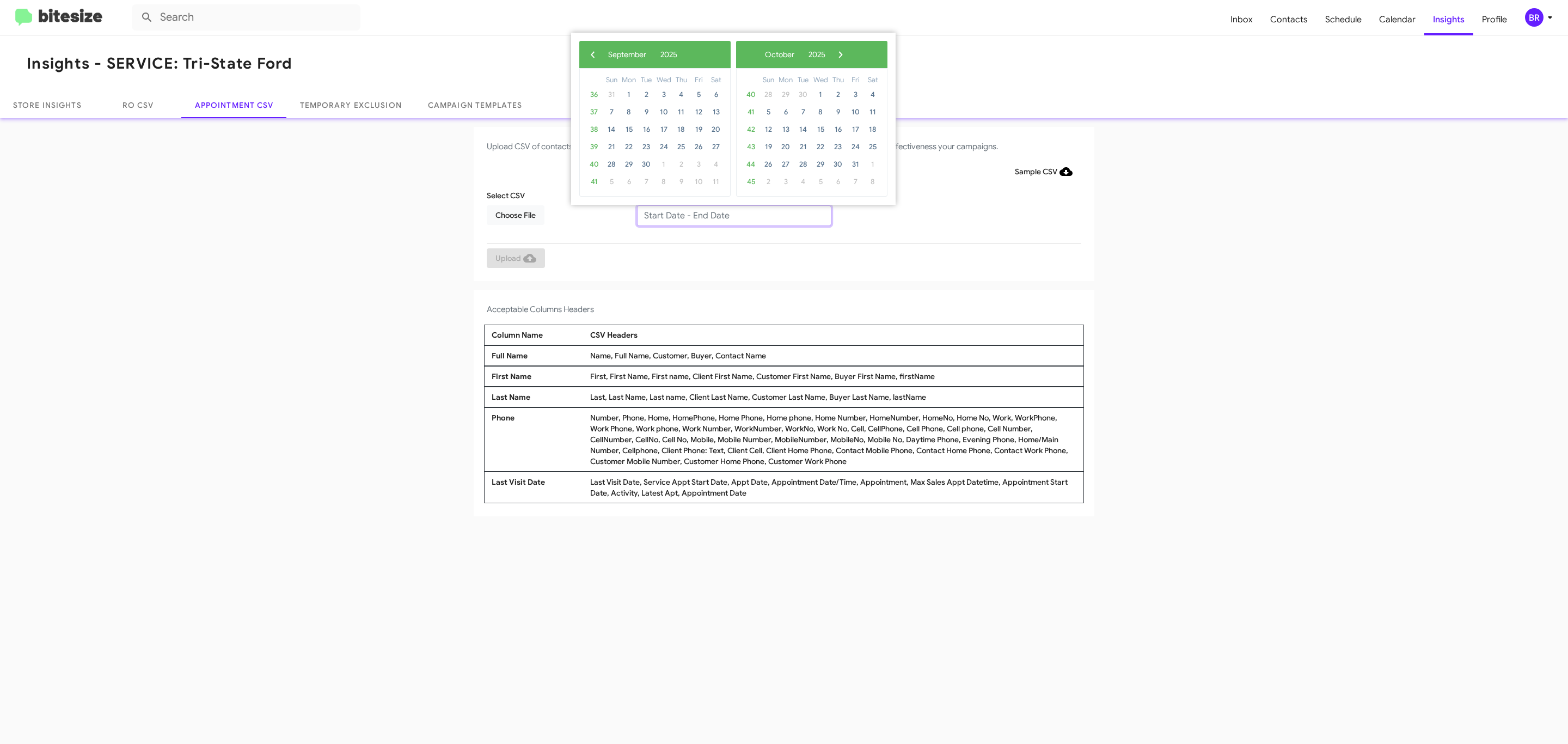
type input "[DATE] - [DATE]"
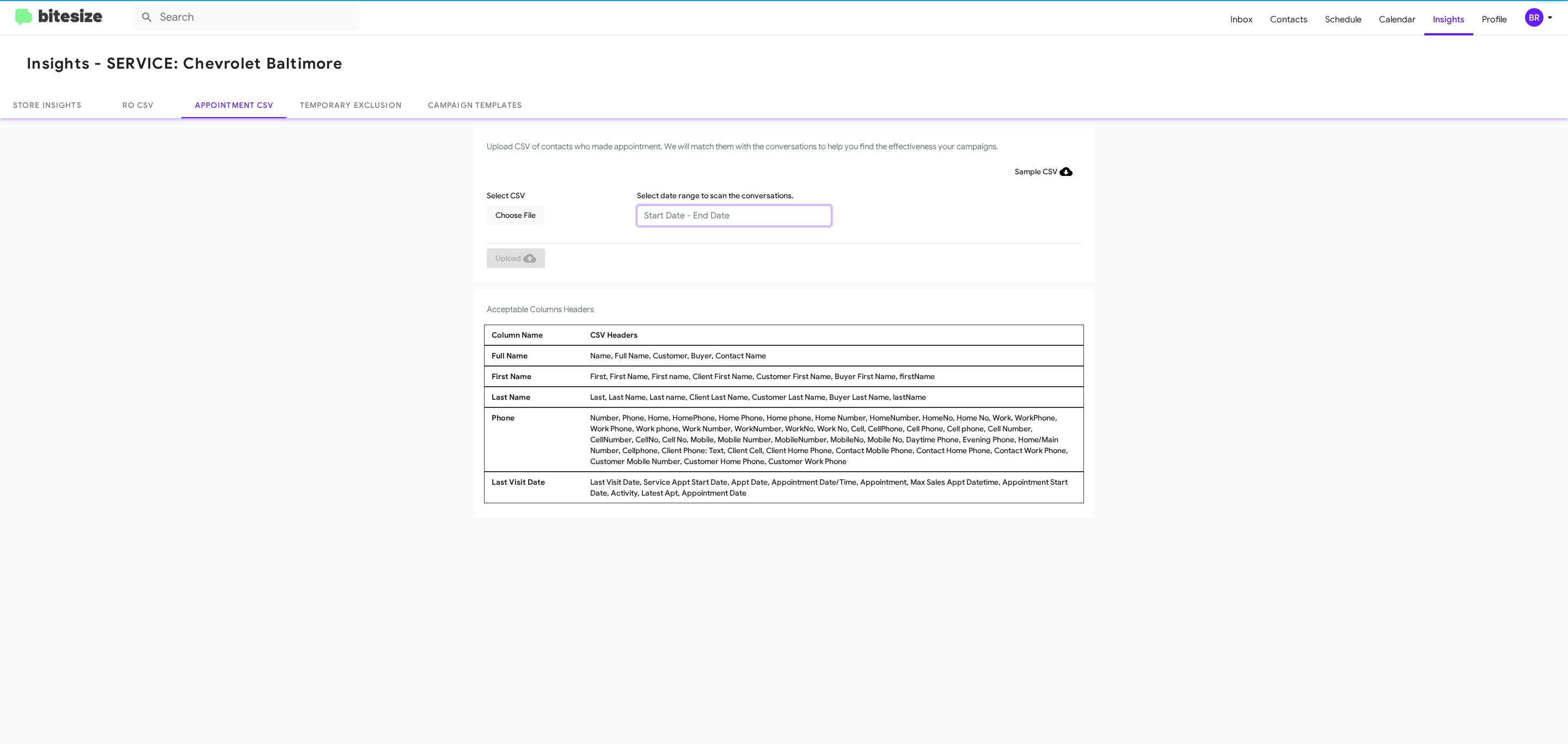
click at [733, 214] on input "text" at bounding box center [733, 216] width 194 height 21
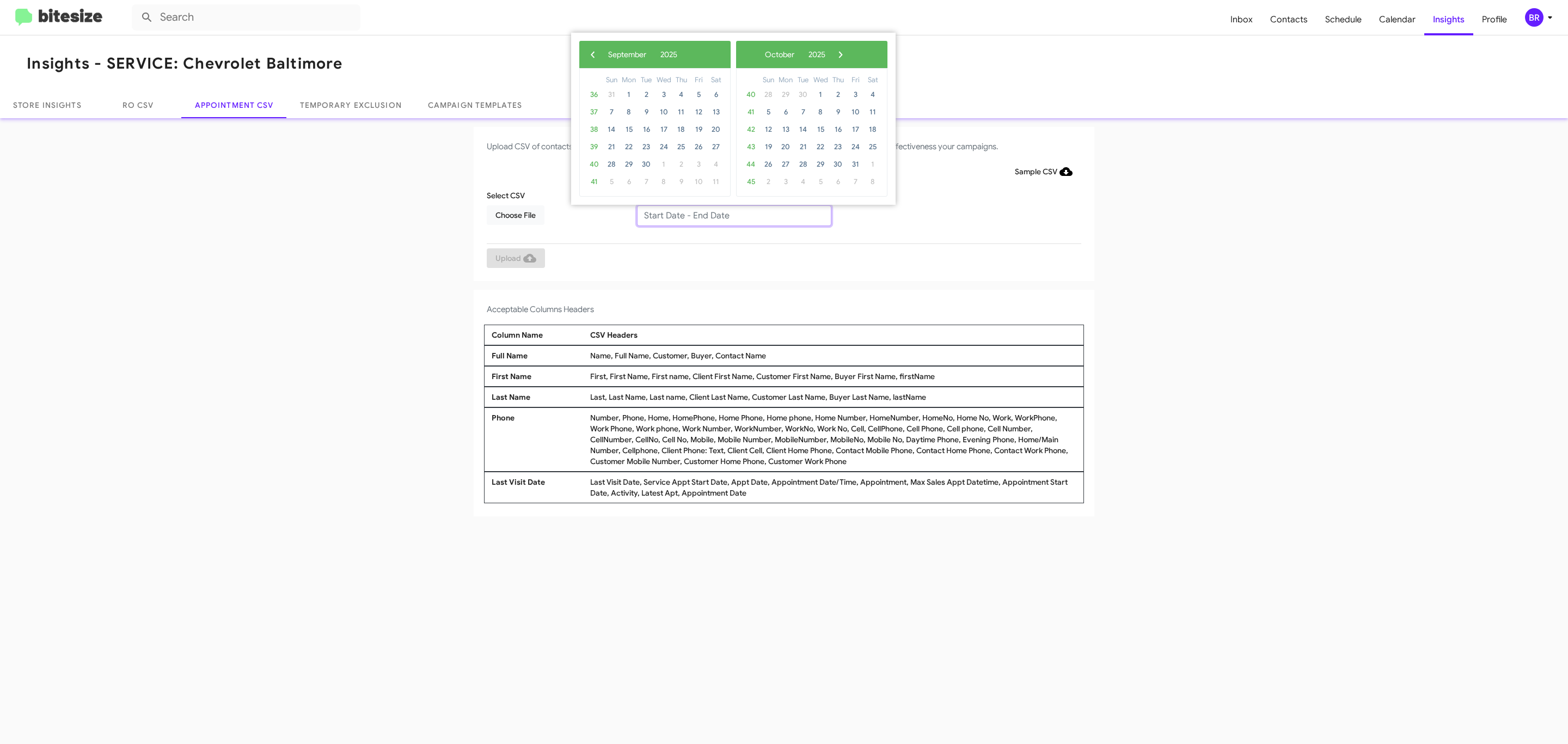
type input "09/05/2025 - 10/05/2025"
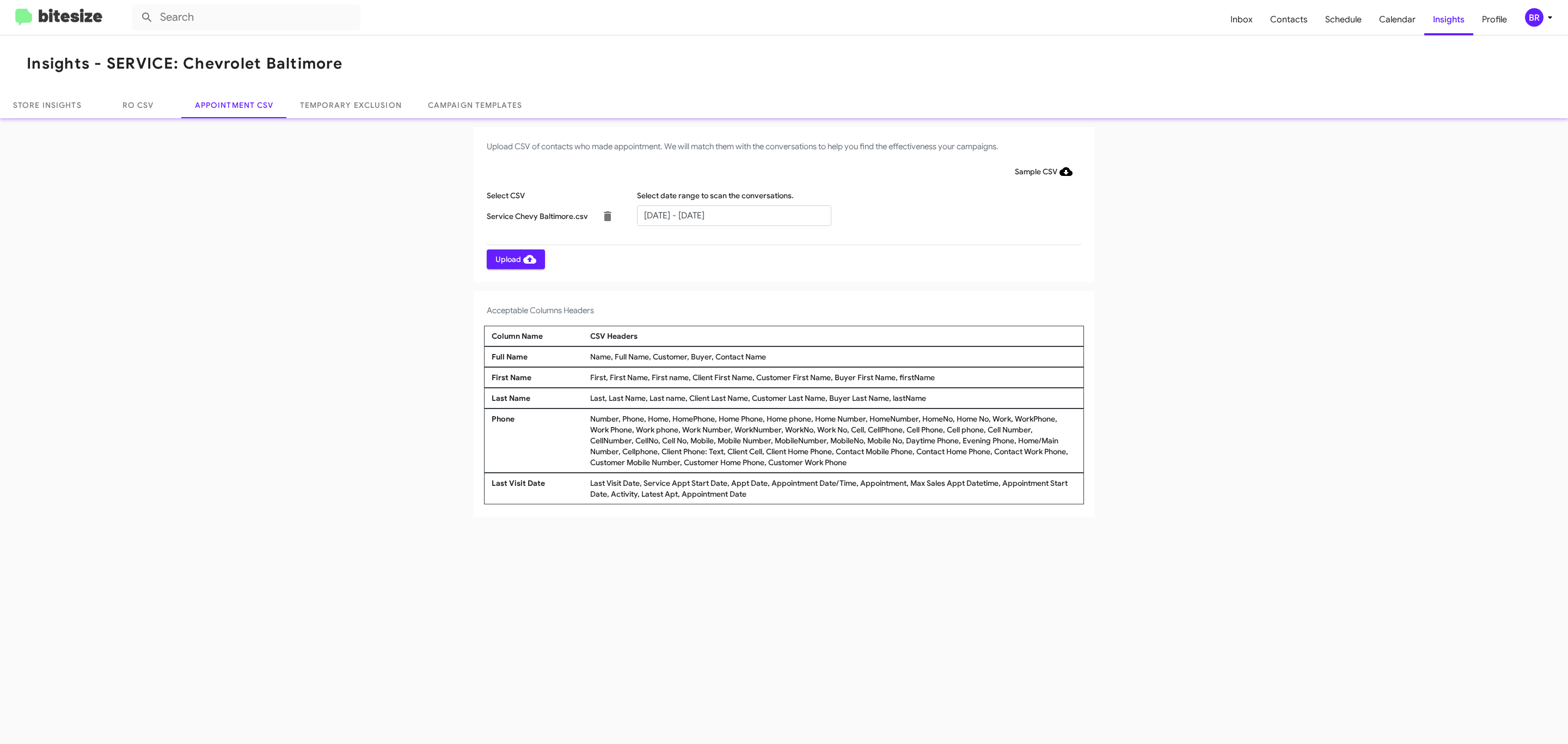
click at [514, 259] on span "Upload" at bounding box center [516, 259] width 41 height 19
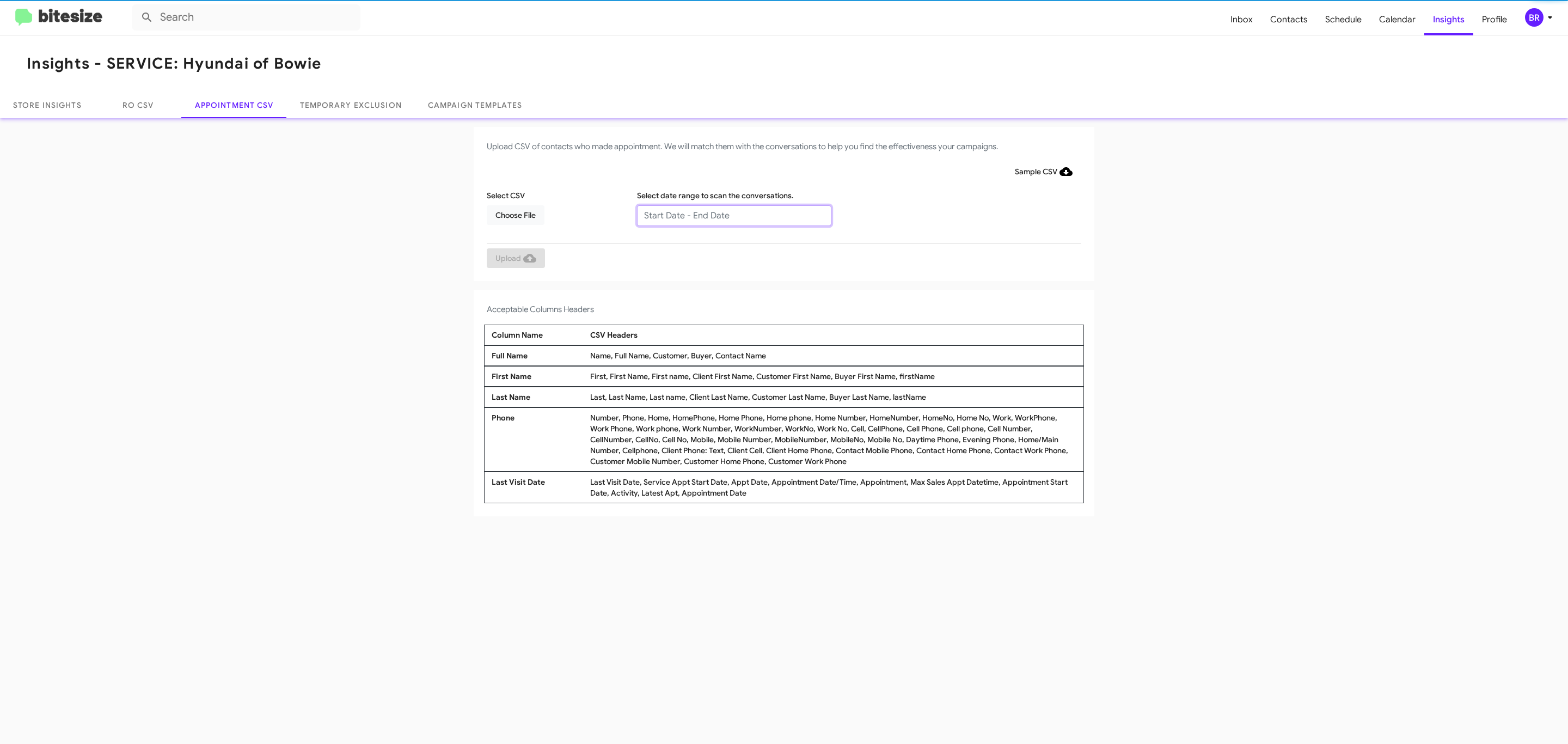
click at [733, 214] on input "text" at bounding box center [733, 216] width 194 height 21
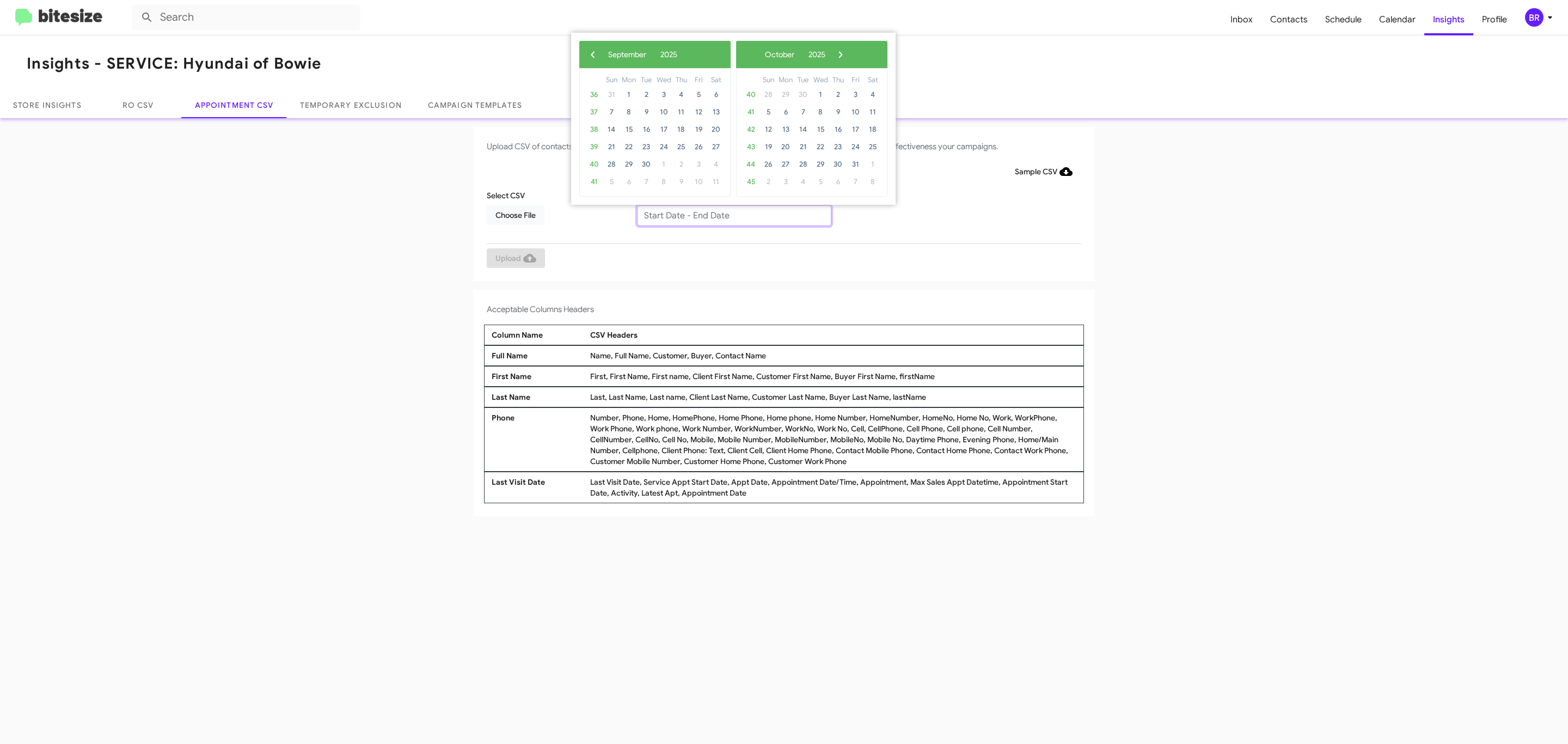
type input "09/05/2025 - 10/05/2025"
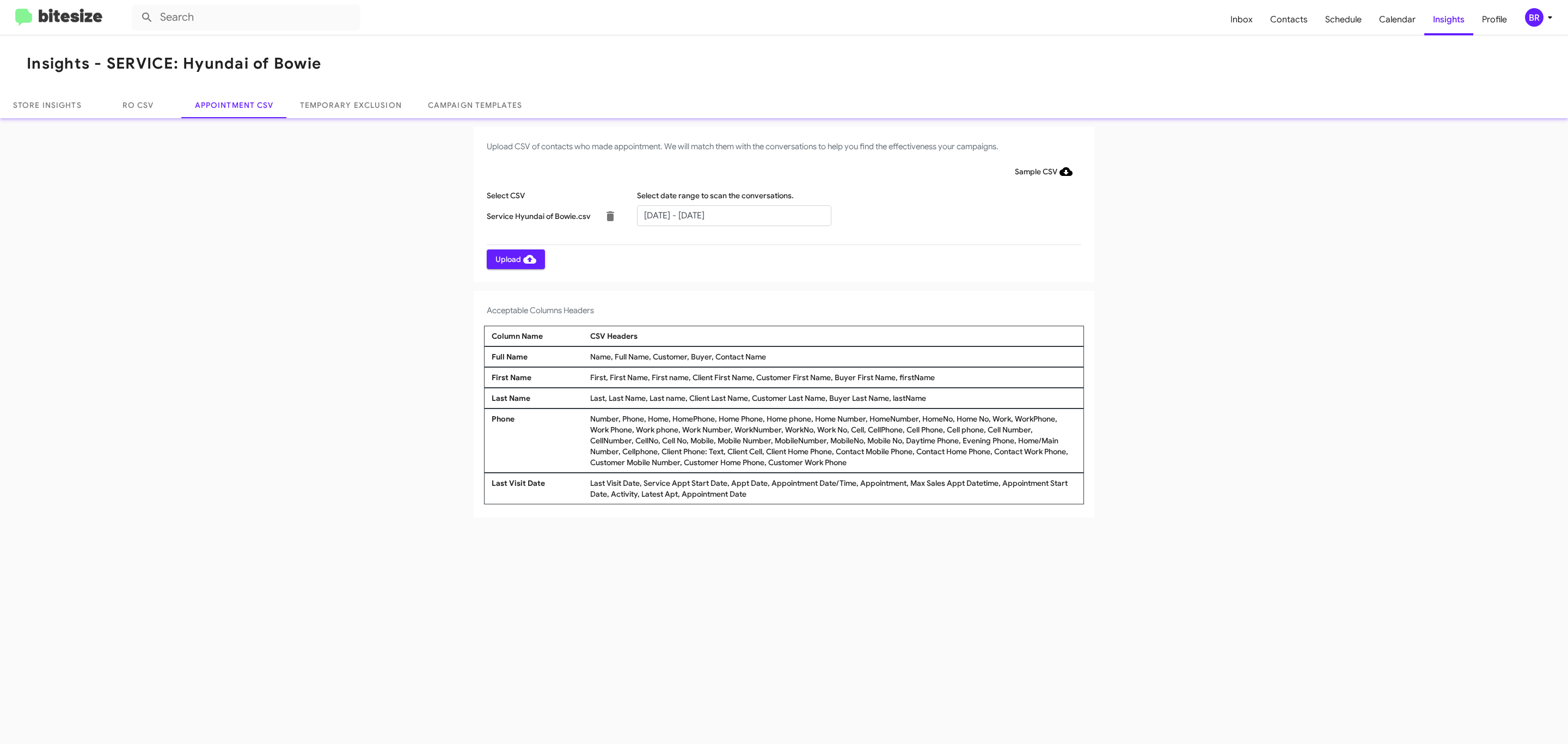
click at [514, 259] on span "Upload" at bounding box center [516, 259] width 41 height 19
click at [733, 214] on input "text" at bounding box center [733, 216] width 194 height 21
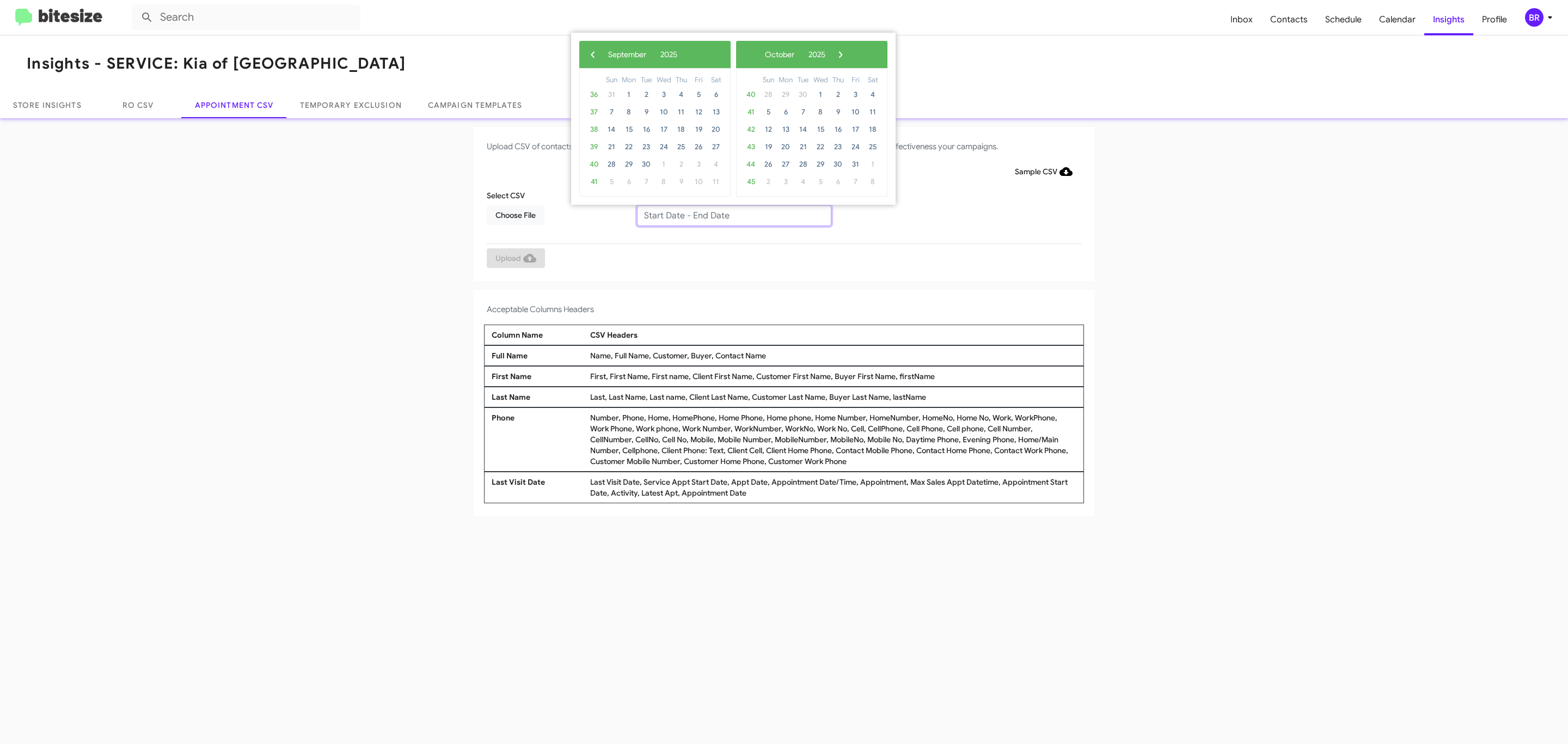
type input "09/05/2025 - 10/05/2025"
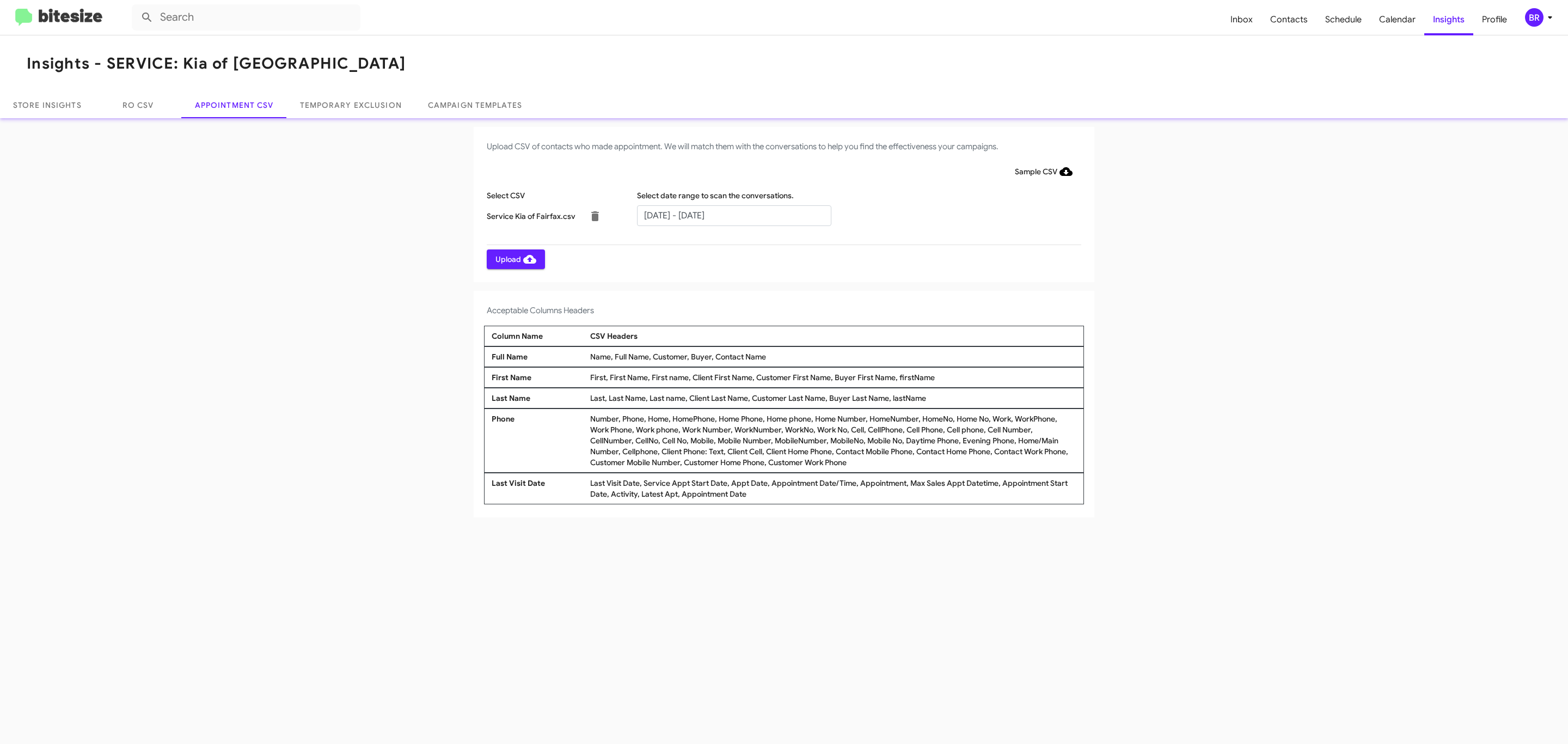
click at [514, 259] on span "Upload" at bounding box center [516, 259] width 41 height 19
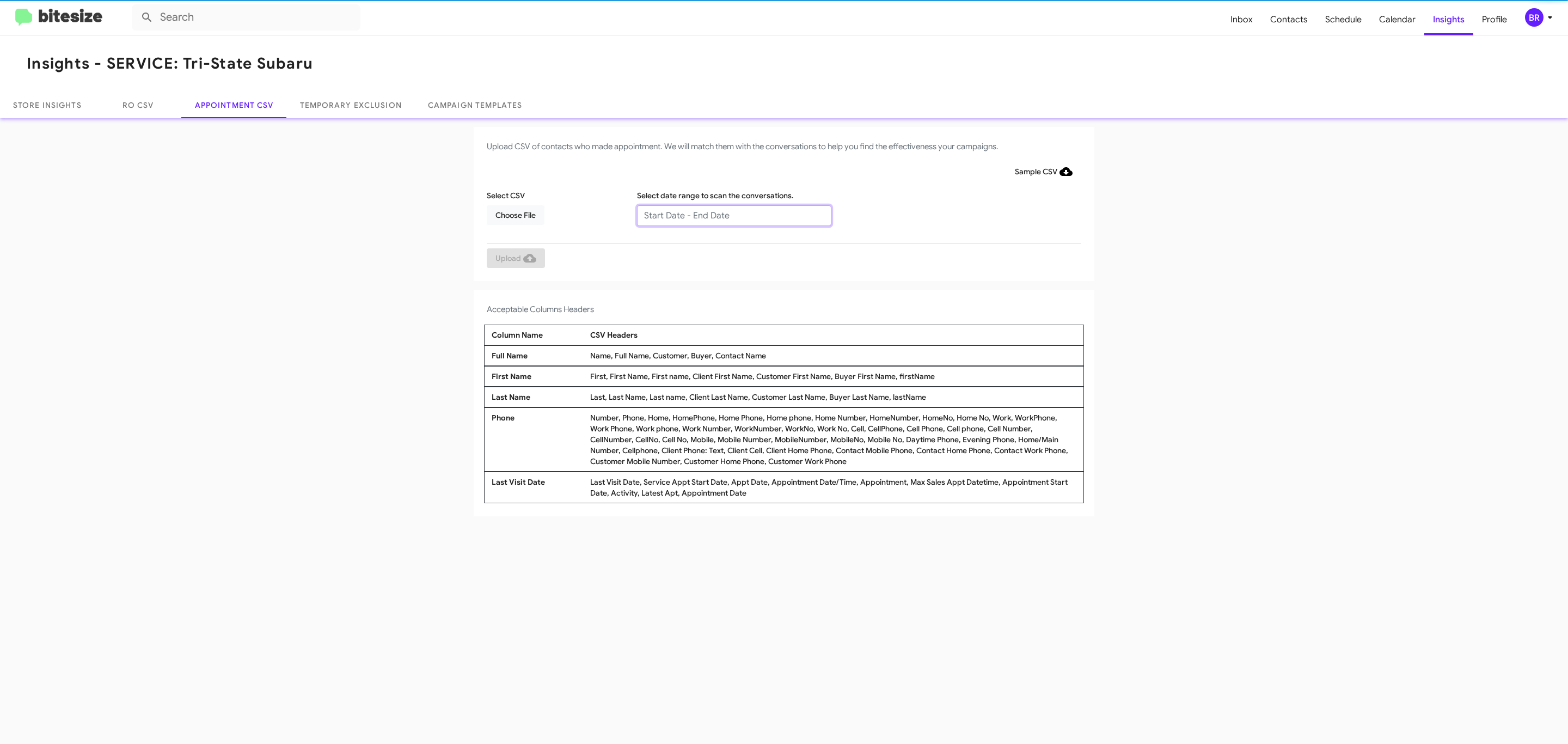
click at [733, 214] on input "text" at bounding box center [733, 216] width 194 height 21
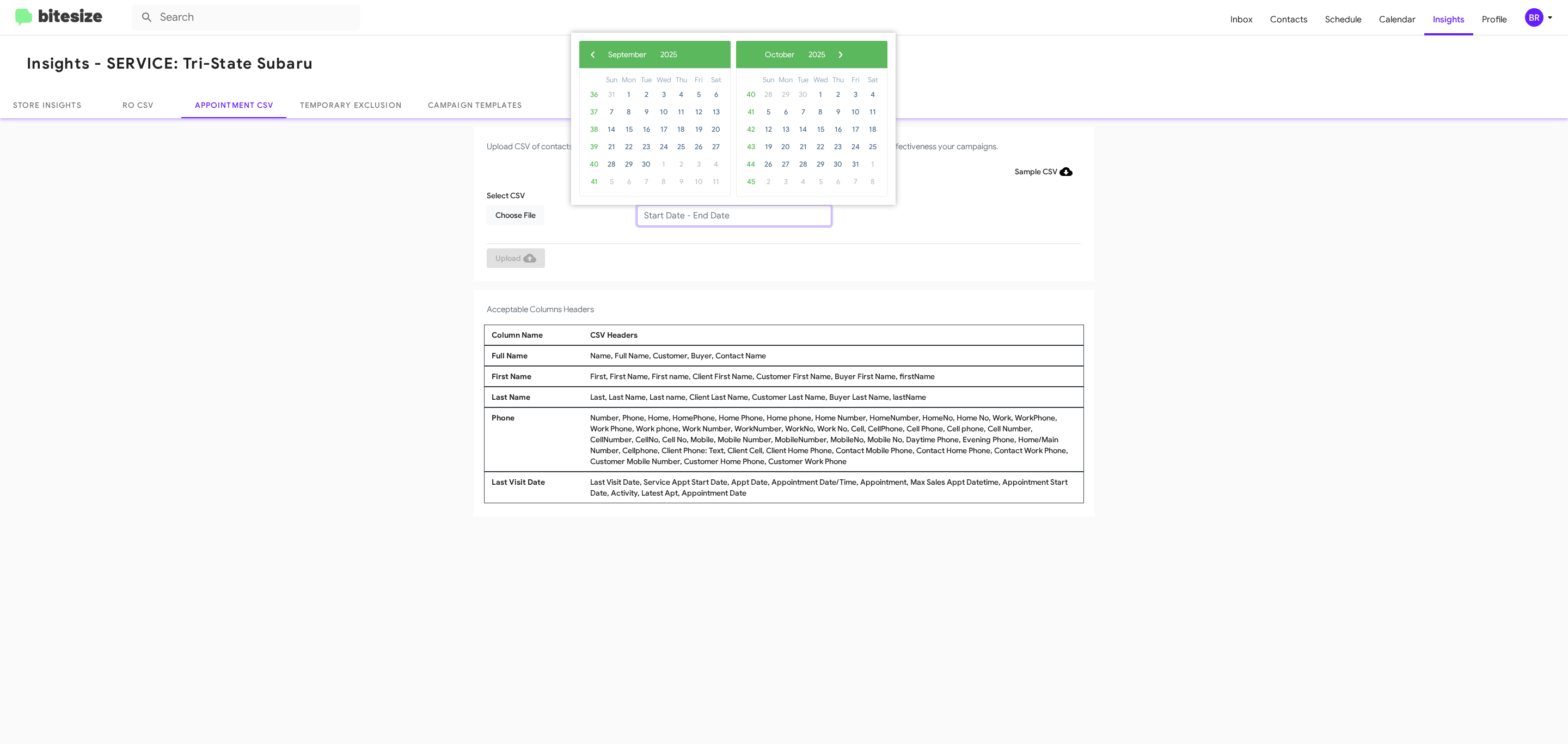
type input "[DATE] - [DATE]"
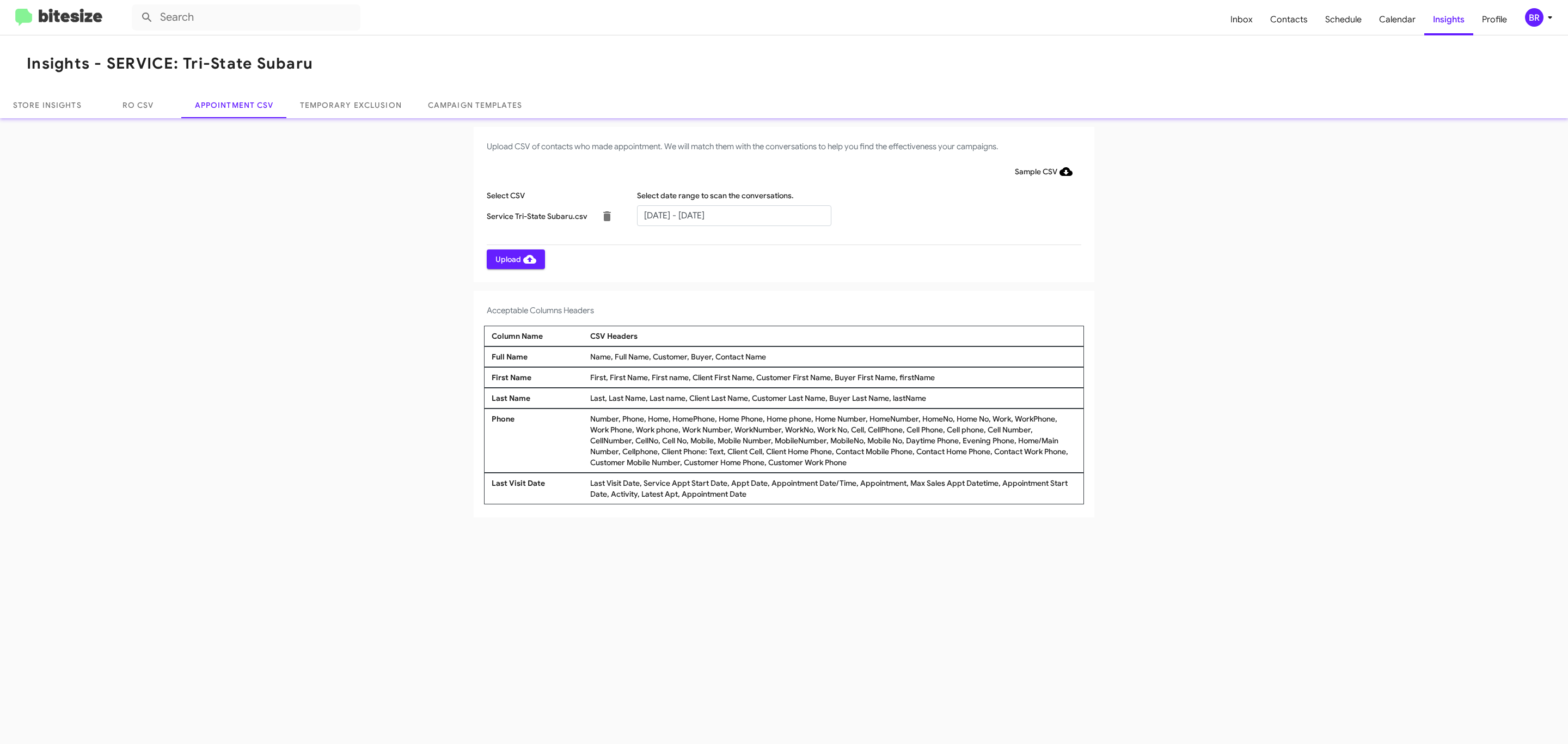
click at [514, 259] on span "Upload" at bounding box center [516, 259] width 41 height 19
